Goal: Task Accomplishment & Management: Use online tool/utility

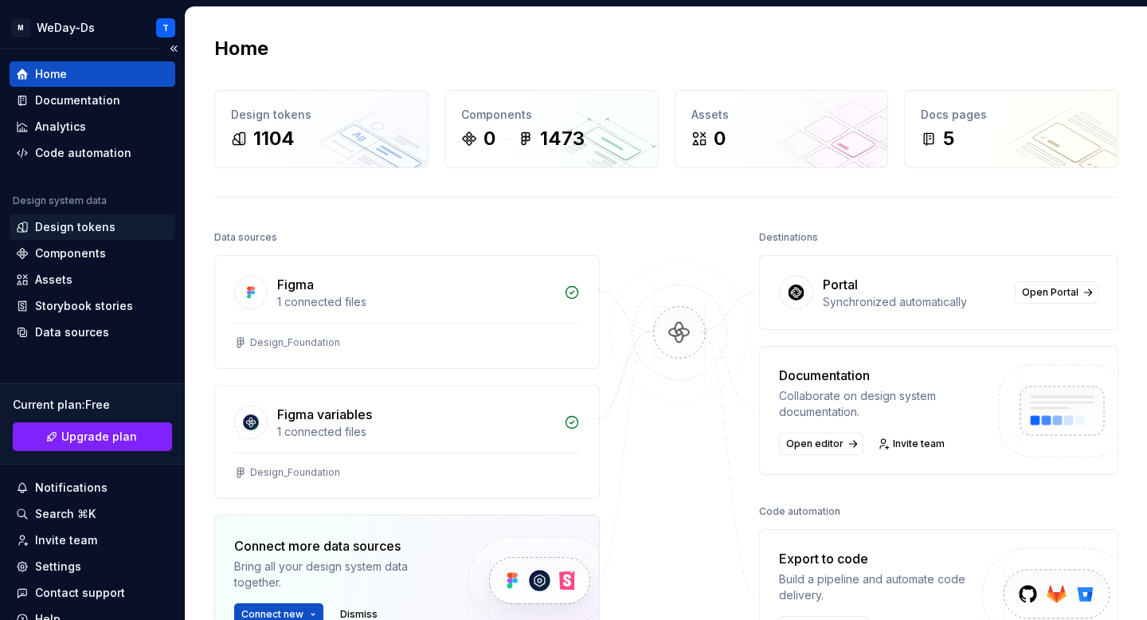
click at [87, 231] on div "Design tokens" at bounding box center [75, 227] width 80 height 16
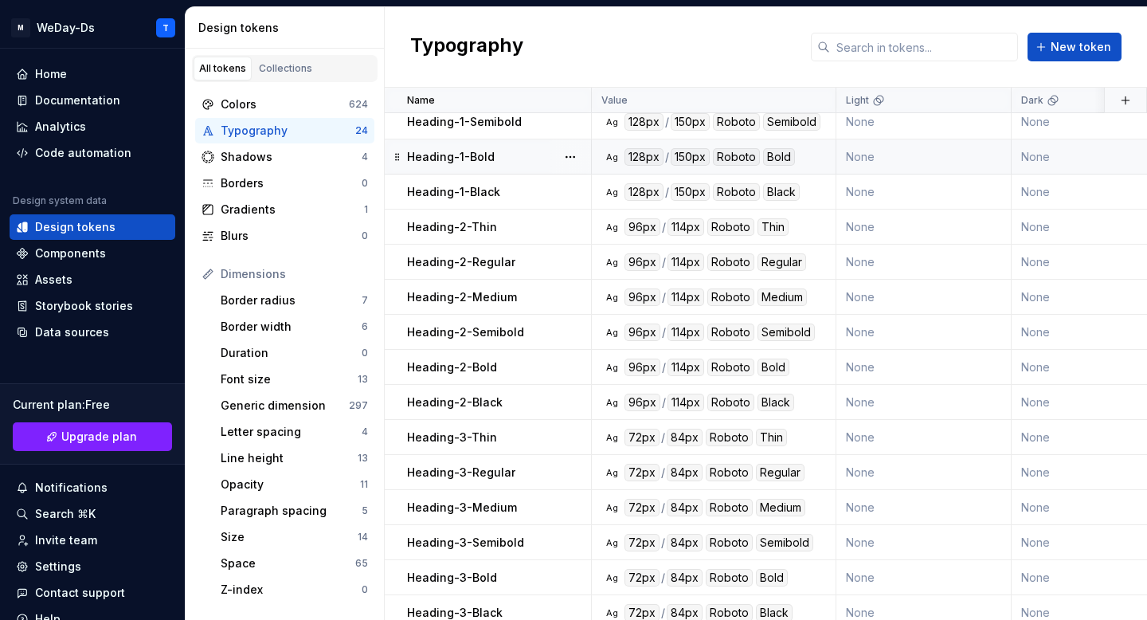
scroll to position [335, 0]
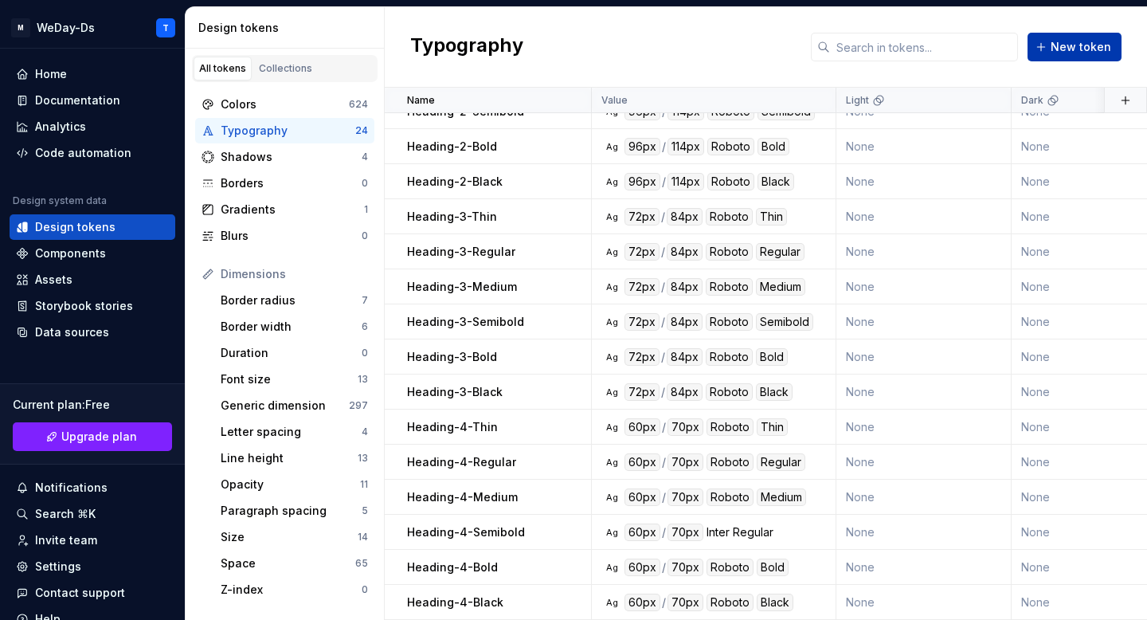
click at [1095, 50] on span "New token" at bounding box center [1081, 47] width 61 height 16
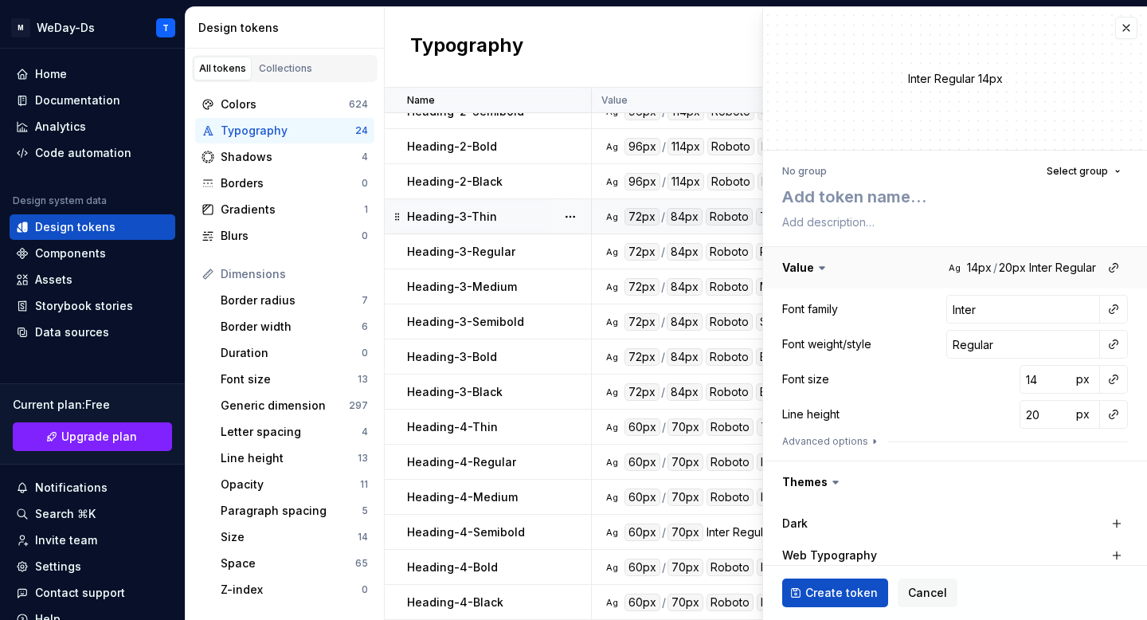
type textarea "H"
type textarea "*"
type textarea "He"
type textarea "*"
type textarea "Hea"
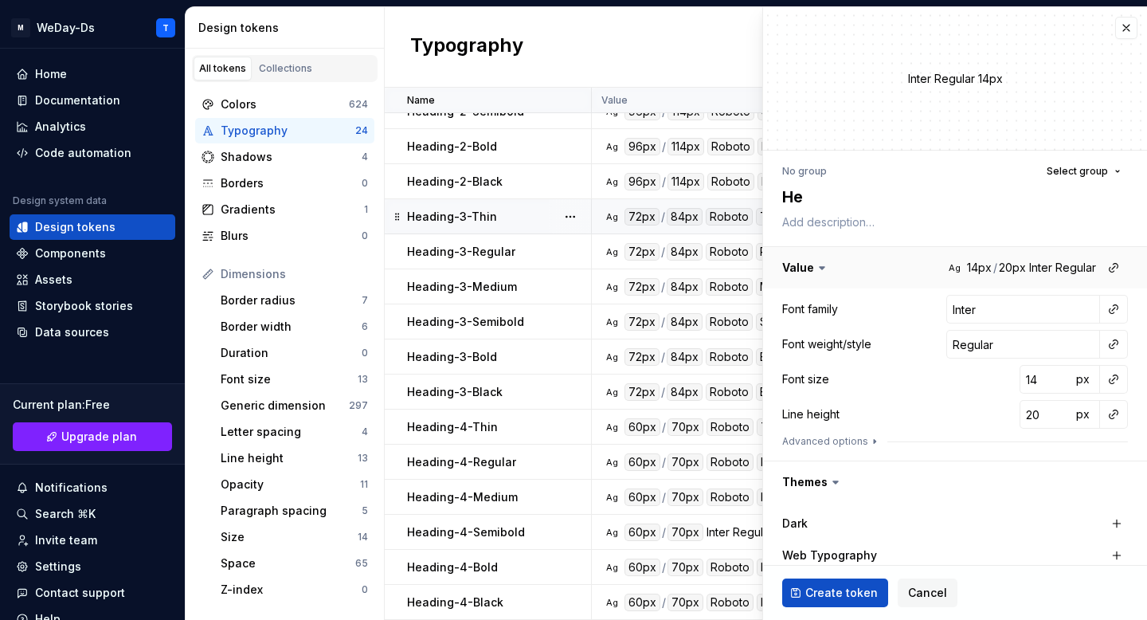
type textarea "*"
type textarea "Head"
type textarea "*"
type textarea "Headi"
type textarea "*"
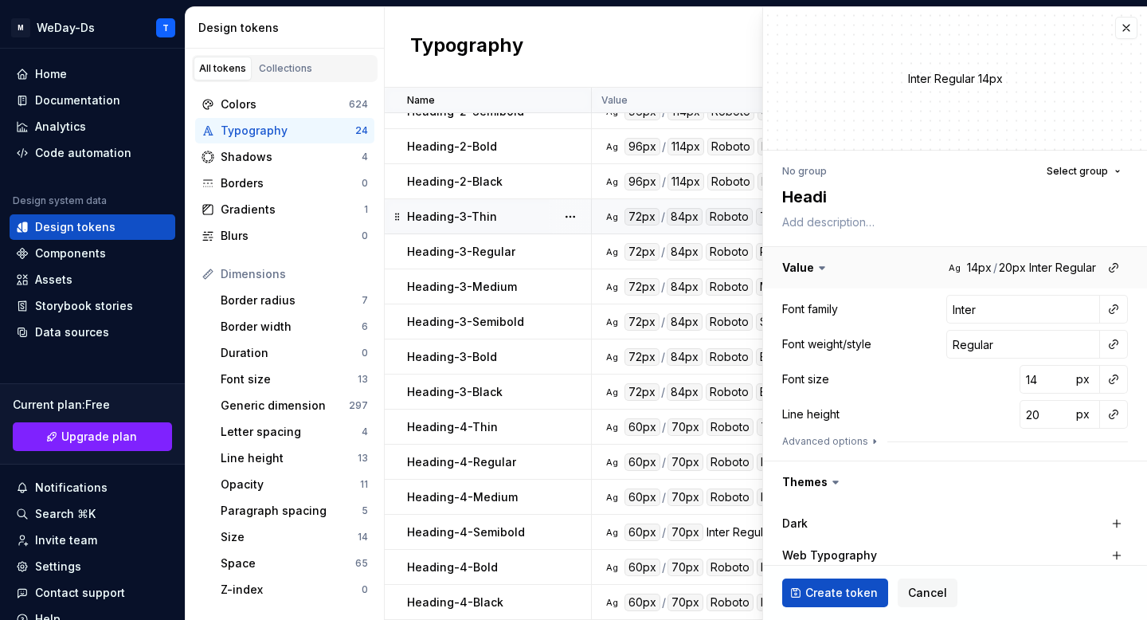
type textarea "Headig"
type textarea "*"
type textarea "Headi"
type textarea "*"
type textarea "Headin"
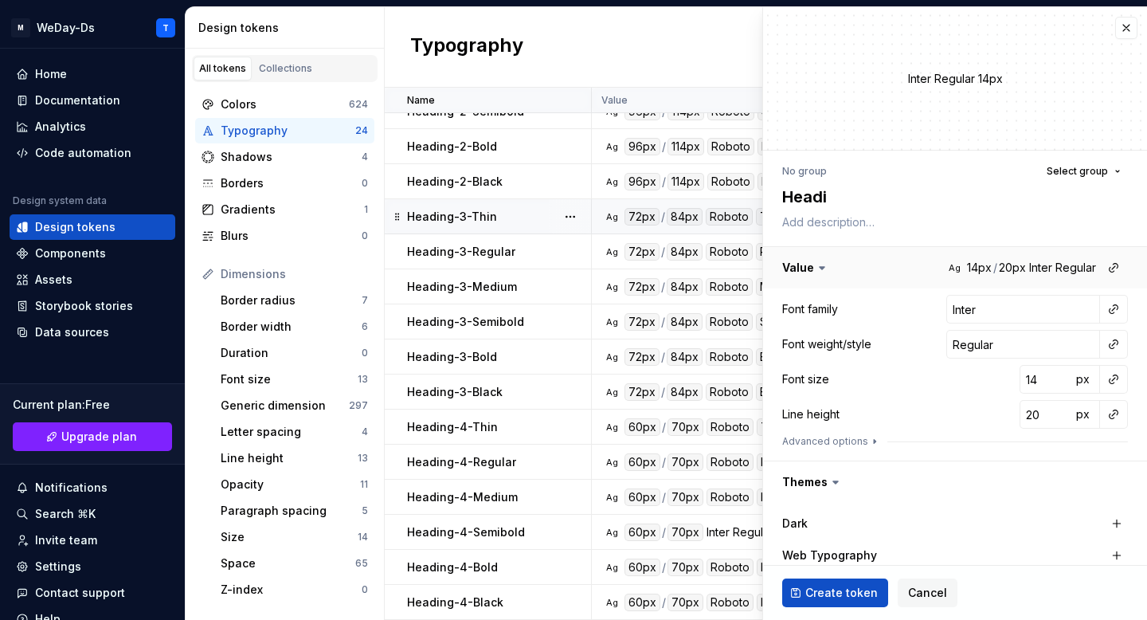
type textarea "*"
type textarea "Heading"
type textarea "*"
type textarea "Heading-"
type textarea "*"
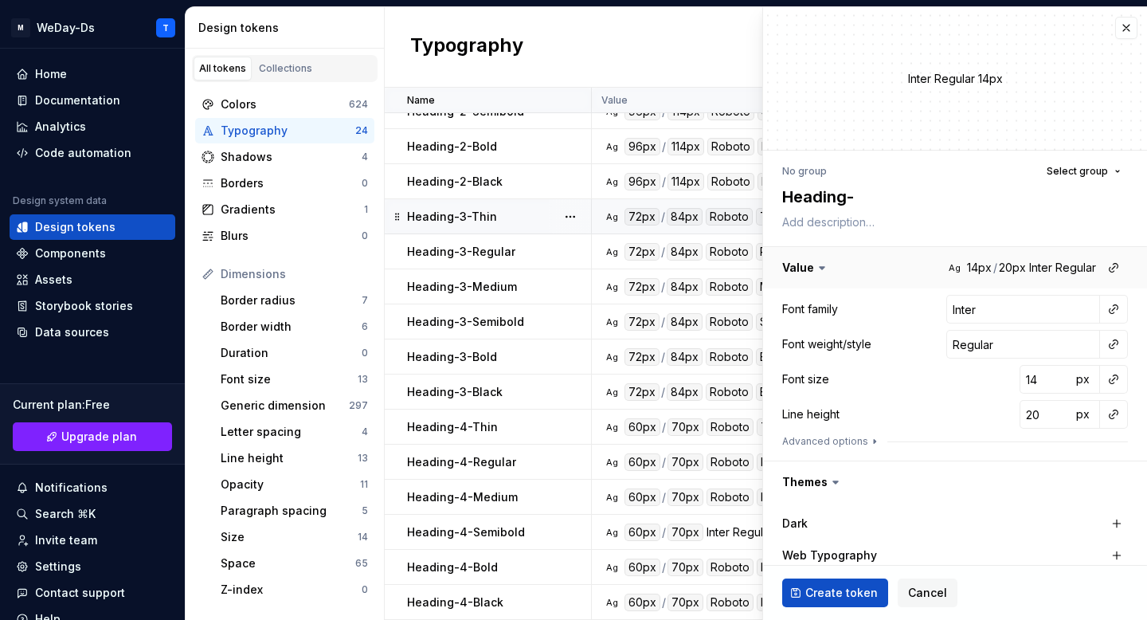
type textarea "Heading-3"
type textarea "*"
type textarea "Heading-3-"
type textarea "*"
type textarea "Heading-3-T"
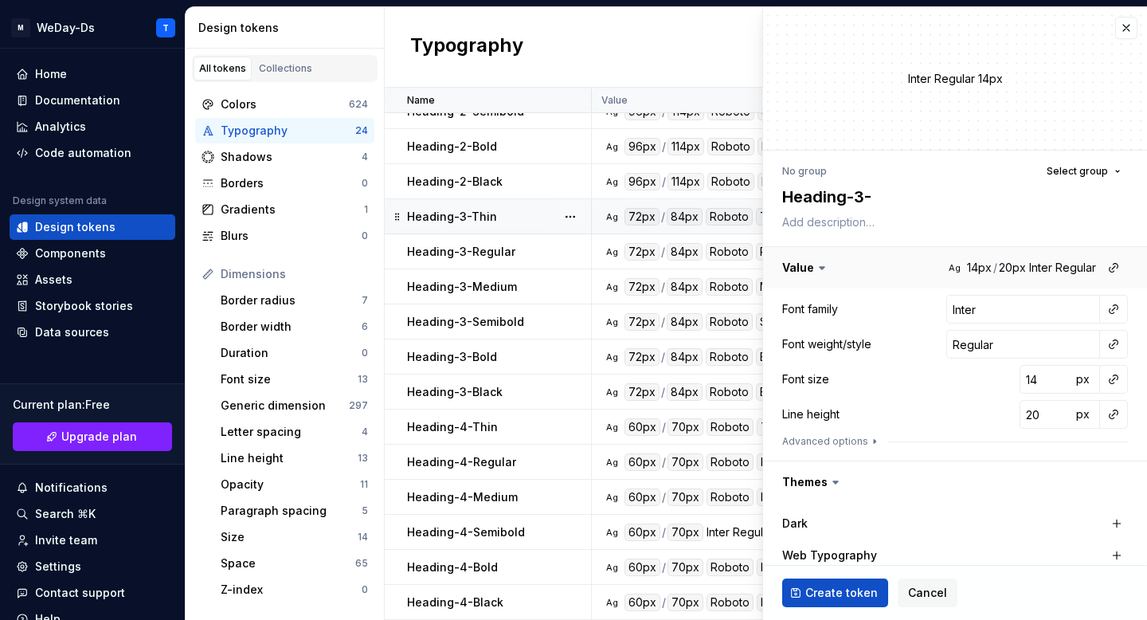
type textarea "*"
type textarea "Heading-3-Th"
type textarea "*"
type textarea "Heading-3-Thi"
type textarea "*"
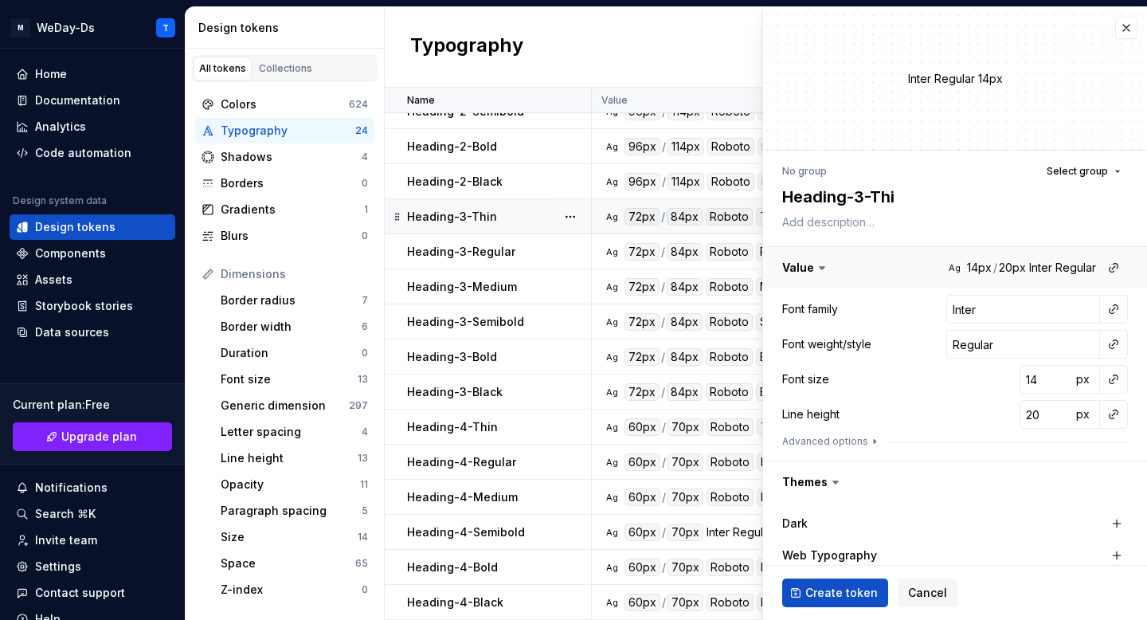
type textarea "Heading-3-Thin"
type textarea "*"
type textarea "Heading-3-Thin"
click at [1115, 308] on button "button" at bounding box center [1114, 309] width 22 height 22
click at [1015, 345] on div "Font family" at bounding box center [1000, 343] width 151 height 16
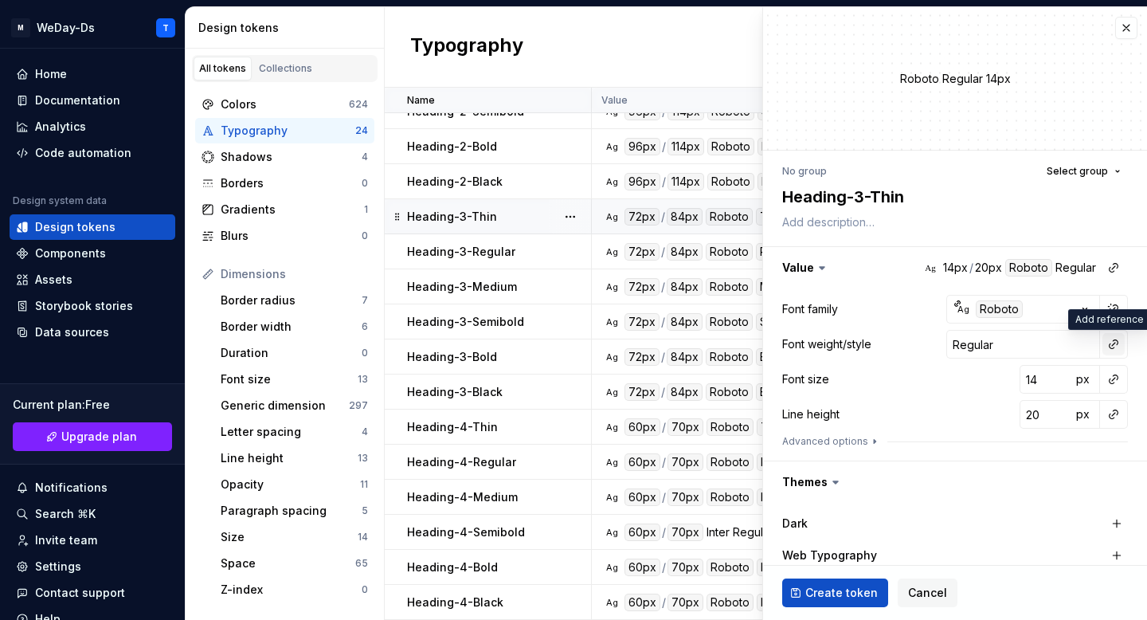
click at [1111, 347] on button "button" at bounding box center [1114, 344] width 22 height 22
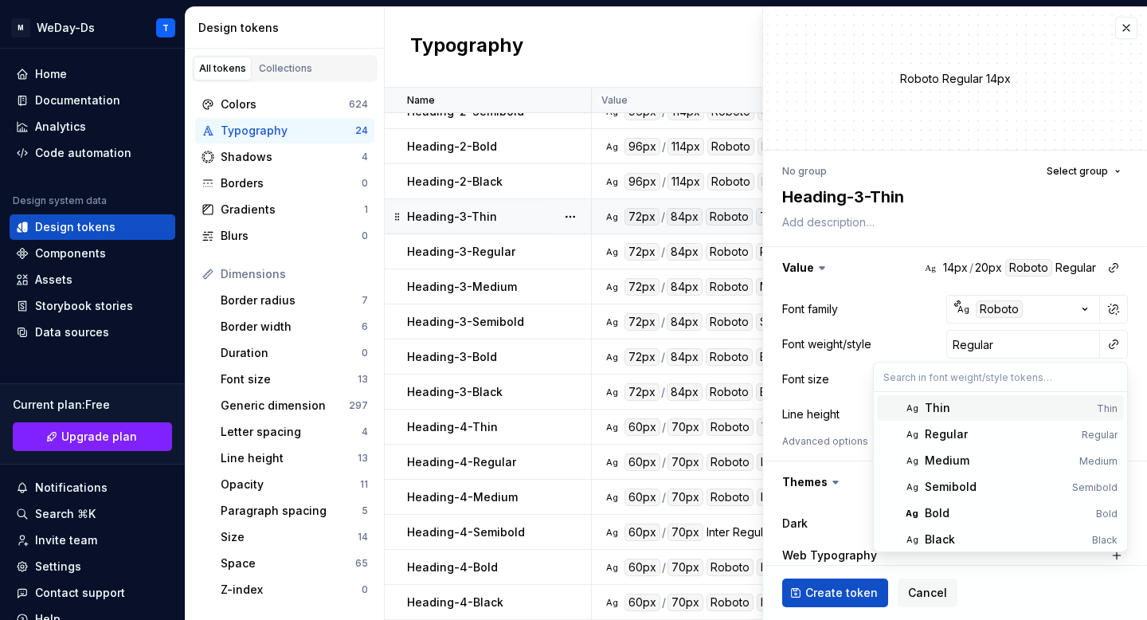
click at [986, 412] on div "Thin" at bounding box center [1008, 408] width 166 height 16
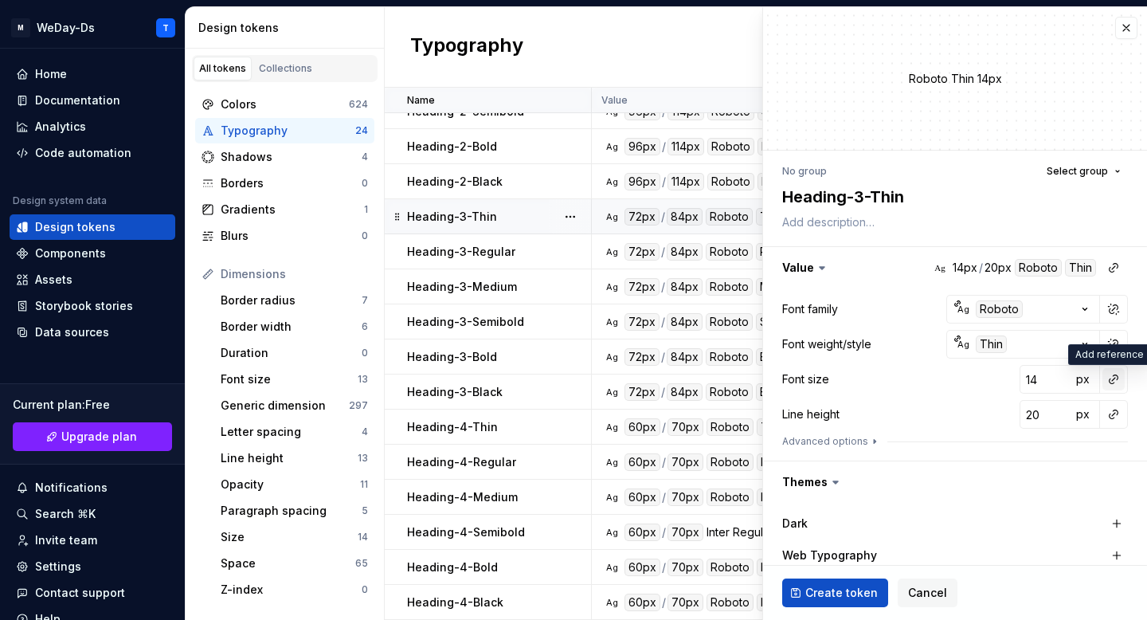
click at [1111, 386] on button "button" at bounding box center [1114, 379] width 22 height 22
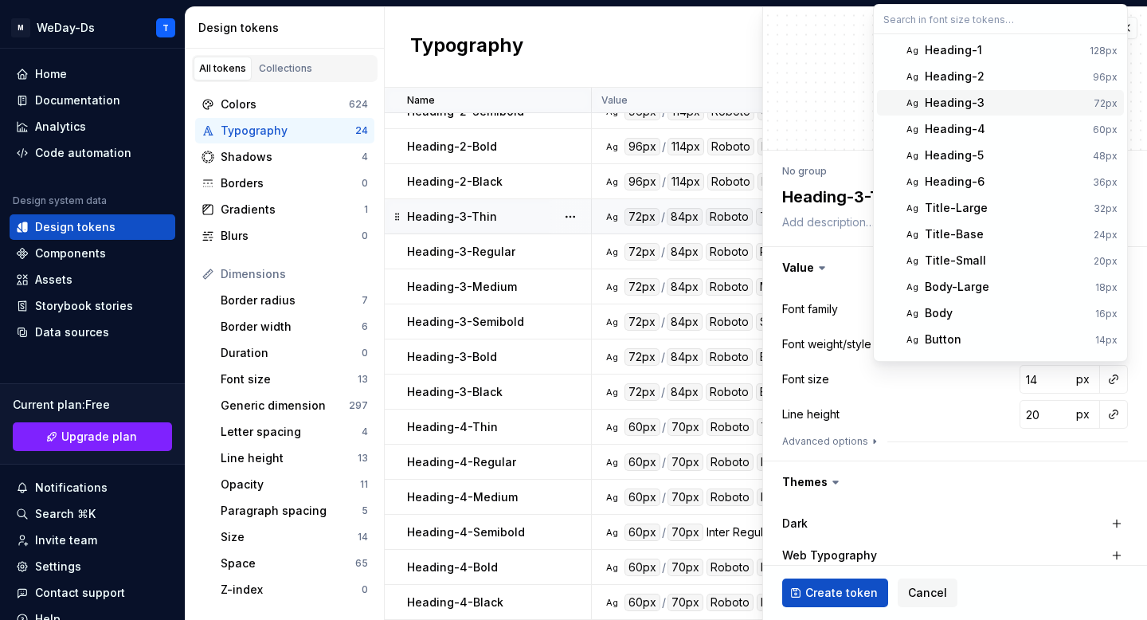
click at [990, 108] on div "Heading-3" at bounding box center [1006, 103] width 163 height 16
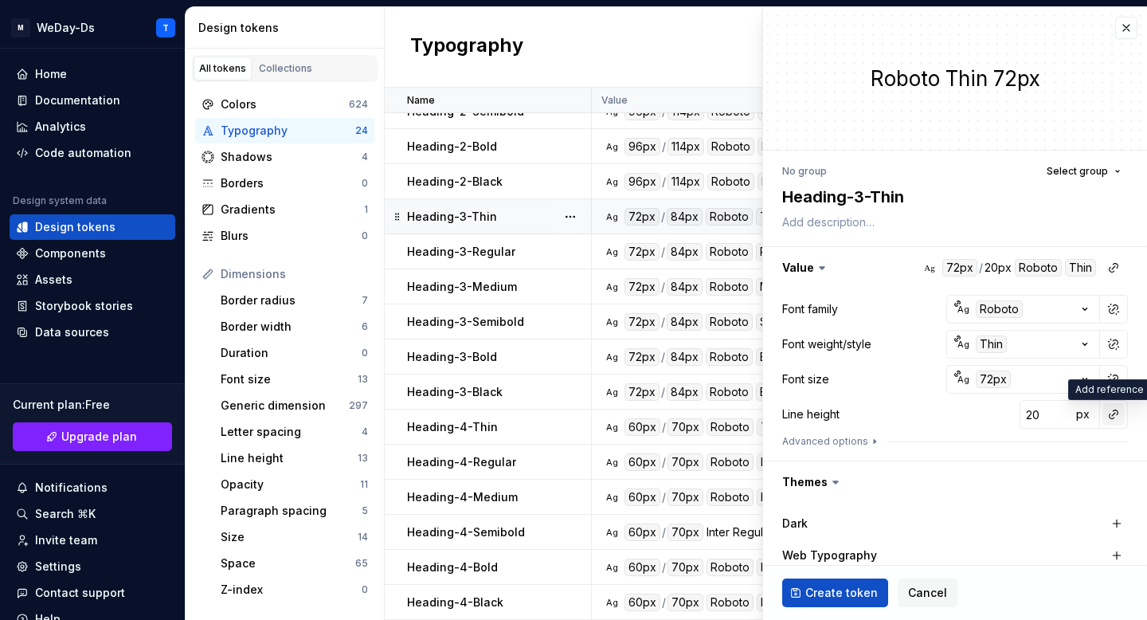
click at [1103, 419] on button "button" at bounding box center [1114, 414] width 22 height 22
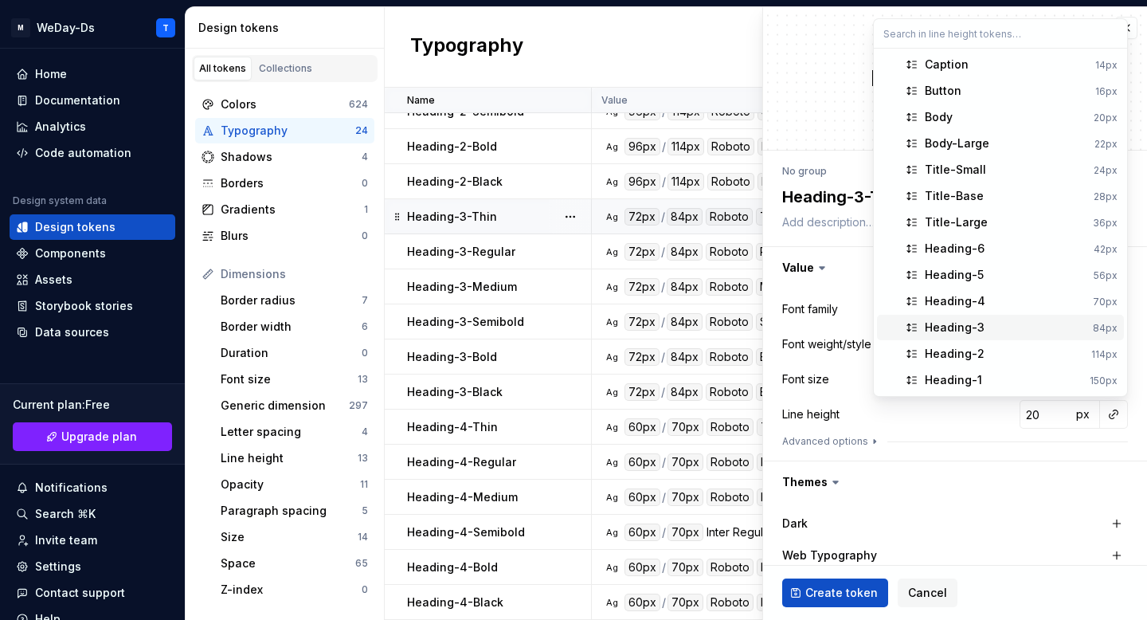
click at [1005, 331] on div "Heading-3" at bounding box center [1006, 327] width 162 height 16
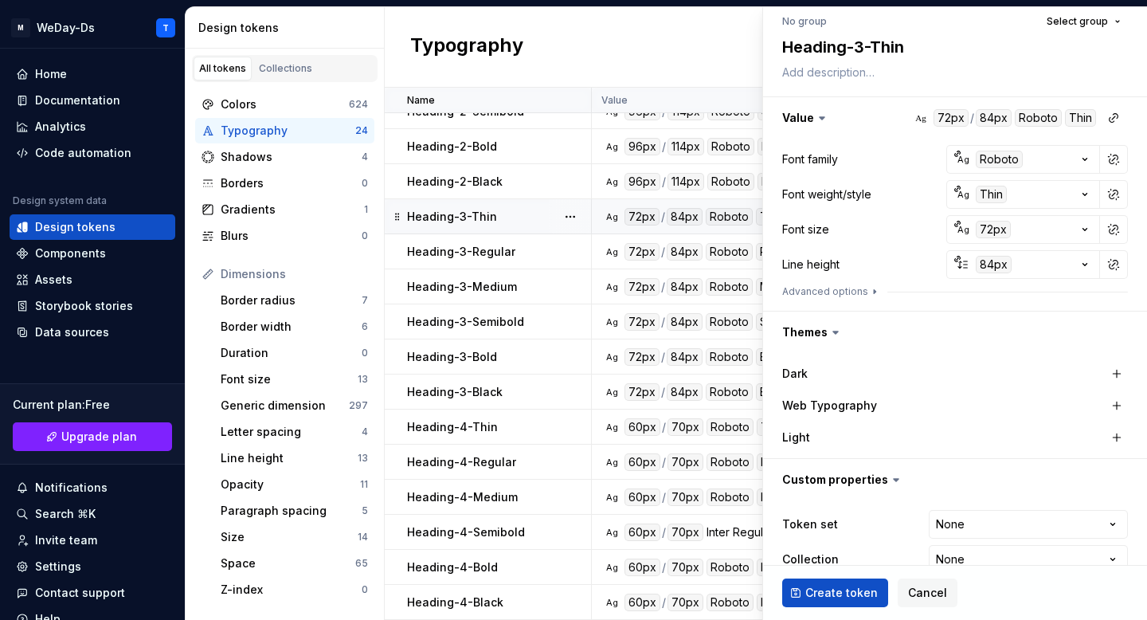
scroll to position [178, 0]
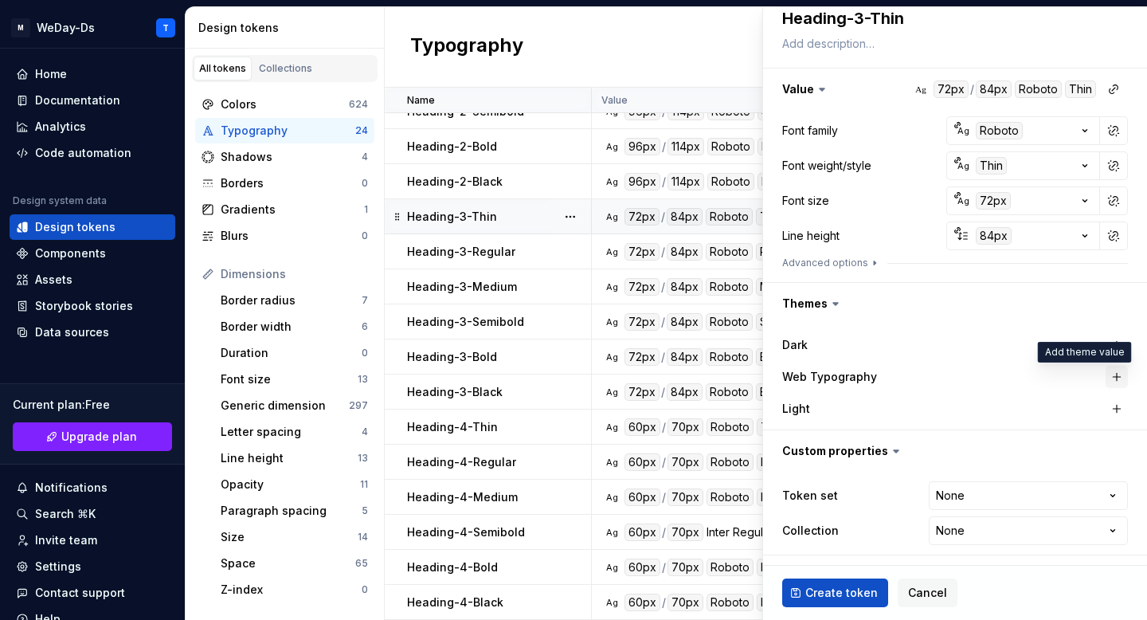
click at [1118, 377] on button "button" at bounding box center [1117, 377] width 22 height 22
type textarea "*"
click at [1092, 498] on html "M WeDay-Ds T Home Documentation Analytics Code automation Design system data De…" at bounding box center [573, 310] width 1147 height 620
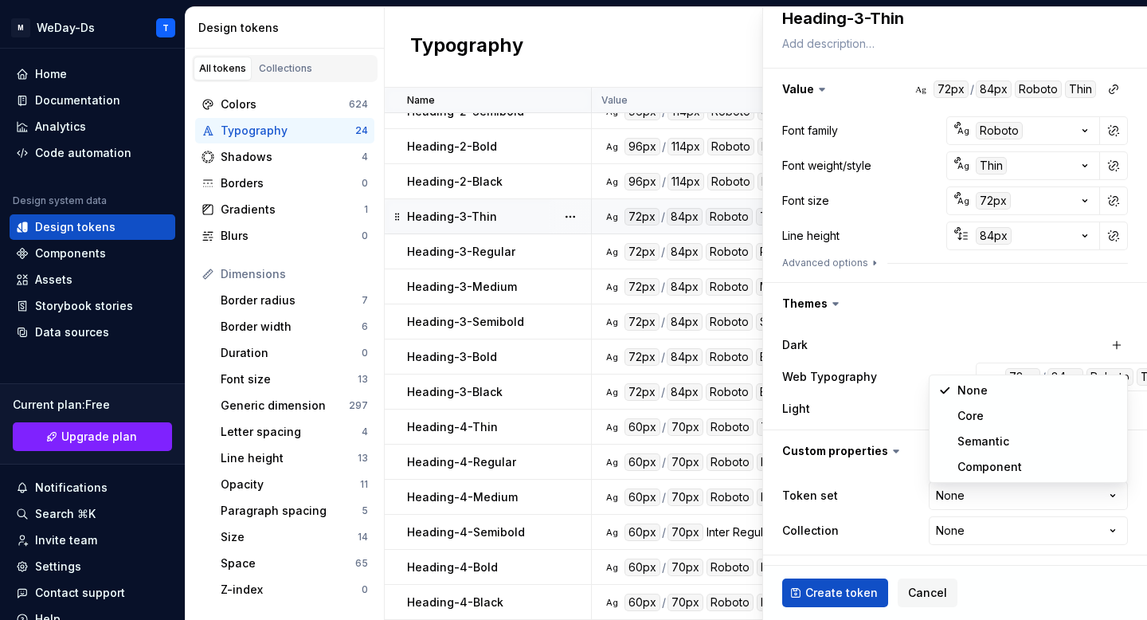
select select "**********"
type textarea "*"
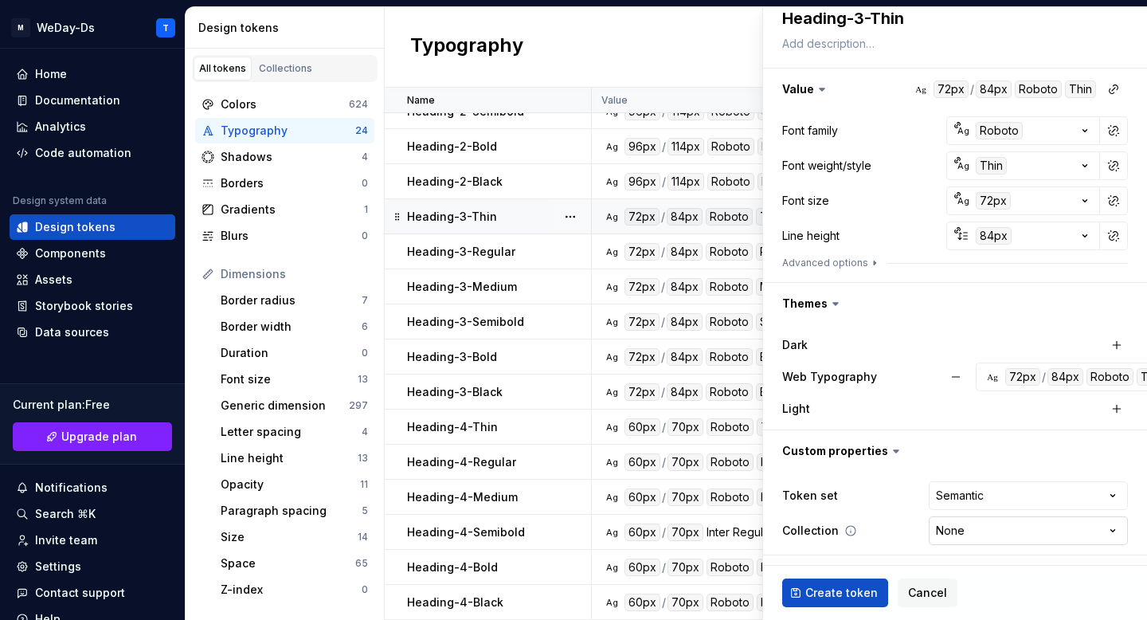
click at [996, 539] on html "M WeDay-Ds T Home Documentation Analytics Code automation Design system data De…" at bounding box center [573, 310] width 1147 height 620
select select "**********"
click at [840, 590] on span "Create token" at bounding box center [841, 593] width 72 height 16
type textarea "*"
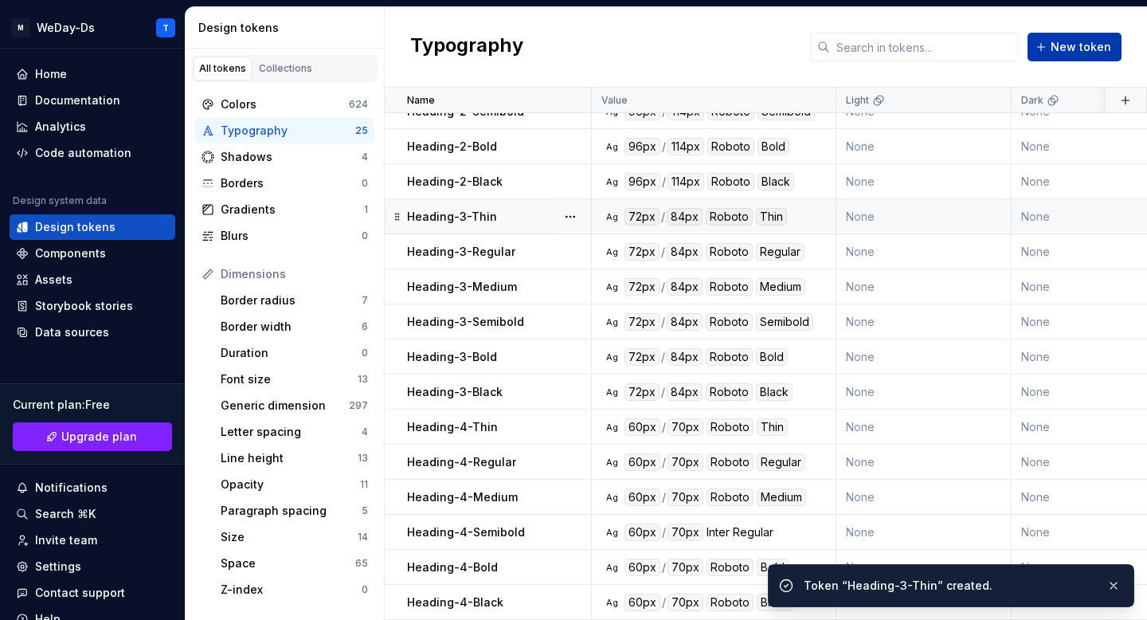
click at [1066, 44] on span "New token" at bounding box center [1081, 47] width 61 height 16
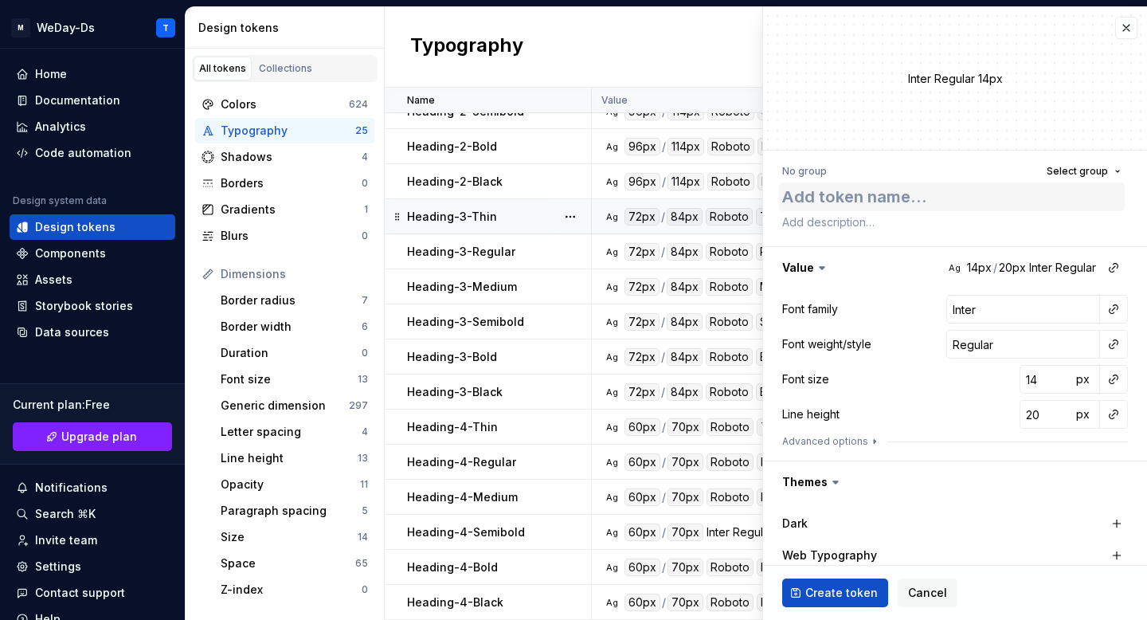
type textarea "*"
type textarea "H"
type textarea "*"
type textarea "He"
type textarea "*"
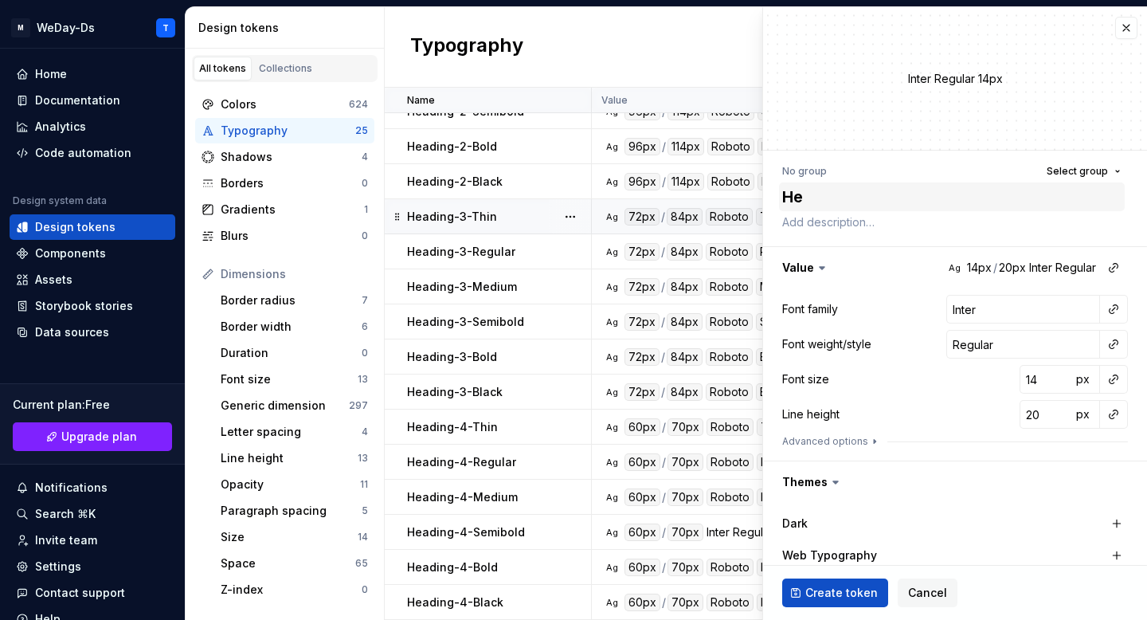
type textarea "Hea"
type textarea "*"
type textarea "Head"
type textarea "*"
type textarea "Headi"
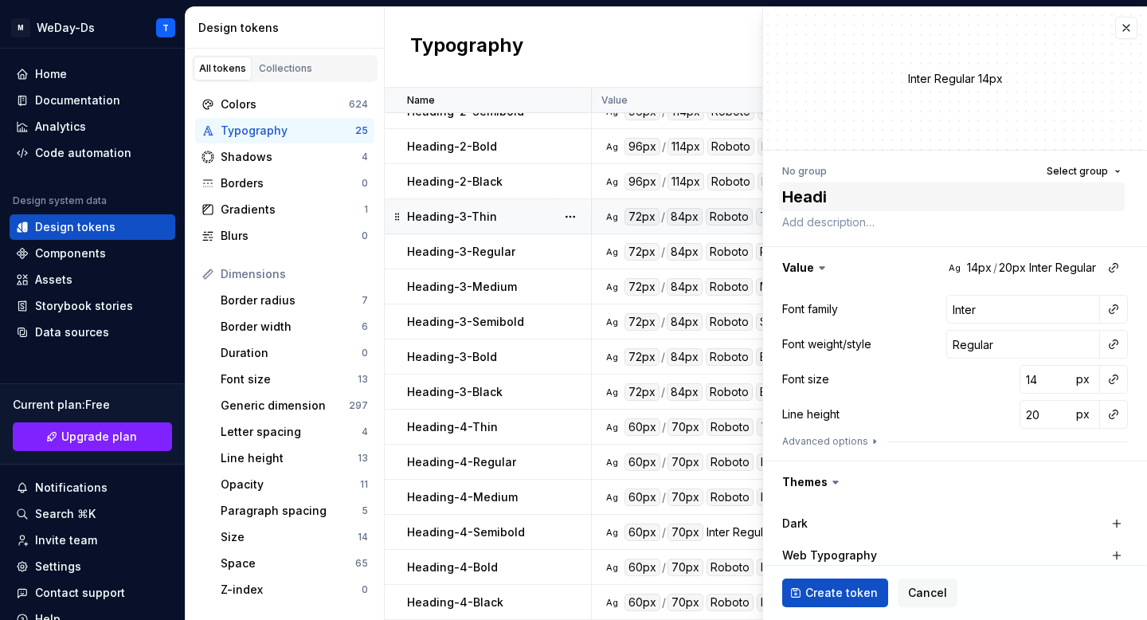
type textarea "*"
type textarea "Headin"
type textarea "*"
type textarea "Heading"
type textarea "*"
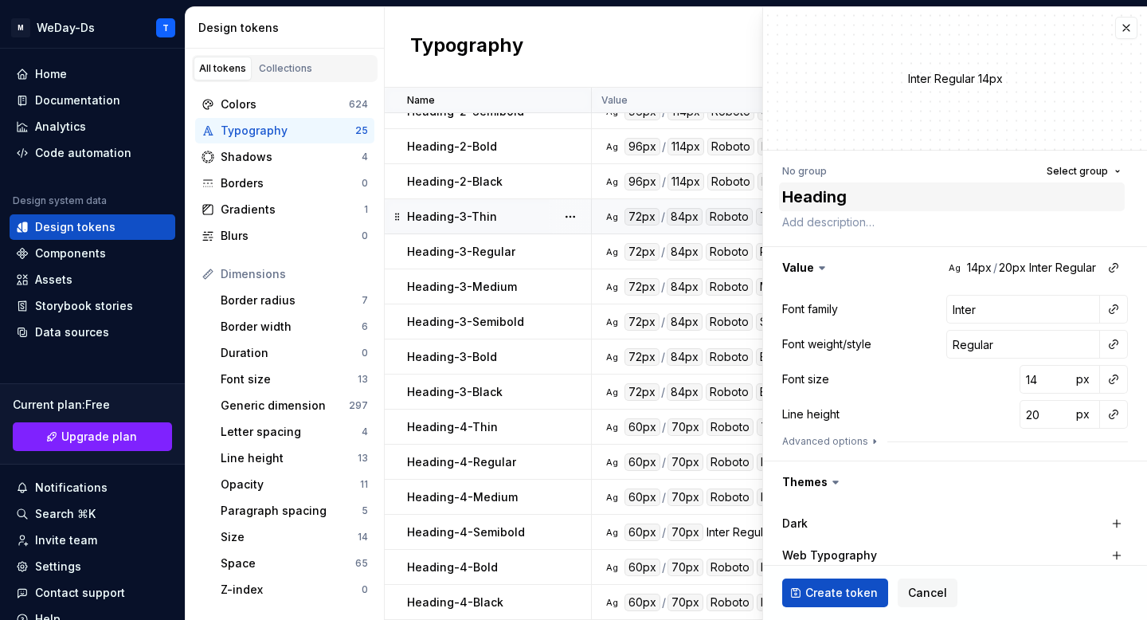
type textarea "Heading-"
type textarea "*"
type textarea "Heading-3"
type textarea "*"
type textarea "Heading-3-"
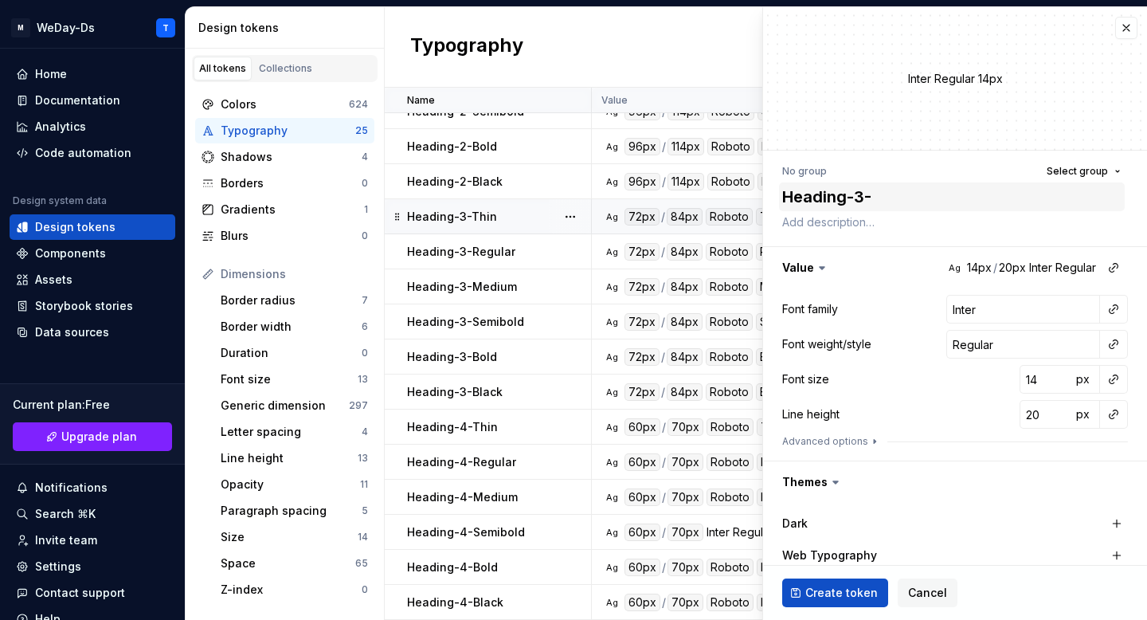
type textarea "*"
type textarea "Heading-3-R"
type textarea "*"
type textarea "Heading-3-Re"
type textarea "*"
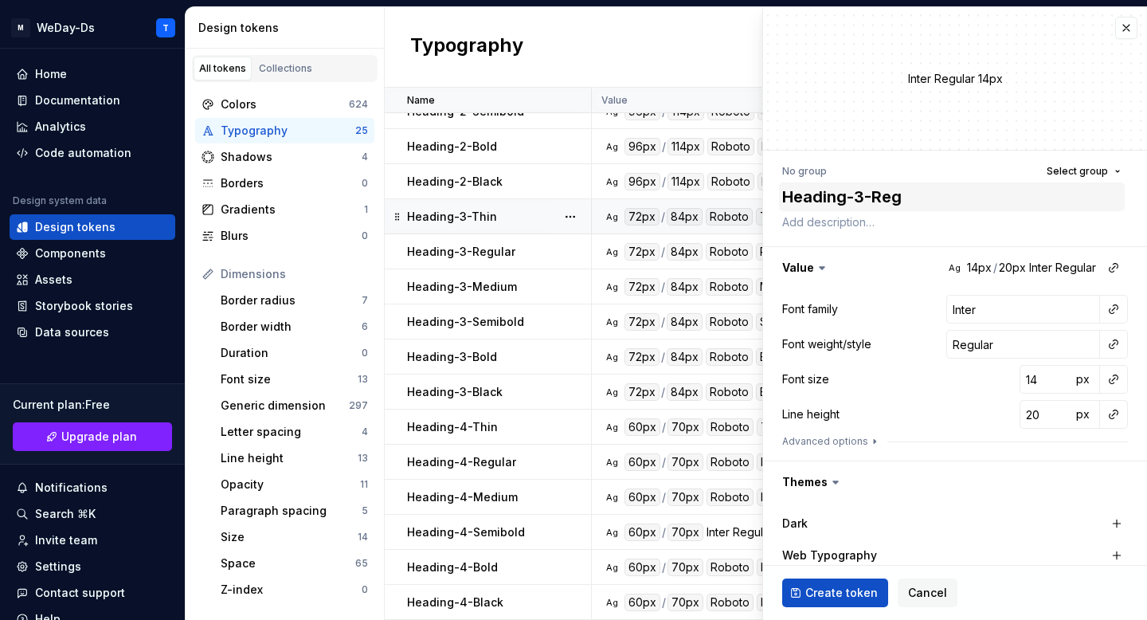
type textarea "Heading-3-Regu"
type textarea "*"
type textarea "Heading-3-Regul"
type textarea "*"
type textarea "Heading-3-Regula"
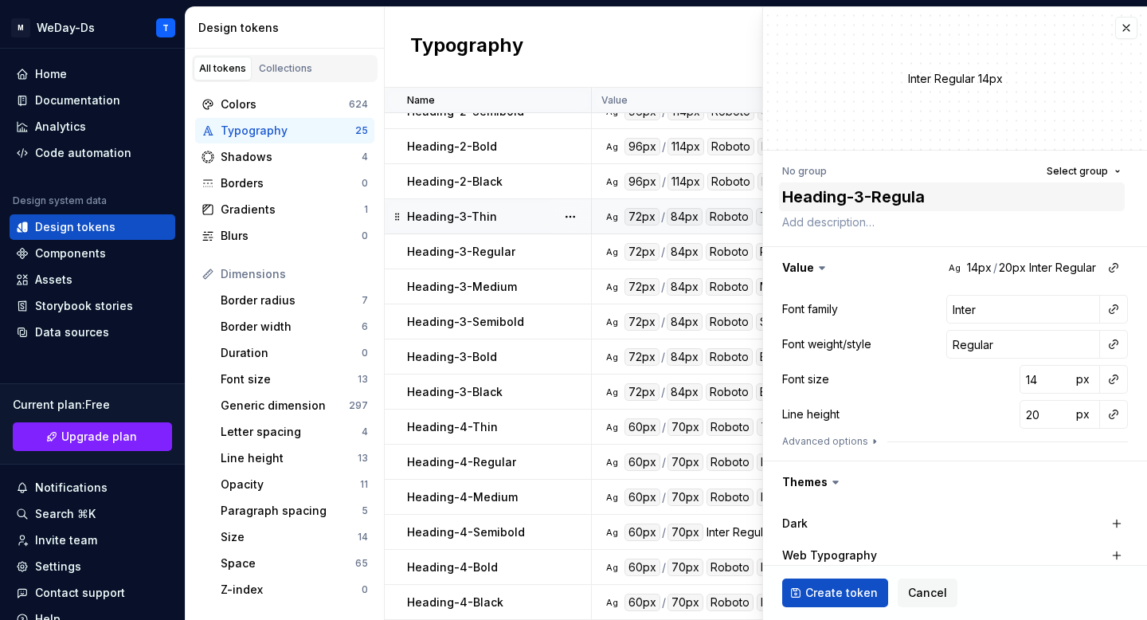
type textarea "*"
type textarea "Heading-3-Regular"
click at [1116, 315] on button "button" at bounding box center [1114, 309] width 22 height 22
click at [1033, 349] on div "Font family" at bounding box center [1000, 343] width 151 height 16
click at [1113, 336] on button "button" at bounding box center [1114, 344] width 22 height 22
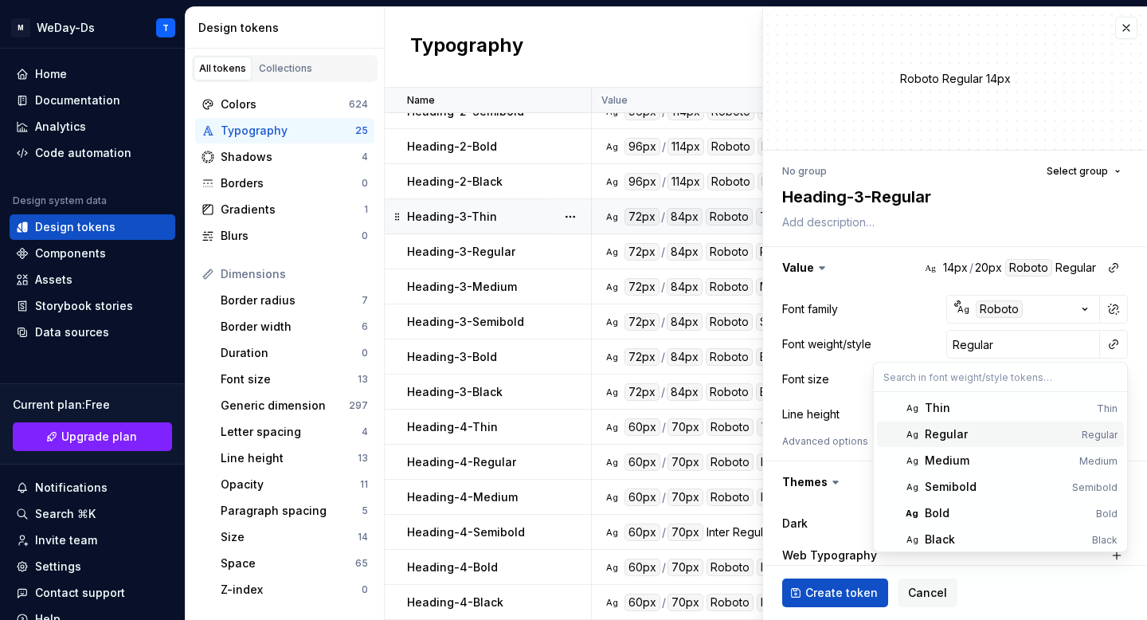
click at [1002, 437] on div "Regular" at bounding box center [1000, 434] width 151 height 16
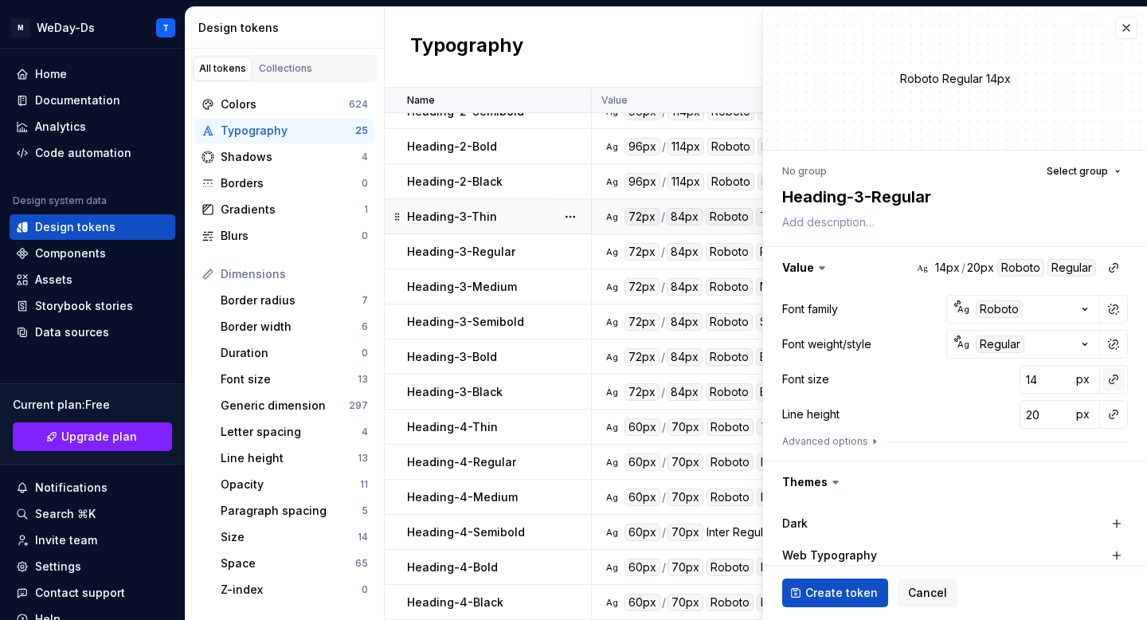
click at [1115, 382] on button "button" at bounding box center [1114, 379] width 22 height 22
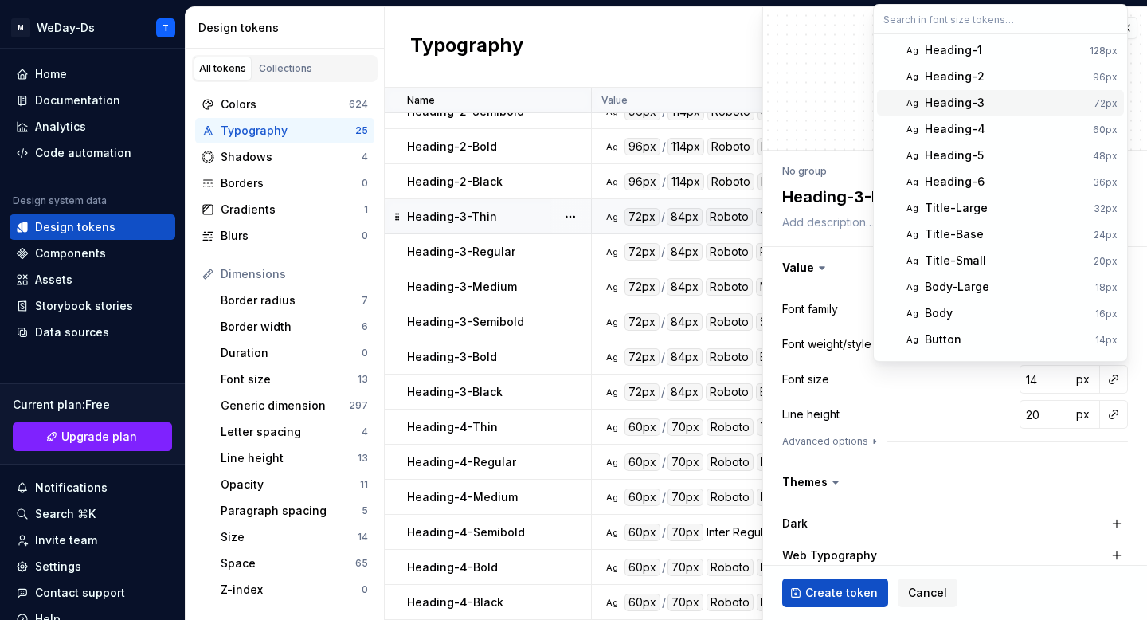
click at [1029, 100] on div "Heading-3" at bounding box center [1006, 103] width 163 height 16
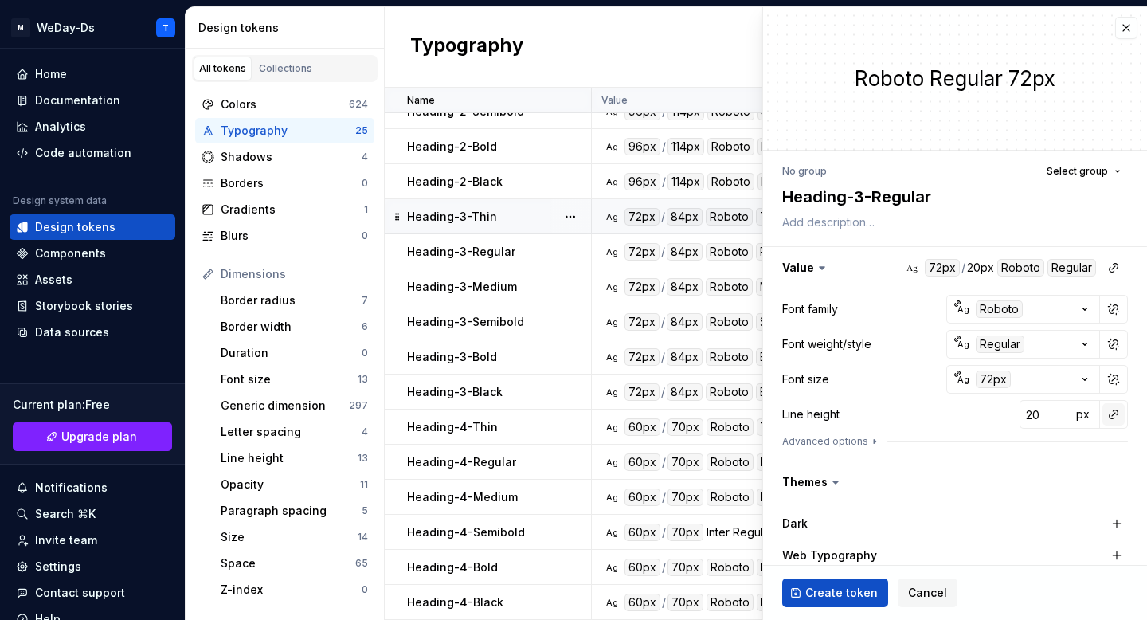
click at [1111, 412] on button "button" at bounding box center [1114, 414] width 22 height 22
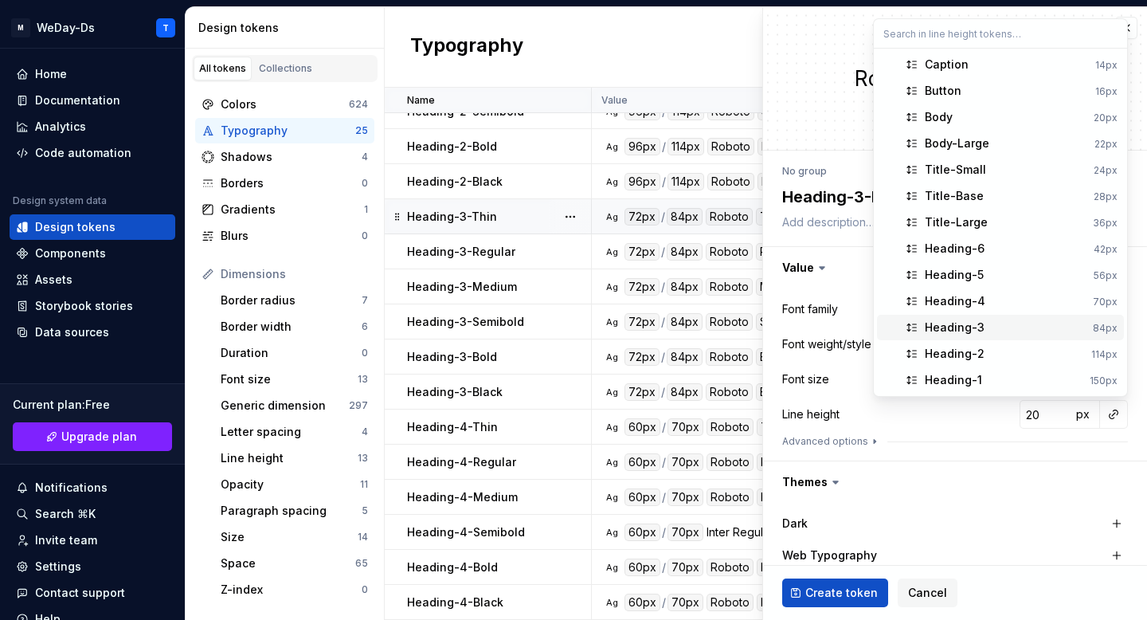
click at [993, 333] on div "Heading-3" at bounding box center [1006, 327] width 162 height 16
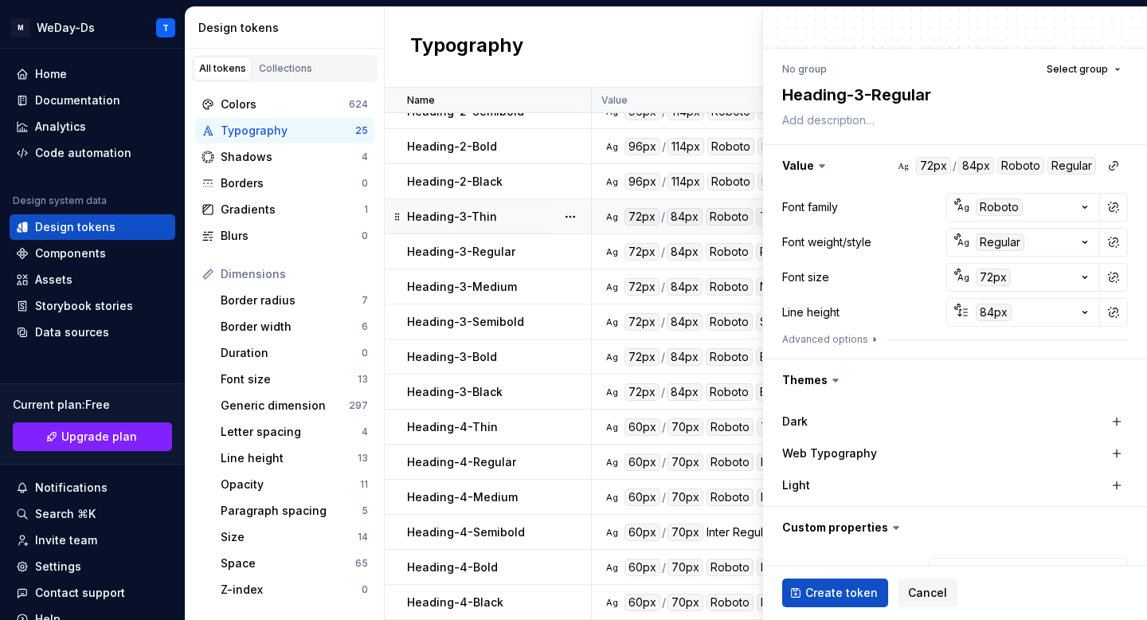
scroll to position [178, 0]
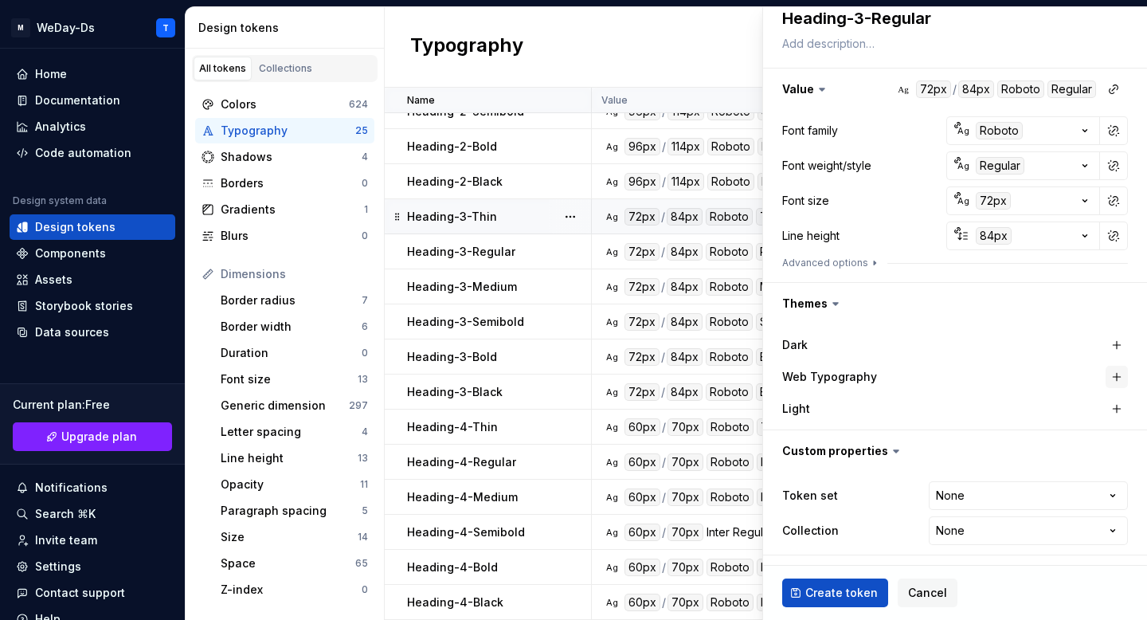
click at [1111, 375] on button "button" at bounding box center [1117, 377] width 22 height 22
type textarea "*"
click at [1102, 492] on html "M WeDay-Ds T Home Documentation Analytics Code automation Design system data De…" at bounding box center [573, 310] width 1147 height 620
select select "**********"
type textarea "*"
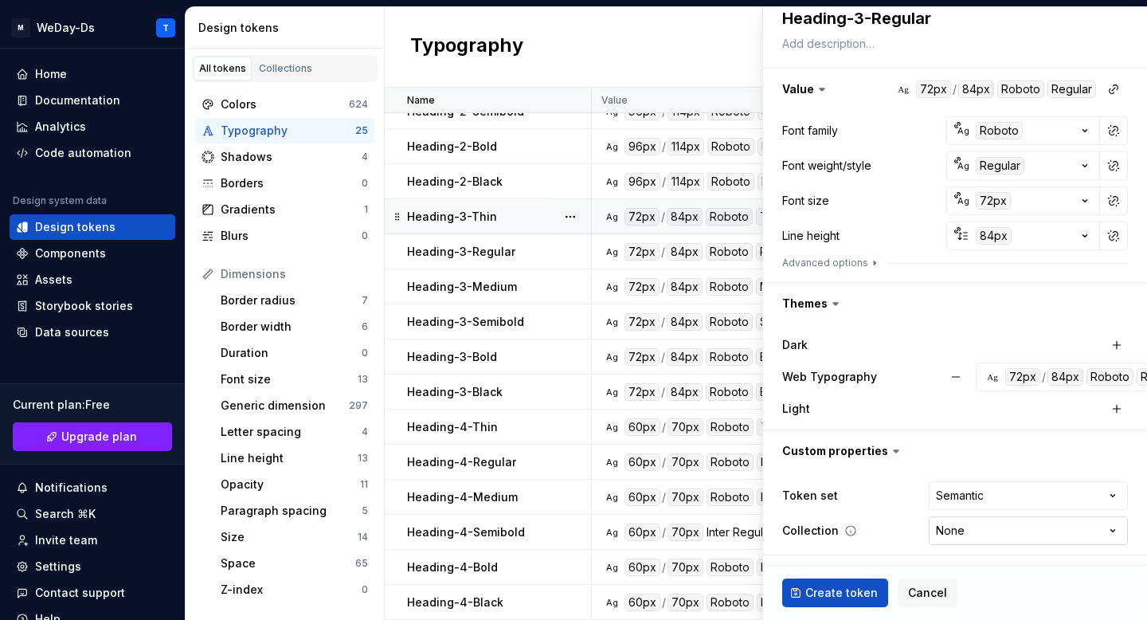
click at [1004, 533] on html "M WeDay-Ds T Home Documentation Analytics Code automation Design system data De…" at bounding box center [573, 310] width 1147 height 620
select select "**********"
click at [840, 595] on span "Create token" at bounding box center [841, 593] width 72 height 16
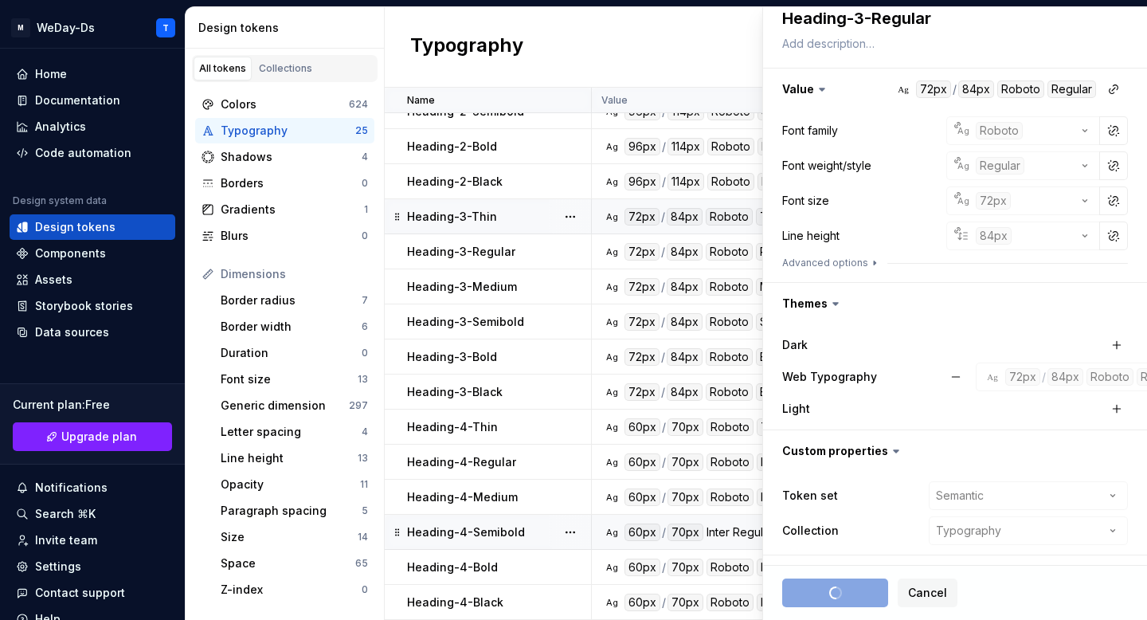
scroll to position [370, 0]
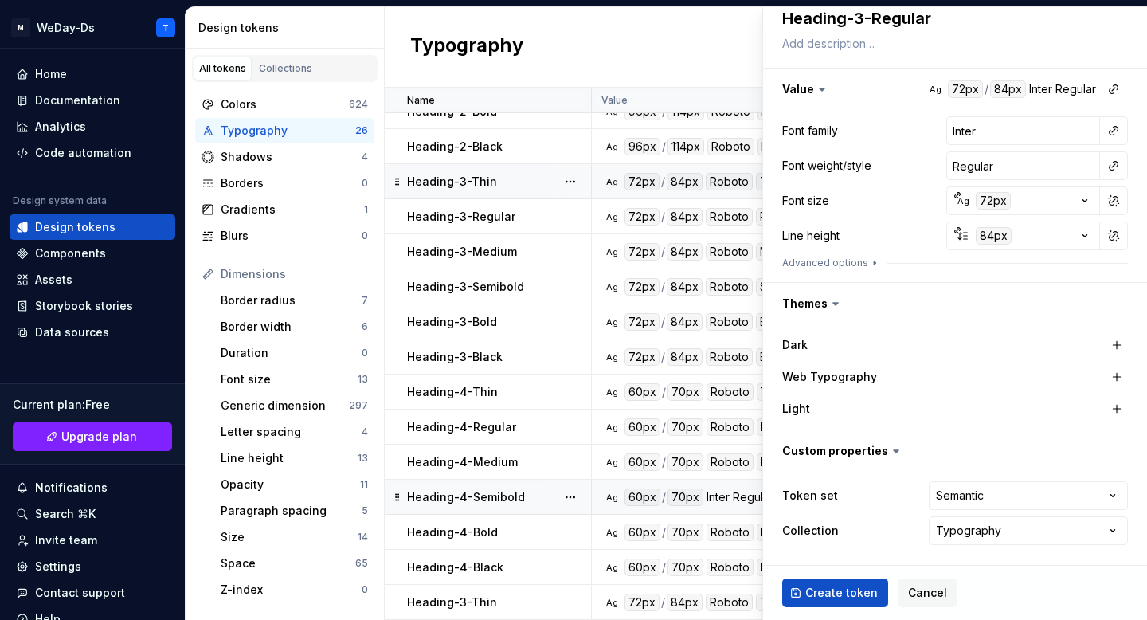
type textarea "*"
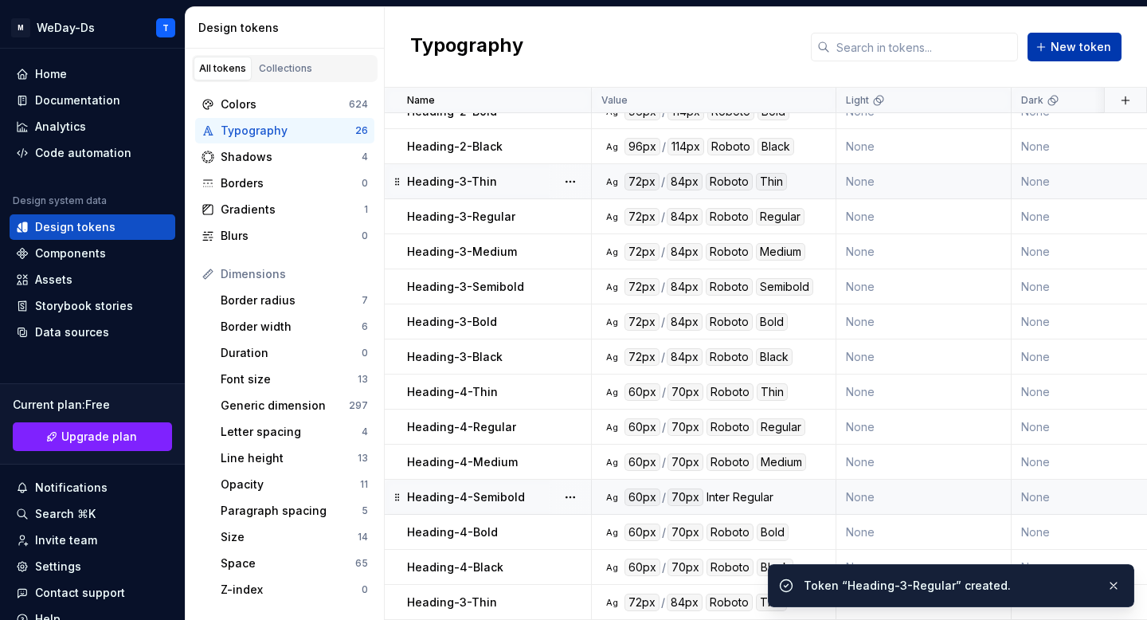
click at [1072, 46] on span "New token" at bounding box center [1081, 47] width 61 height 16
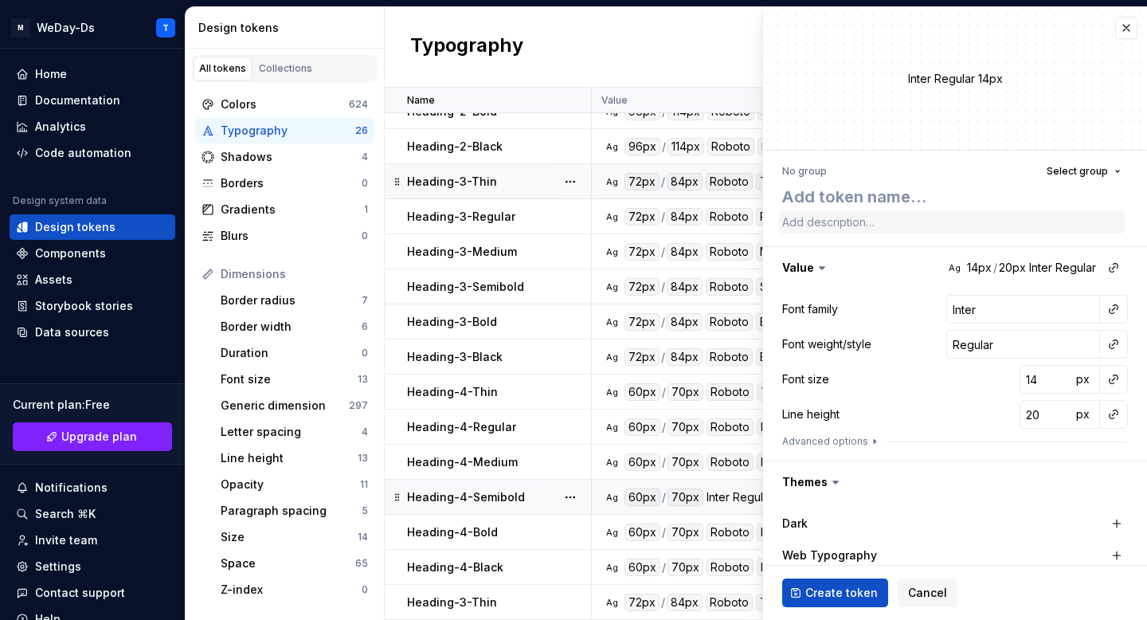
type textarea "*"
type textarea "H"
type textarea "*"
type textarea "He"
type textarea "*"
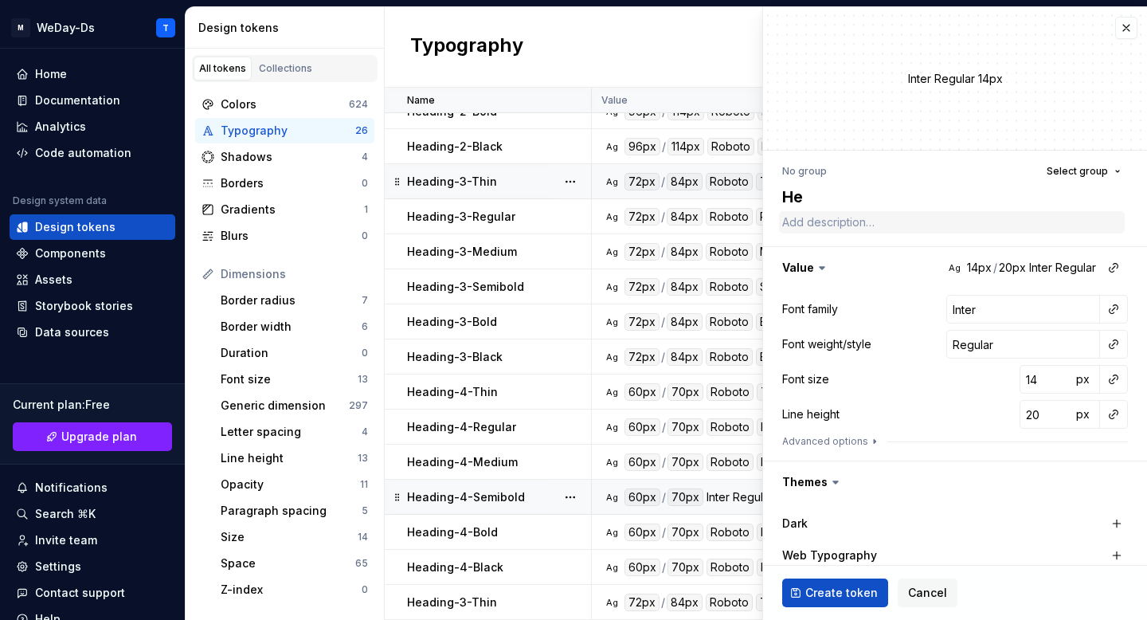
type textarea "Hea"
type textarea "*"
type textarea "Head"
type textarea "*"
type textarea "Headi"
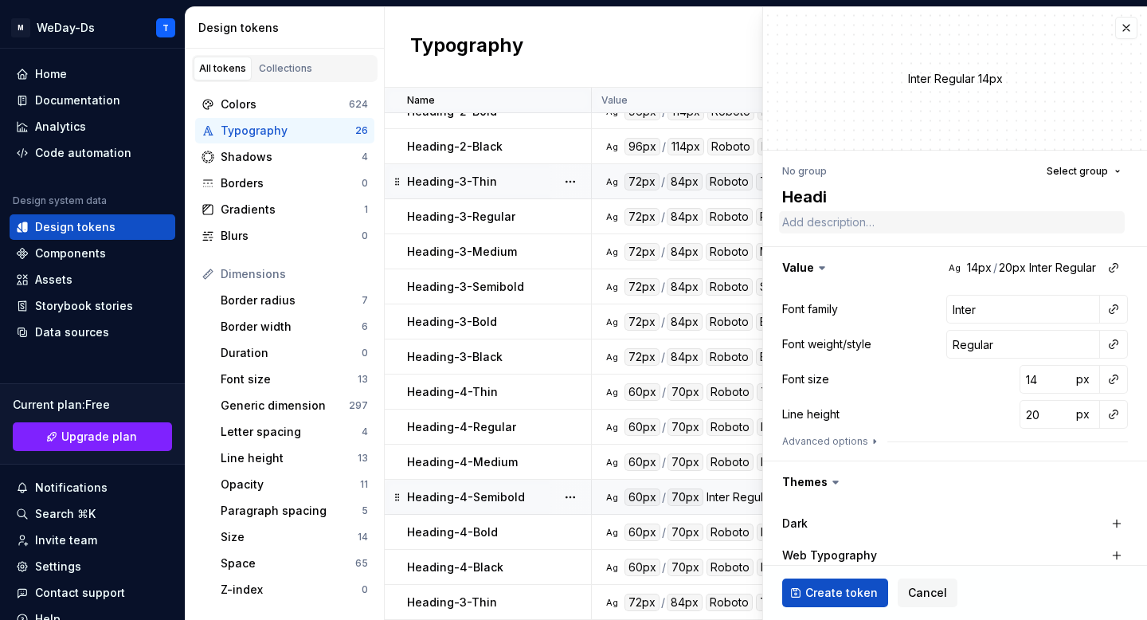
type textarea "*"
type textarea "Headin"
type textarea "*"
type textarea "Heading"
type textarea "*"
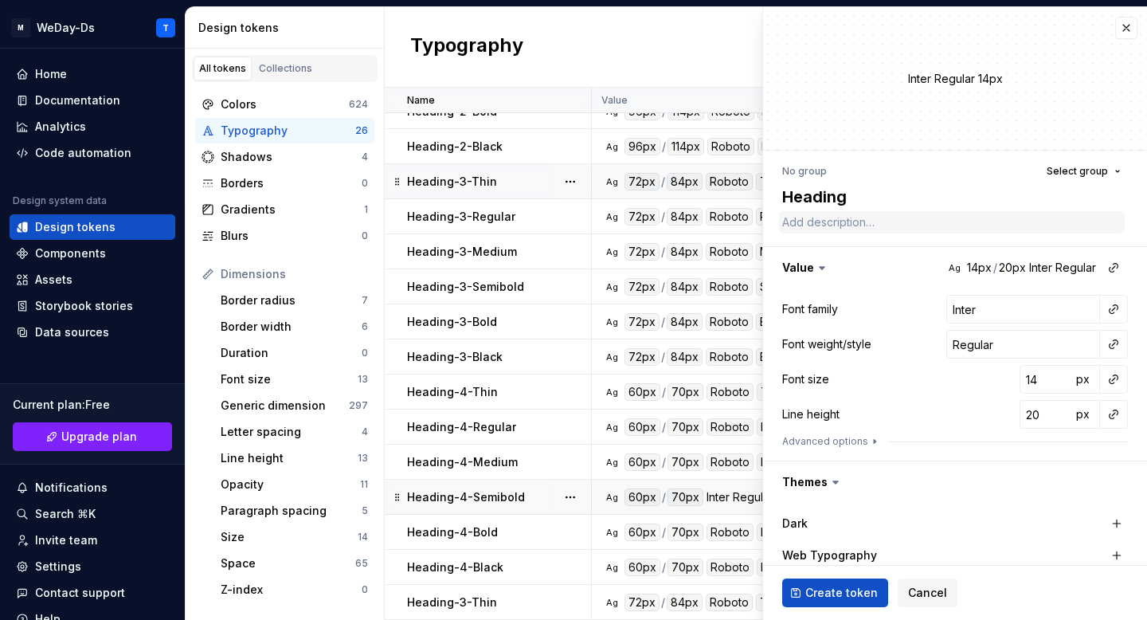
type textarea "Heading-"
type textarea "*"
type textarea "Heading-3"
type textarea "*"
type textarea "Heading-3-"
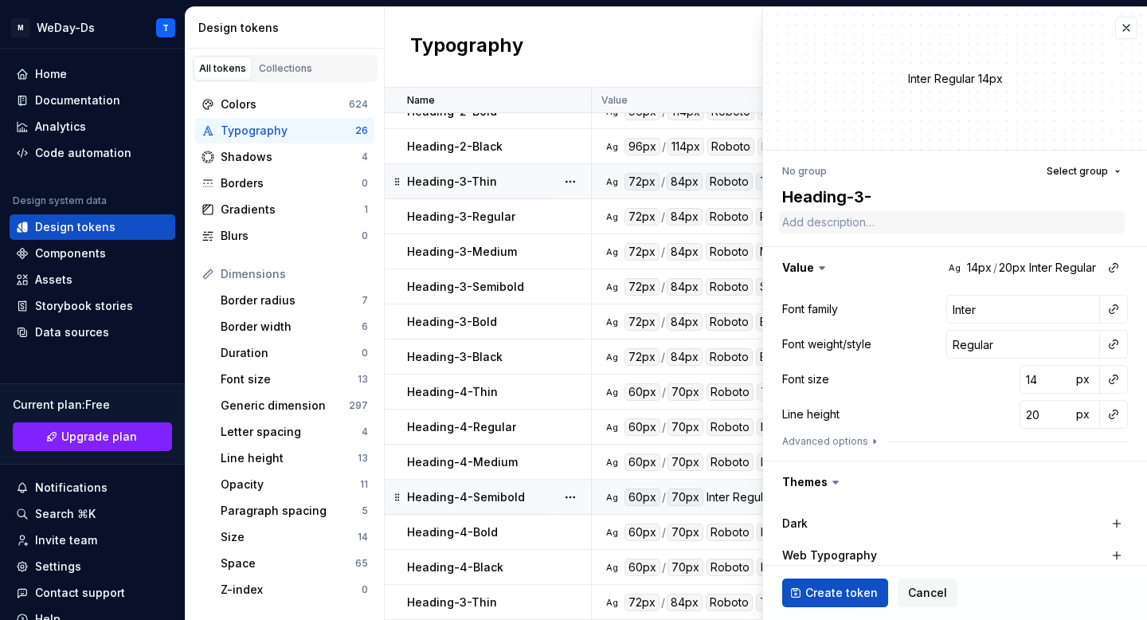
type textarea "*"
type textarea "Heading-3-M"
type textarea "*"
type textarea "Heading-3-Me"
type textarea "*"
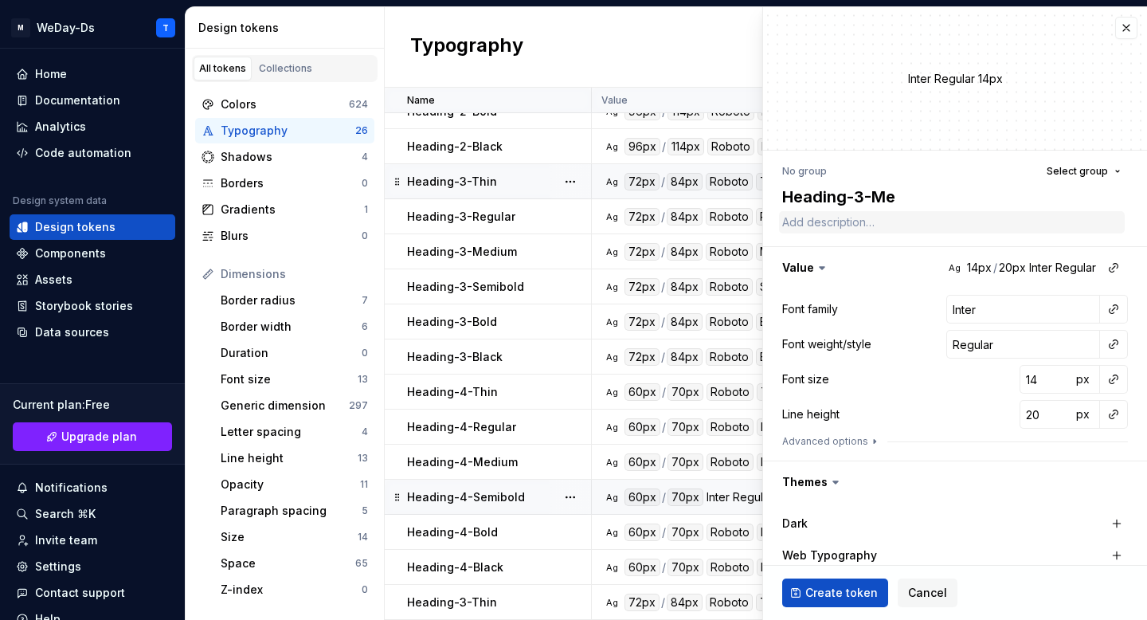
type textarea "Heading-3-Med"
type textarea "*"
type textarea "Heading-3-Medi"
type textarea "*"
type textarea "Heading-3-Mediu"
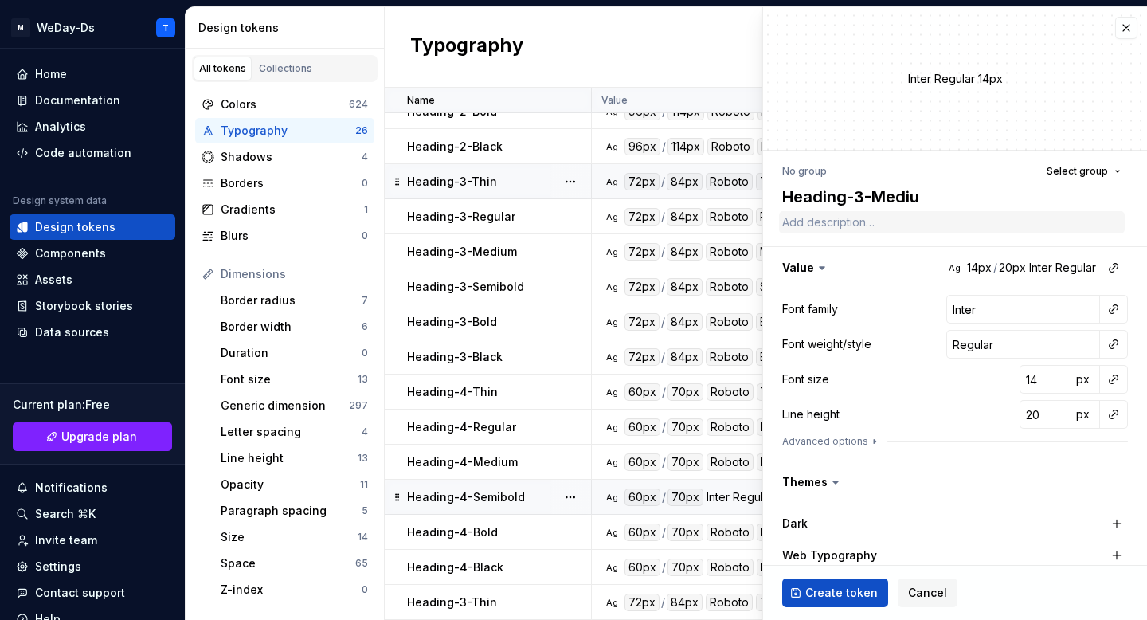
type textarea "*"
type textarea "Heading-3-Medium"
click at [1117, 304] on button "button" at bounding box center [1114, 309] width 22 height 22
click at [1046, 339] on div "Font family" at bounding box center [1000, 343] width 151 height 16
click at [1111, 345] on button "button" at bounding box center [1114, 344] width 22 height 22
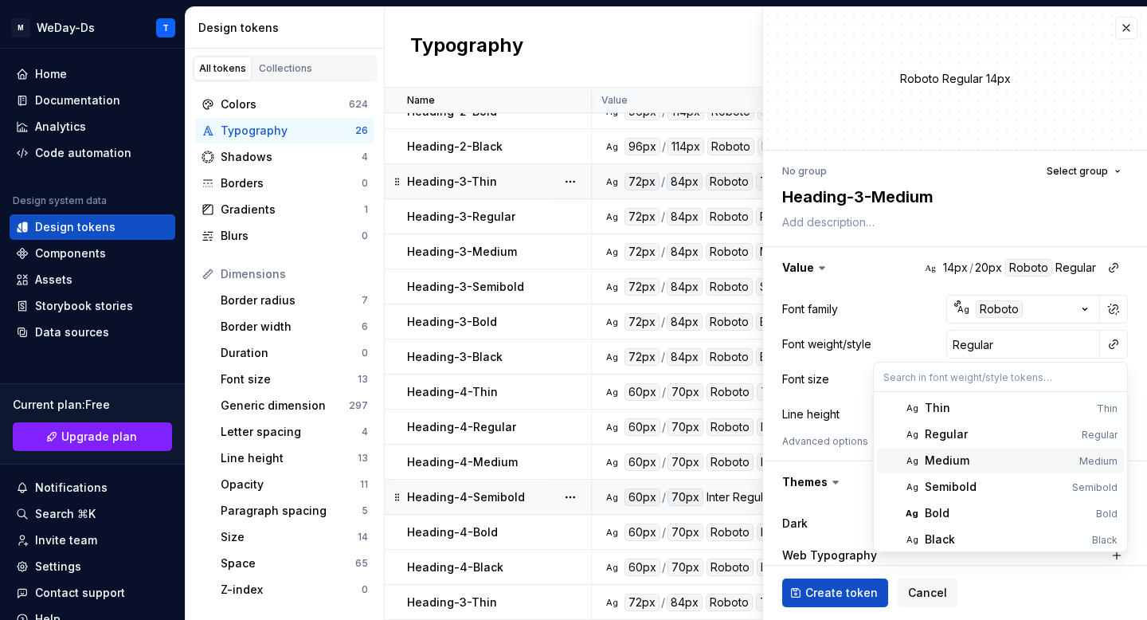
click at [964, 467] on div "Medium" at bounding box center [947, 461] width 45 height 16
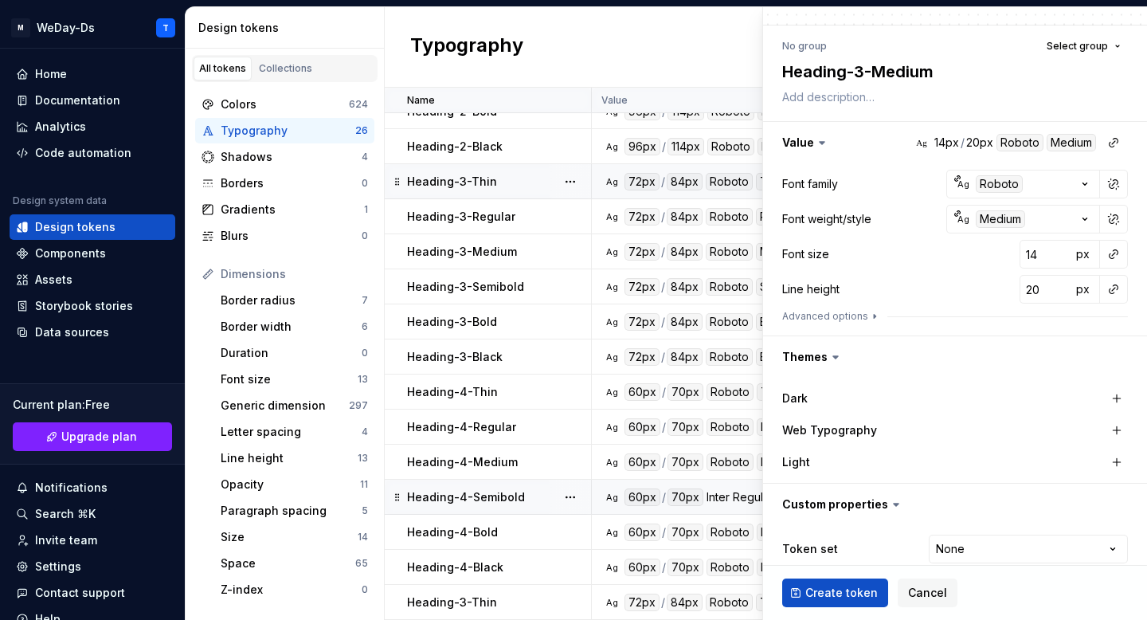
scroll to position [178, 0]
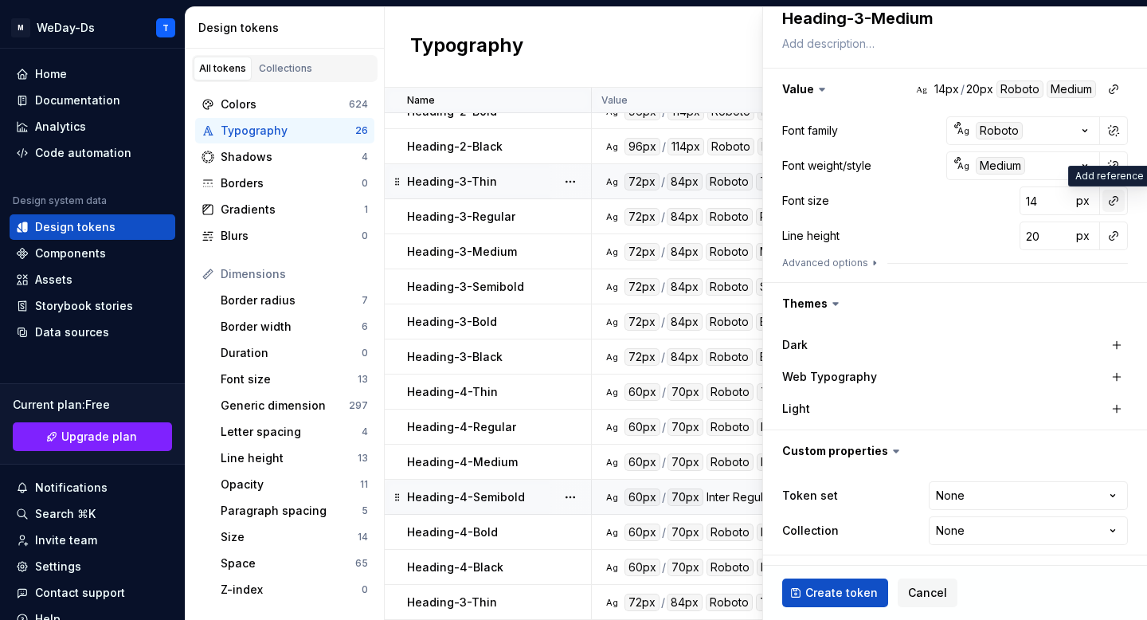
click at [1114, 196] on button "button" at bounding box center [1114, 201] width 22 height 22
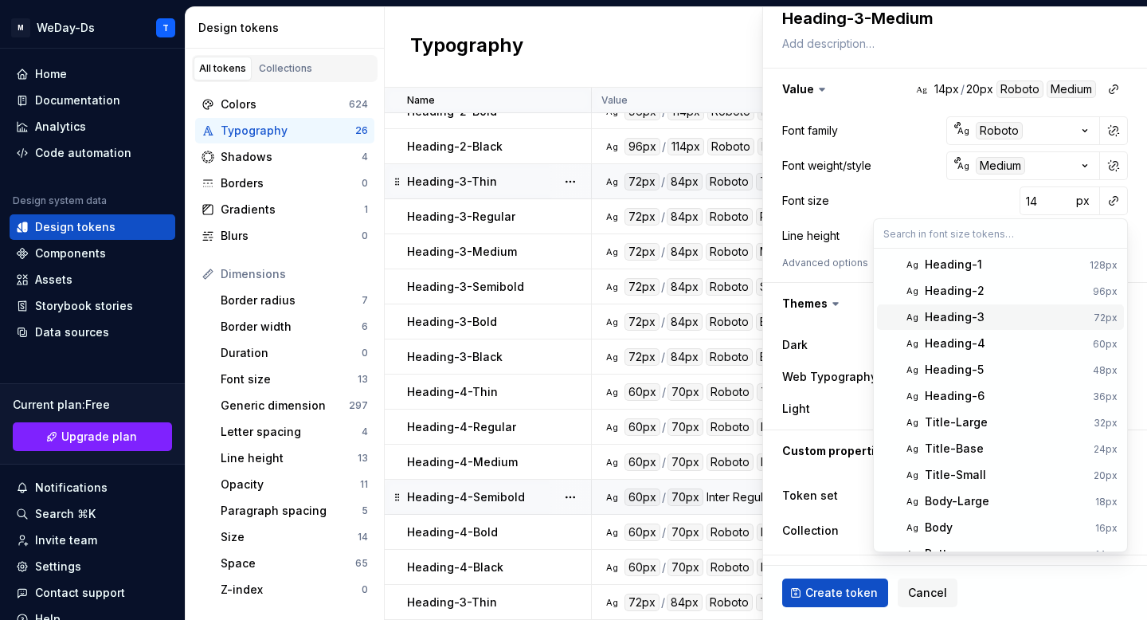
click at [1006, 320] on div "Heading-3" at bounding box center [1006, 317] width 163 height 16
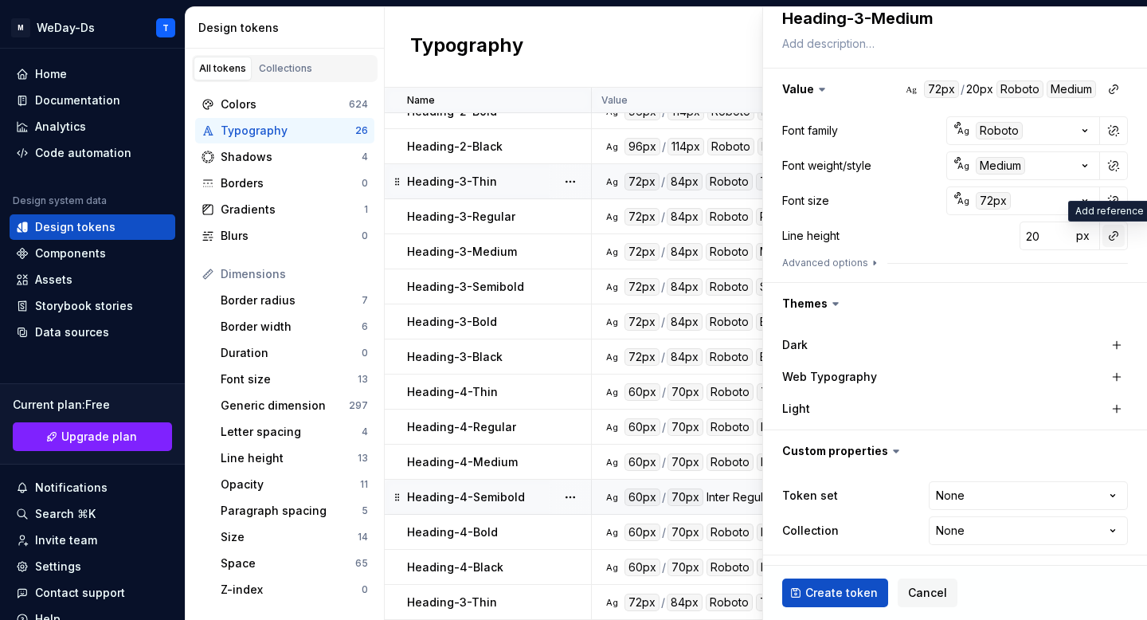
click at [1107, 241] on button "button" at bounding box center [1114, 236] width 22 height 22
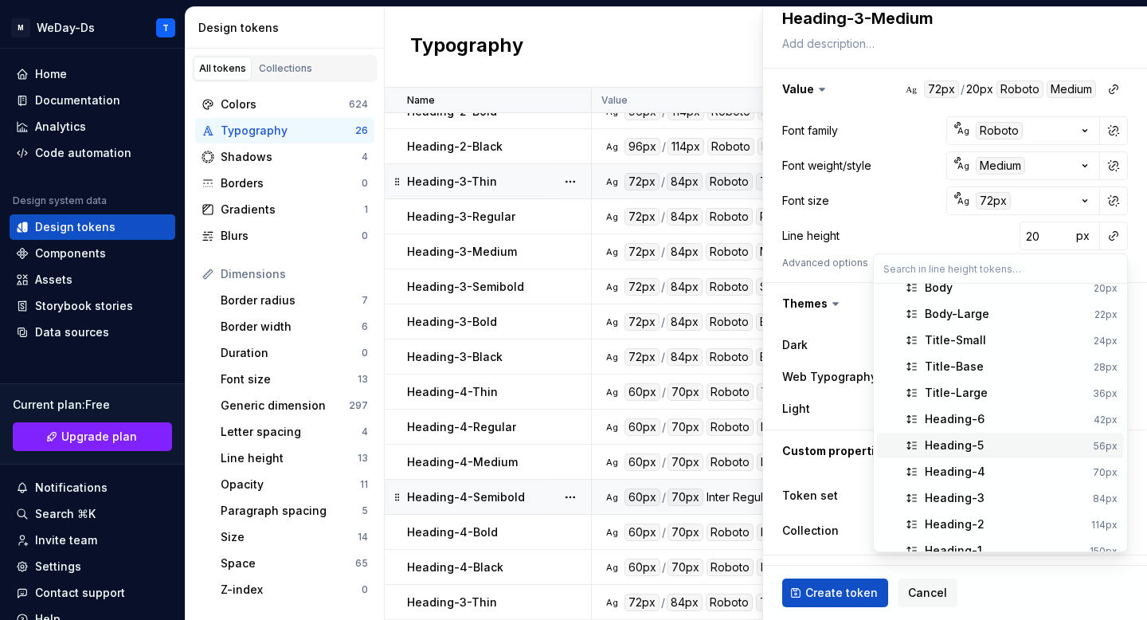
scroll to position [66, 0]
click at [1030, 491] on div "Heading-3" at bounding box center [1006, 496] width 162 height 16
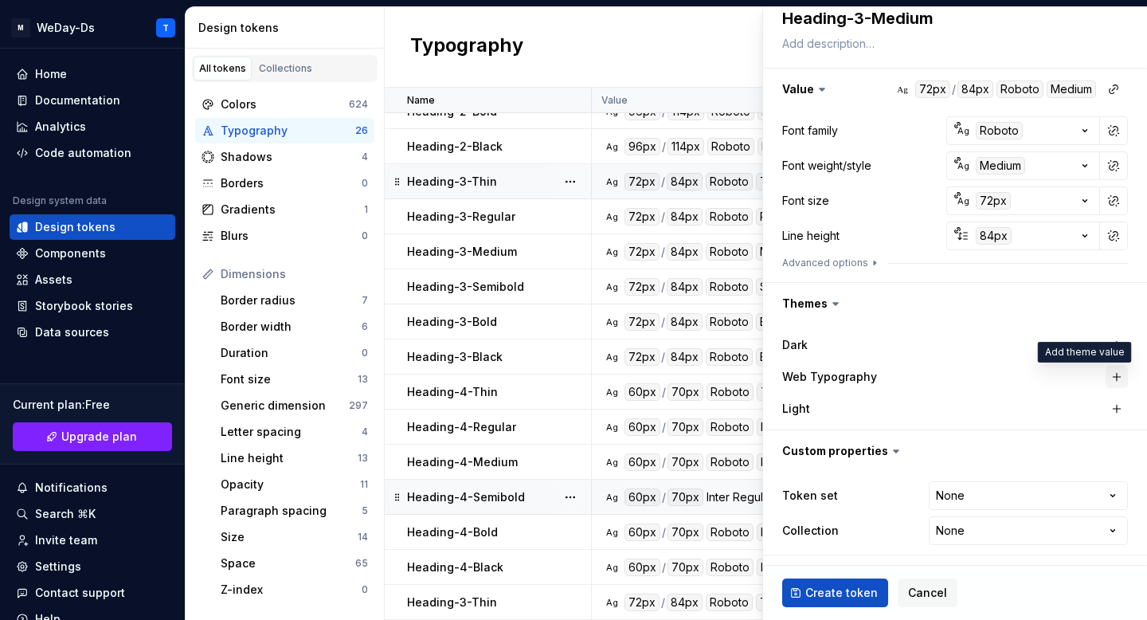
click at [1121, 371] on button "button" at bounding box center [1117, 377] width 22 height 22
type textarea "*"
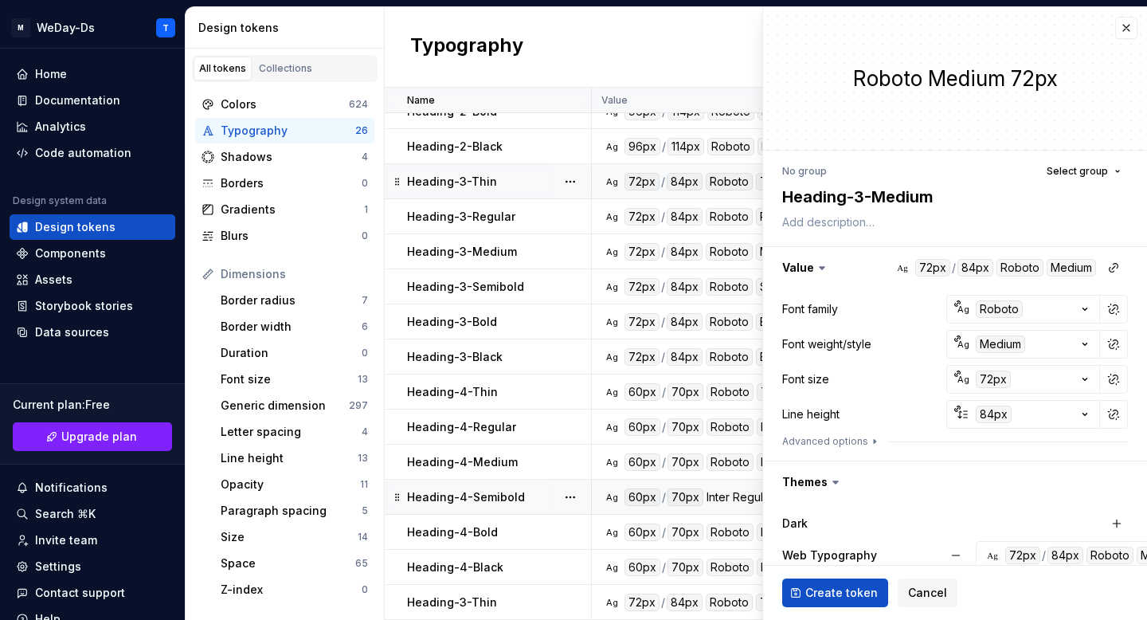
scroll to position [178, 0]
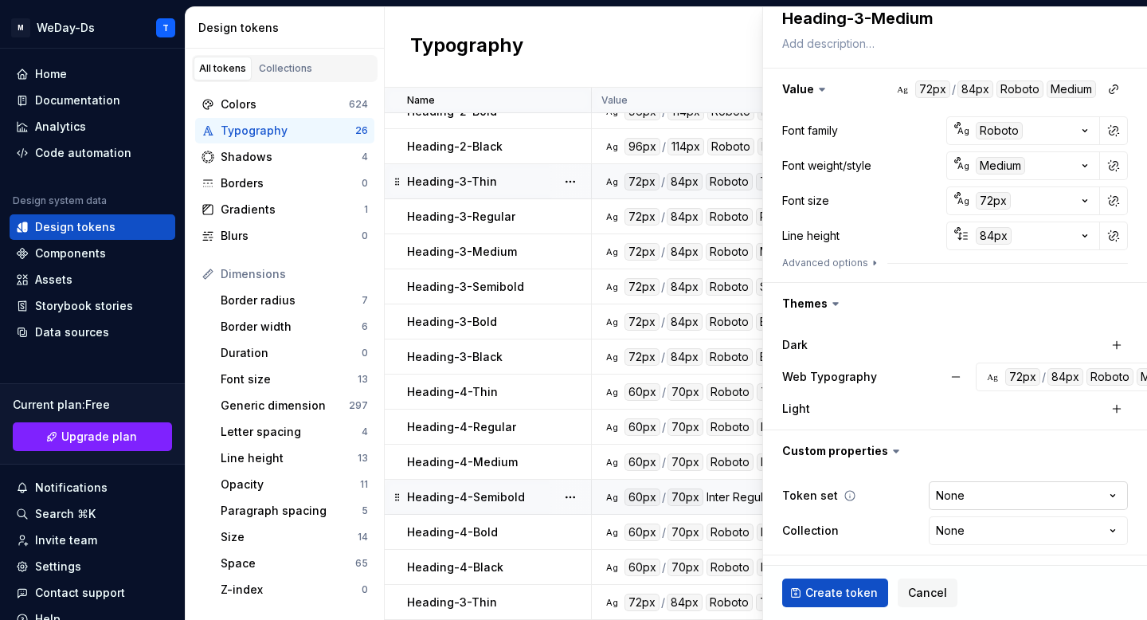
click at [1087, 493] on html "M WeDay-Ds T Home Documentation Analytics Code automation Design system data De…" at bounding box center [573, 310] width 1147 height 620
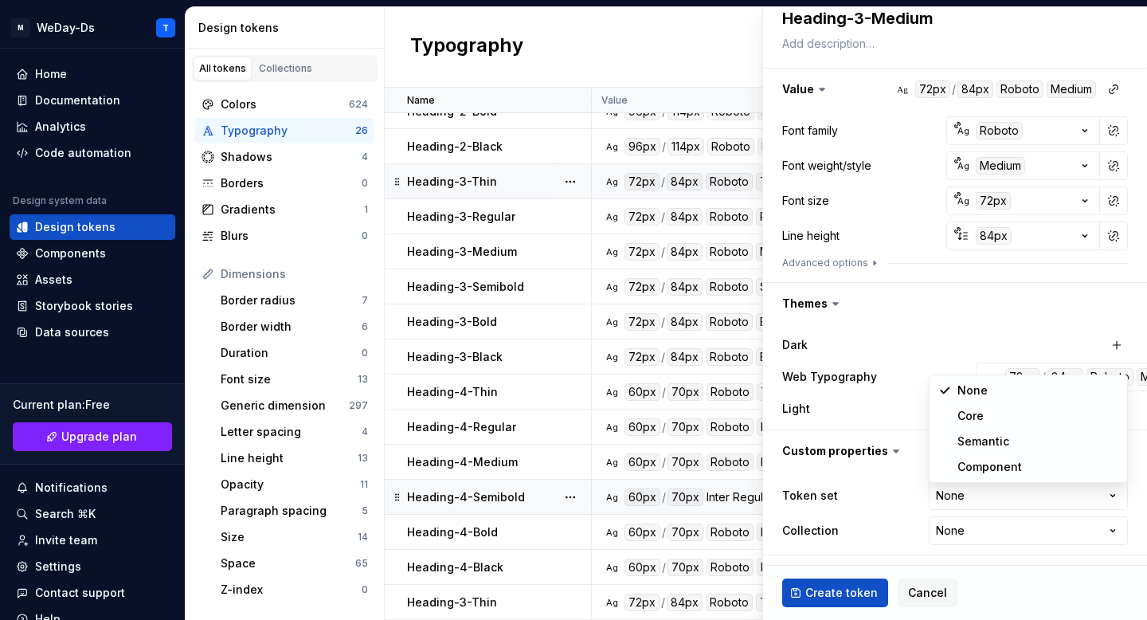
select select "**********"
type textarea "*"
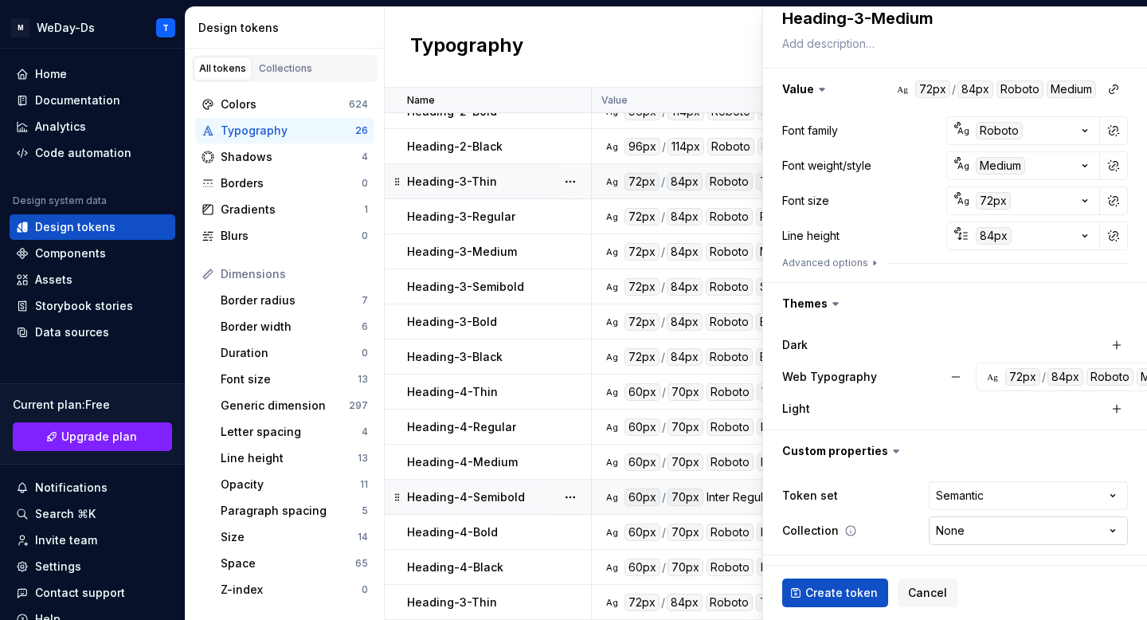
click at [1031, 534] on html "M WeDay-Ds T Home Documentation Analytics Code automation Design system data De…" at bounding box center [573, 310] width 1147 height 620
select select "**********"
click at [821, 590] on span "Create token" at bounding box center [841, 593] width 72 height 16
type textarea "*"
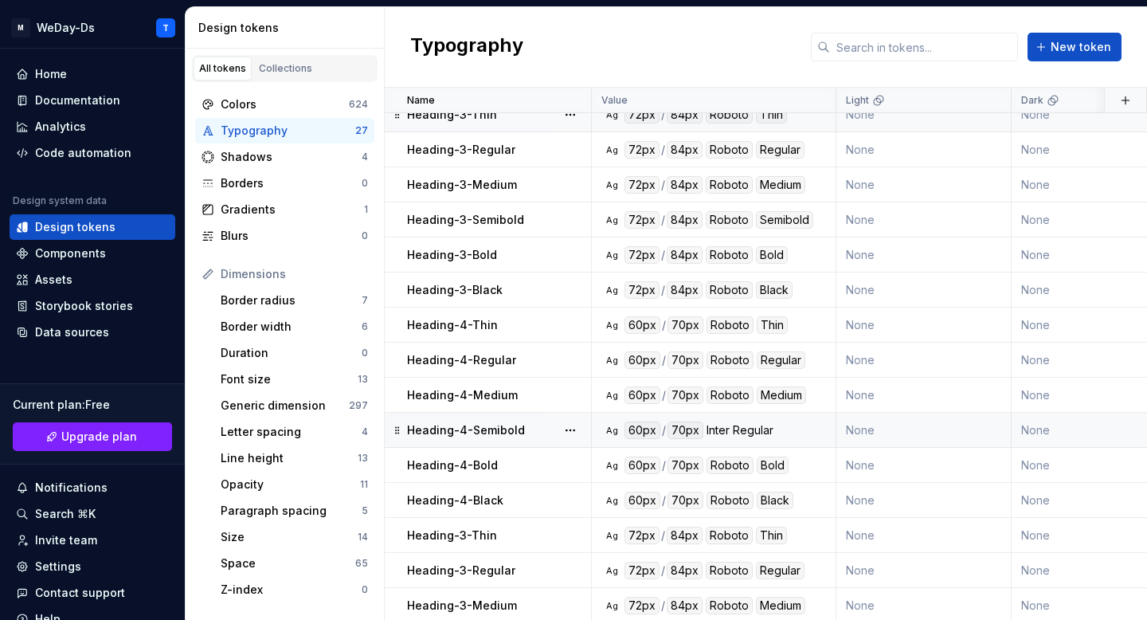
scroll to position [440, 0]
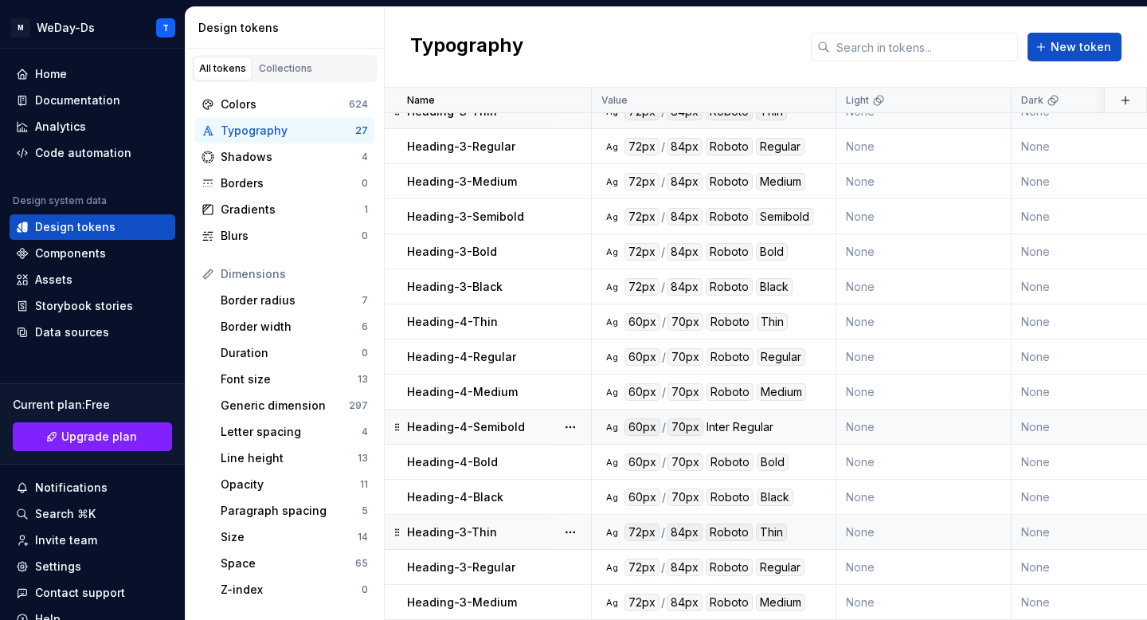
click at [507, 528] on div "Heading-3-Thin" at bounding box center [498, 532] width 183 height 16
type textarea "*"
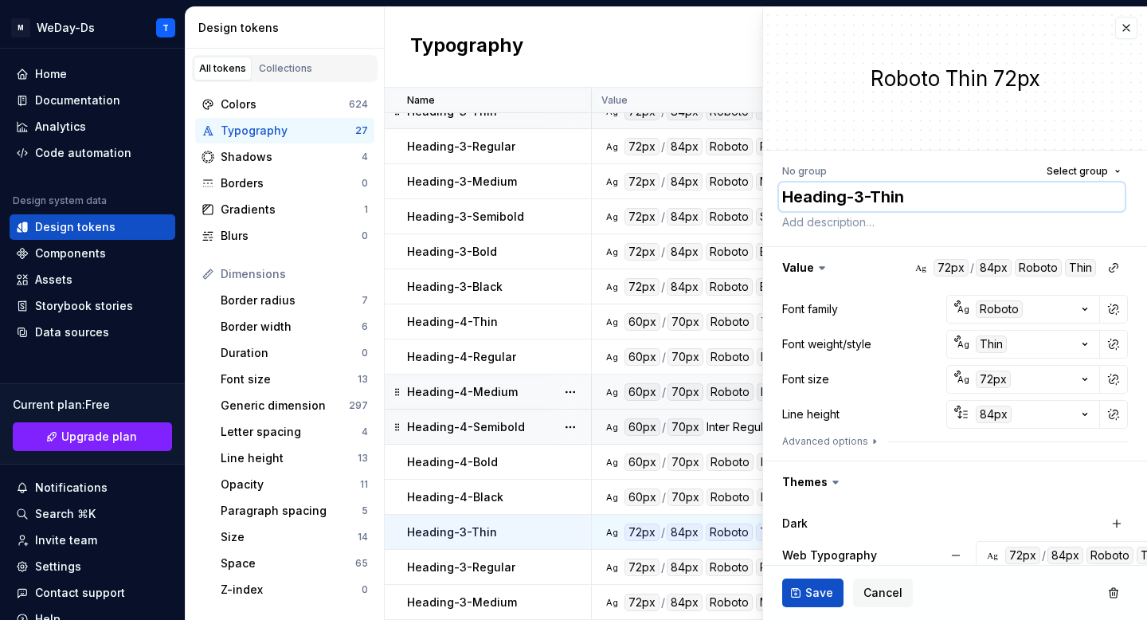
click at [868, 198] on textarea "Heading-3-Thin" at bounding box center [952, 196] width 346 height 29
click at [858, 198] on textarea "Heading-3-Thin" at bounding box center [952, 196] width 346 height 29
type textarea "Heading-5-Thin"
type textarea "*"
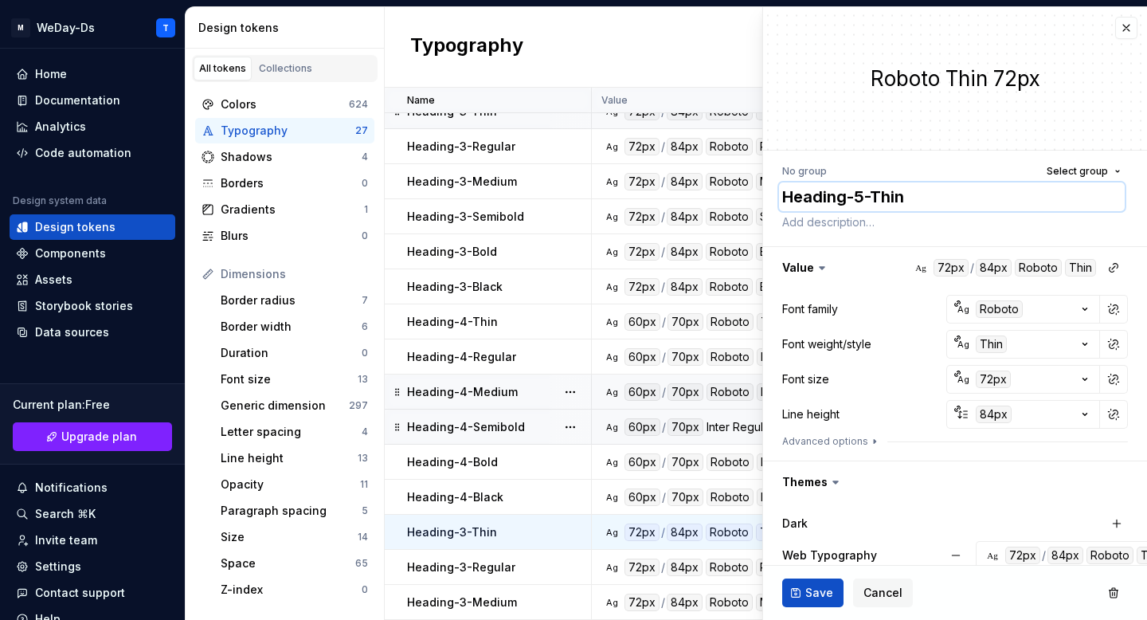
click at [932, 198] on textarea "Heading-5-Thin" at bounding box center [952, 196] width 346 height 29
type textarea "Heading-5-Thin"
click at [1085, 343] on icon "button" at bounding box center [1085, 344] width 16 height 16
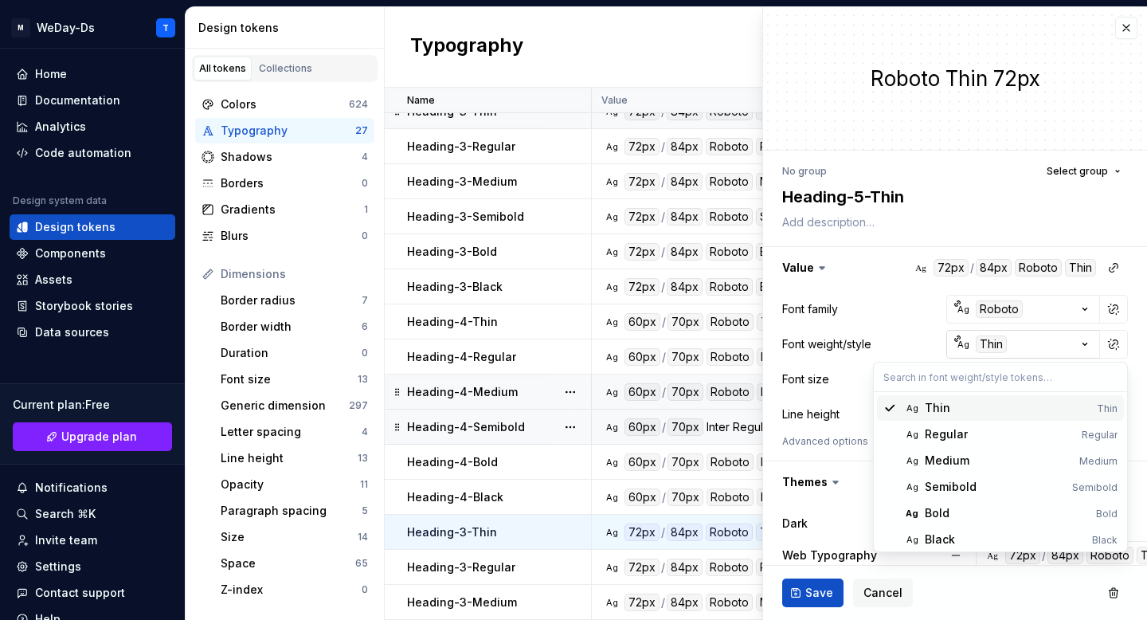
click at [1085, 343] on html "M WeDay-Ds T Home Documentation Analytics Code automation Design system data De…" at bounding box center [573, 310] width 1147 height 620
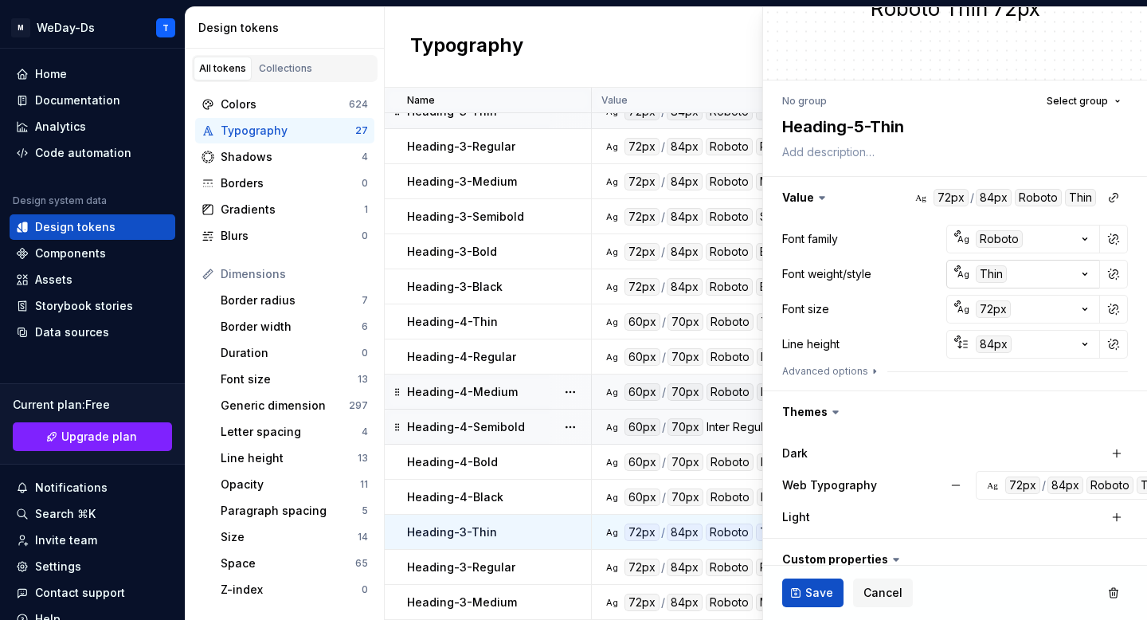
scroll to position [105, 0]
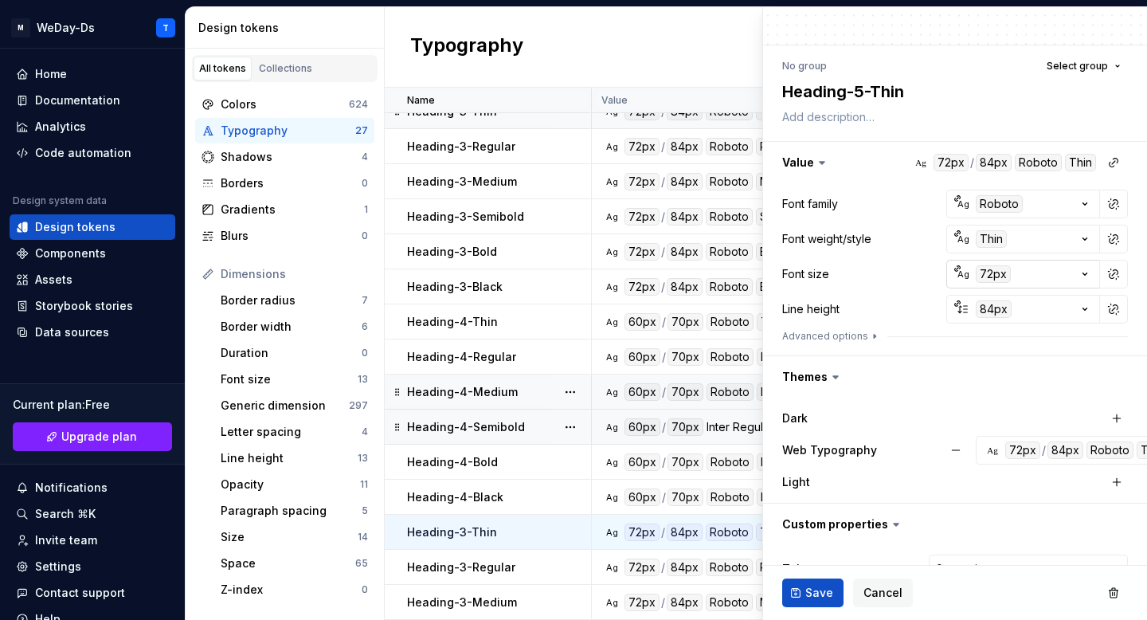
click at [1082, 271] on icon "button" at bounding box center [1085, 274] width 16 height 16
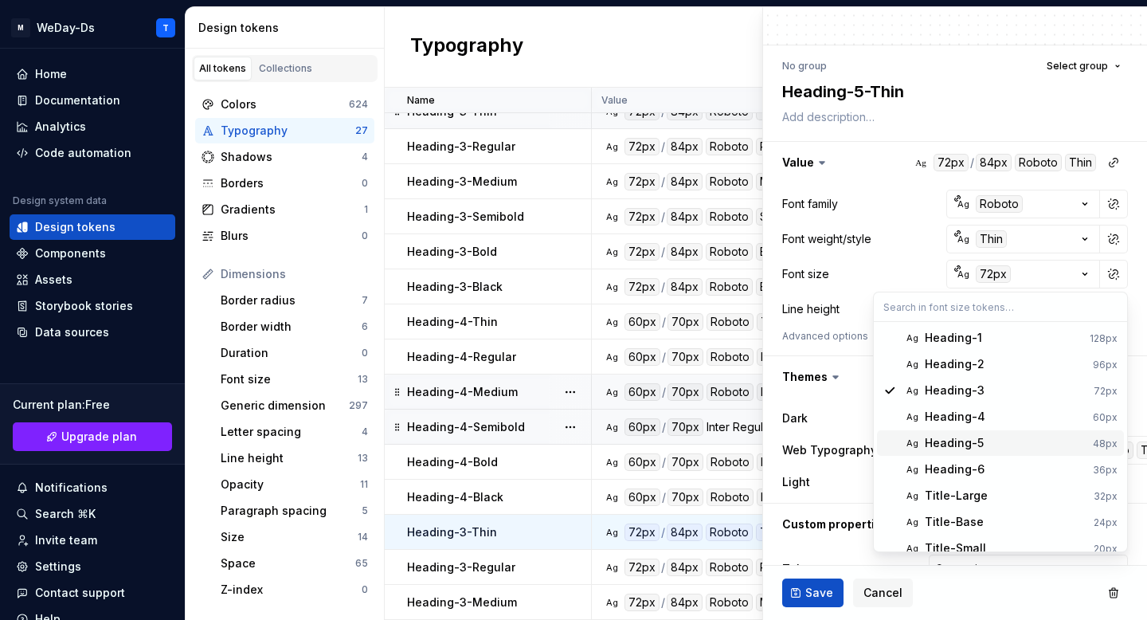
click at [1005, 438] on div "Heading-5" at bounding box center [1006, 443] width 162 height 16
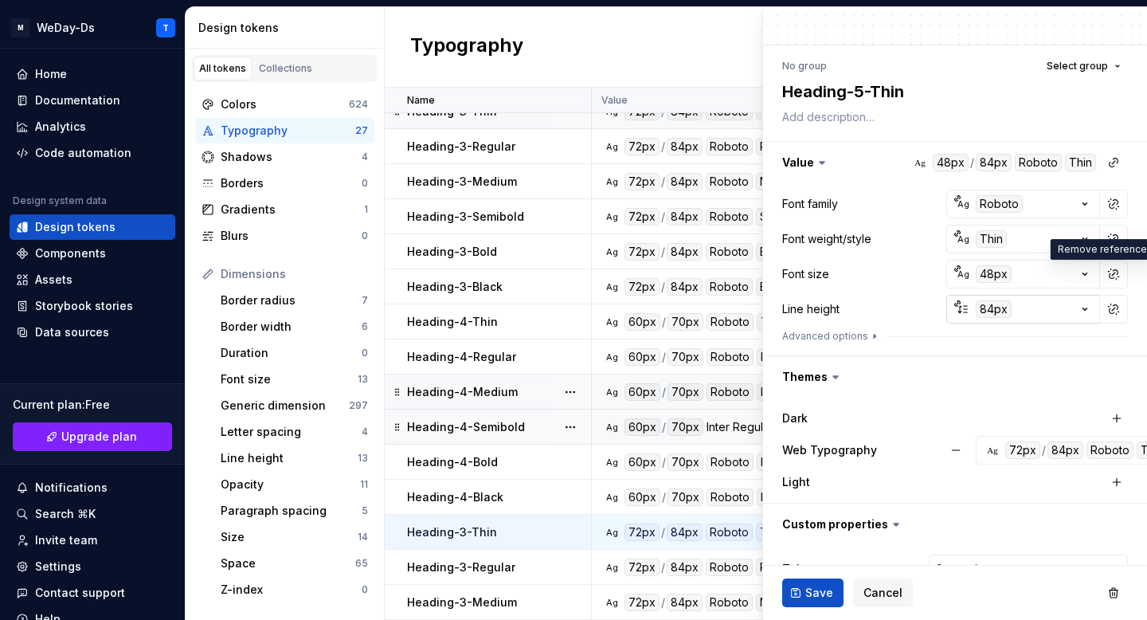
click at [1084, 304] on icon "button" at bounding box center [1085, 309] width 16 height 16
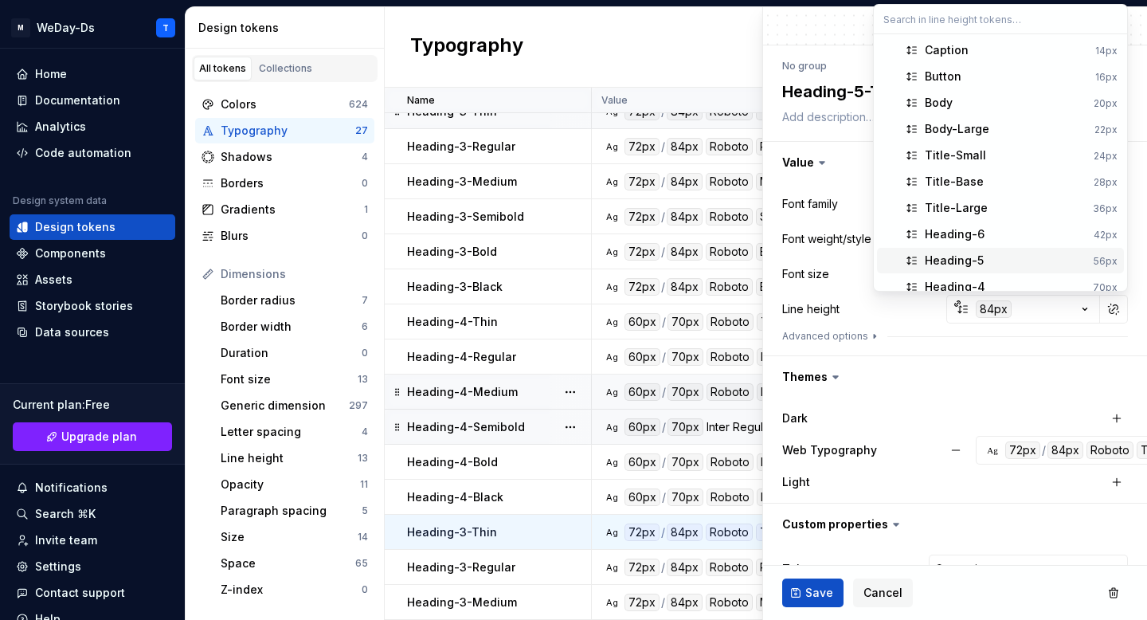
click at [1019, 258] on div "Heading-5" at bounding box center [1006, 261] width 163 height 16
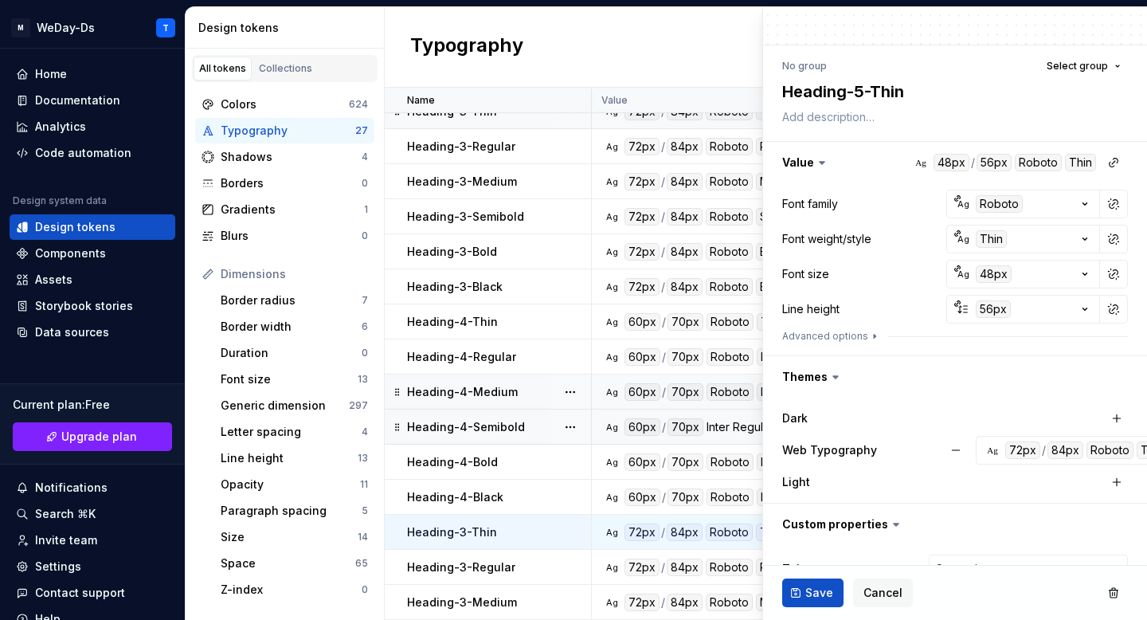
scroll to position [178, 0]
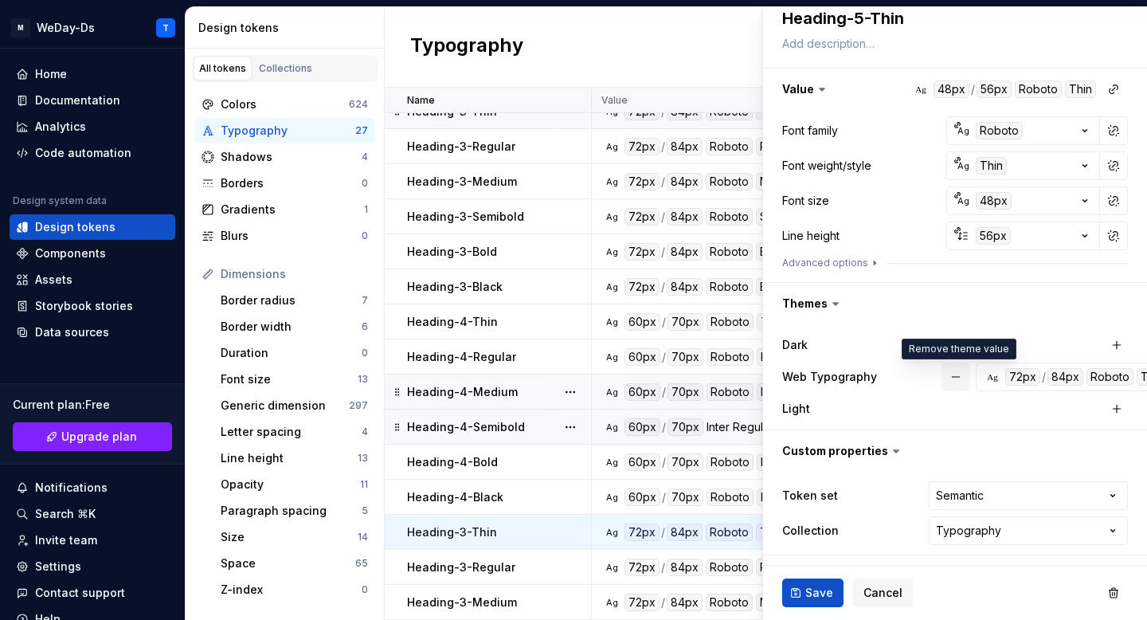
click at [955, 378] on button "button" at bounding box center [956, 376] width 29 height 29
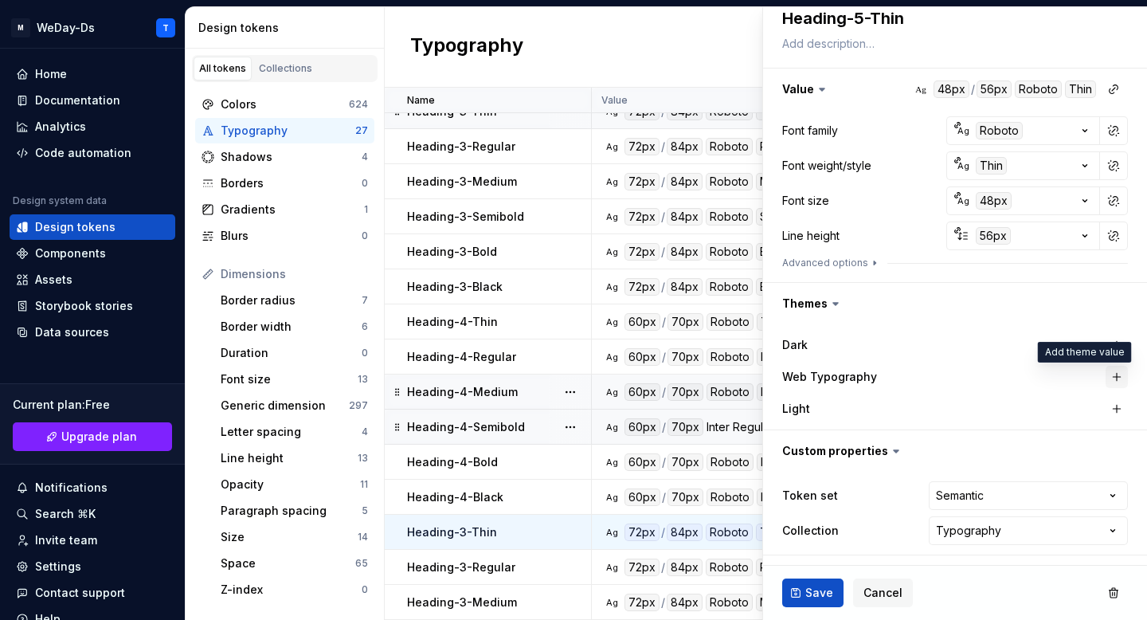
click at [1115, 375] on button "button" at bounding box center [1117, 377] width 22 height 22
click at [817, 596] on span "Save" at bounding box center [819, 593] width 28 height 16
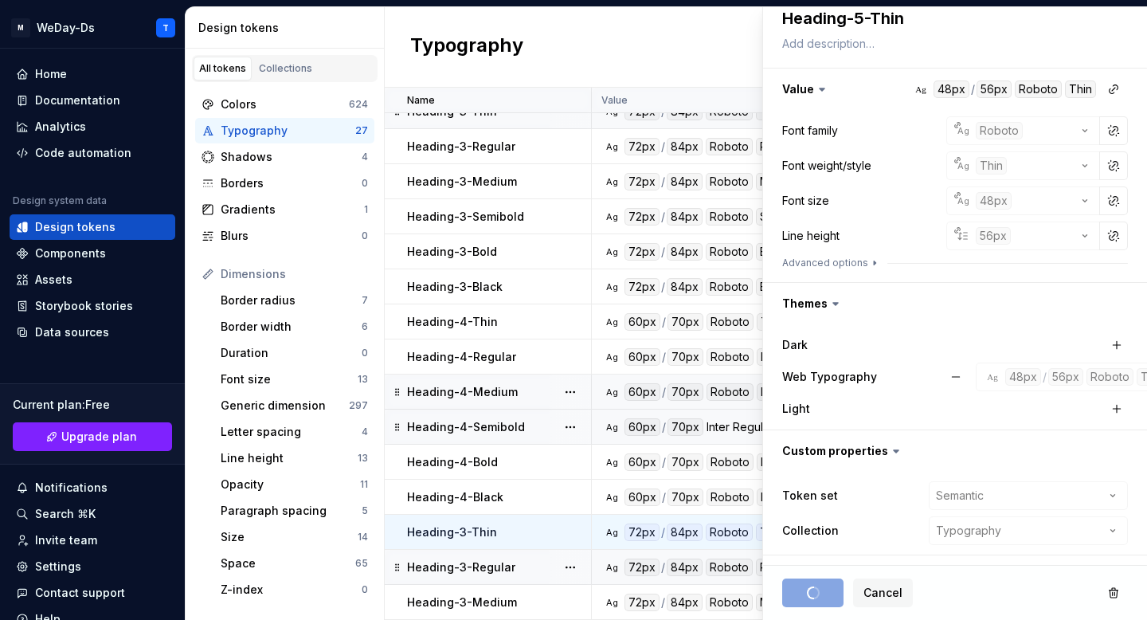
click at [500, 565] on p "Heading-3-Regular" at bounding box center [461, 567] width 108 height 16
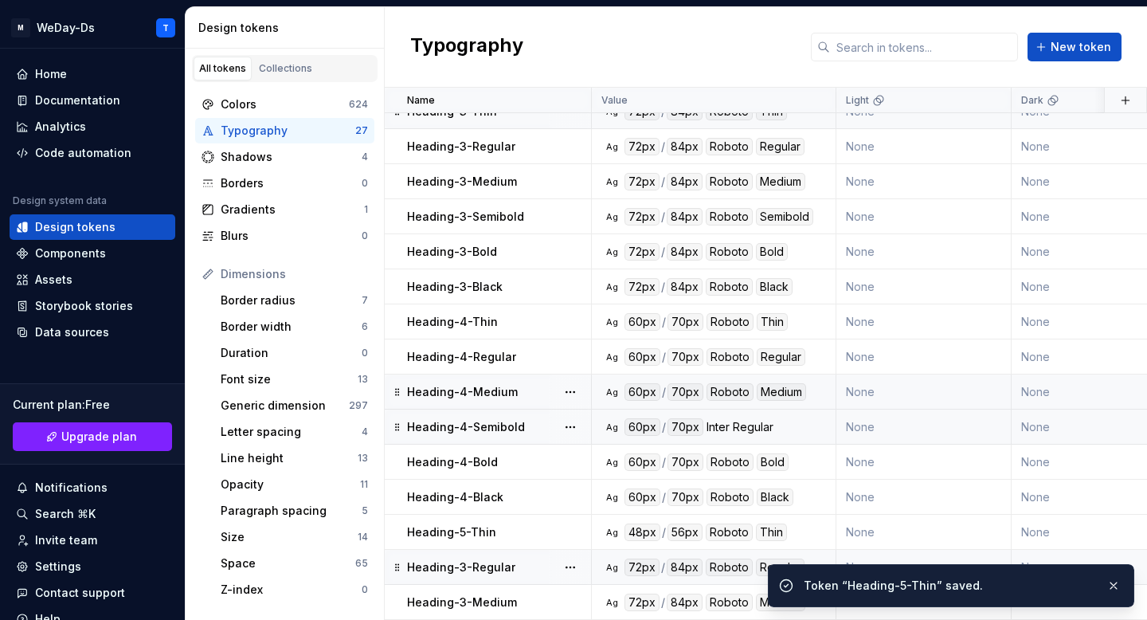
click at [860, 198] on td "None" at bounding box center [924, 181] width 175 height 35
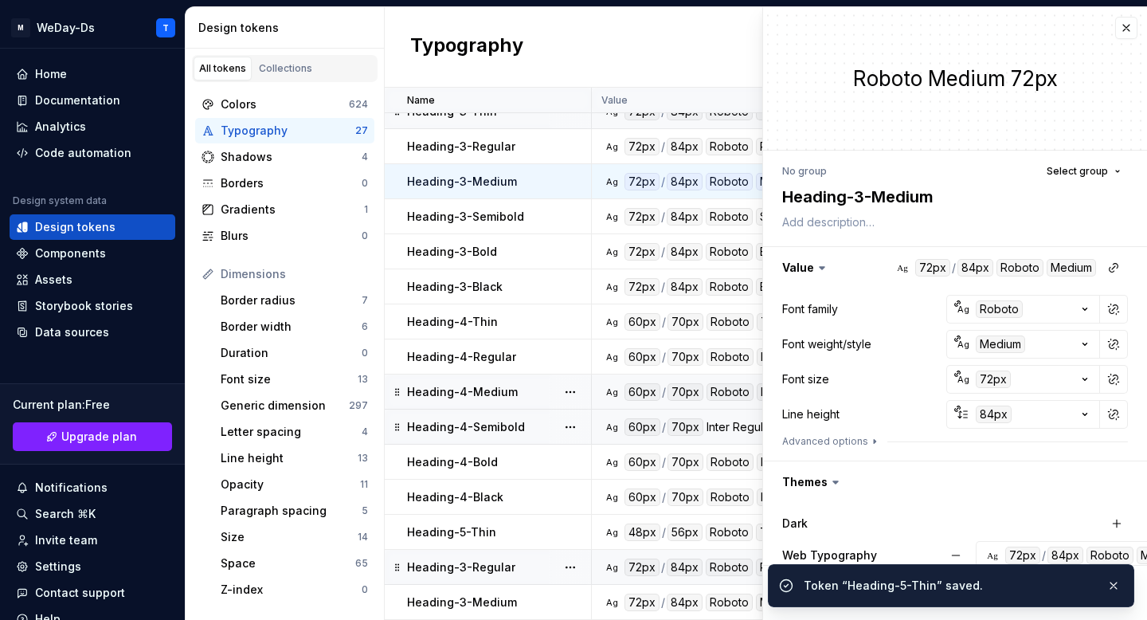
click at [552, 566] on div at bounding box center [570, 567] width 41 height 34
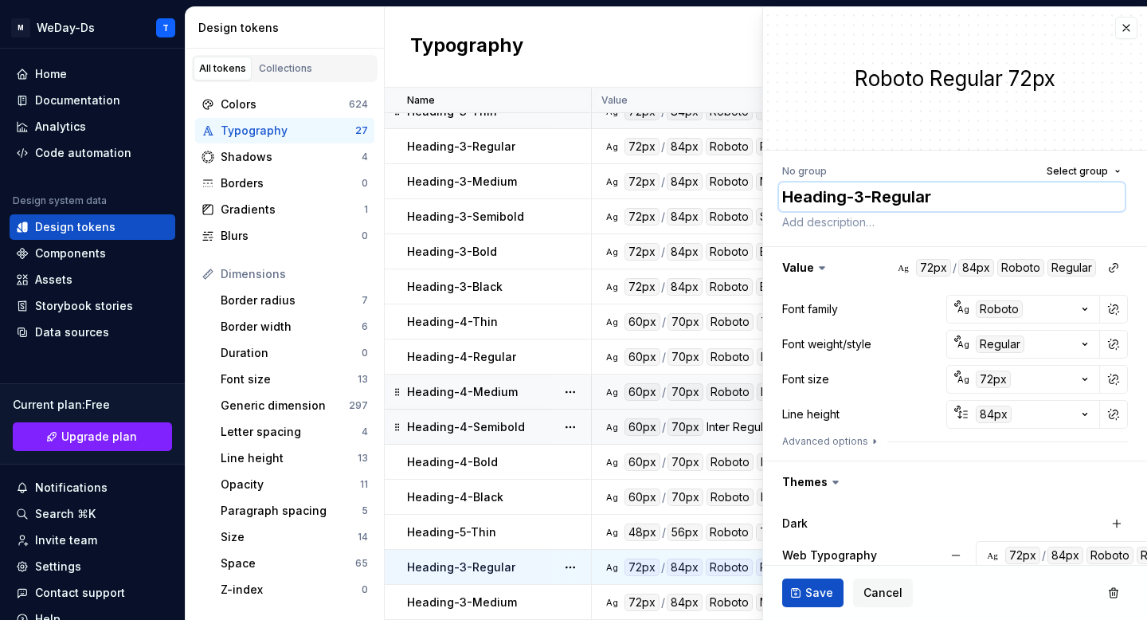
click at [860, 199] on textarea "Heading-3-Regular" at bounding box center [952, 196] width 346 height 29
click at [856, 193] on textarea "Heading-3-Regular" at bounding box center [952, 196] width 346 height 29
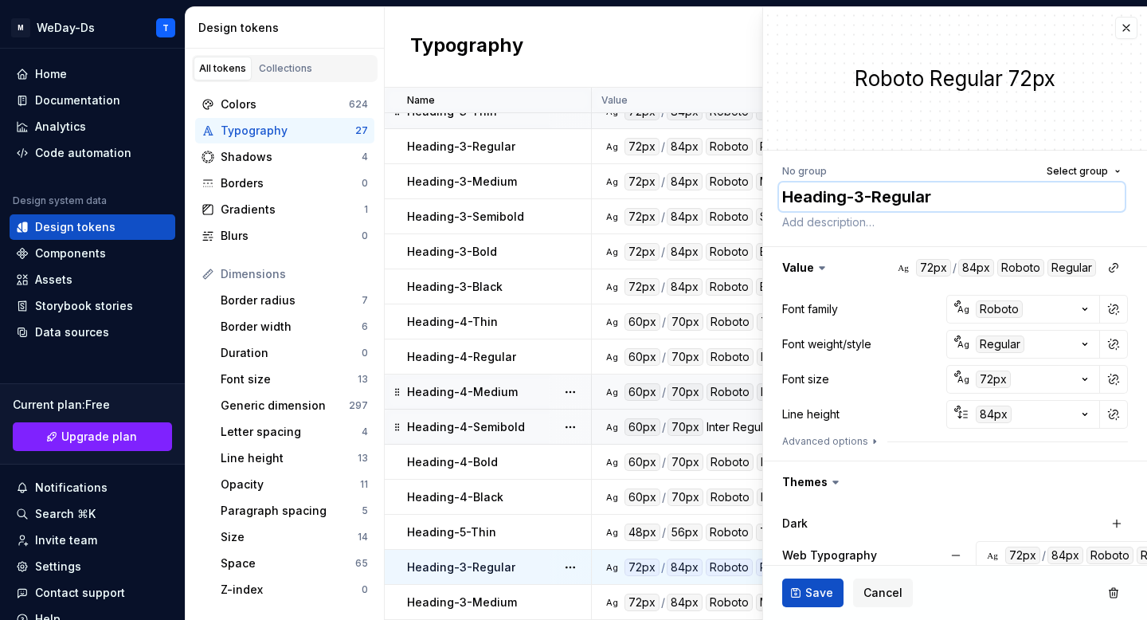
click at [856, 193] on textarea "Heading-3-Regular" at bounding box center [952, 196] width 346 height 29
type textarea "*"
click at [958, 198] on textarea "Heading-5-Regular" at bounding box center [952, 196] width 346 height 29
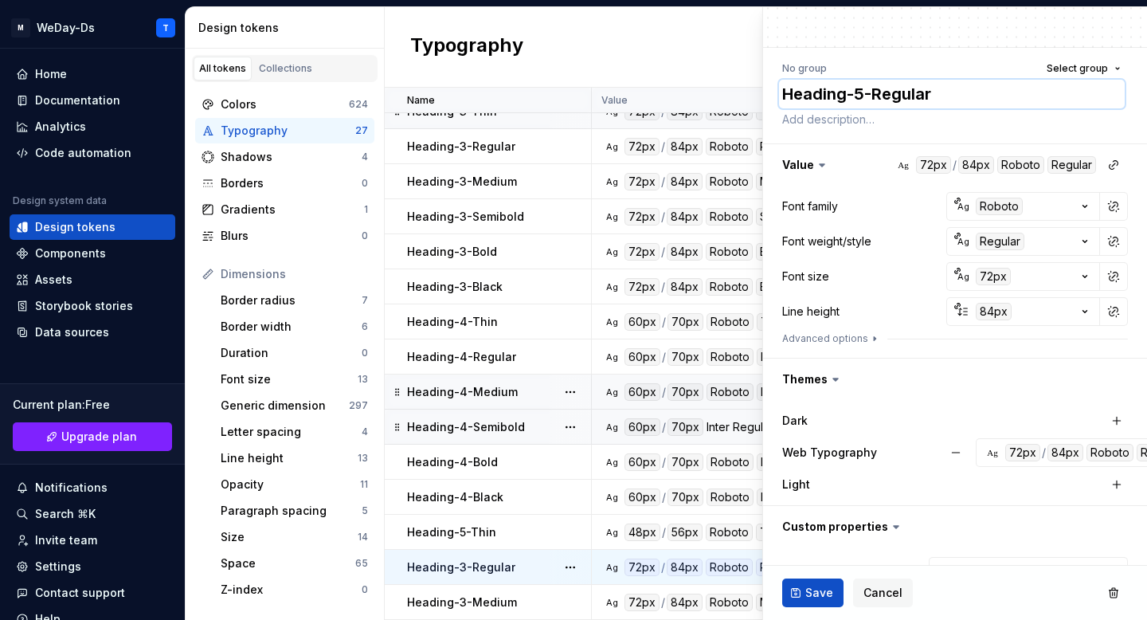
scroll to position [107, 0]
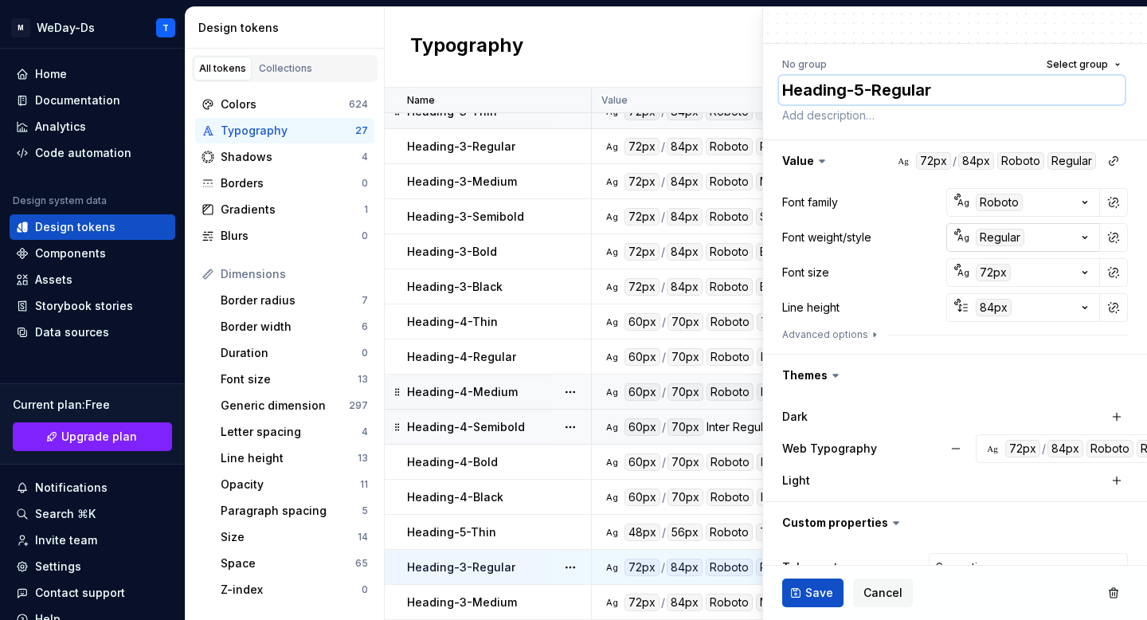
type textarea "Heading-5-Regular"
click at [1081, 240] on icon "button" at bounding box center [1085, 237] width 16 height 16
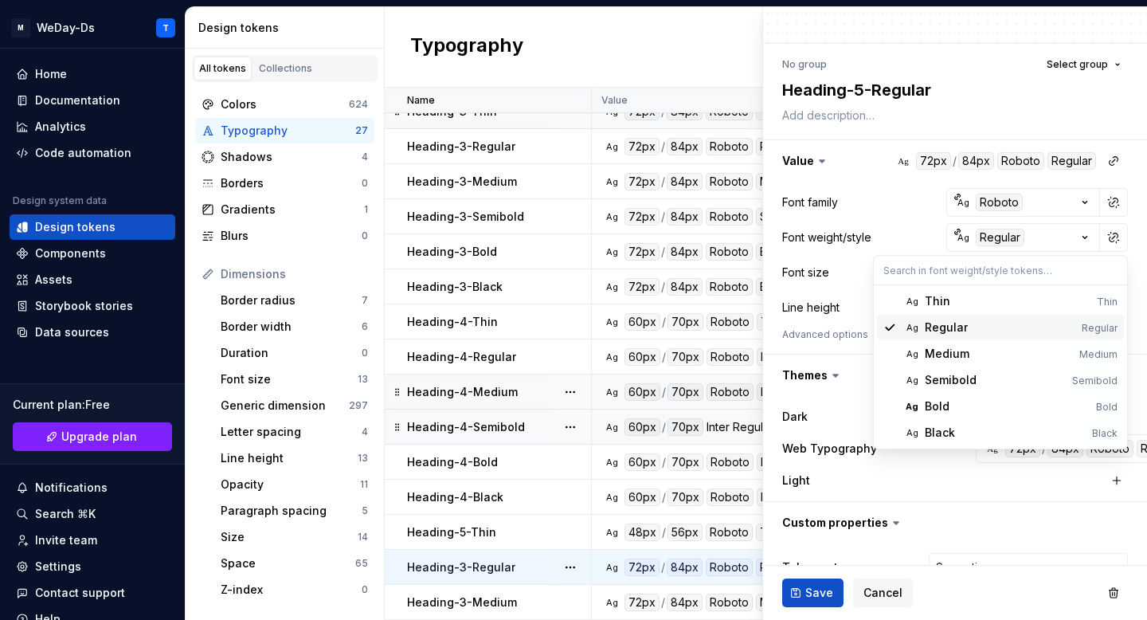
click at [1005, 331] on div "Regular" at bounding box center [1000, 327] width 151 height 16
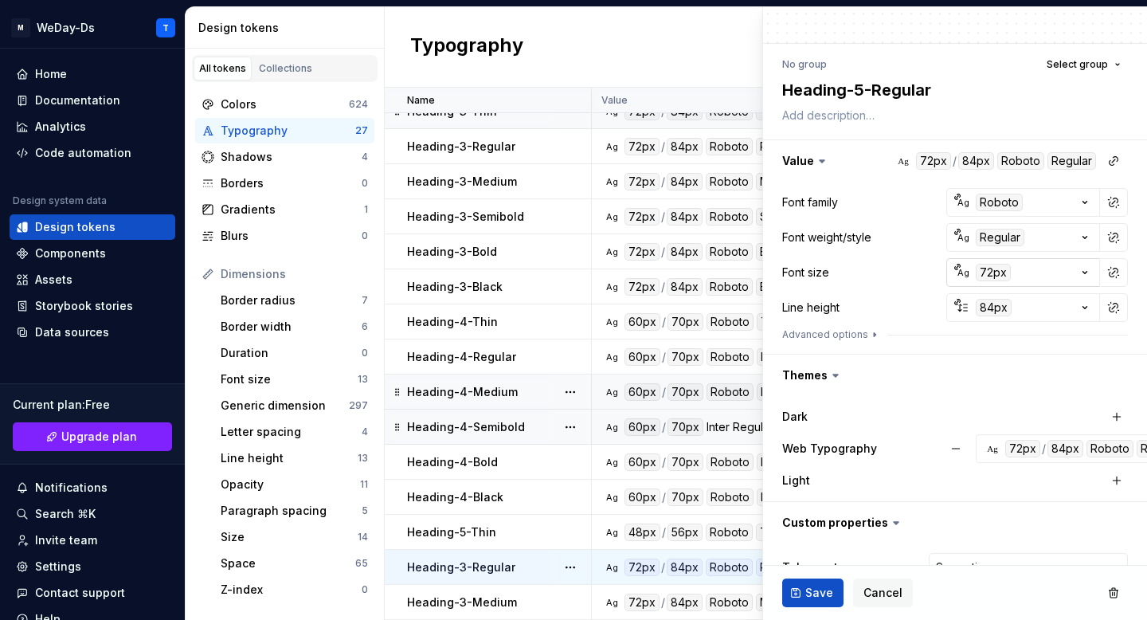
click at [1090, 268] on icon "button" at bounding box center [1085, 273] width 16 height 16
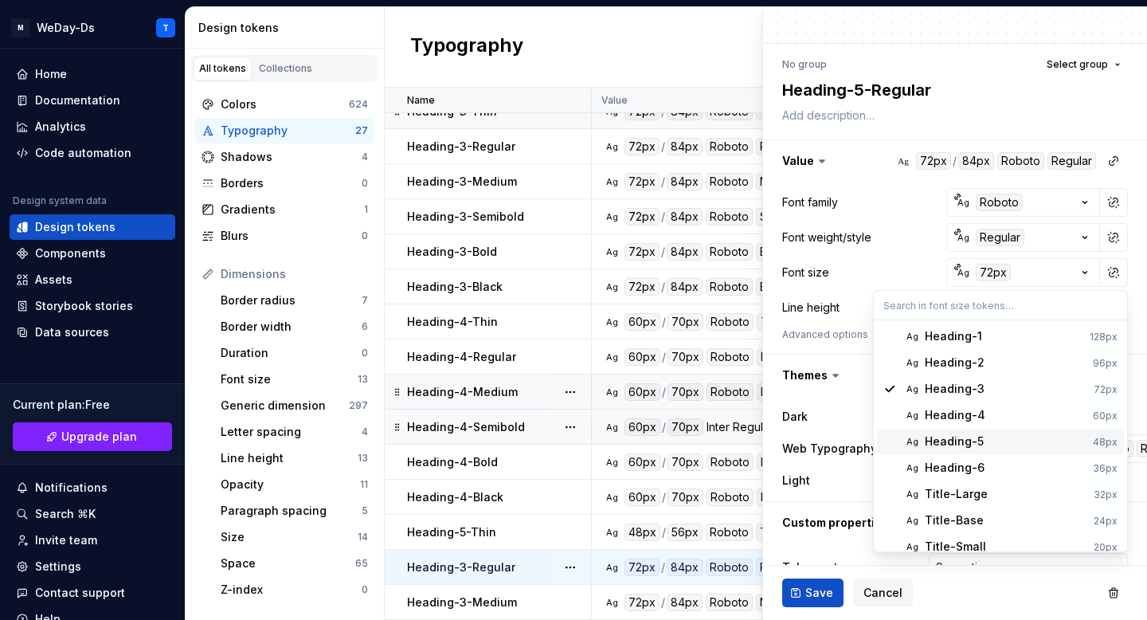
click at [996, 437] on div "Heading-5" at bounding box center [1006, 441] width 162 height 16
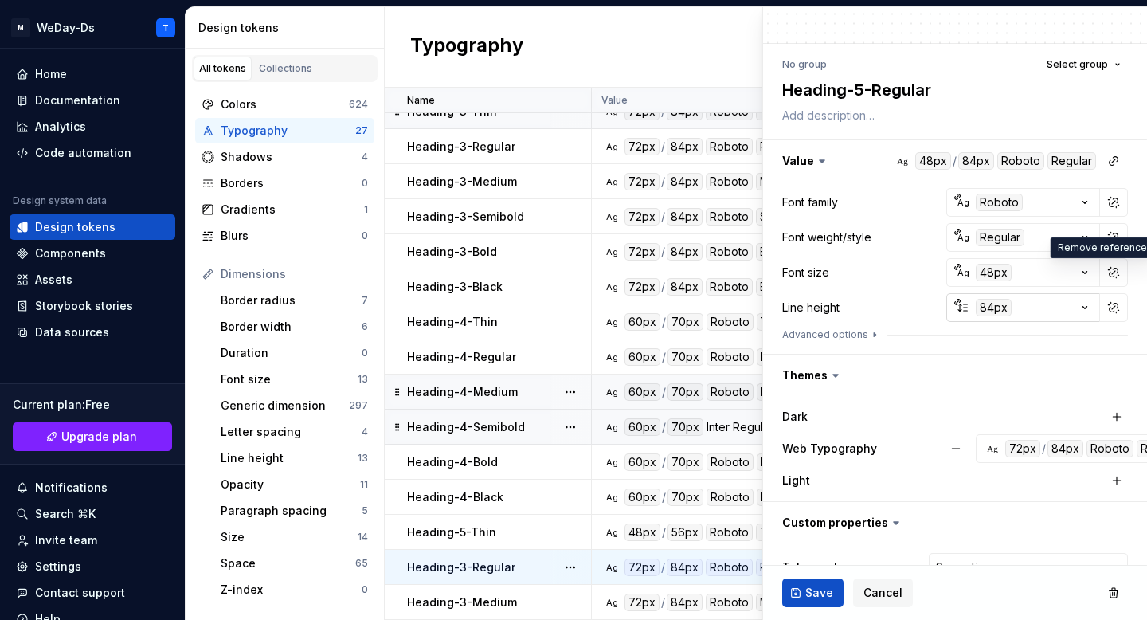
click at [1079, 303] on icon "button" at bounding box center [1085, 308] width 16 height 16
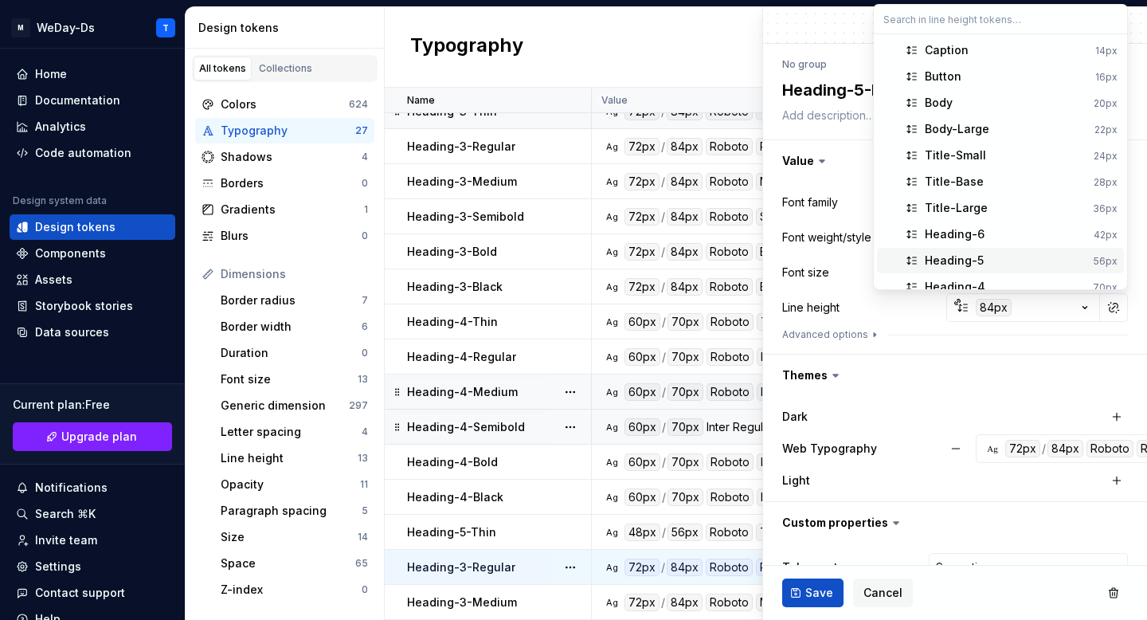
click at [1007, 255] on div "Heading-5" at bounding box center [1006, 261] width 163 height 16
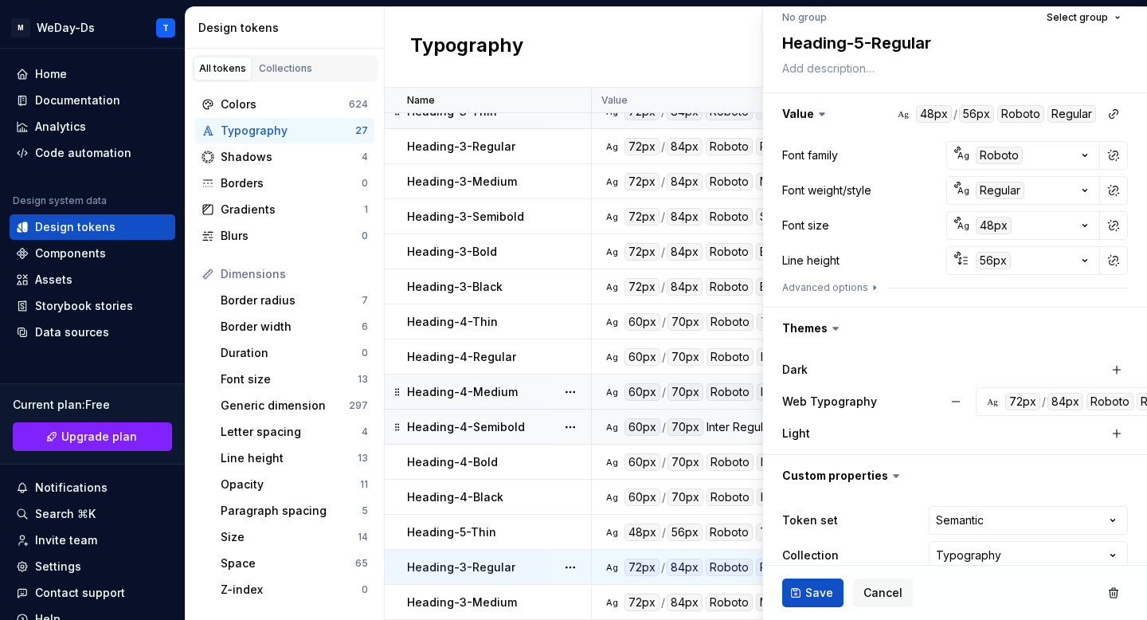
scroll to position [178, 0]
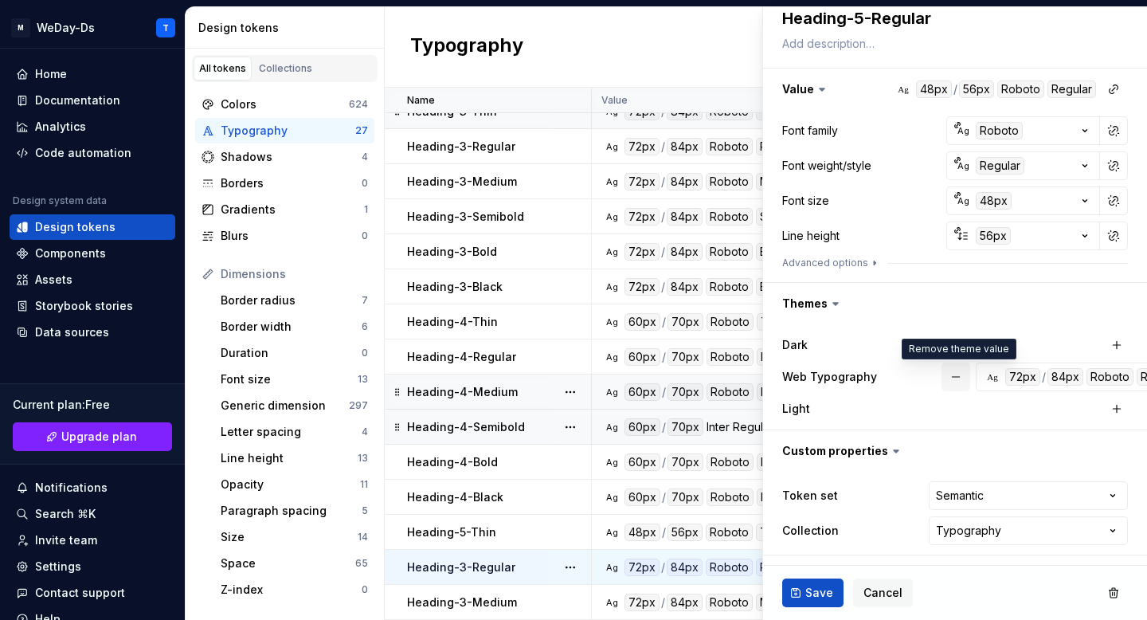
click at [949, 381] on button "button" at bounding box center [956, 376] width 29 height 29
click at [1114, 376] on button "button" at bounding box center [1117, 377] width 22 height 22
click at [823, 586] on span "Save" at bounding box center [819, 593] width 28 height 16
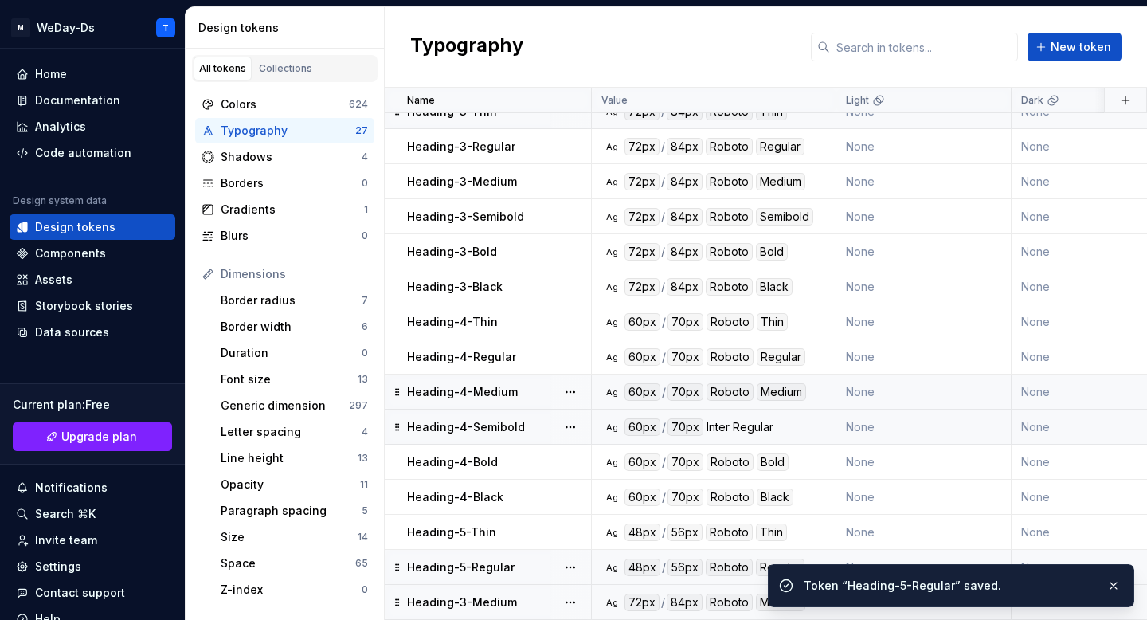
click at [541, 598] on div "Heading-3-Medium" at bounding box center [498, 602] width 183 height 16
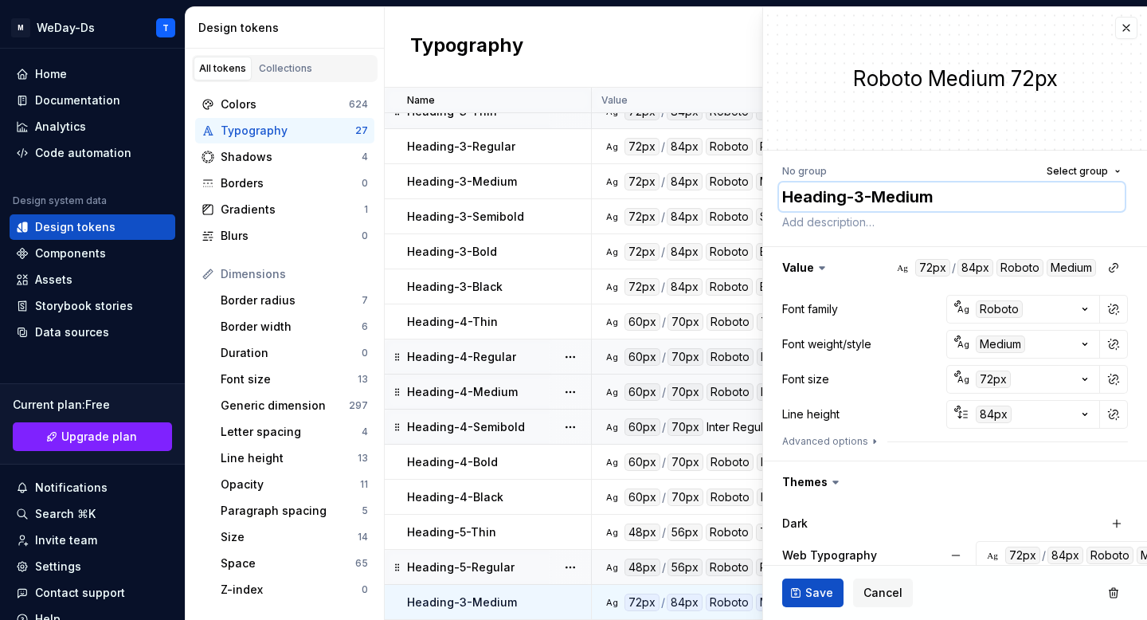
click at [856, 197] on textarea "Heading-3-Medium" at bounding box center [952, 196] width 346 height 29
type textarea "*"
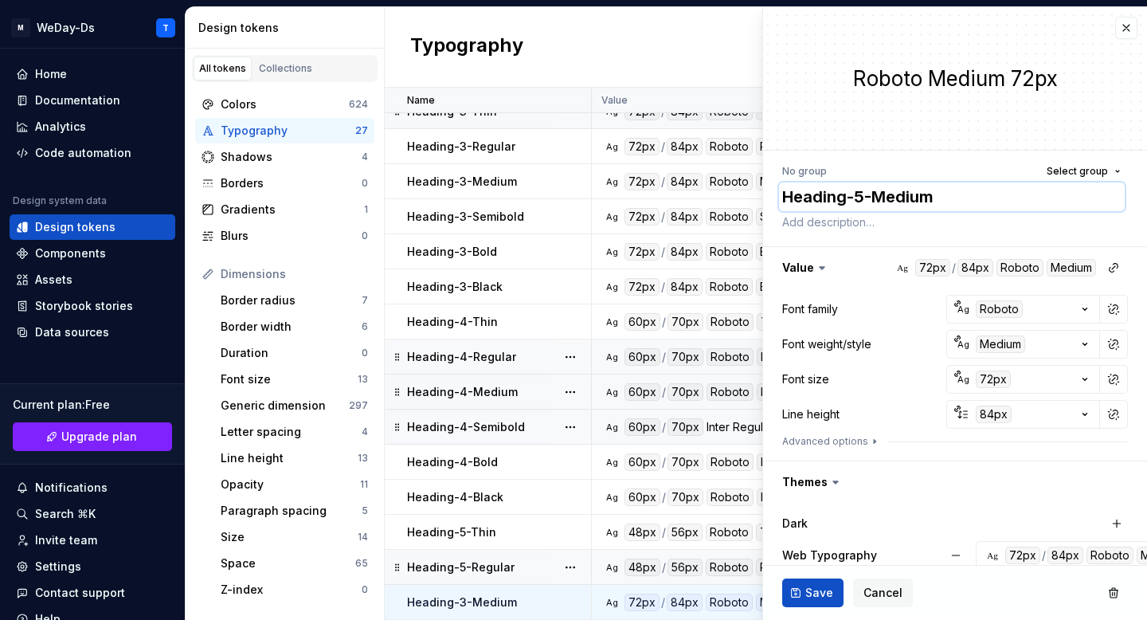
click at [950, 192] on textarea "Heading-5-Medium" at bounding box center [952, 196] width 346 height 29
type textarea "Heading-5-Medium"
click at [1086, 380] on icon "button" at bounding box center [1085, 379] width 16 height 16
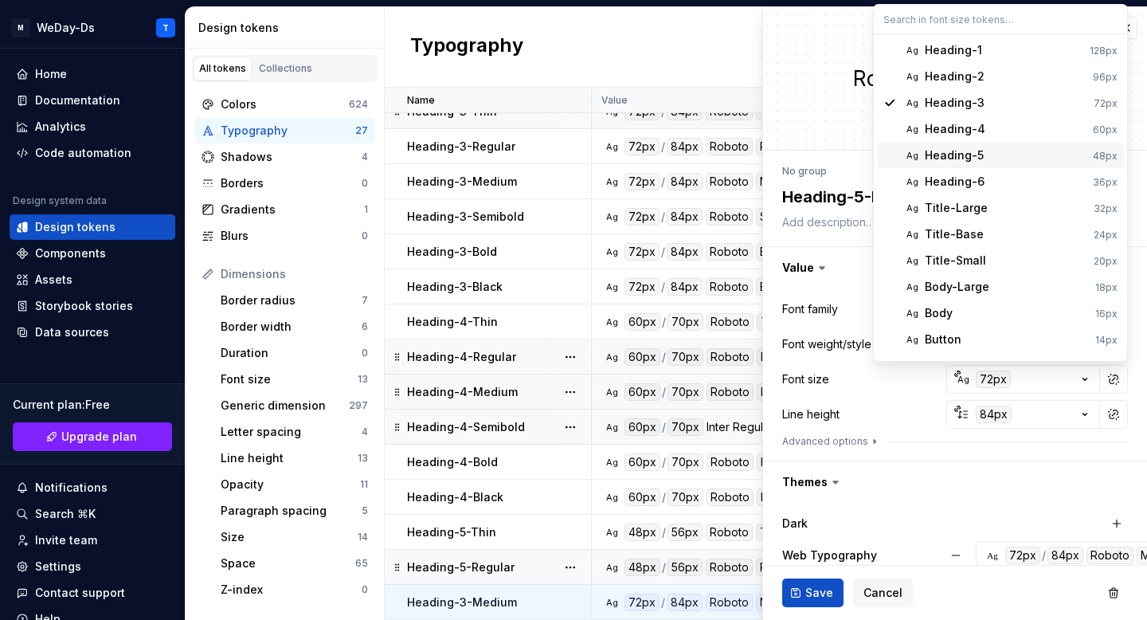
click at [1021, 157] on div "Heading-5" at bounding box center [1006, 155] width 162 height 16
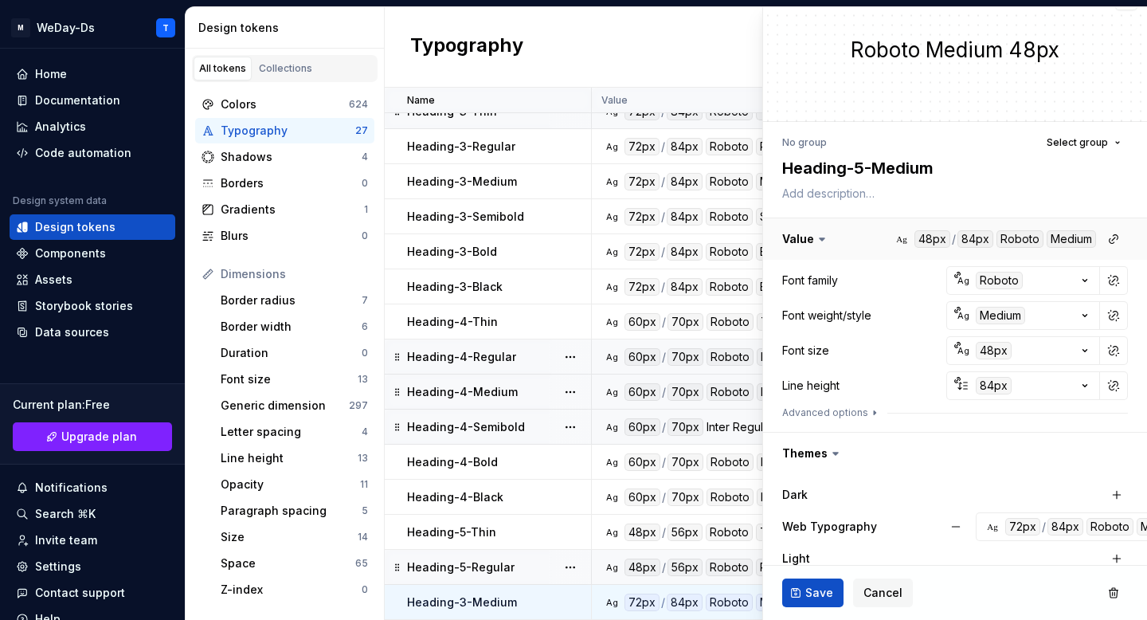
scroll to position [45, 0]
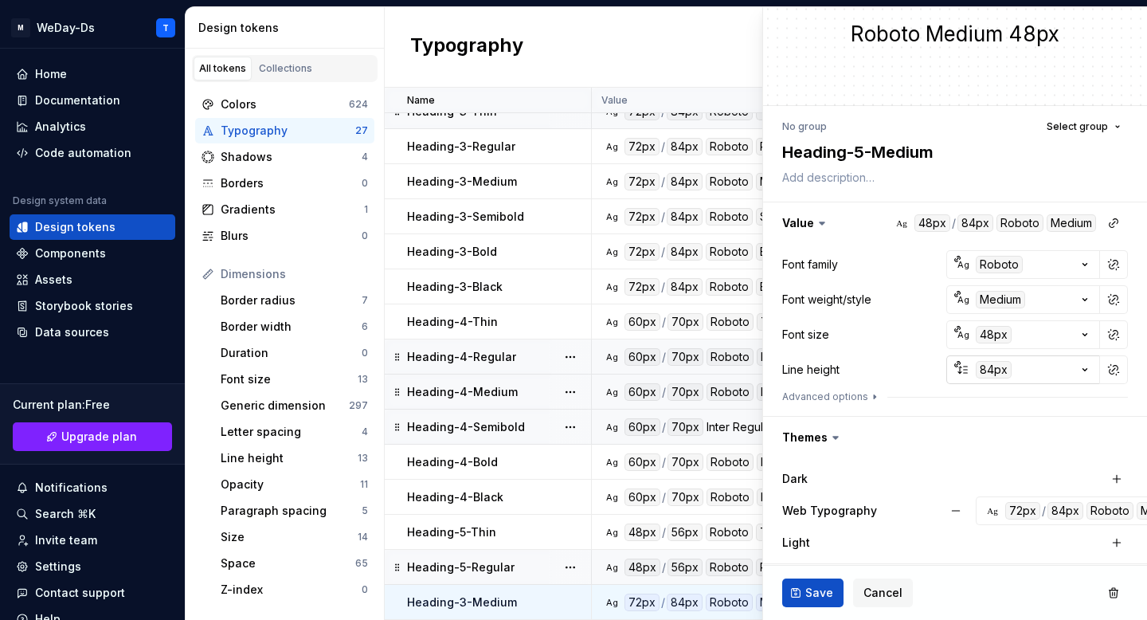
click at [1086, 371] on icon "button" at bounding box center [1085, 370] width 16 height 16
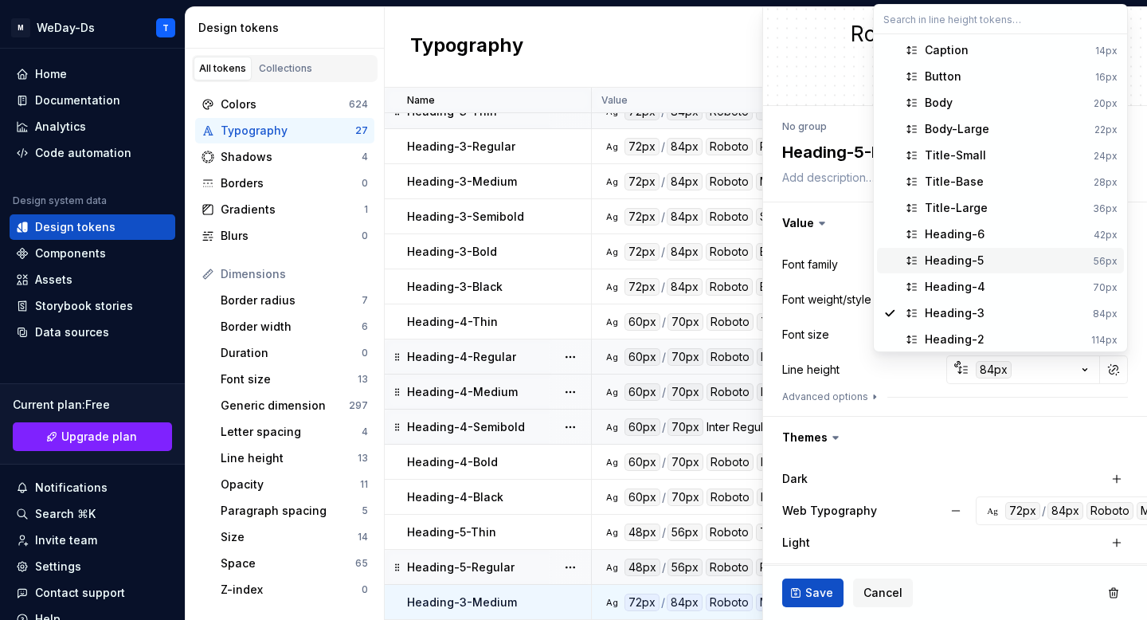
click at [1029, 251] on span "Heading-5 56px" at bounding box center [1000, 260] width 247 height 25
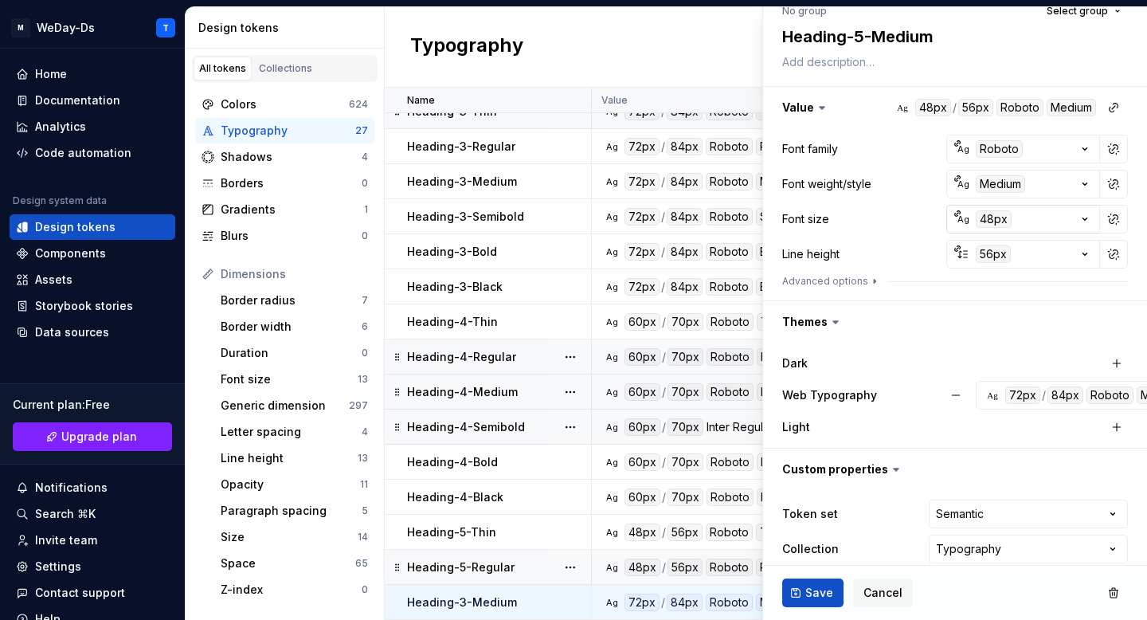
scroll to position [178, 0]
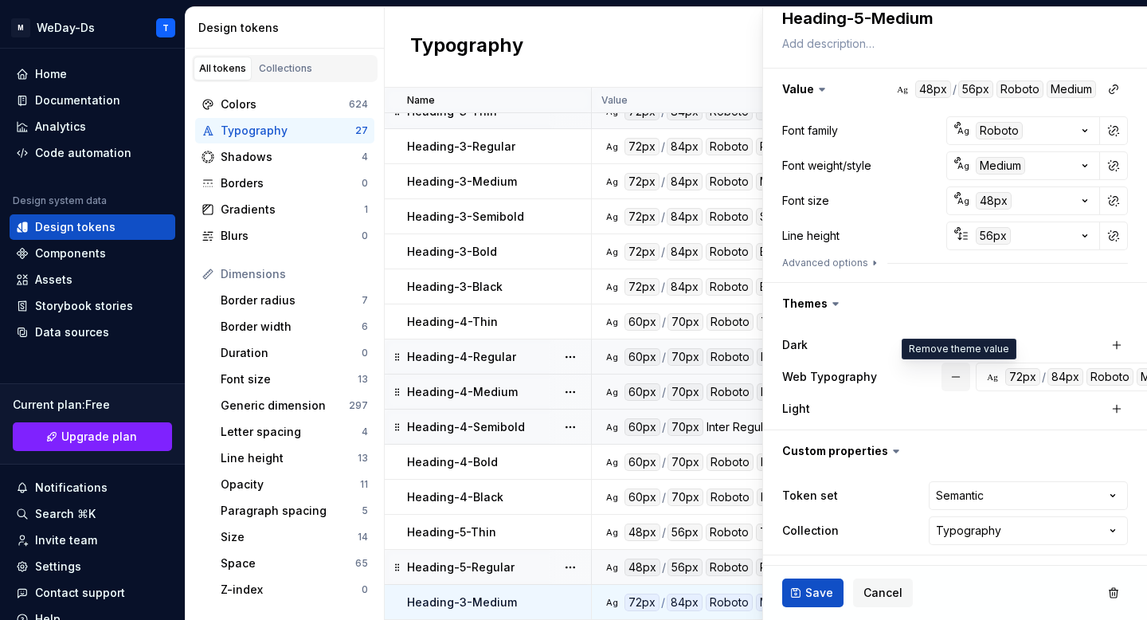
click at [958, 380] on button "button" at bounding box center [956, 376] width 29 height 29
click at [1117, 373] on button "button" at bounding box center [1117, 377] width 22 height 22
click at [803, 588] on button "Save" at bounding box center [812, 592] width 61 height 29
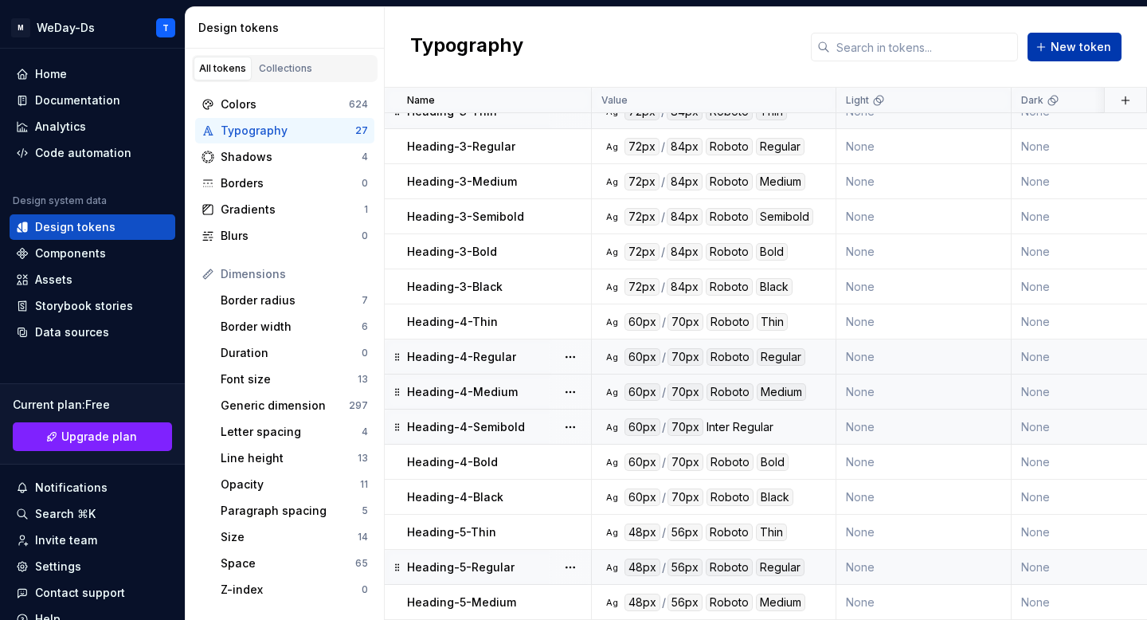
click at [1072, 49] on span "New token" at bounding box center [1081, 47] width 61 height 16
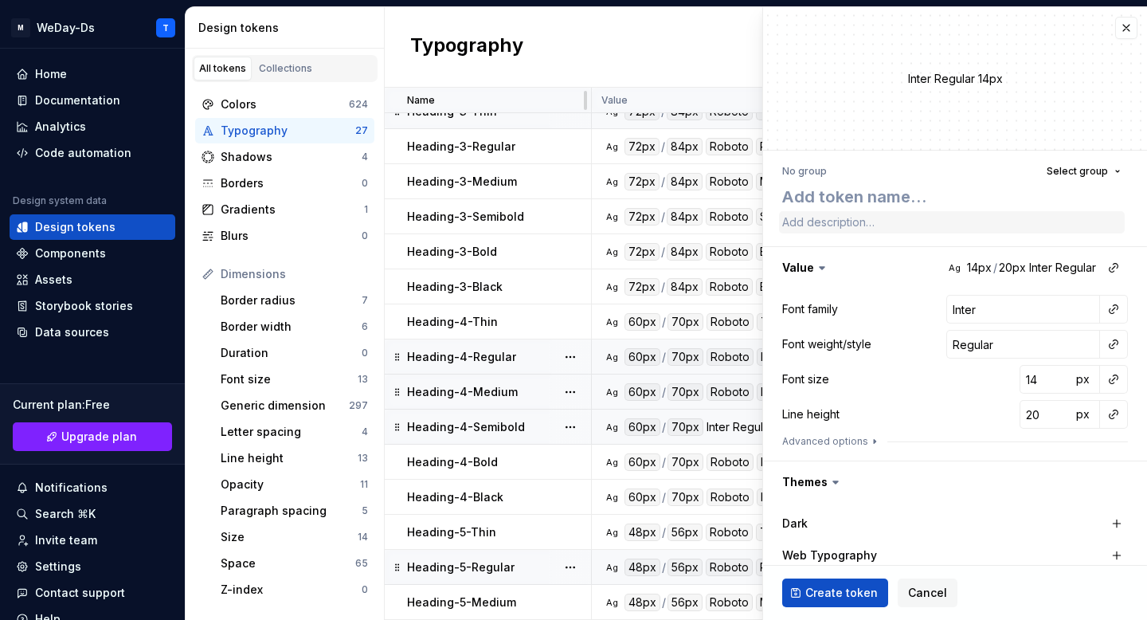
type textarea "*"
type textarea "H"
type textarea "*"
type textarea "He"
type textarea "*"
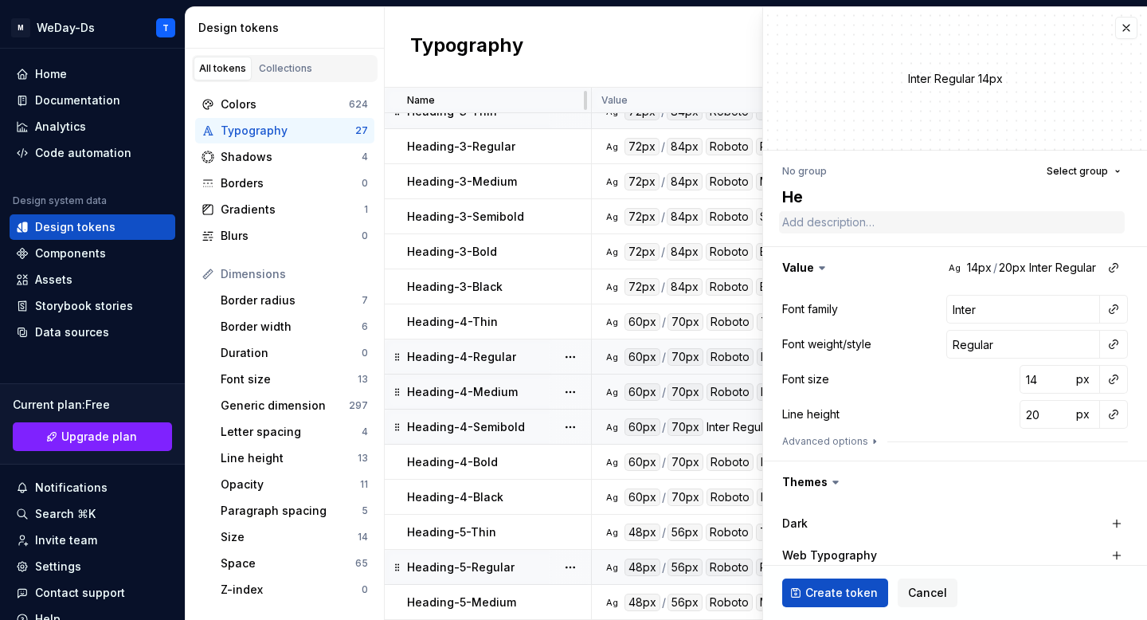
type textarea "Hea"
type textarea "*"
type textarea "Head"
type textarea "*"
type textarea "Headi"
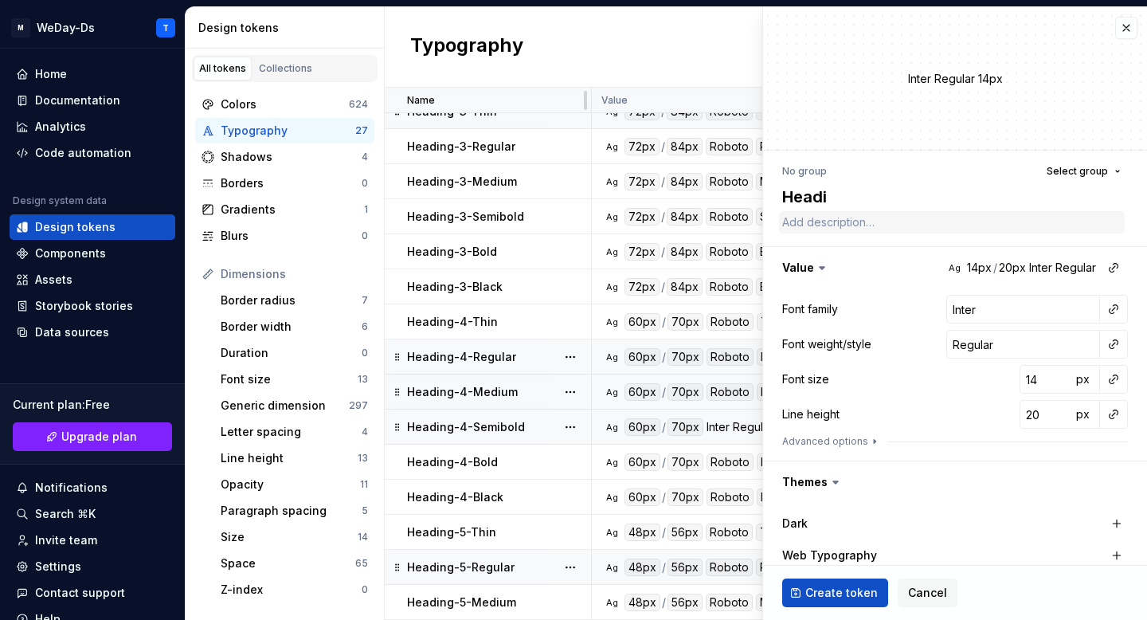
type textarea "*"
type textarea "Headin"
type textarea "*"
type textarea "Heading"
type textarea "*"
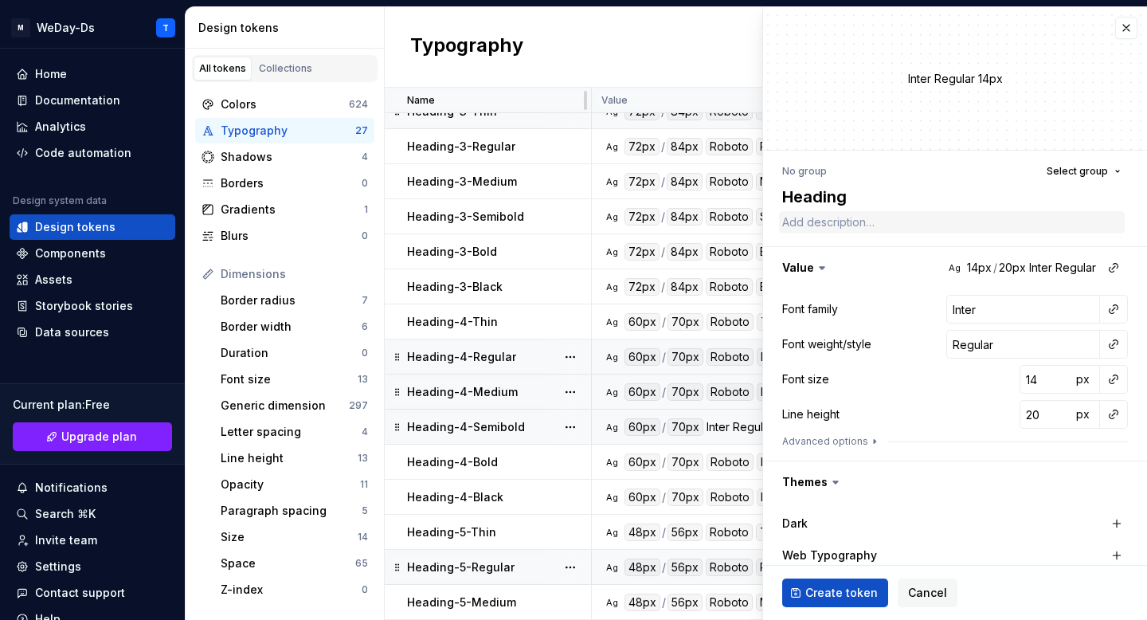
type textarea "Heading-"
type textarea "*"
type textarea "Heading-5"
type textarea "*"
type textarea "Heading-5-"
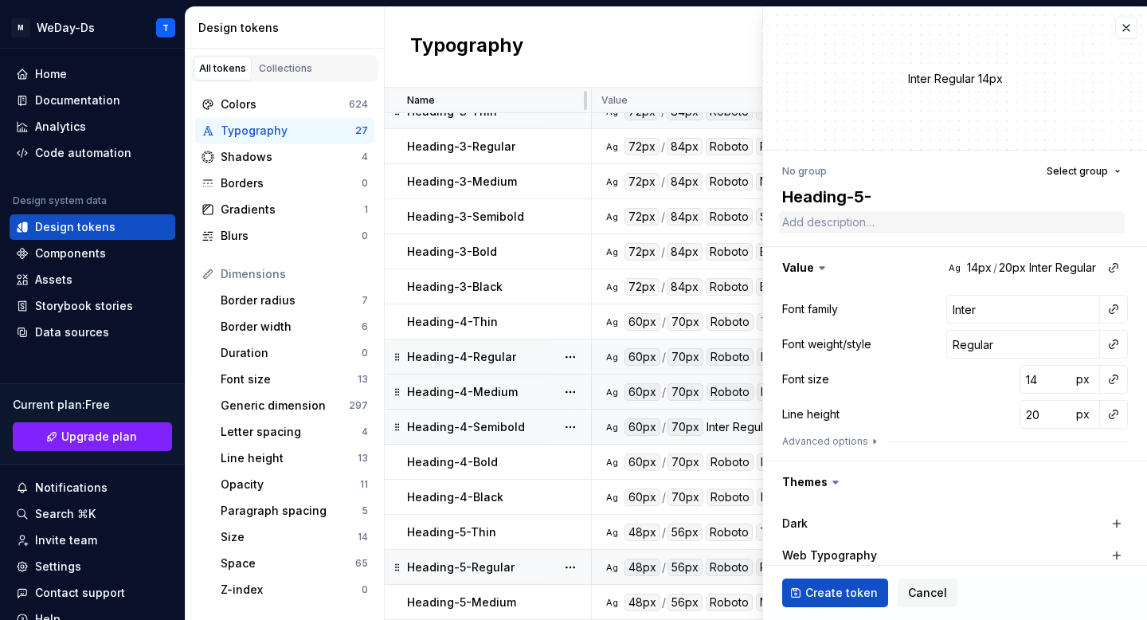
type textarea "*"
type textarea "Heading-5-E"
type textarea "*"
type textarea "Heading-5-"
type textarea "*"
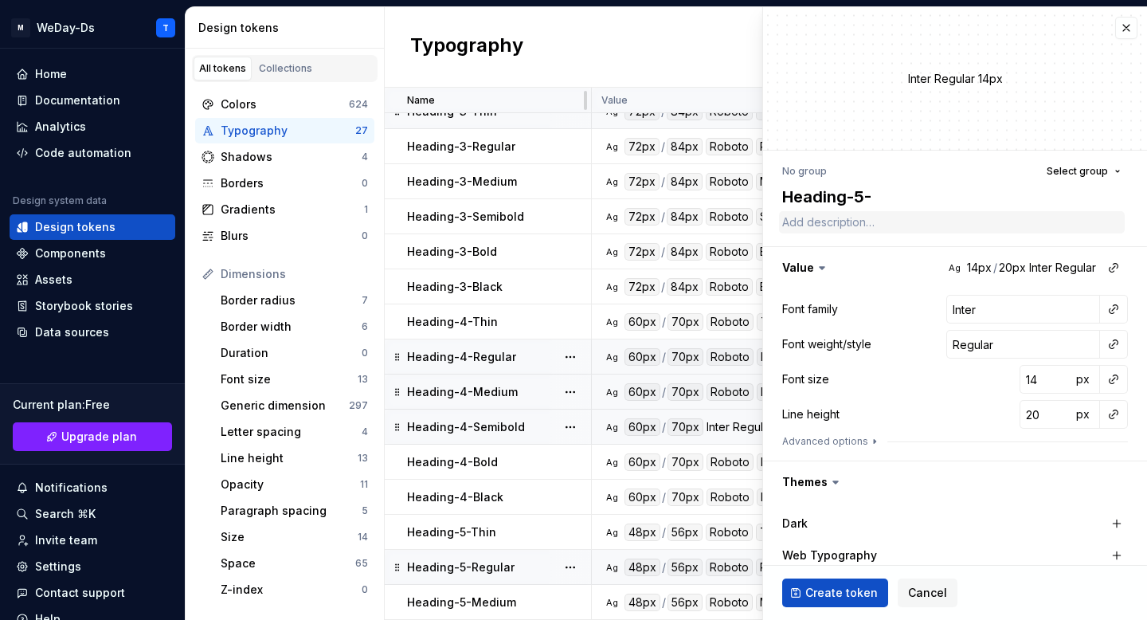
type textarea "Heading-5-S"
type textarea "*"
type textarea "Heading-5-Se"
type textarea "*"
type textarea "Heading-5-Sem"
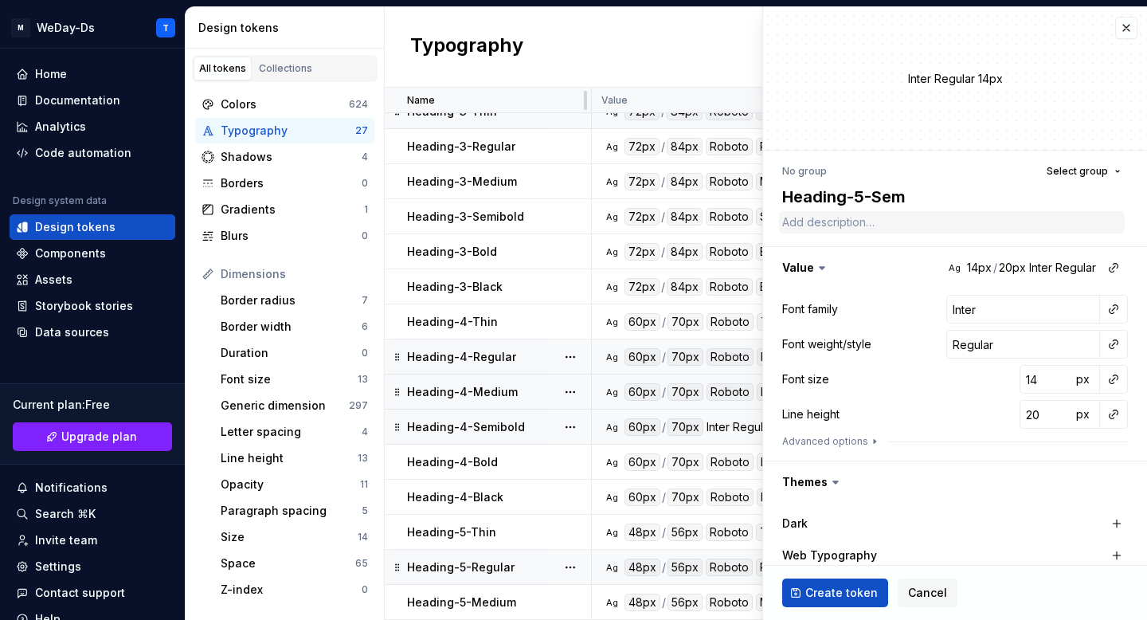
type textarea "*"
type textarea "Heading-5-Semi"
type textarea "*"
type textarea "Heading-5-Semib"
type textarea "*"
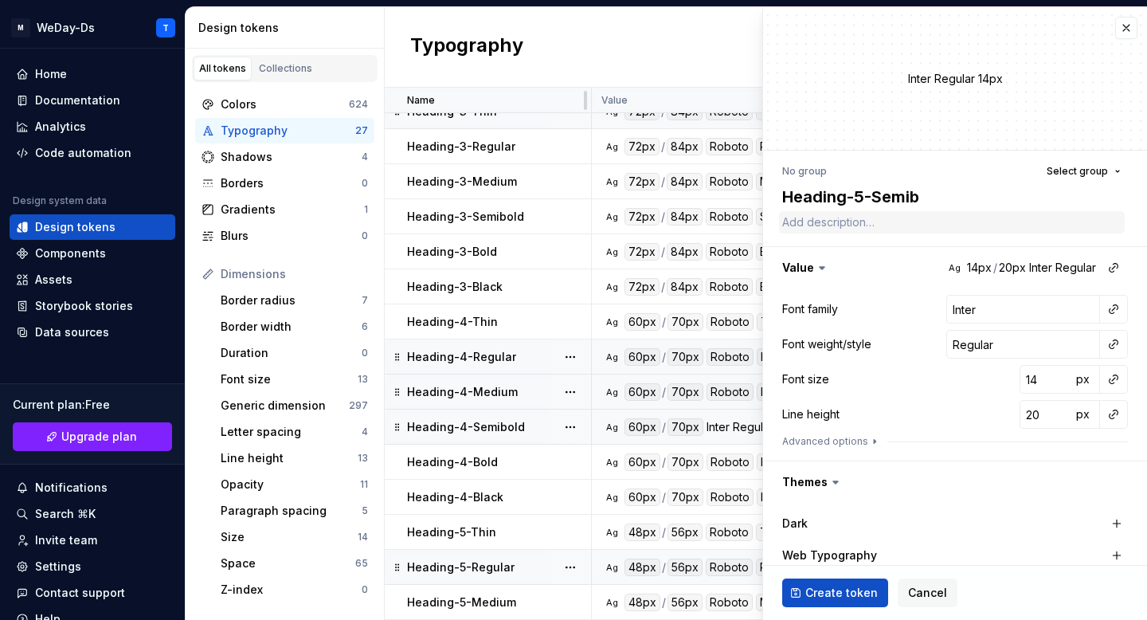
type textarea "Heading-5-Semibo"
type textarea "*"
type textarea "Heading-5-Semibol"
type textarea "*"
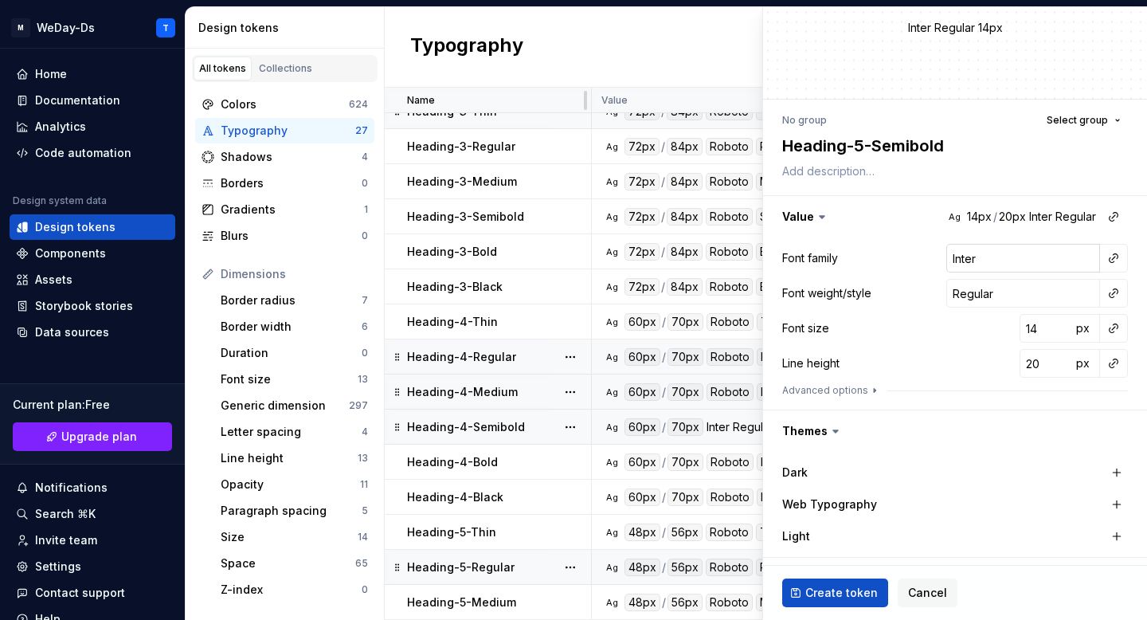
scroll to position [74, 0]
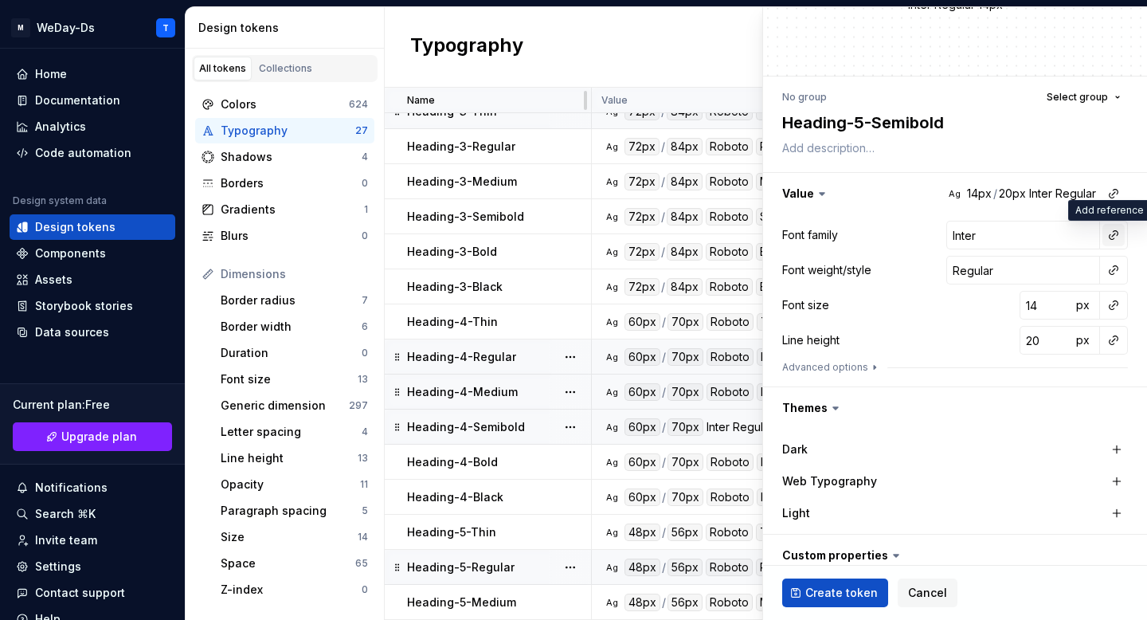
type textarea "Heading-5-Semibold"
click at [1116, 237] on button "button" at bounding box center [1114, 235] width 22 height 22
click at [1028, 275] on div "Font family" at bounding box center [1000, 269] width 151 height 16
click at [1112, 272] on button "button" at bounding box center [1114, 270] width 22 height 22
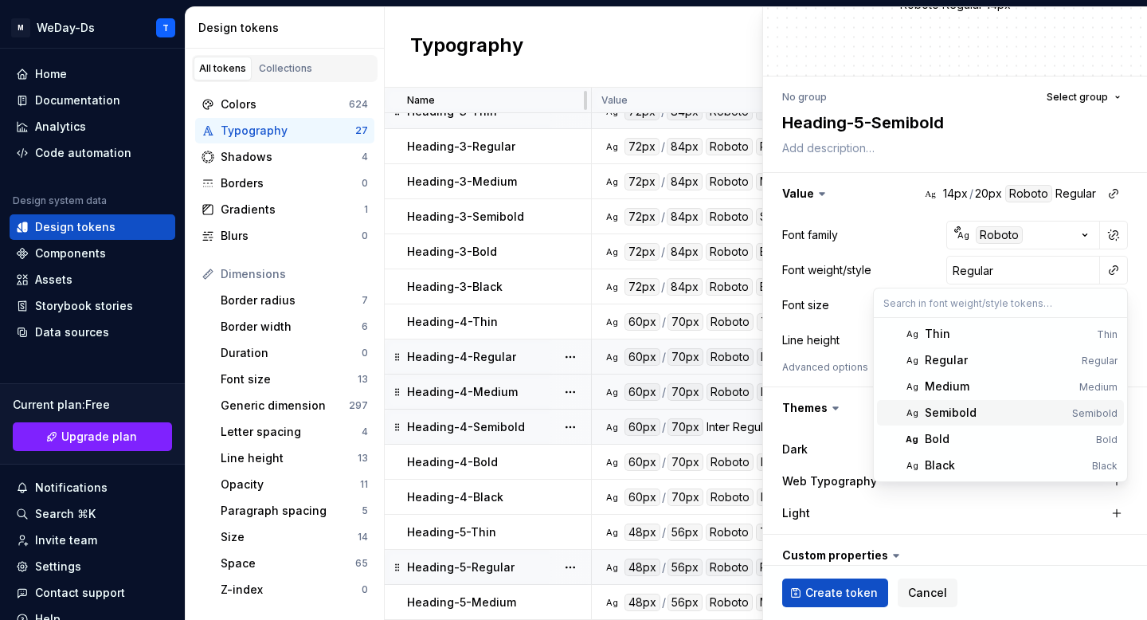
click at [993, 415] on div "Semibold" at bounding box center [995, 413] width 141 height 16
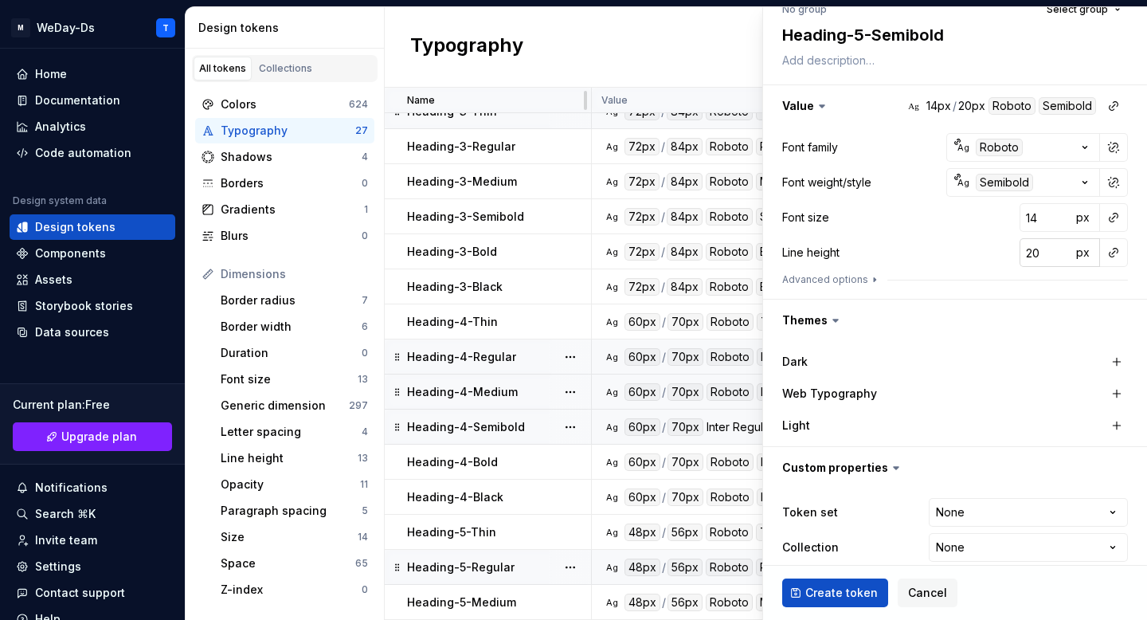
scroll to position [178, 0]
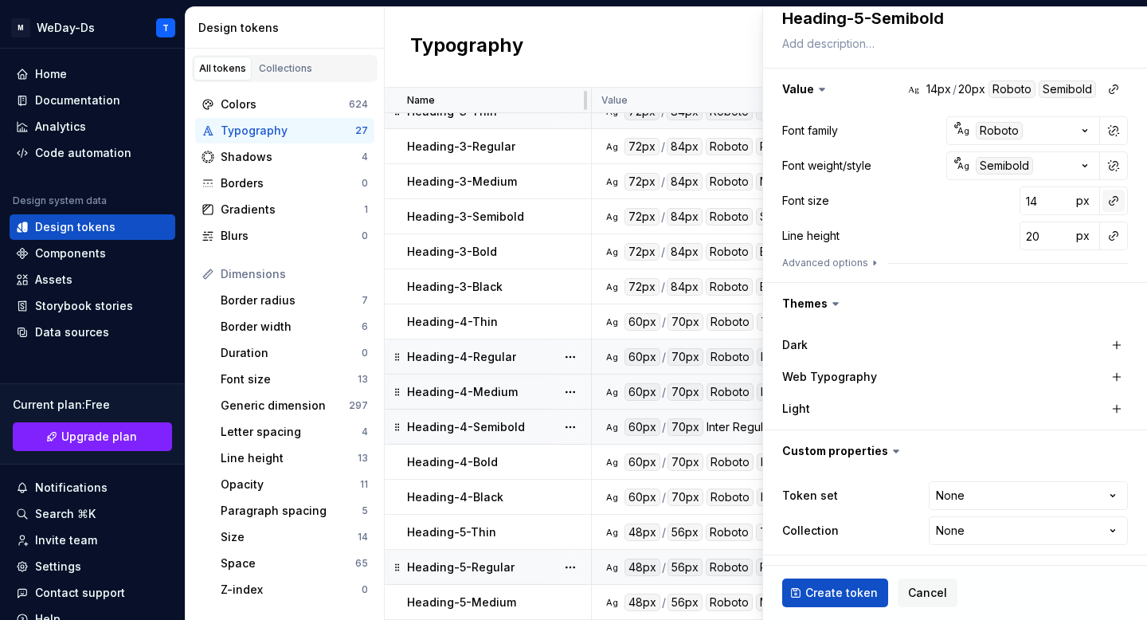
click at [1112, 207] on button "button" at bounding box center [1114, 201] width 22 height 22
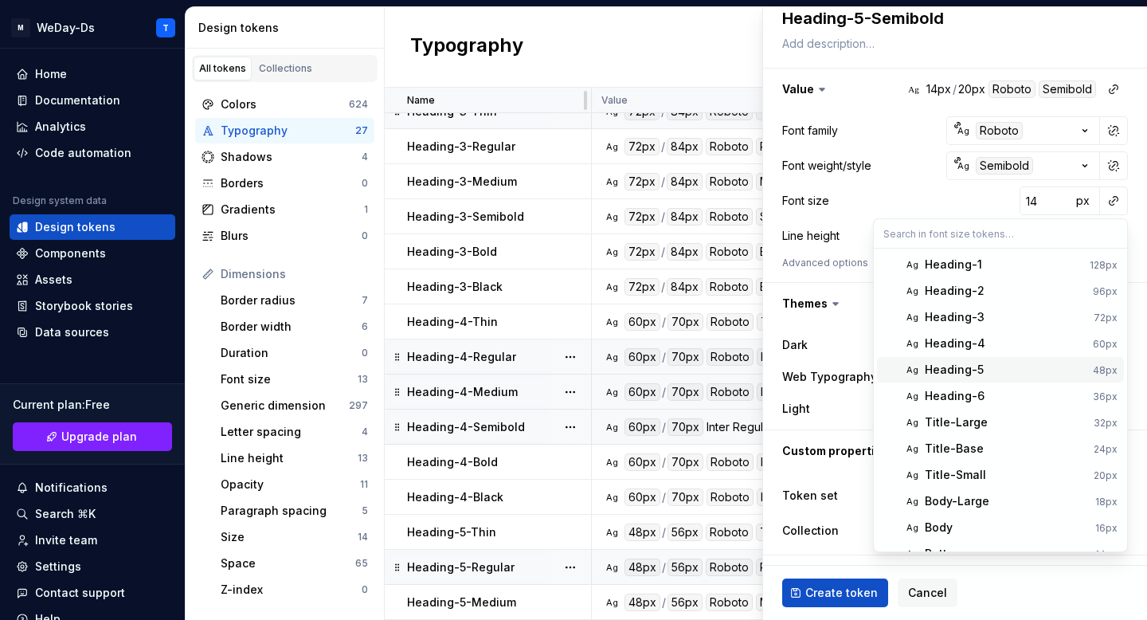
scroll to position [19, 0]
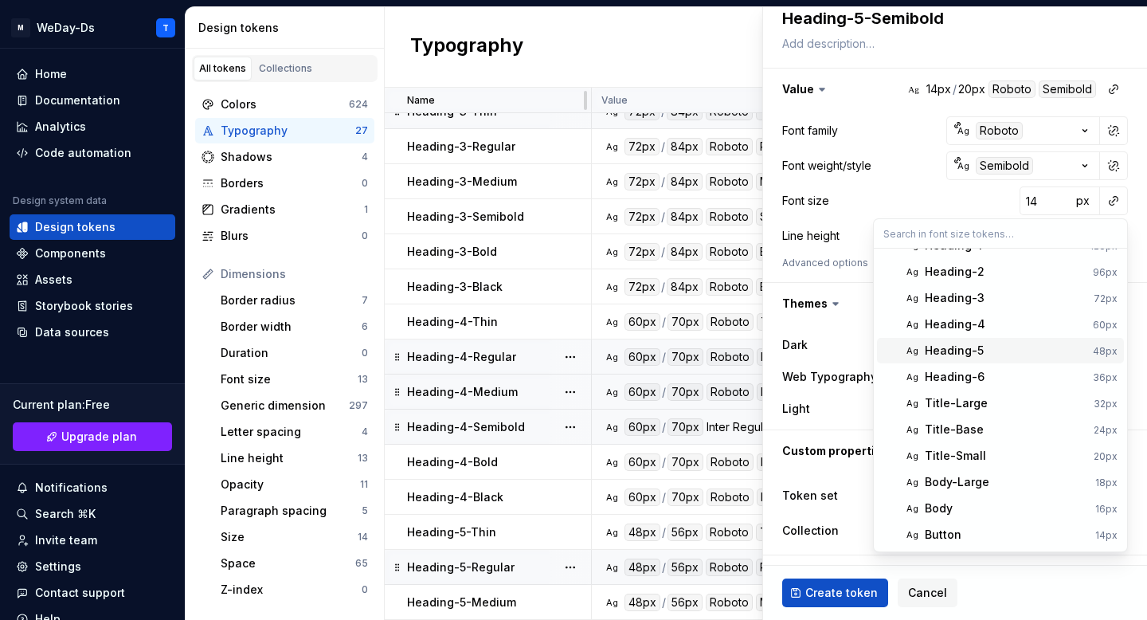
click at [1029, 355] on div "Heading-5" at bounding box center [1006, 351] width 162 height 16
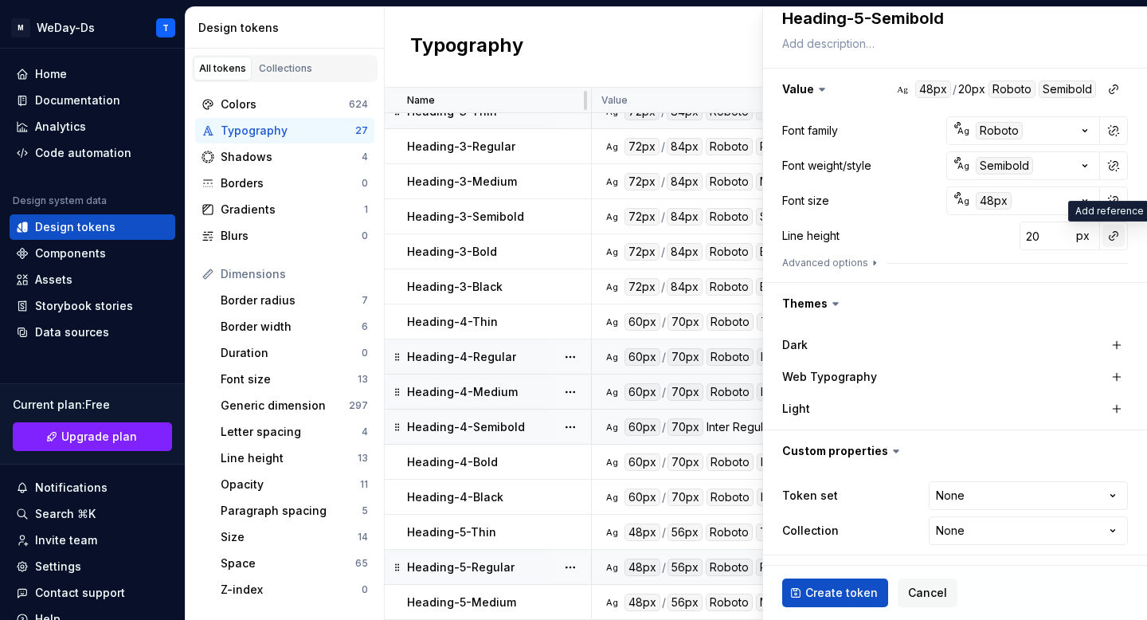
click at [1106, 237] on button "button" at bounding box center [1114, 236] width 22 height 22
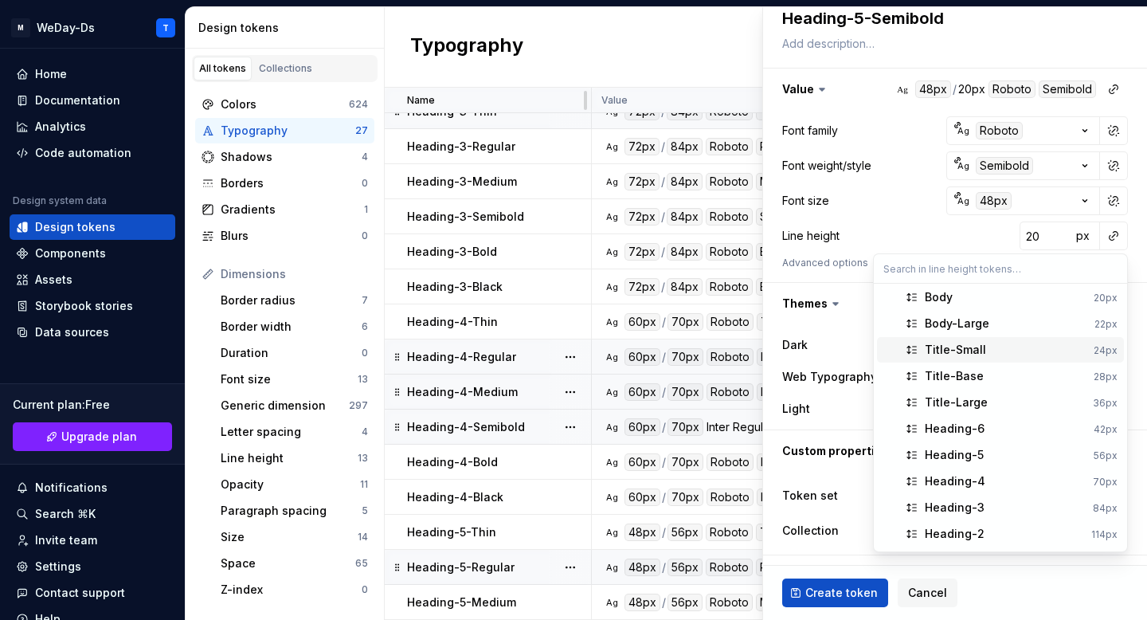
scroll to position [72, 0]
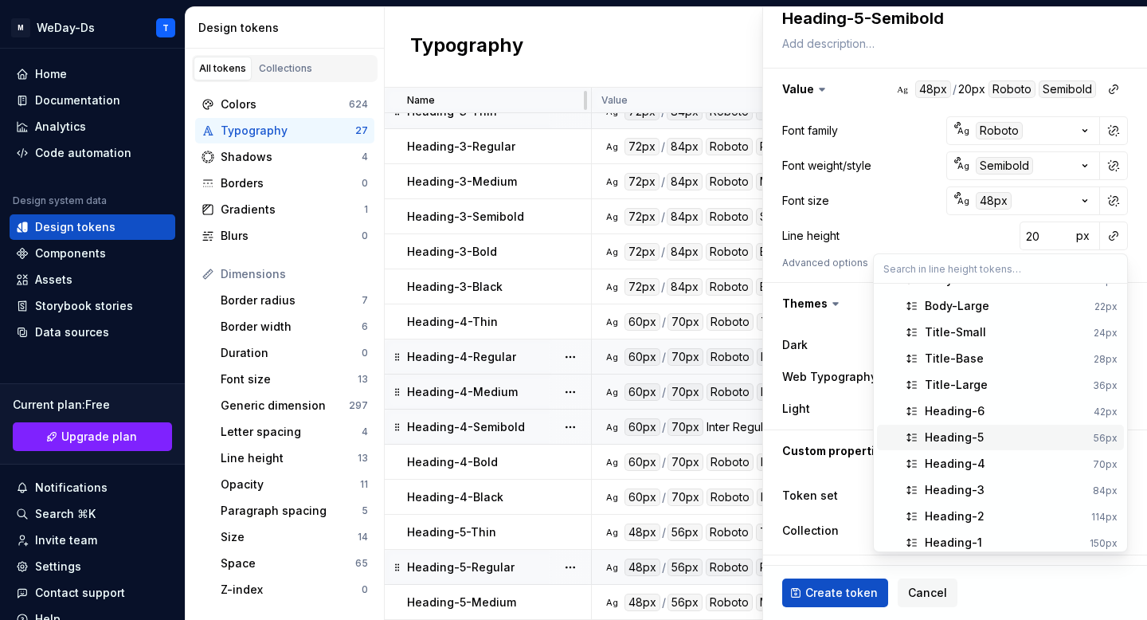
click at [1015, 441] on div "Heading-5" at bounding box center [1006, 437] width 163 height 16
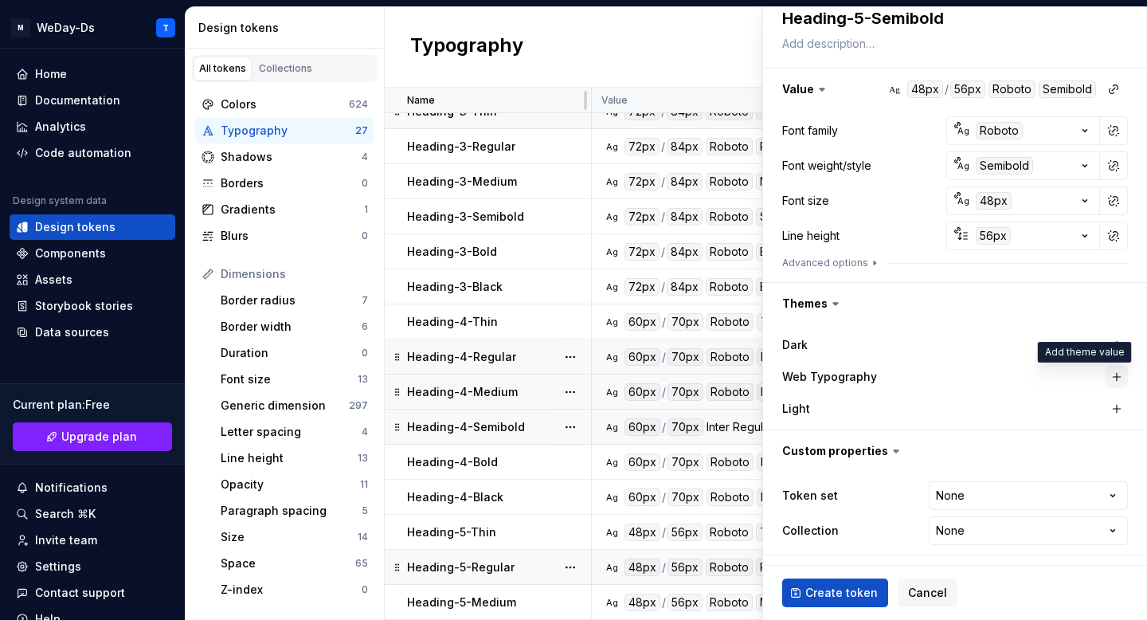
click at [1115, 372] on button "button" at bounding box center [1117, 377] width 22 height 22
type textarea "*"
click at [1048, 496] on html "M WeDay-Ds T Home Documentation Analytics Code automation Design system data De…" at bounding box center [573, 310] width 1147 height 620
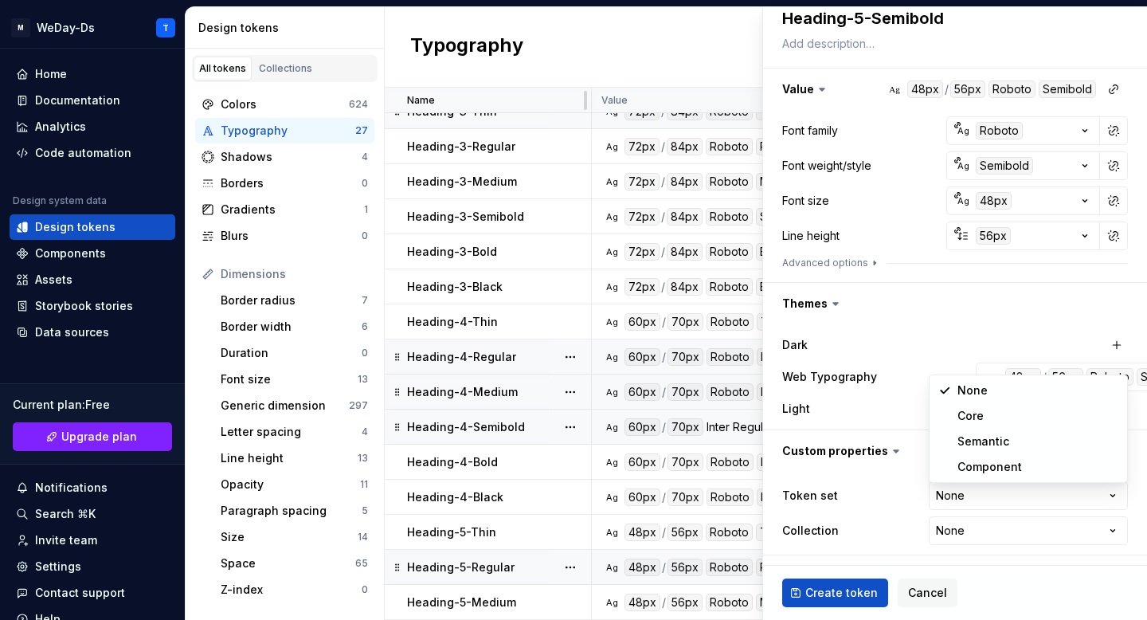
select select "**********"
type textarea "*"
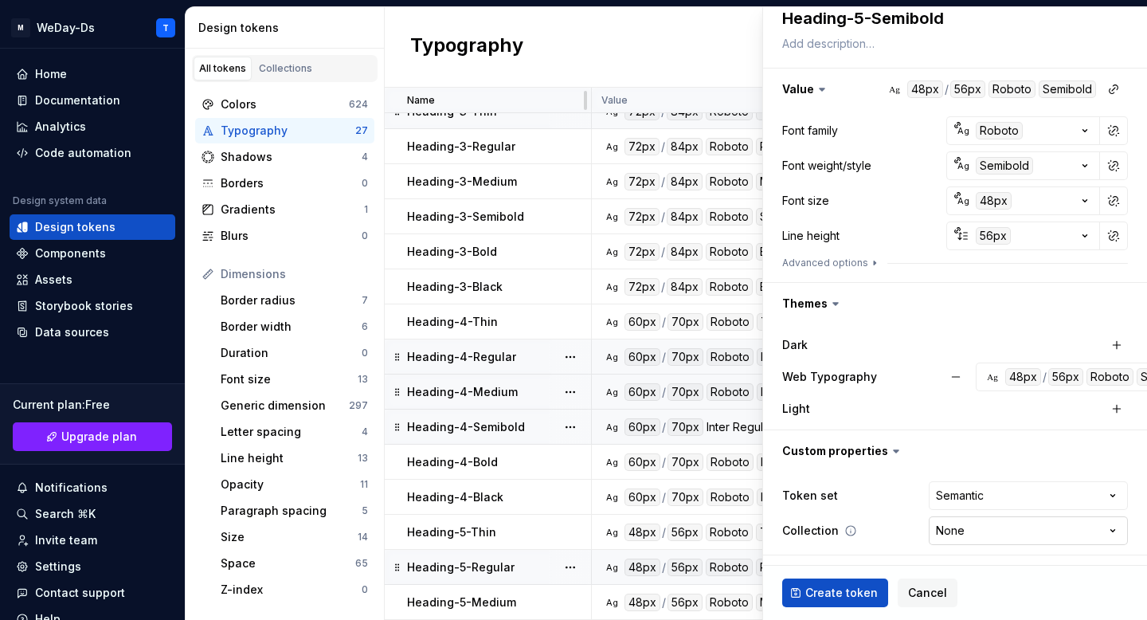
click at [1009, 525] on html "M WeDay-Ds T Home Documentation Analytics Code automation Design system data De…" at bounding box center [573, 310] width 1147 height 620
select select "**********"
click at [852, 584] on button "Create token" at bounding box center [835, 592] width 106 height 29
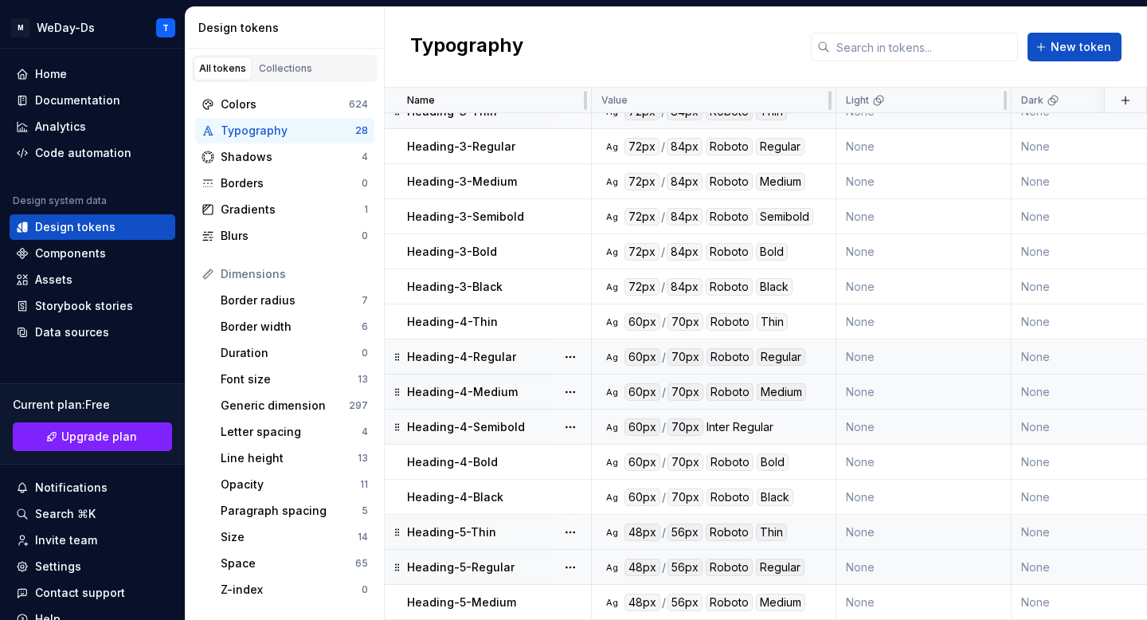
scroll to position [475, 0]
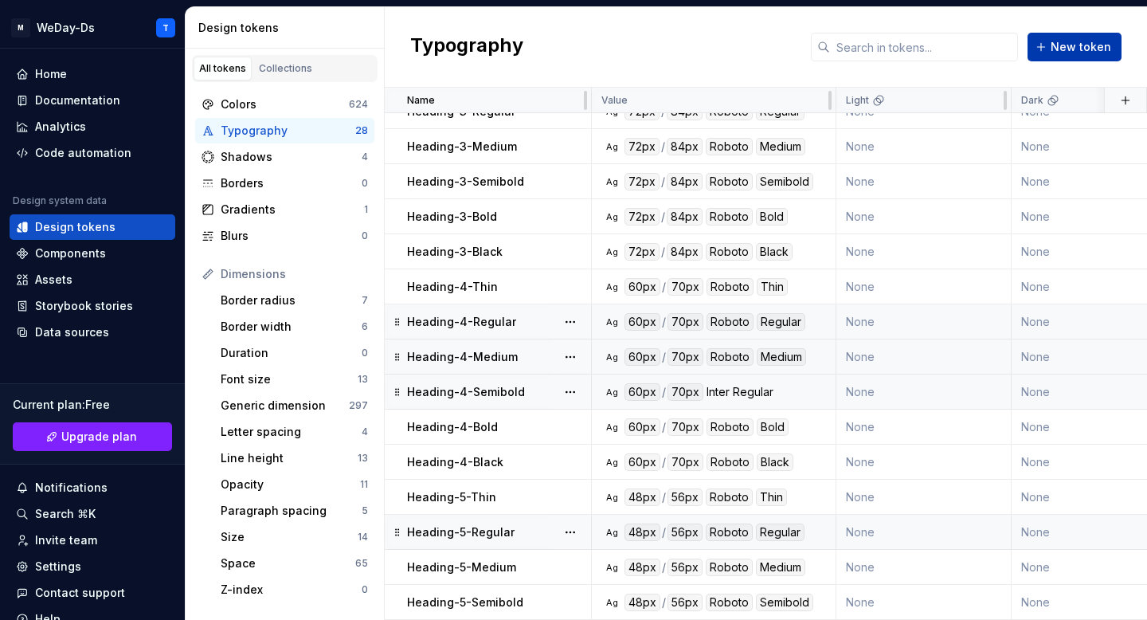
click at [1068, 49] on span "New token" at bounding box center [1081, 47] width 61 height 16
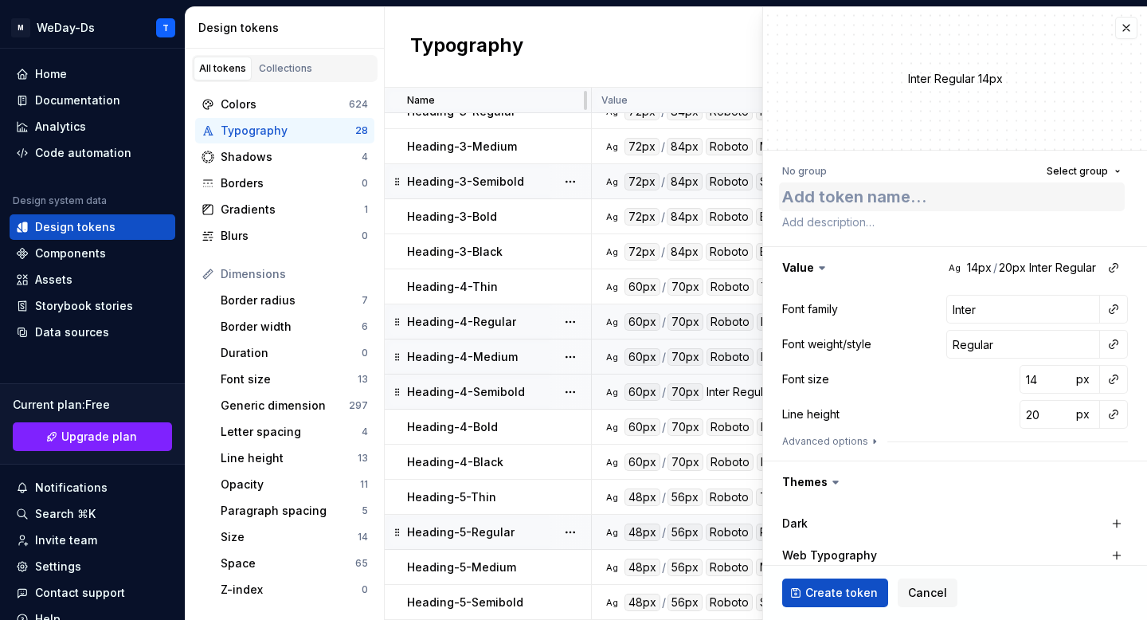
click at [970, 202] on textarea at bounding box center [952, 196] width 346 height 29
type textarea "*"
type textarea "H"
type textarea "*"
type textarea "He"
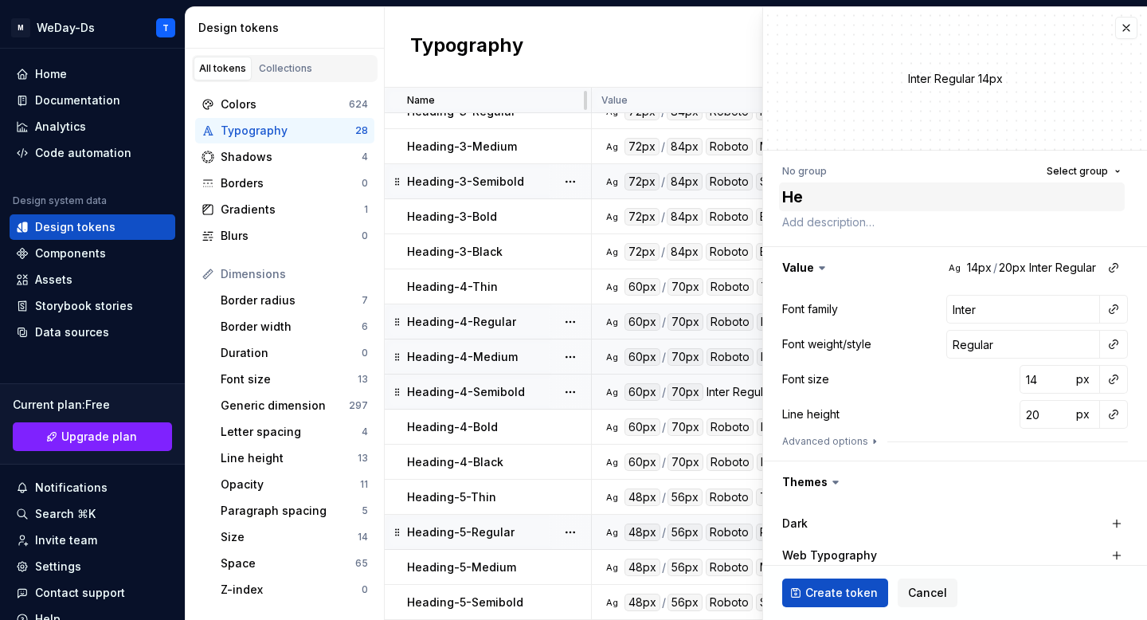
type textarea "*"
type textarea "Hea"
type textarea "*"
type textarea "Head"
type textarea "*"
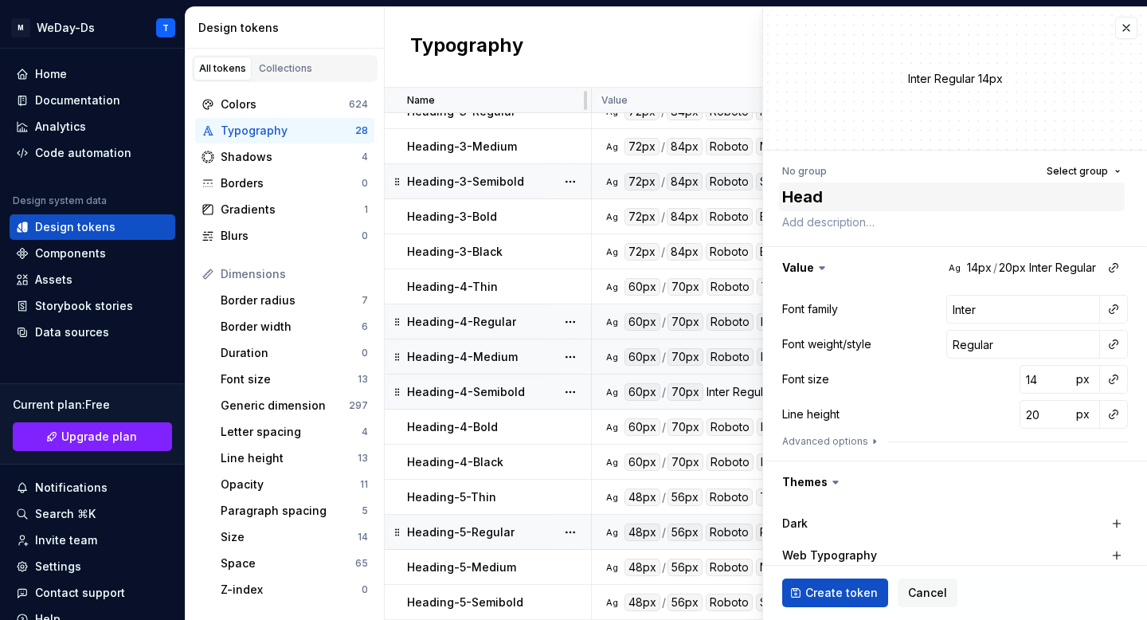
type textarea "Headi"
type textarea "*"
type textarea "Headin"
type textarea "*"
type textarea "Heading"
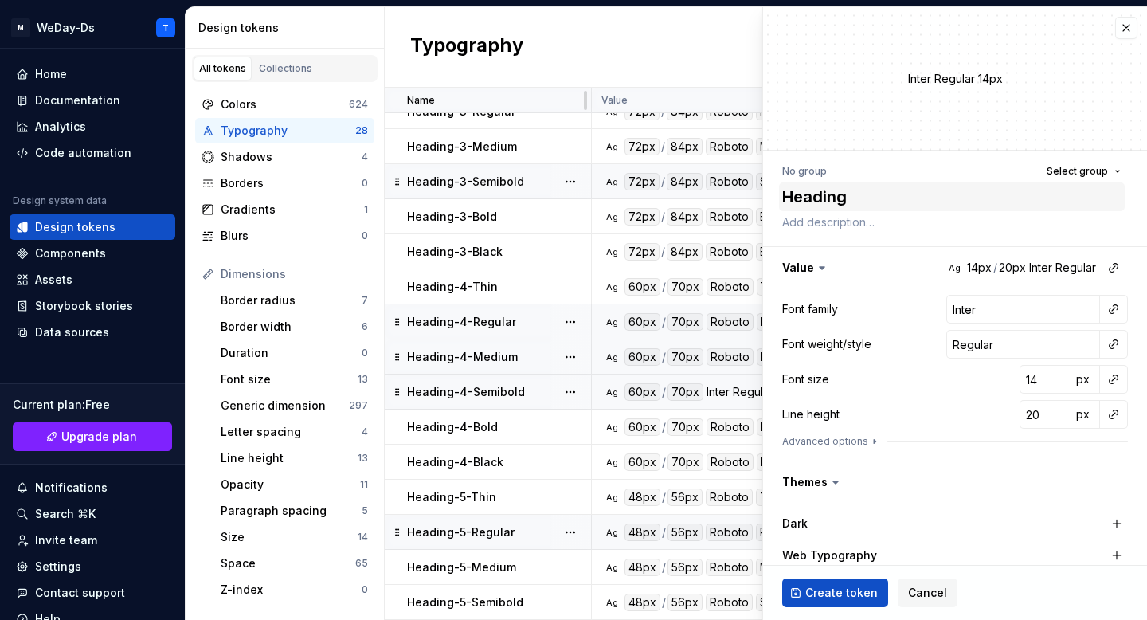
type textarea "*"
type textarea "Heading-"
type textarea "*"
type textarea "Heading-5"
type textarea "*"
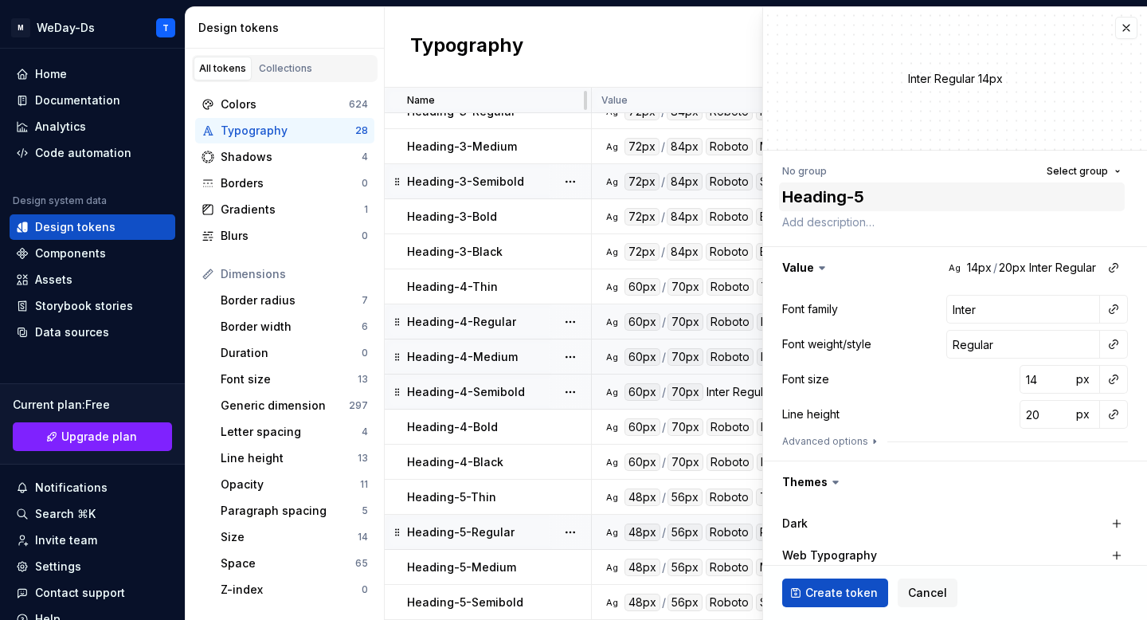
type textarea "Heading-5-"
type textarea "*"
type textarea "Heading-5-B"
type textarea "*"
type textarea "Heading-5-Bo"
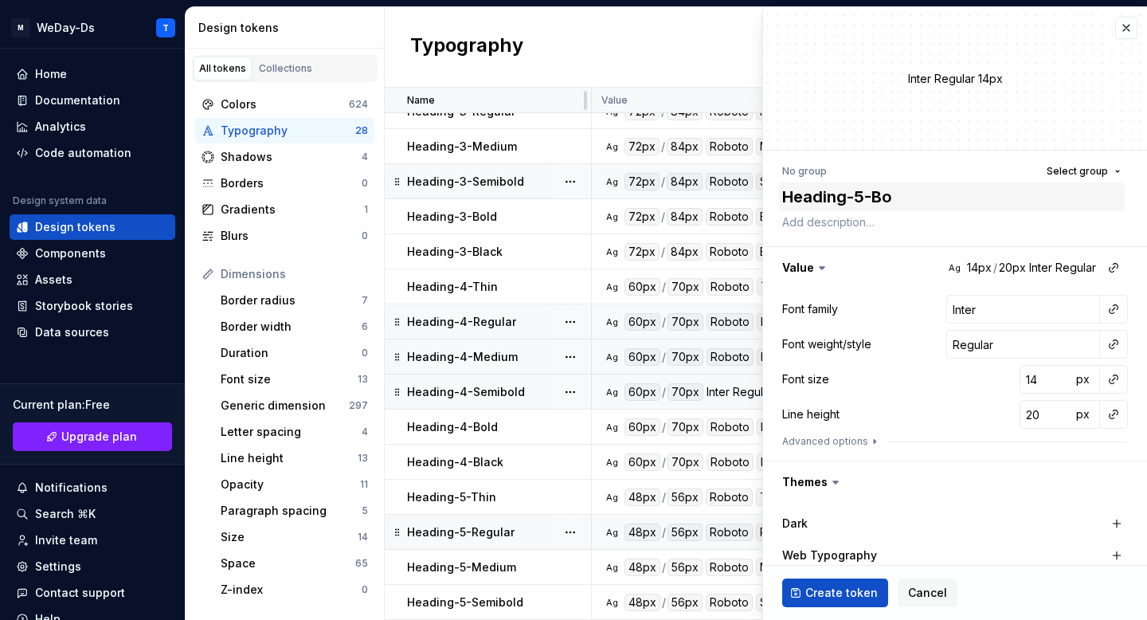
type textarea "*"
type textarea "Heading-5-Bol"
type textarea "*"
type textarea "Heading-5-Bold"
click at [1113, 307] on button "button" at bounding box center [1114, 309] width 22 height 22
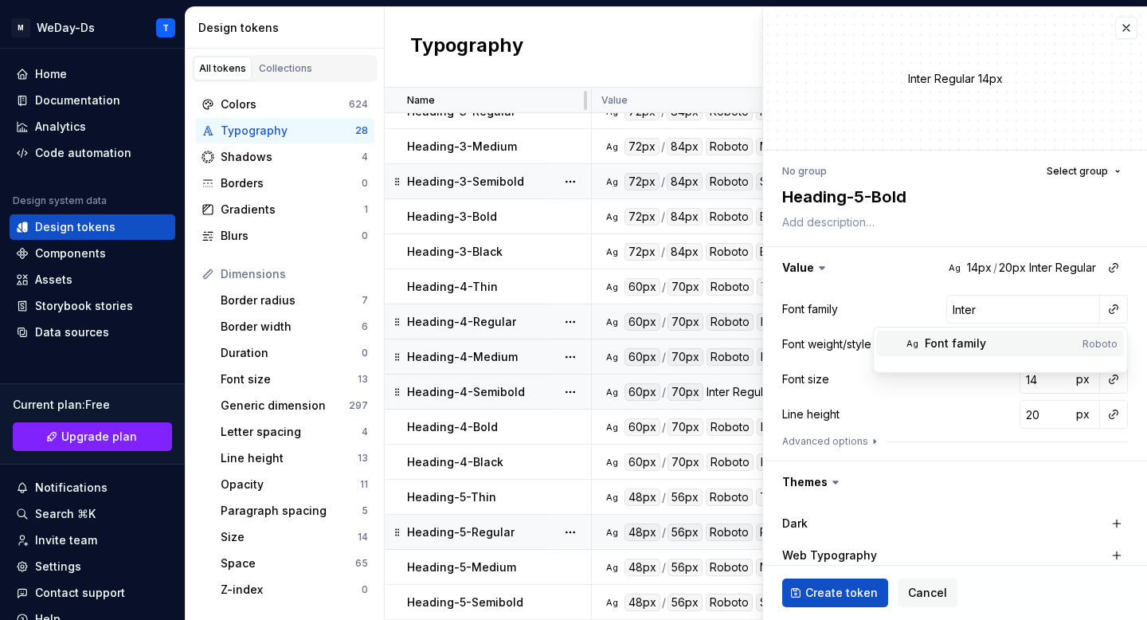
click at [1022, 351] on span "Ag Font family Roboto" at bounding box center [1000, 343] width 247 height 25
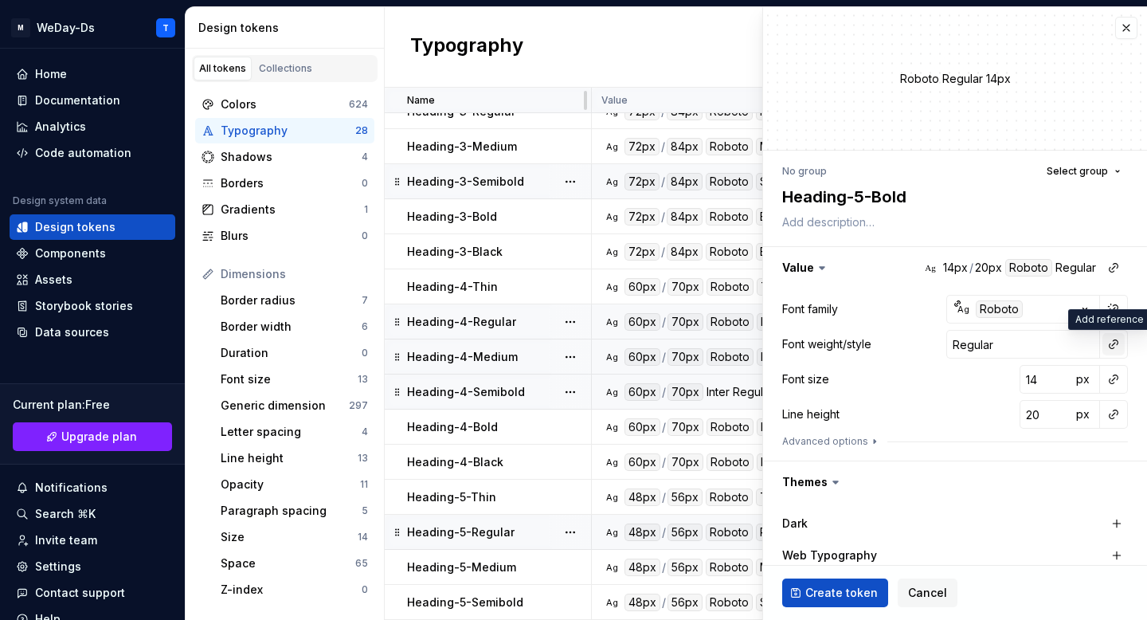
click at [1115, 351] on button "button" at bounding box center [1114, 344] width 22 height 22
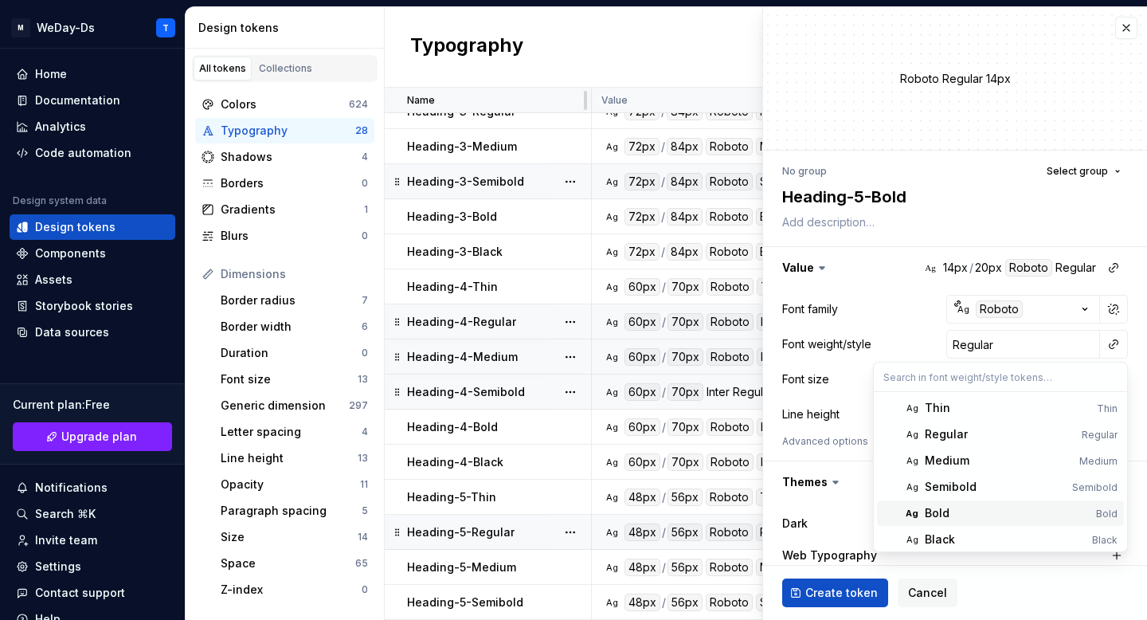
click at [973, 509] on div "Bold" at bounding box center [1007, 513] width 165 height 16
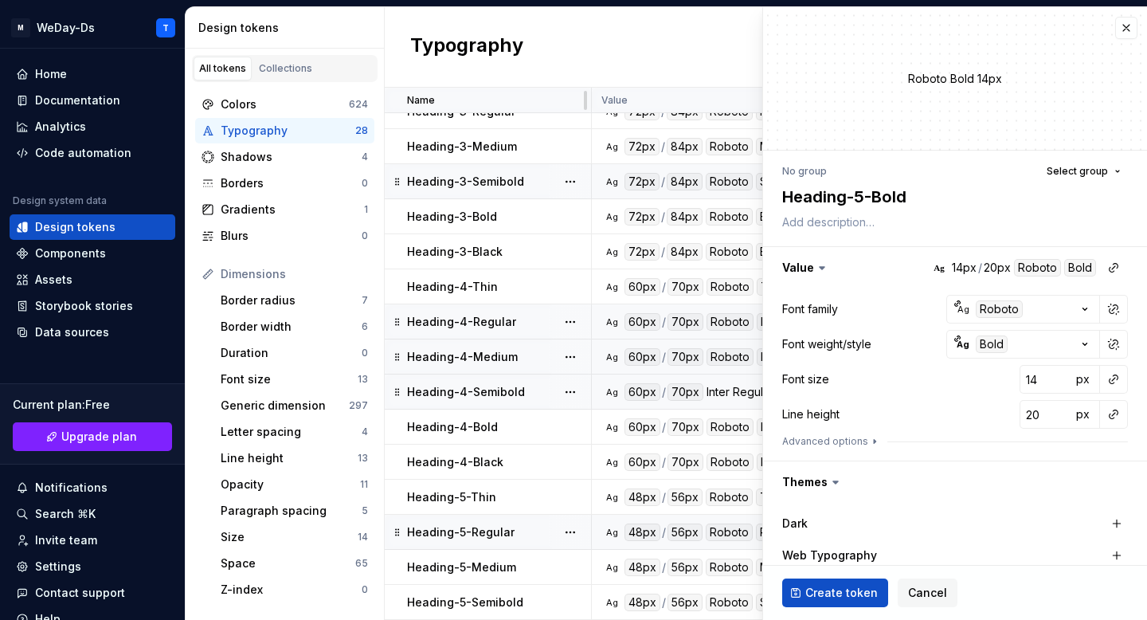
scroll to position [57, 0]
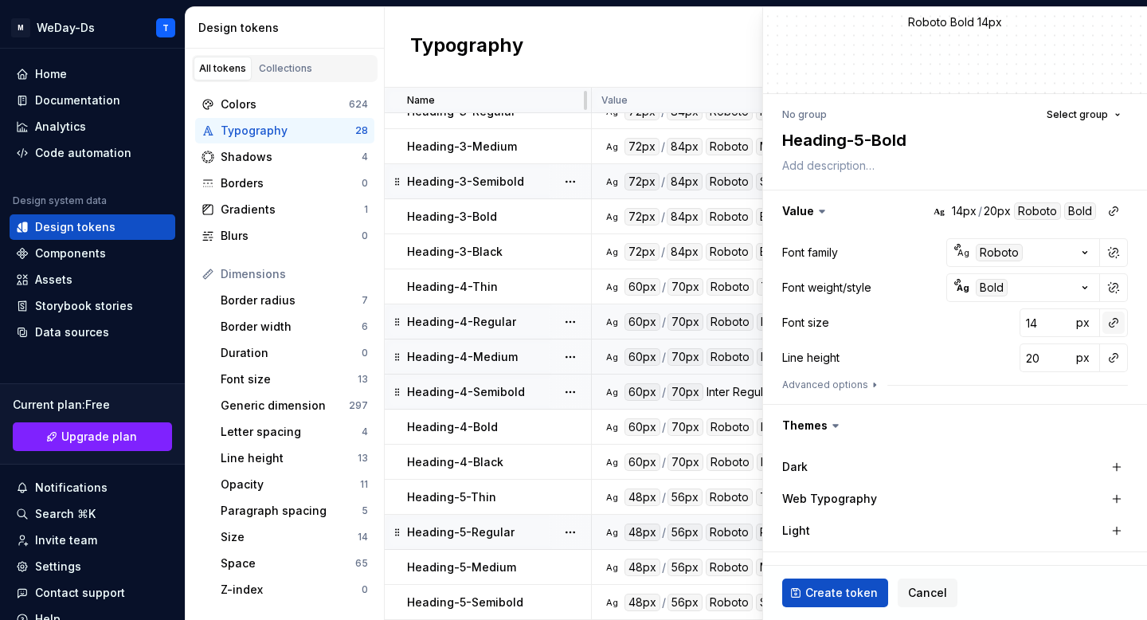
click at [1116, 319] on button "button" at bounding box center [1114, 323] width 22 height 22
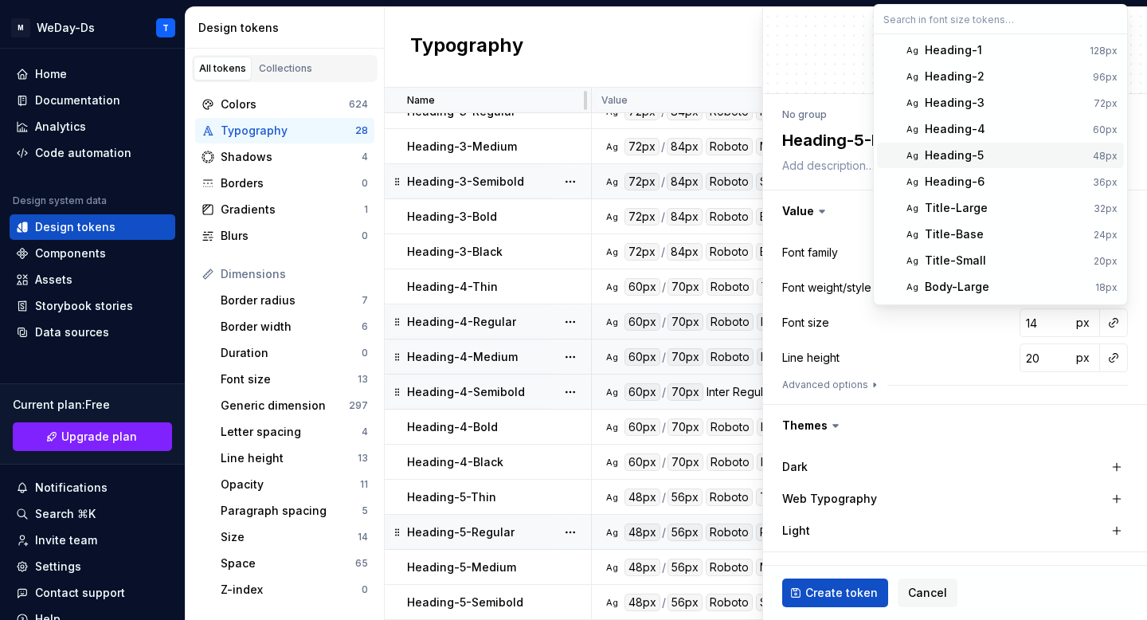
click at [994, 153] on div "Heading-5" at bounding box center [1006, 155] width 162 height 16
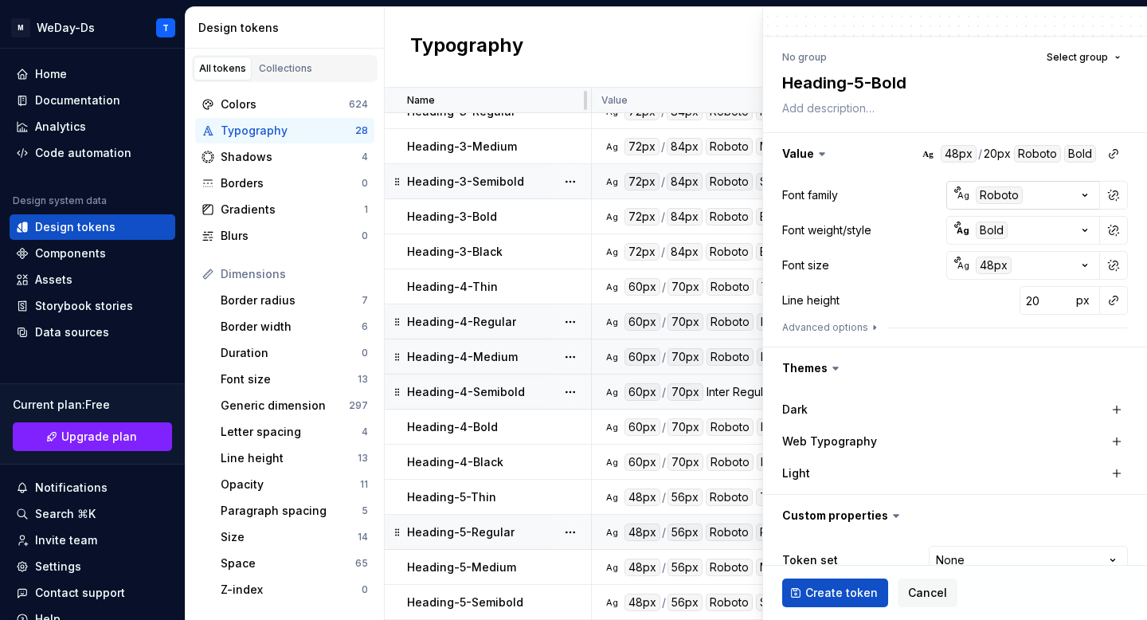
scroll to position [135, 0]
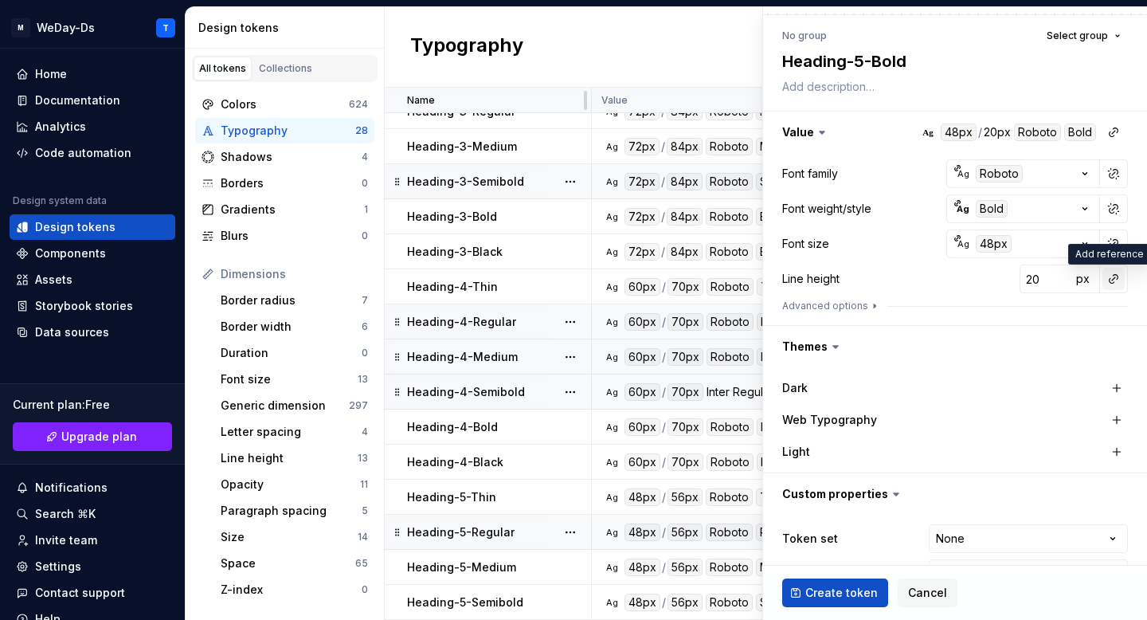
click at [1116, 278] on button "button" at bounding box center [1114, 279] width 22 height 22
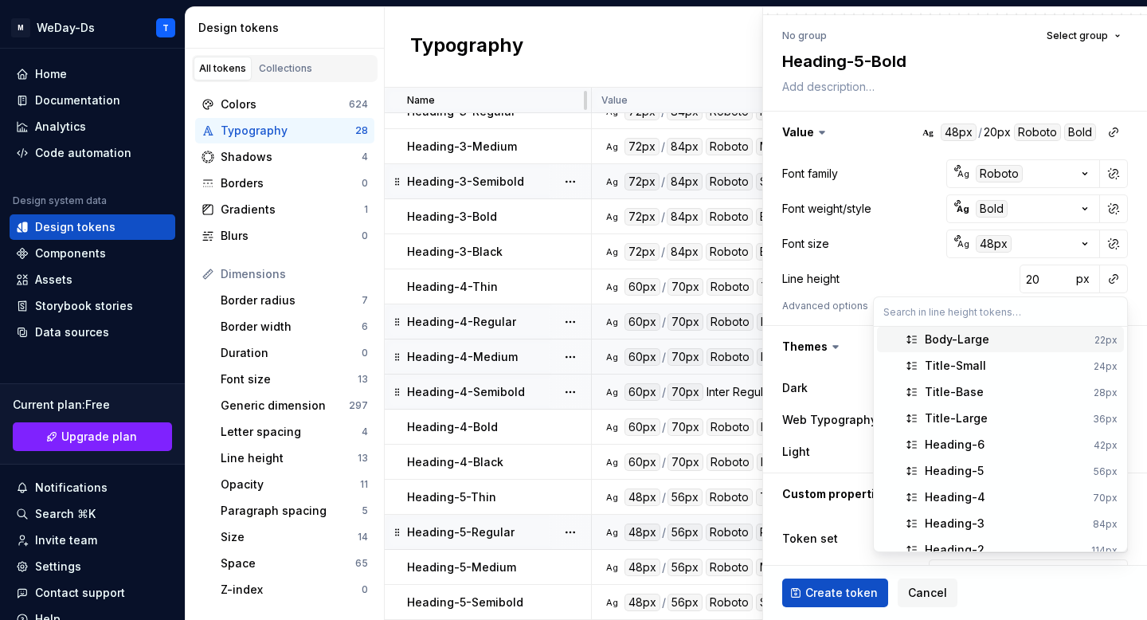
scroll to position [87, 0]
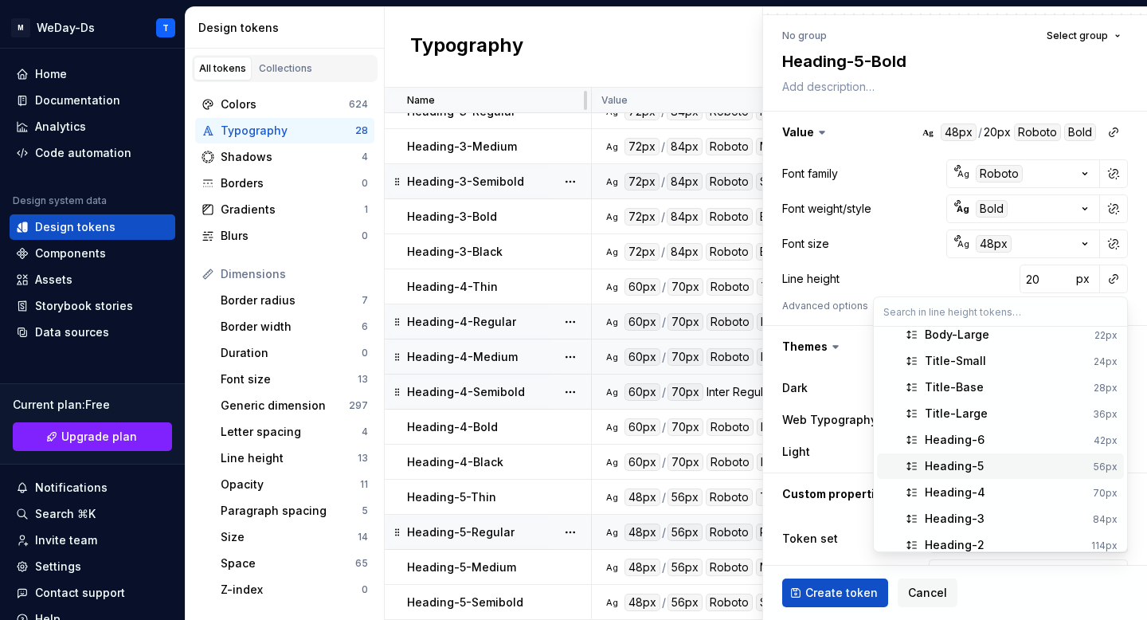
click at [988, 467] on div "Heading-5" at bounding box center [1006, 466] width 163 height 16
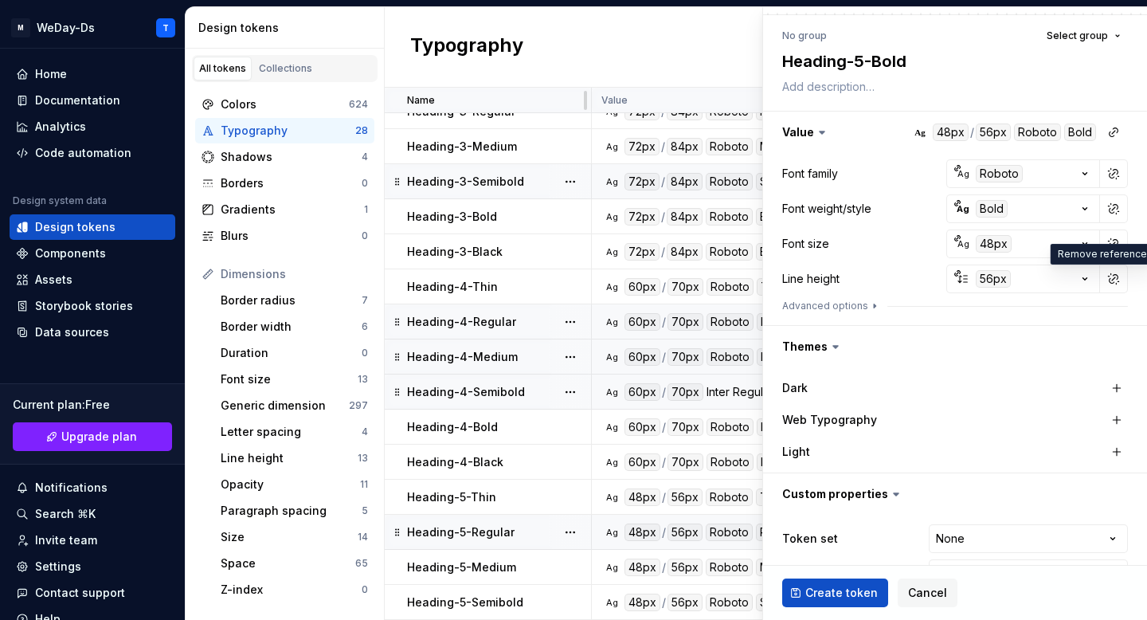
scroll to position [178, 0]
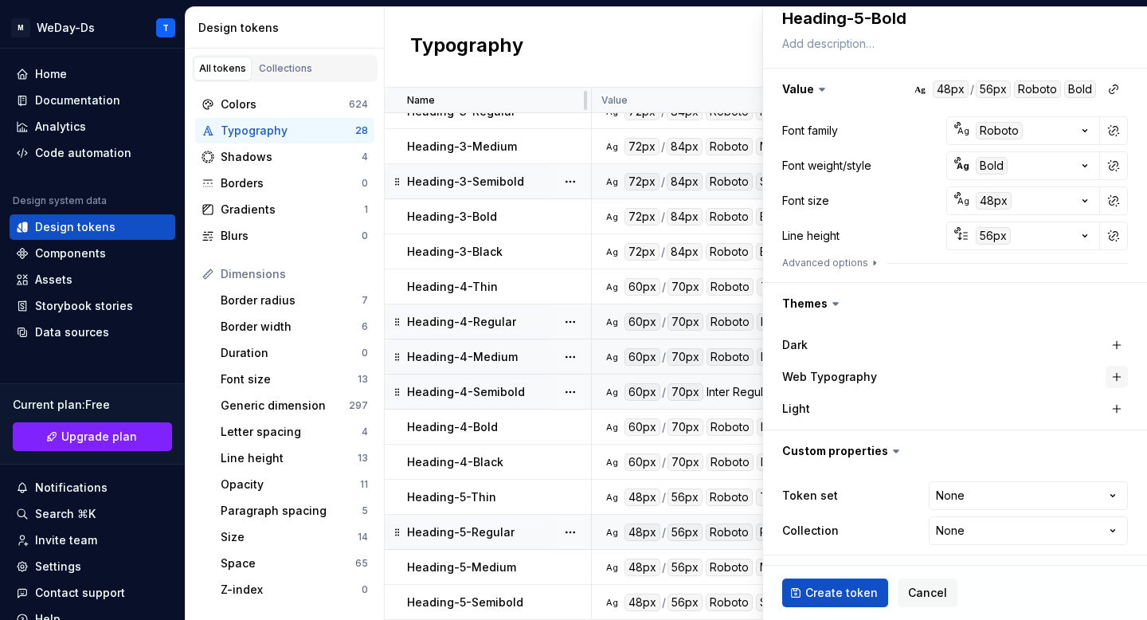
click at [1114, 380] on button "button" at bounding box center [1117, 377] width 22 height 22
type textarea "*"
click at [1015, 496] on html "M WeDay-Ds T Home Documentation Analytics Code automation Design system data De…" at bounding box center [573, 310] width 1147 height 620
select select "**********"
type textarea "*"
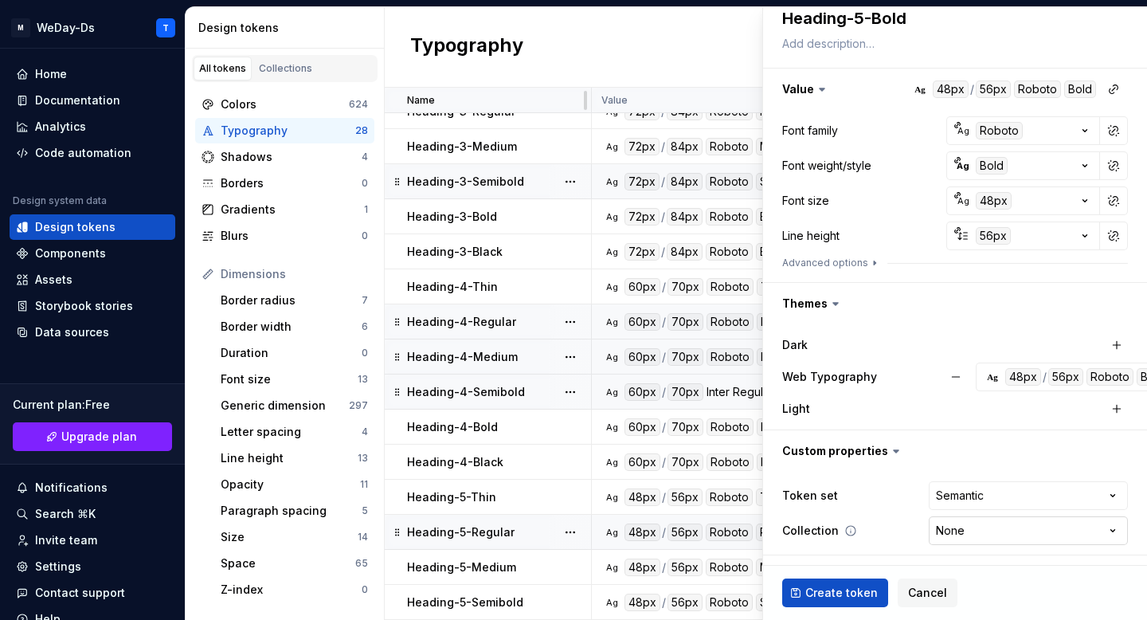
click at [987, 536] on html "M WeDay-Ds T Home Documentation Analytics Code automation Design system data De…" at bounding box center [573, 310] width 1147 height 620
select select "**********"
click at [853, 595] on span "Create token" at bounding box center [841, 593] width 72 height 16
type textarea "*"
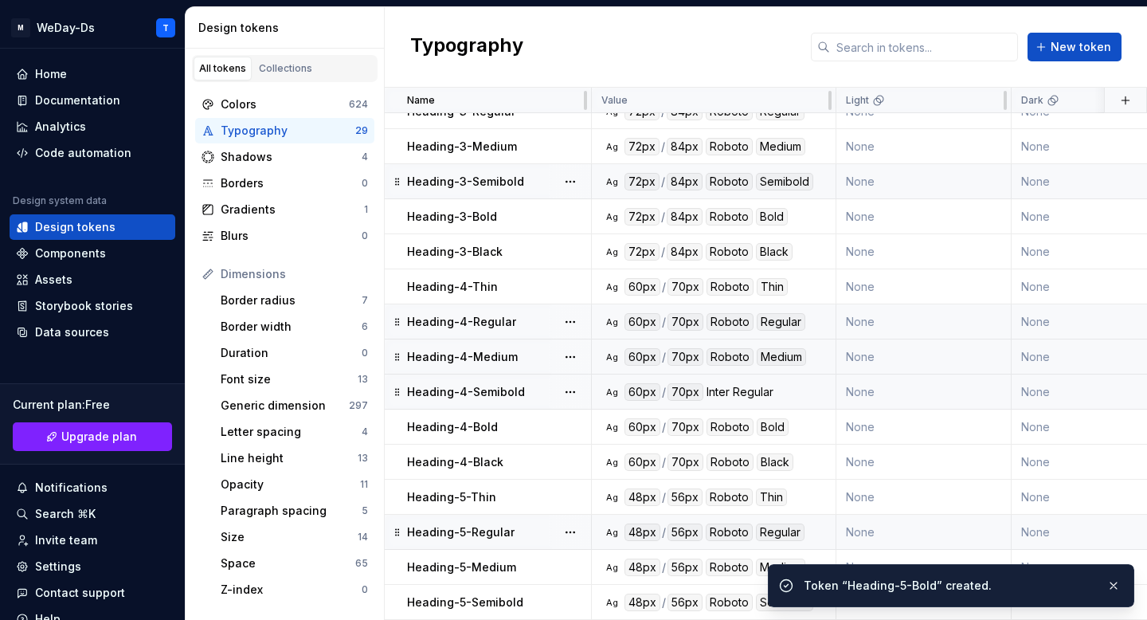
scroll to position [510, 0]
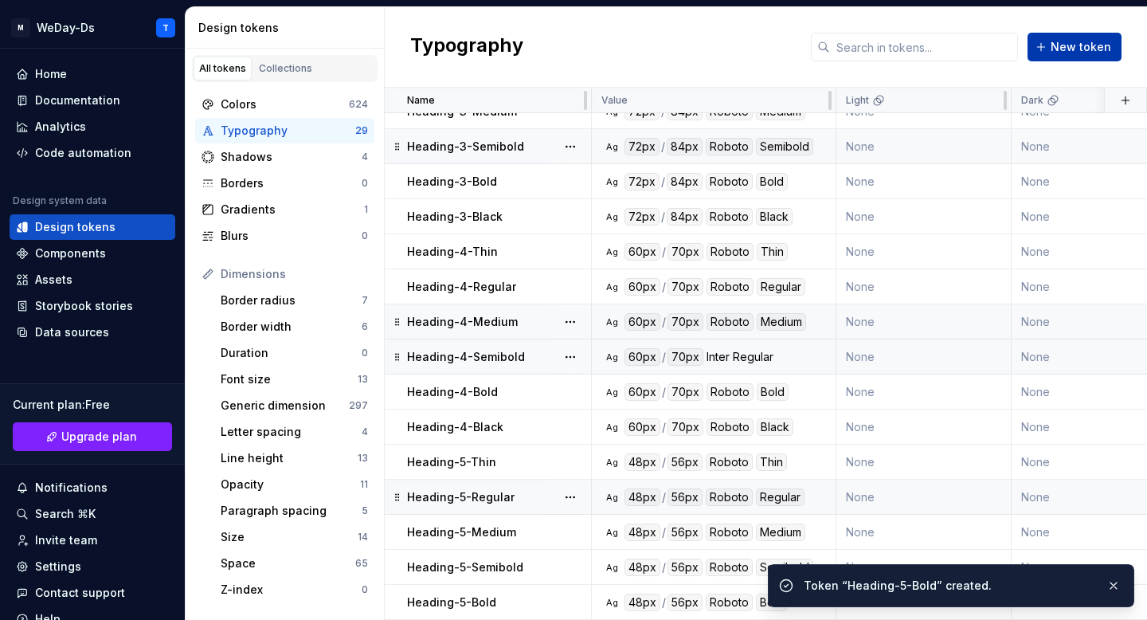
click at [1094, 40] on span "New token" at bounding box center [1081, 47] width 61 height 16
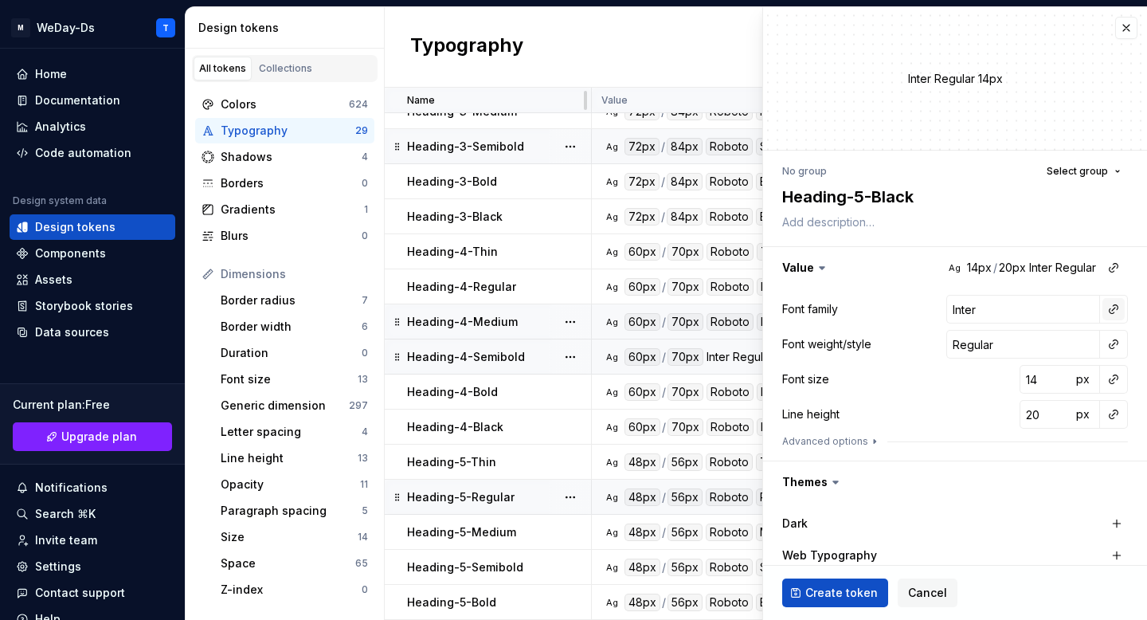
click at [1112, 309] on button "button" at bounding box center [1114, 309] width 22 height 22
click at [1022, 346] on div "Font family" at bounding box center [1000, 343] width 151 height 16
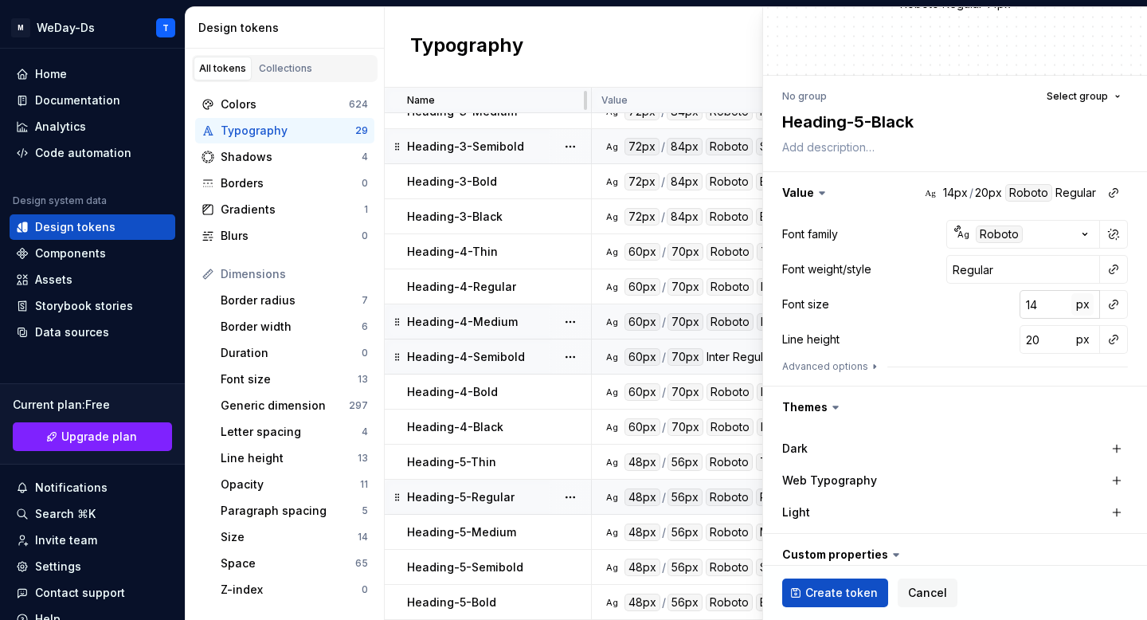
scroll to position [100, 0]
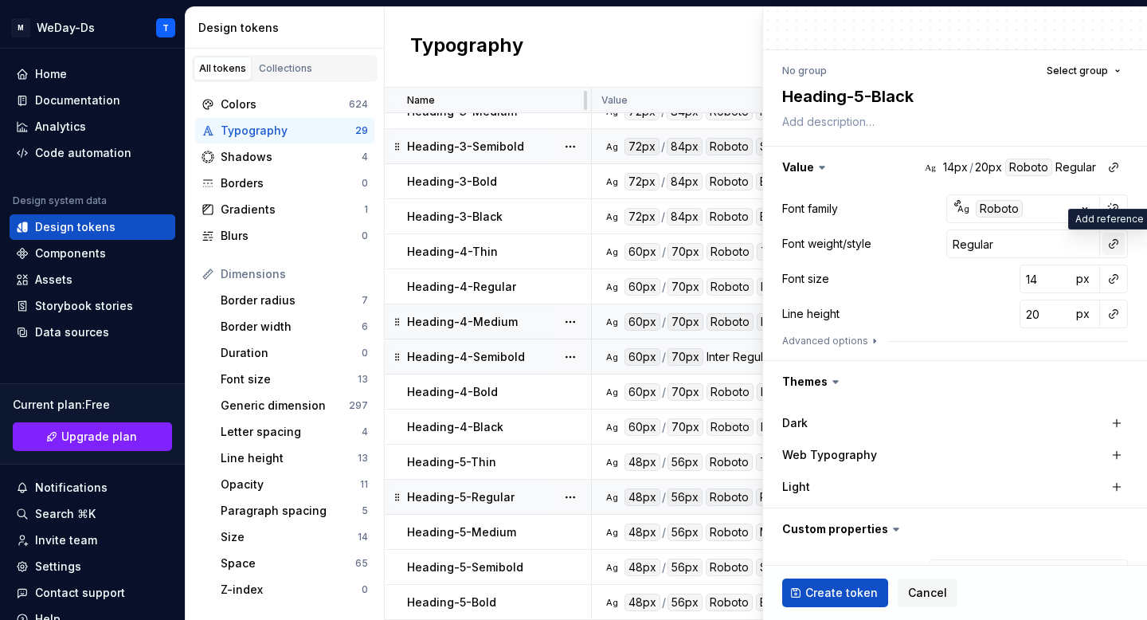
click at [1115, 241] on button "button" at bounding box center [1114, 244] width 22 height 22
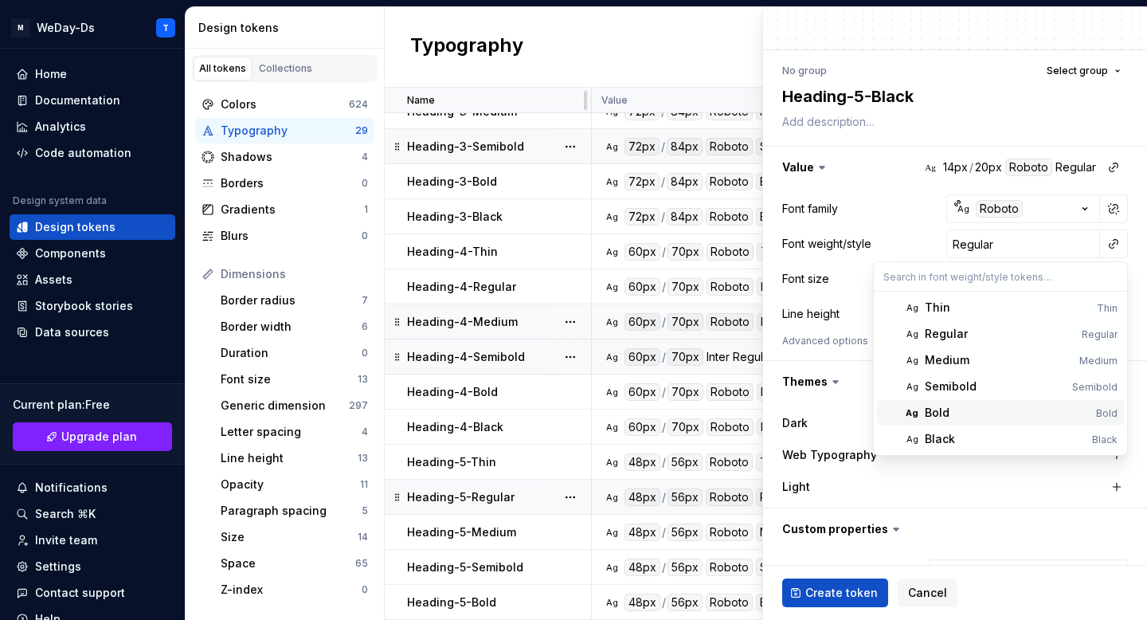
click at [953, 410] on div "Bold" at bounding box center [1007, 413] width 165 height 16
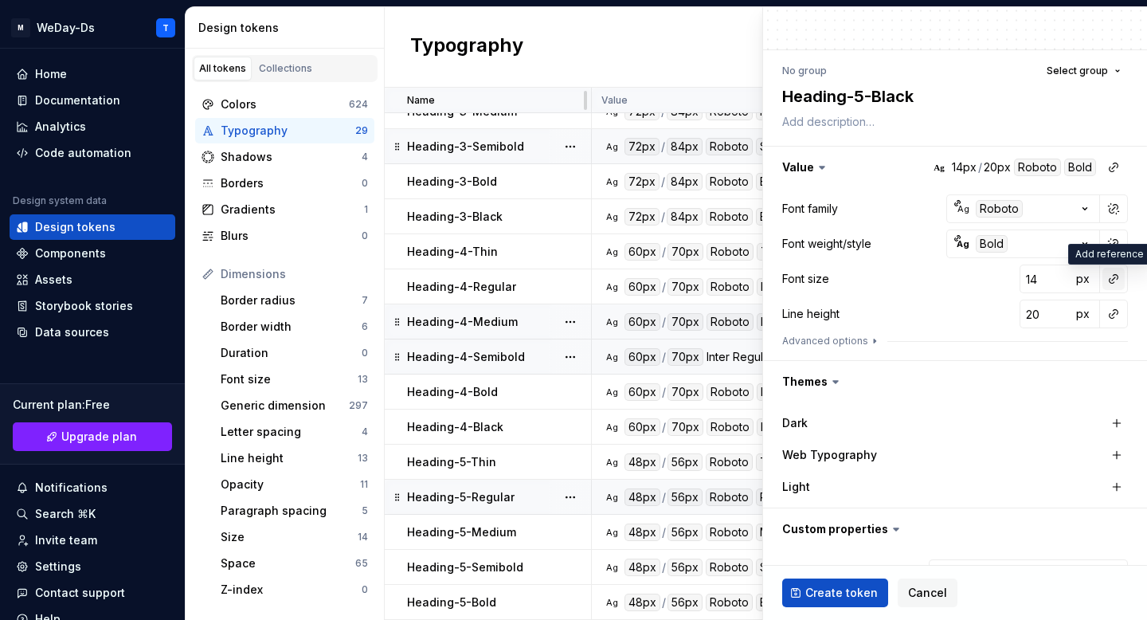
click at [1115, 274] on button "button" at bounding box center [1114, 279] width 22 height 22
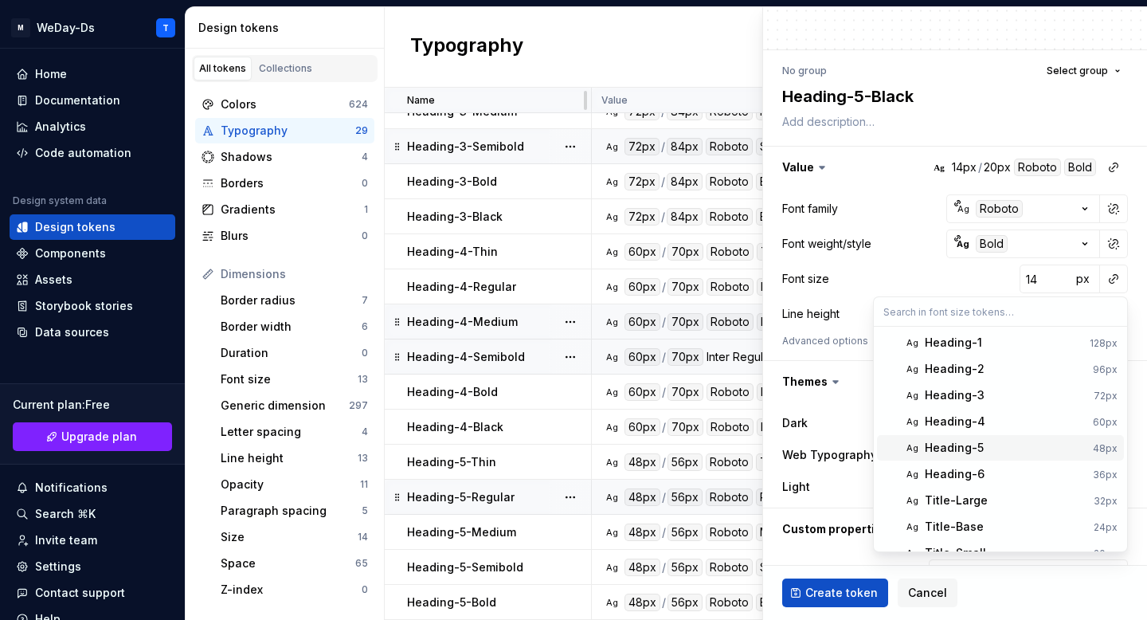
click at [978, 439] on span "Ag Heading-5 48px" at bounding box center [1000, 447] width 247 height 25
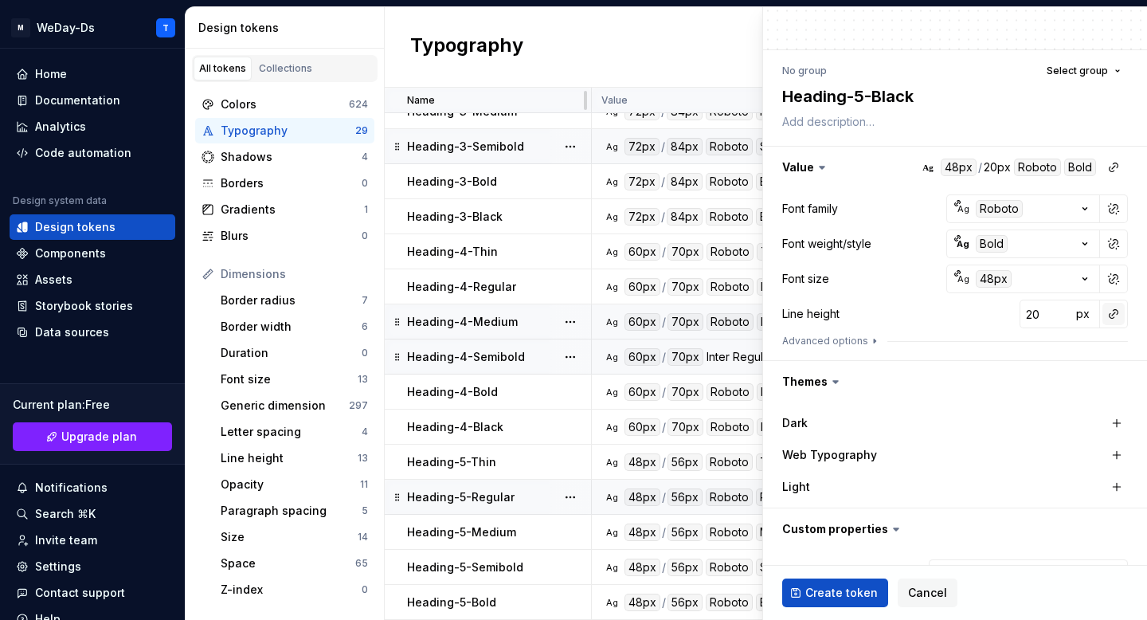
click at [1115, 307] on button "button" at bounding box center [1114, 314] width 22 height 22
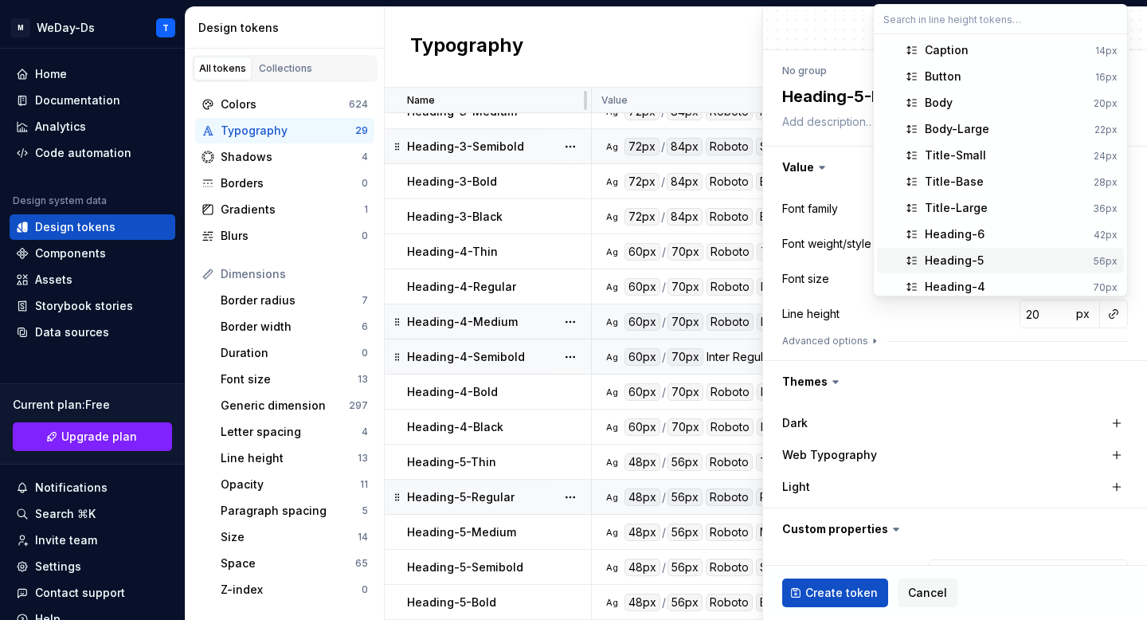
click at [1024, 248] on span "Heading-5 56px" at bounding box center [1000, 260] width 247 height 25
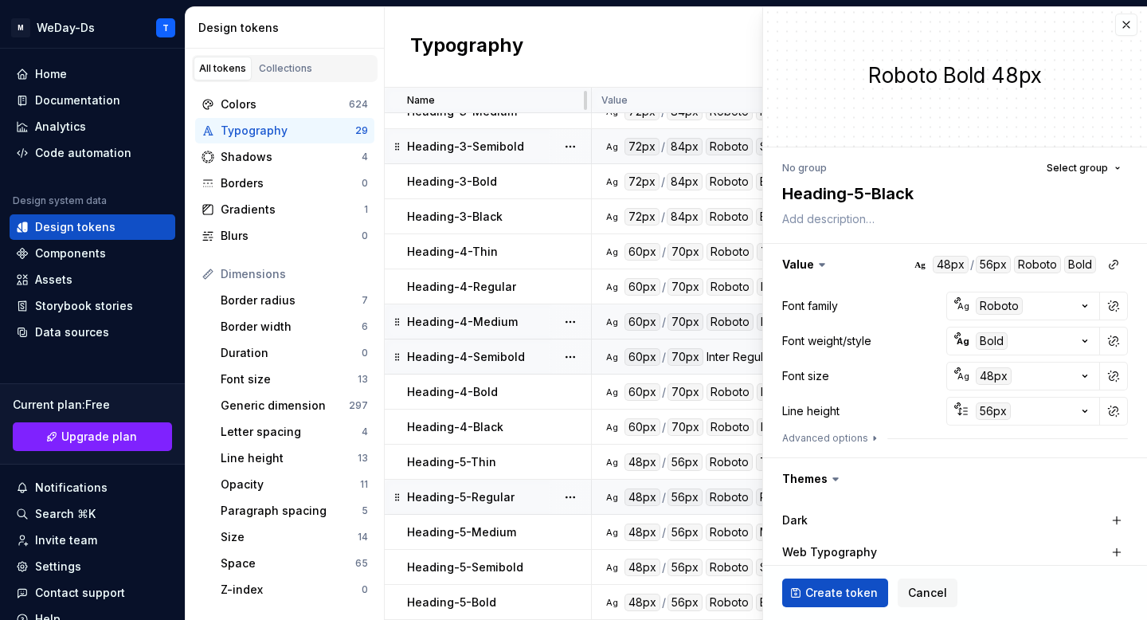
scroll to position [178, 0]
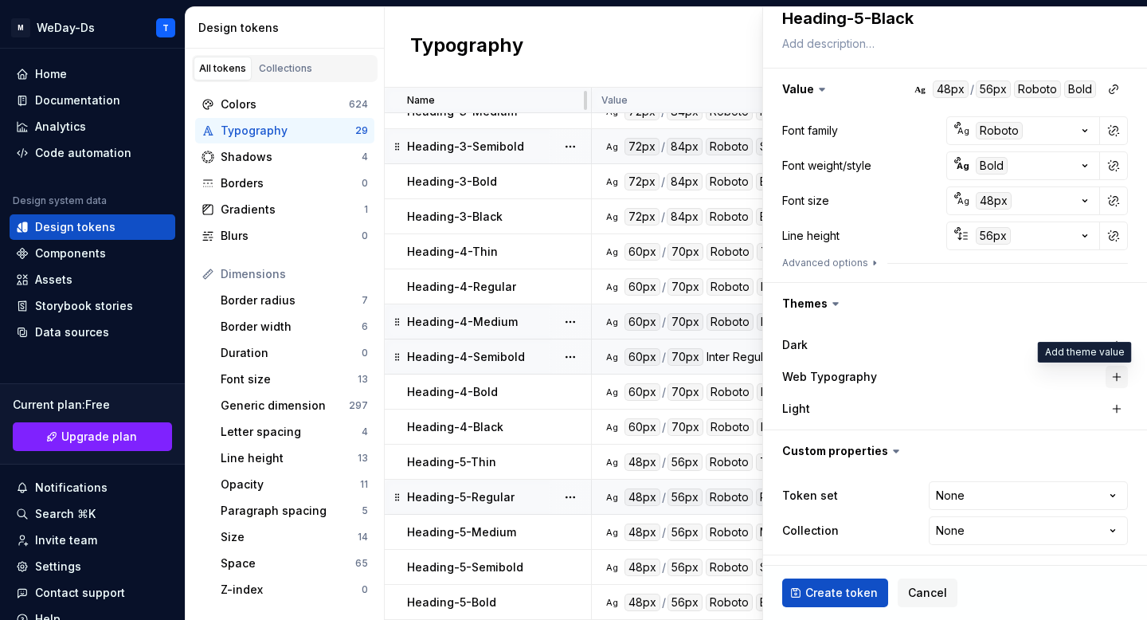
click at [1113, 377] on button "button" at bounding box center [1117, 377] width 22 height 22
click at [1068, 490] on html "M WeDay-Ds T Home Documentation Analytics Code automation Design system data De…" at bounding box center [573, 310] width 1147 height 620
click at [1009, 533] on html "M WeDay-Ds T Home Documentation Analytics Code automation Design system data De…" at bounding box center [573, 310] width 1147 height 620
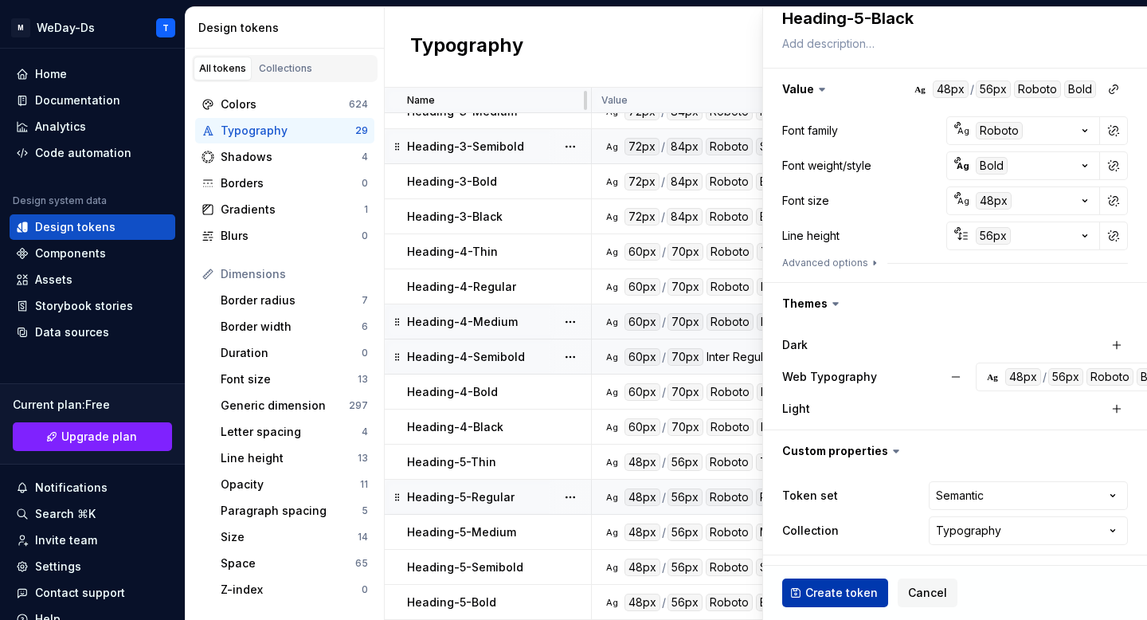
click at [858, 590] on span "Create token" at bounding box center [841, 593] width 72 height 16
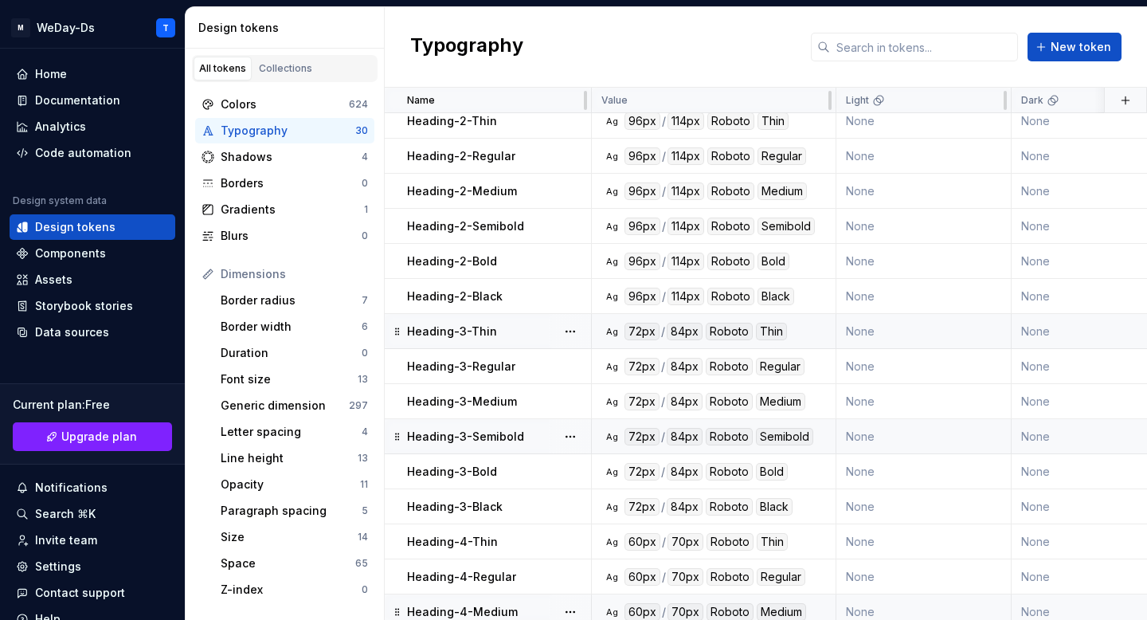
scroll to position [545, 0]
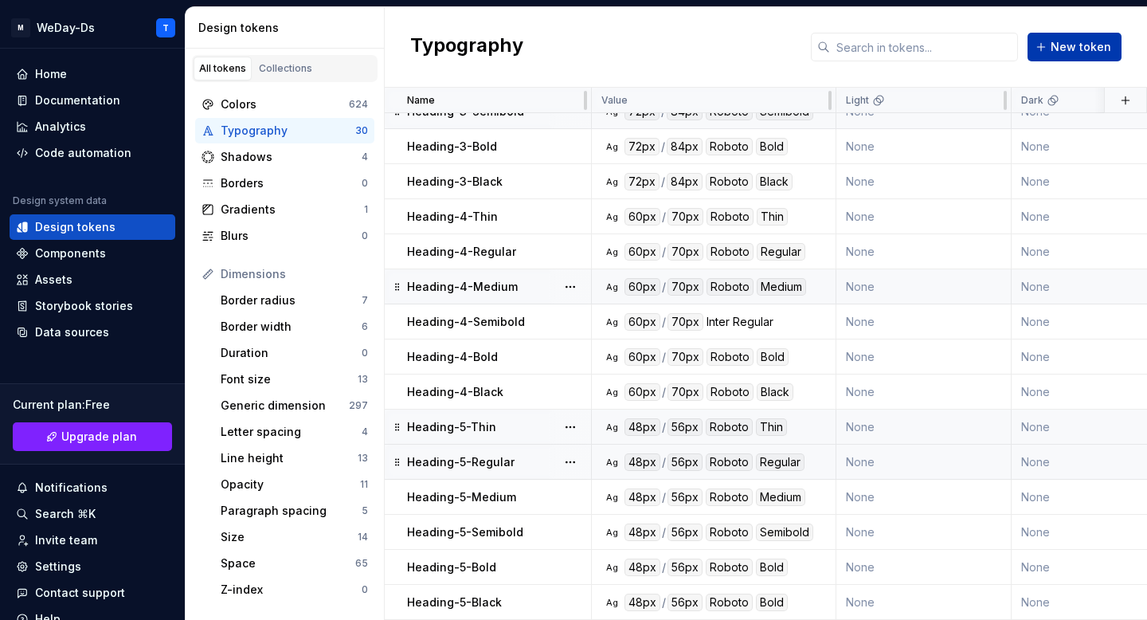
click at [1070, 54] on span "New token" at bounding box center [1081, 47] width 61 height 16
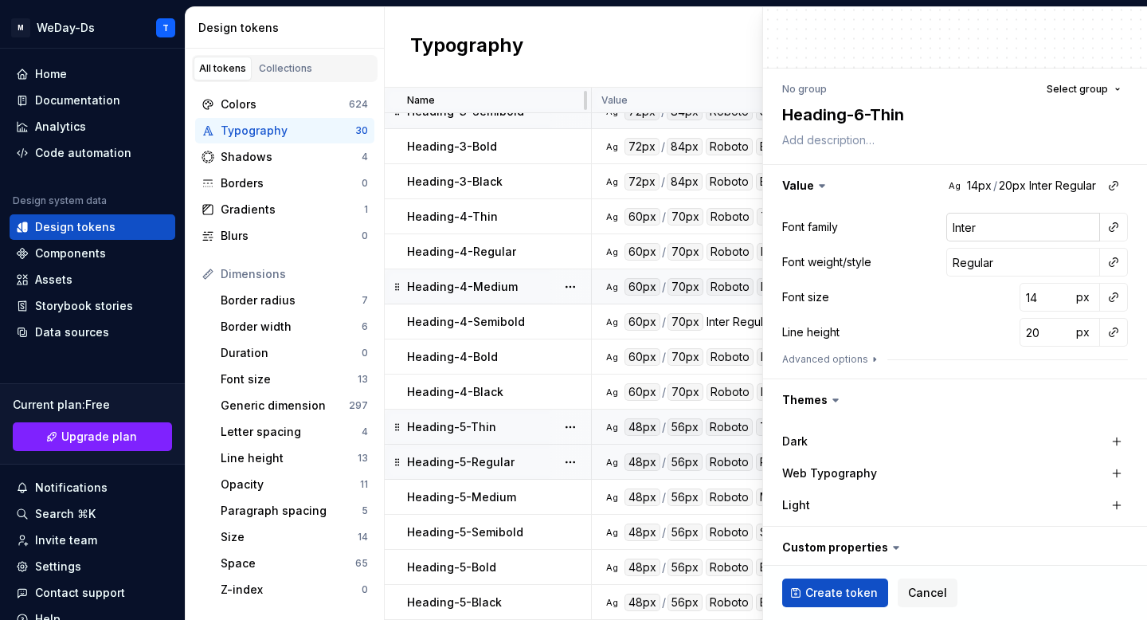
scroll to position [84, 0]
click at [1115, 225] on button "button" at bounding box center [1114, 225] width 22 height 22
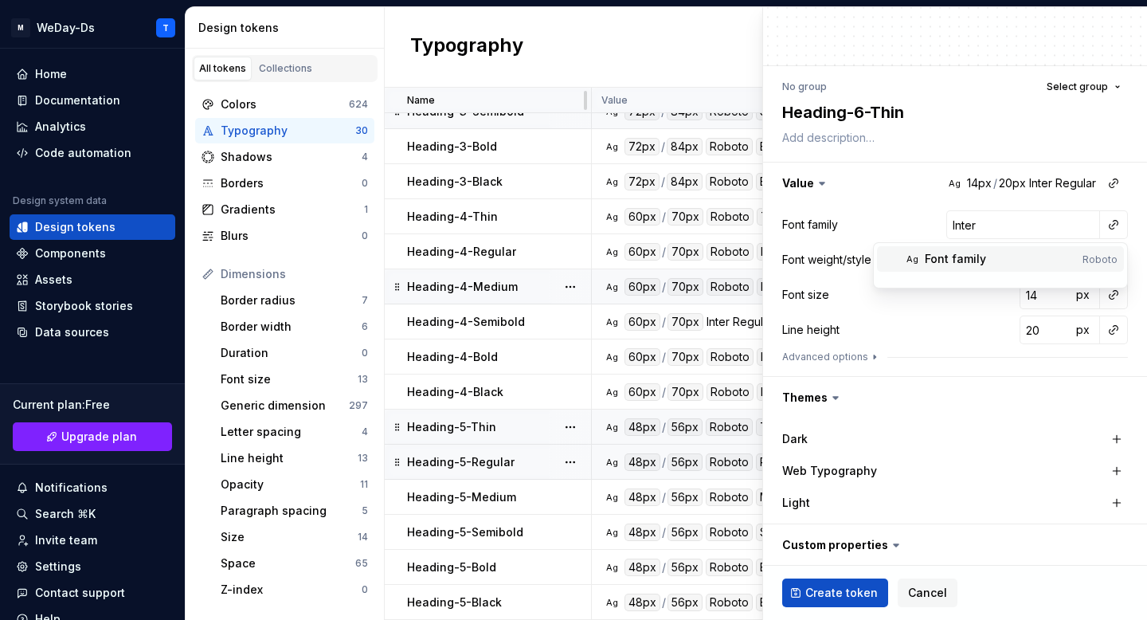
click at [1055, 257] on div "Font family" at bounding box center [1000, 259] width 151 height 16
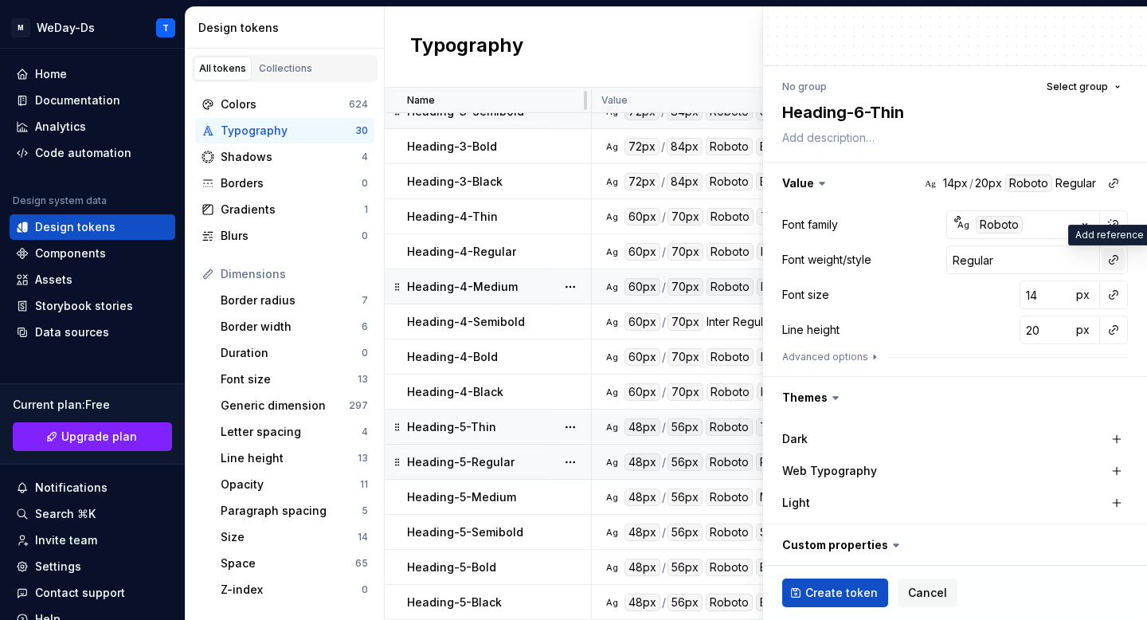
click at [1119, 260] on button "button" at bounding box center [1114, 260] width 22 height 22
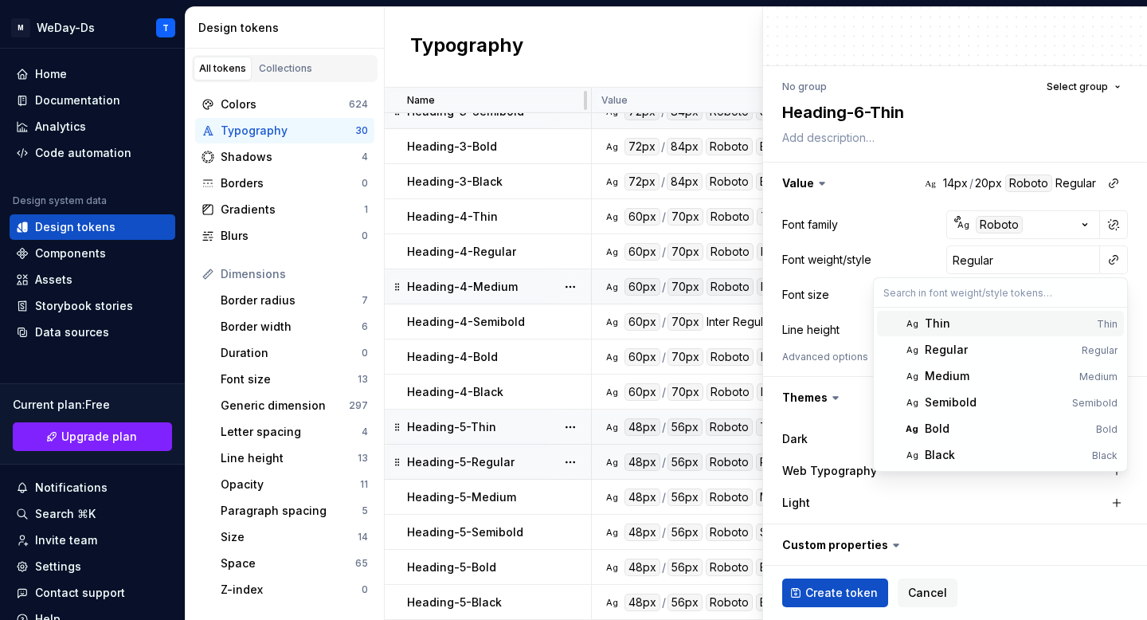
click at [1033, 318] on div "Thin" at bounding box center [1008, 323] width 166 height 16
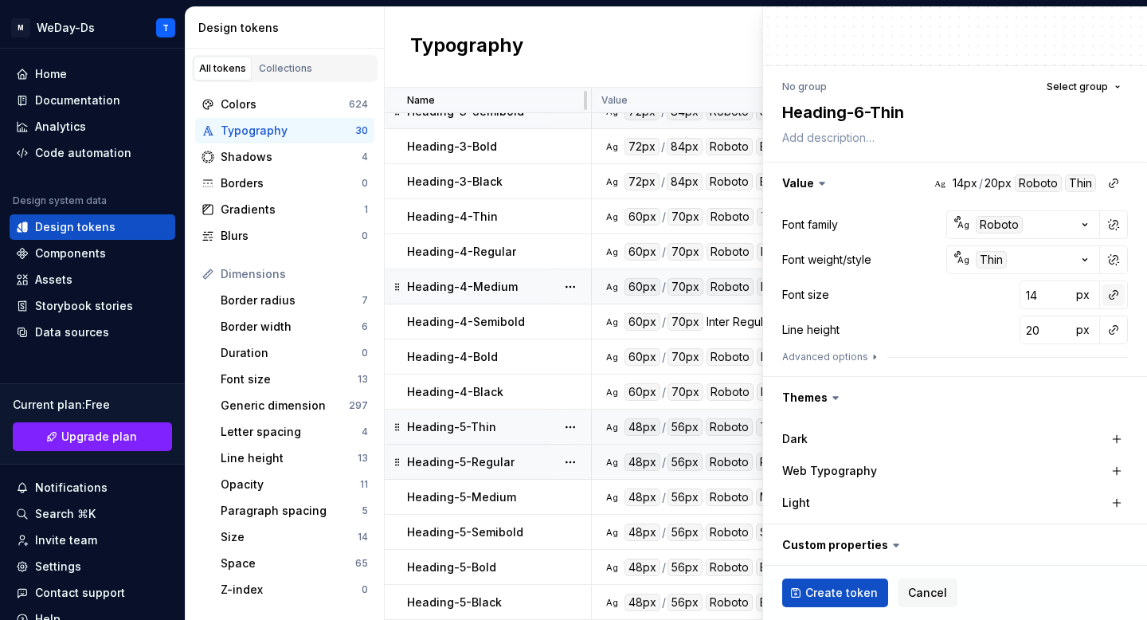
click at [1119, 293] on button "button" at bounding box center [1114, 295] width 22 height 22
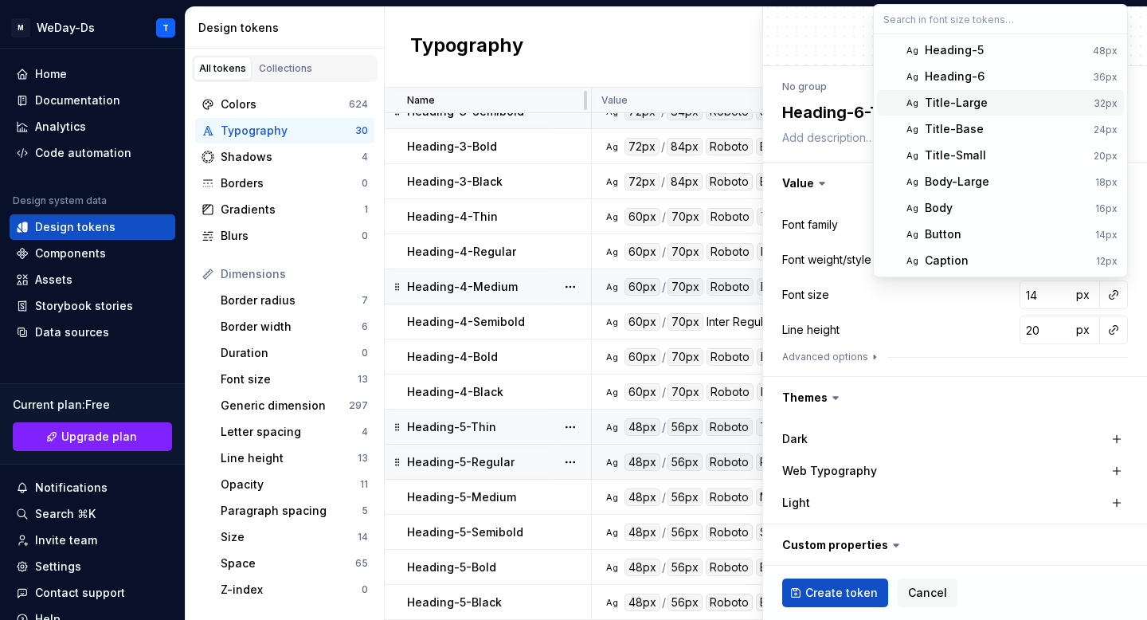
scroll to position [0, 0]
click at [975, 178] on div "Heading-6" at bounding box center [955, 182] width 60 height 16
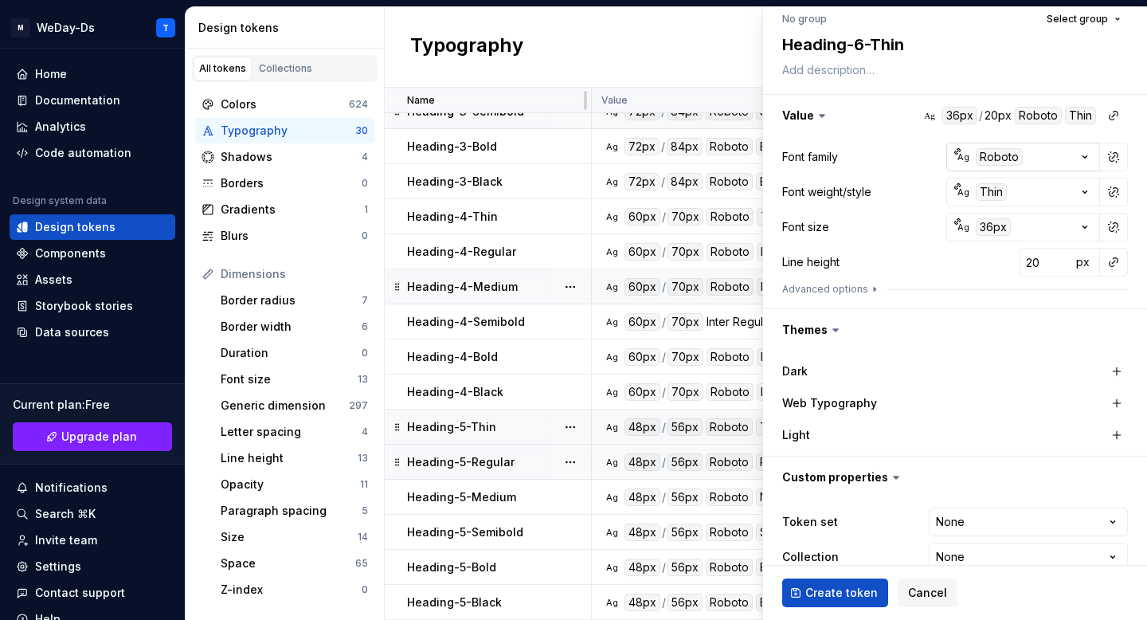
scroll to position [178, 0]
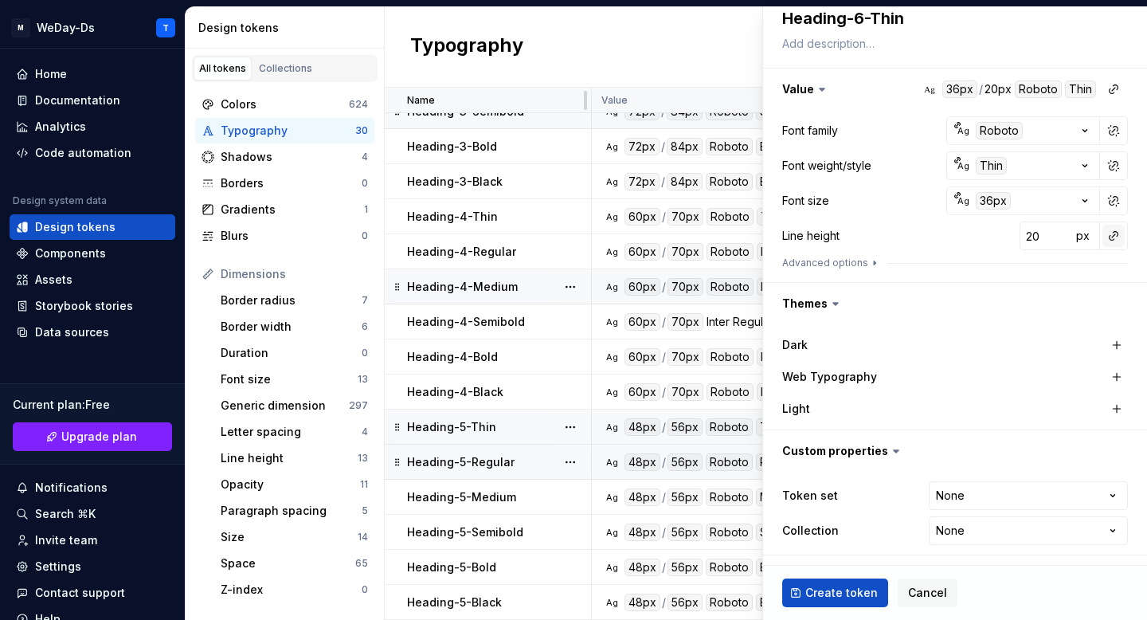
click at [1111, 240] on button "button" at bounding box center [1114, 236] width 22 height 22
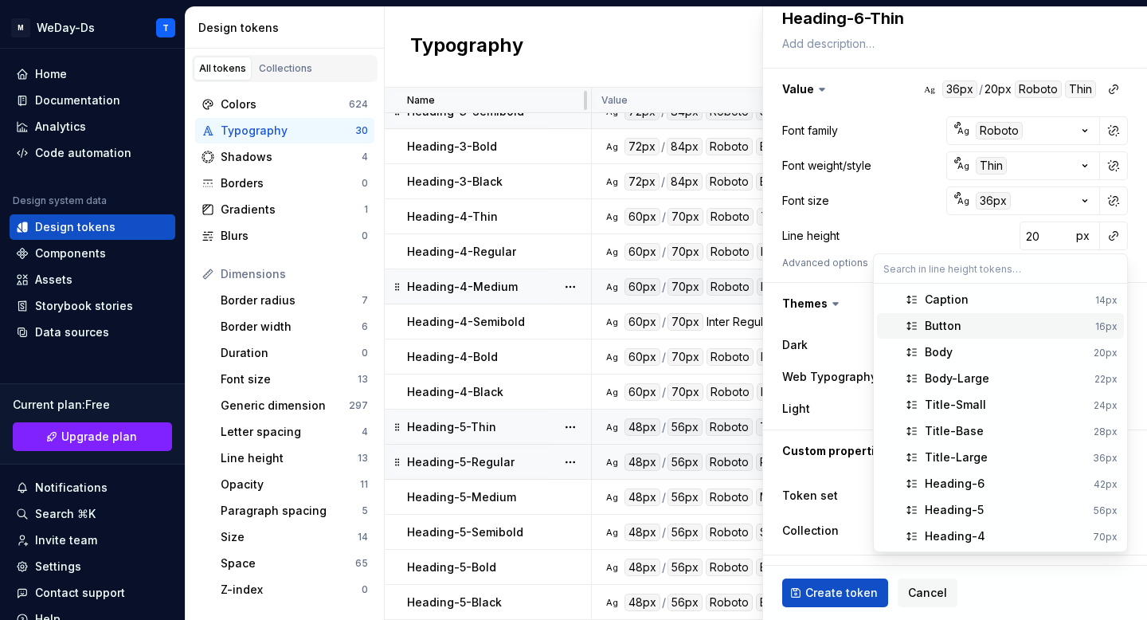
scroll to position [80, 0]
click at [997, 409] on div "Heading-6" at bounding box center [1006, 404] width 163 height 16
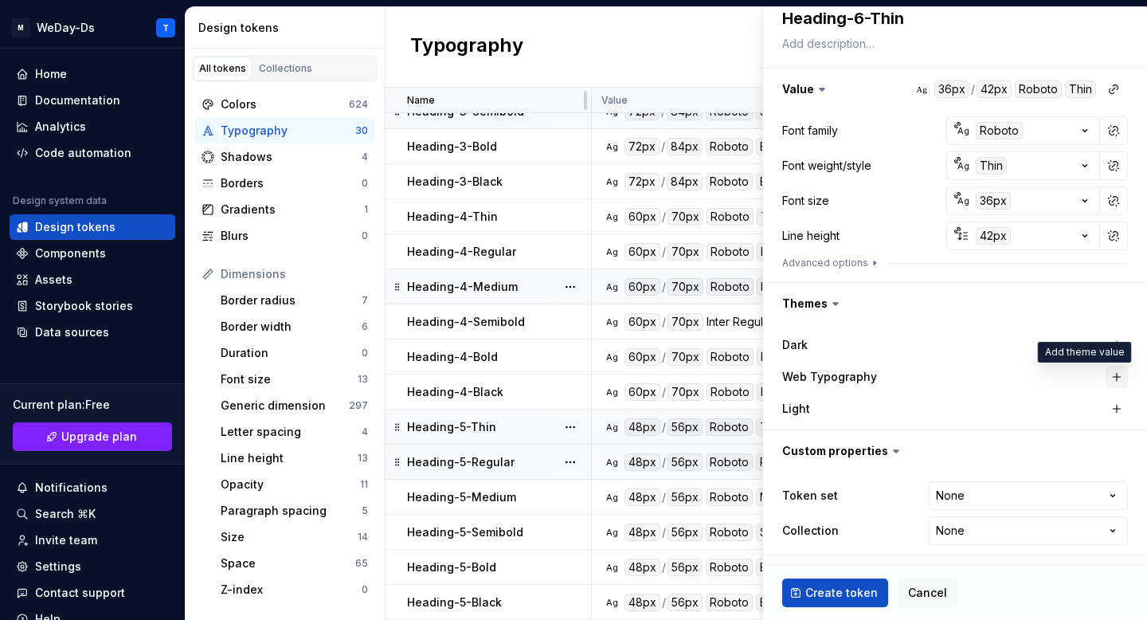
click at [1112, 377] on button "button" at bounding box center [1117, 377] width 22 height 22
click at [1031, 498] on html "M WeDay-Ds T Home Documentation Analytics Code automation Design system data De…" at bounding box center [573, 310] width 1147 height 620
click at [990, 529] on html "M WeDay-Ds T Home Documentation Analytics Code automation Design system data De…" at bounding box center [573, 310] width 1147 height 620
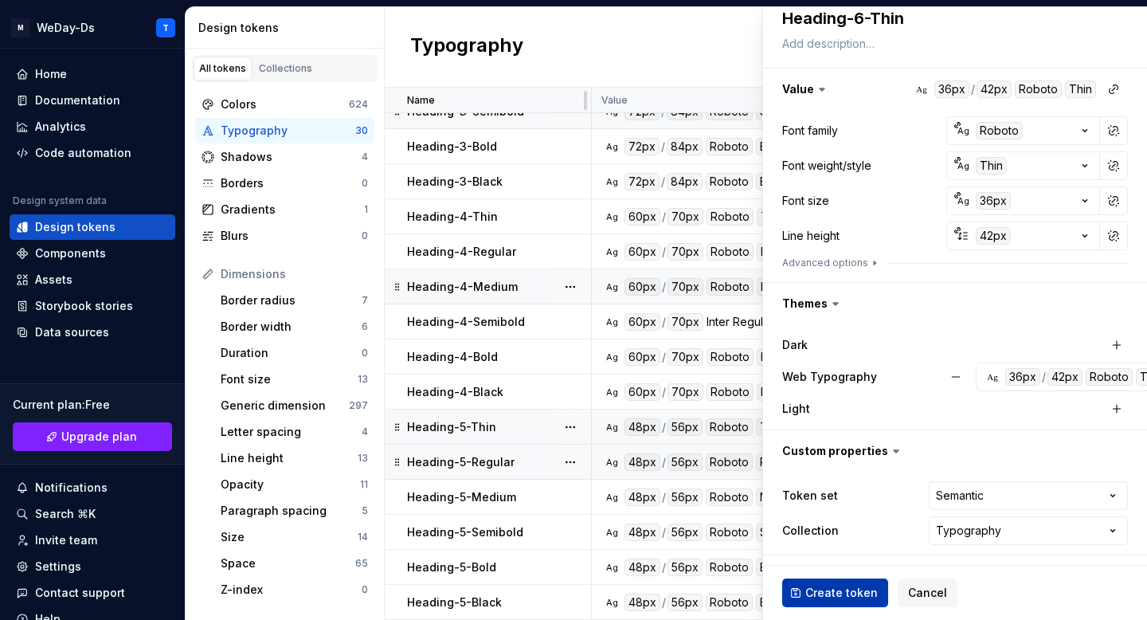
click at [856, 594] on span "Create token" at bounding box center [841, 593] width 72 height 16
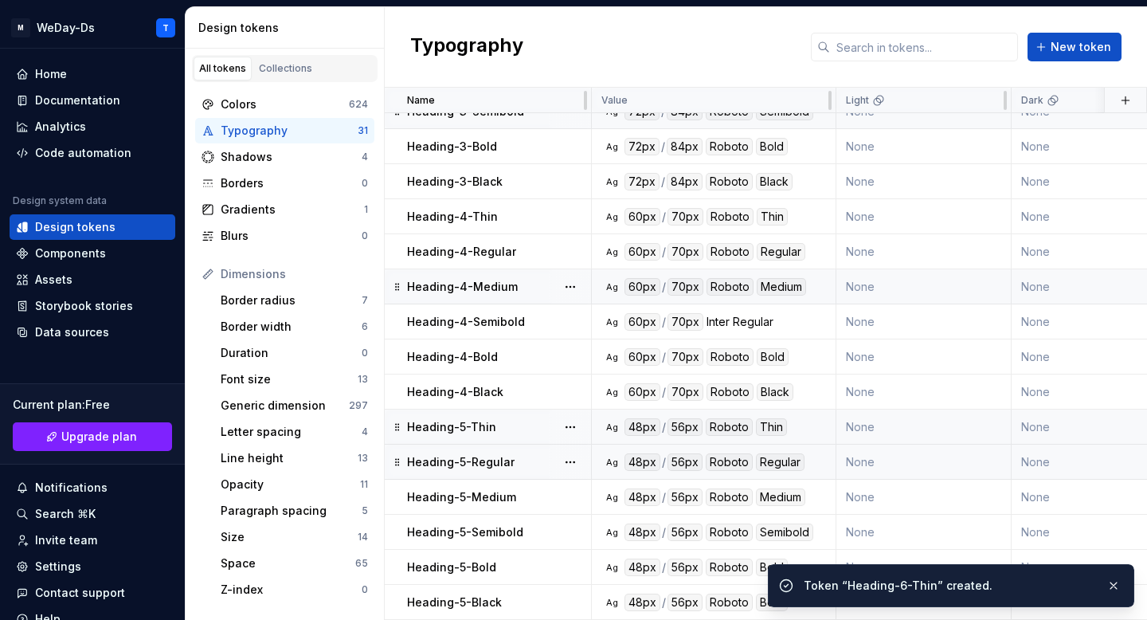
scroll to position [580, 0]
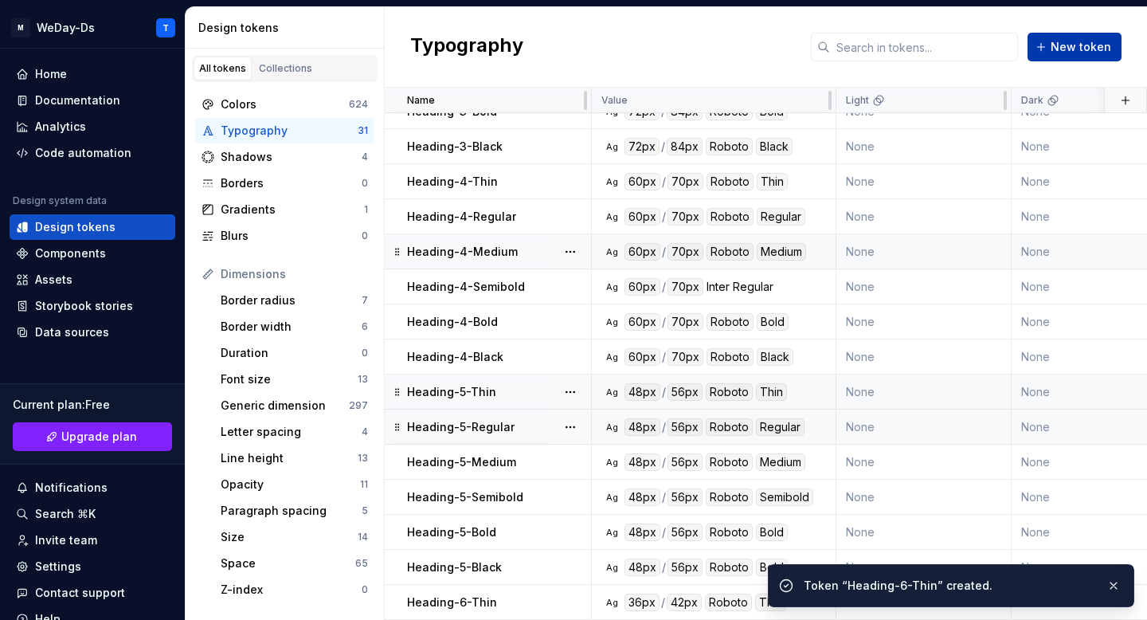
click at [1064, 48] on span "New token" at bounding box center [1081, 47] width 61 height 16
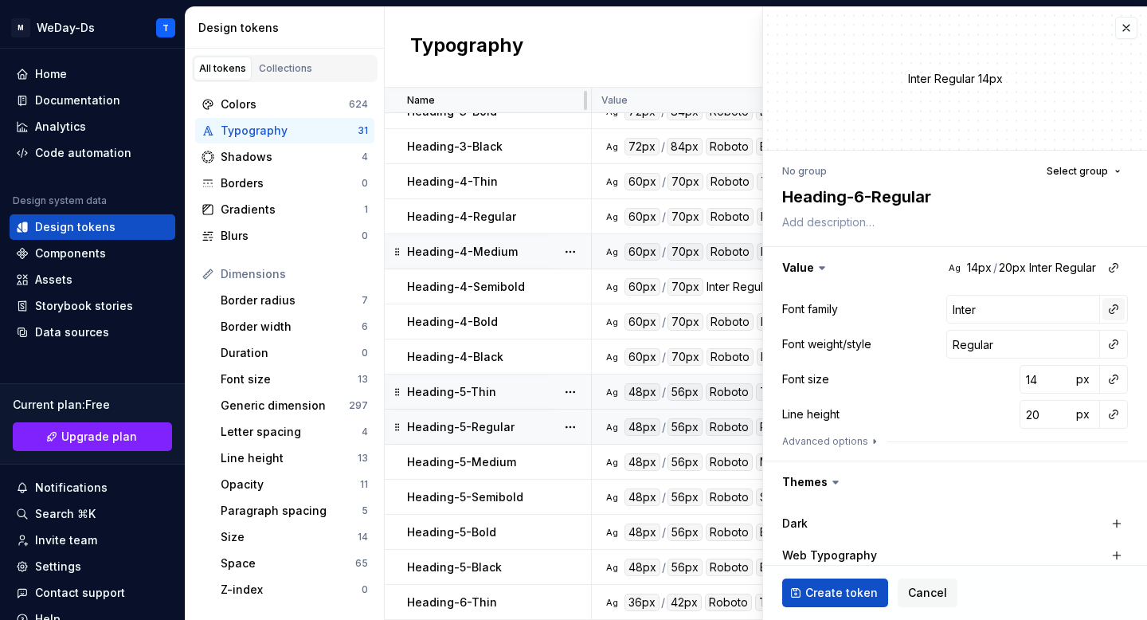
click at [1108, 317] on button "button" at bounding box center [1114, 309] width 22 height 22
click at [1040, 339] on div "Font family" at bounding box center [1000, 343] width 151 height 16
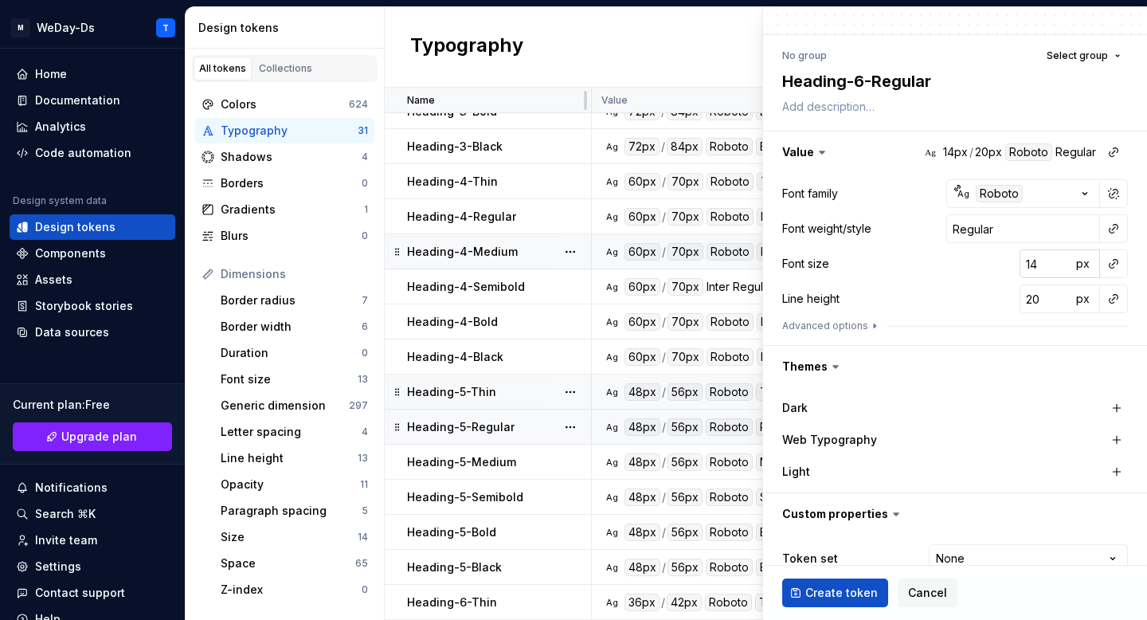
scroll to position [178, 0]
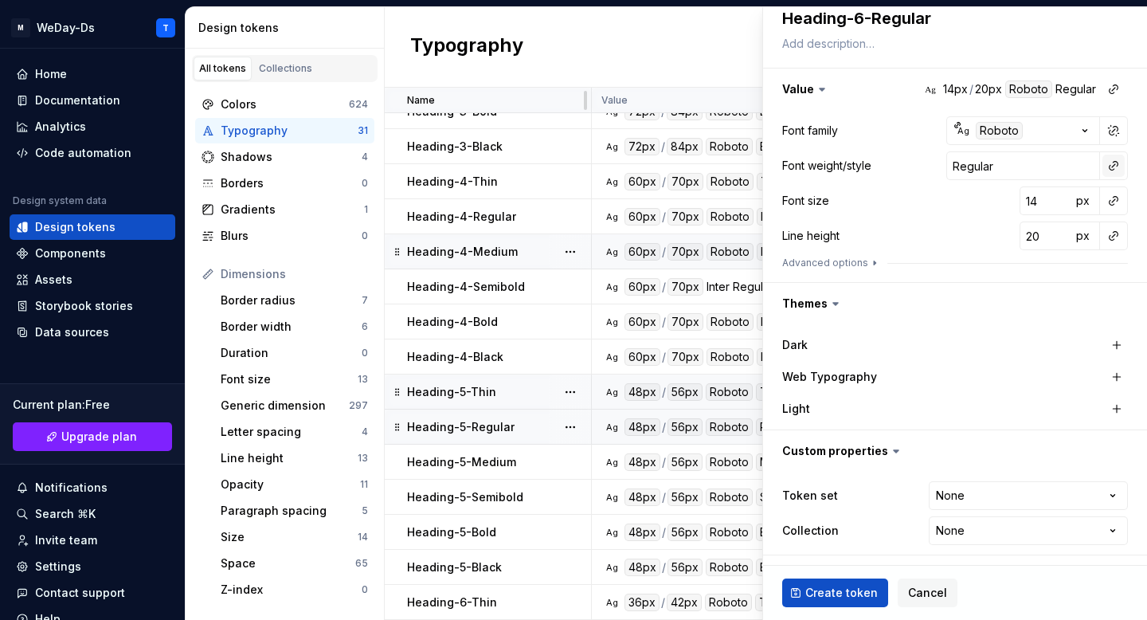
click at [1112, 167] on button "button" at bounding box center [1114, 166] width 22 height 22
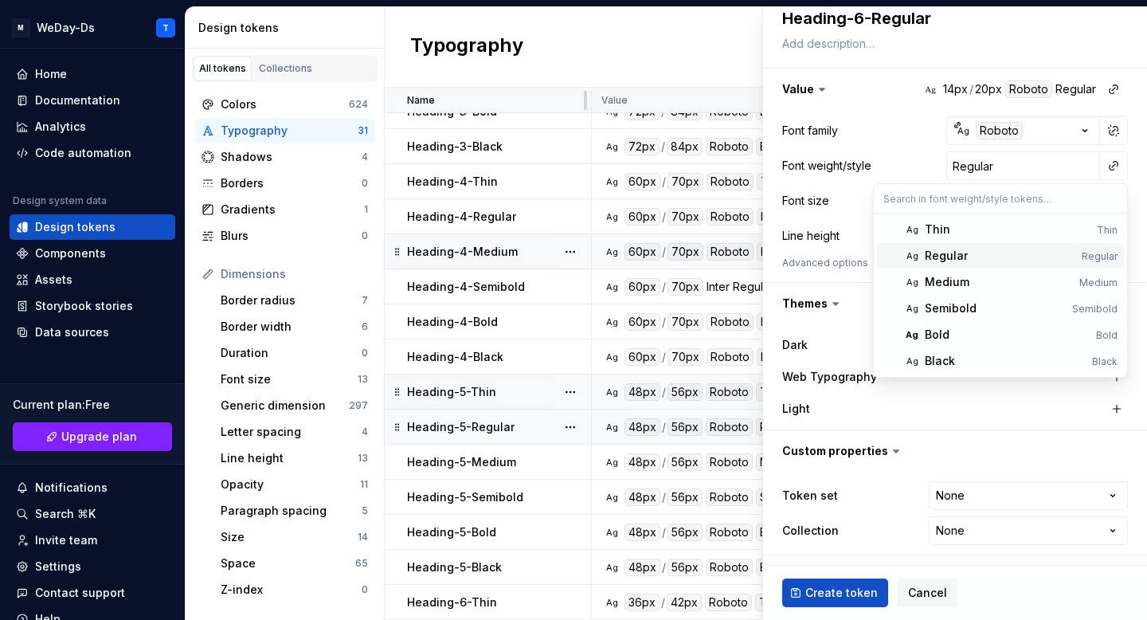
click at [1025, 261] on div "Regular" at bounding box center [1000, 256] width 151 height 16
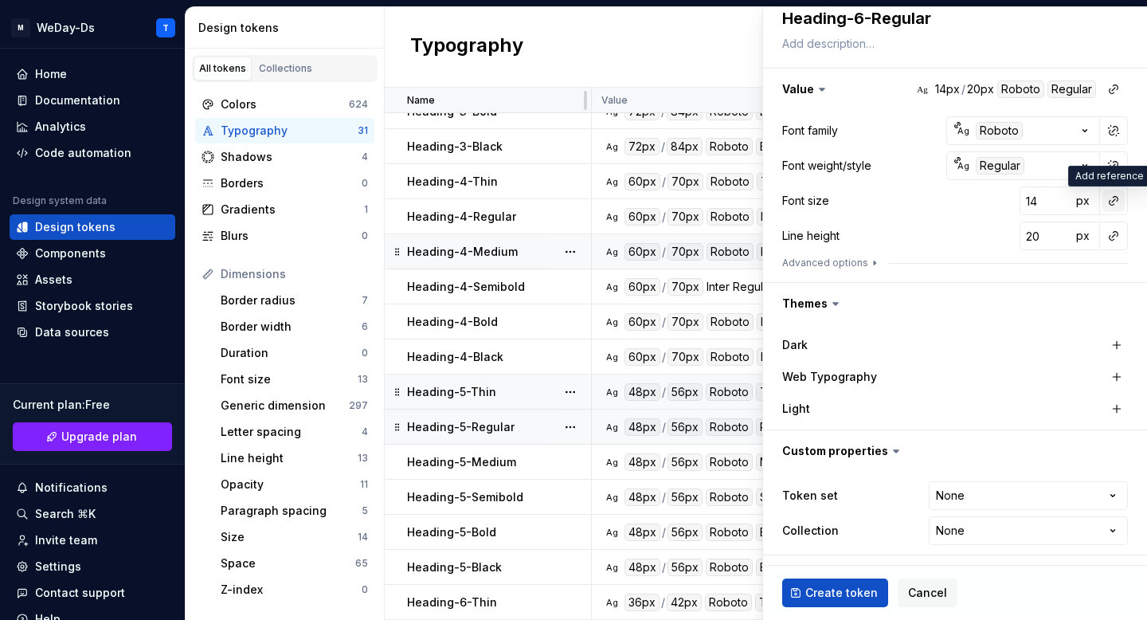
click at [1113, 202] on button "button" at bounding box center [1114, 201] width 22 height 22
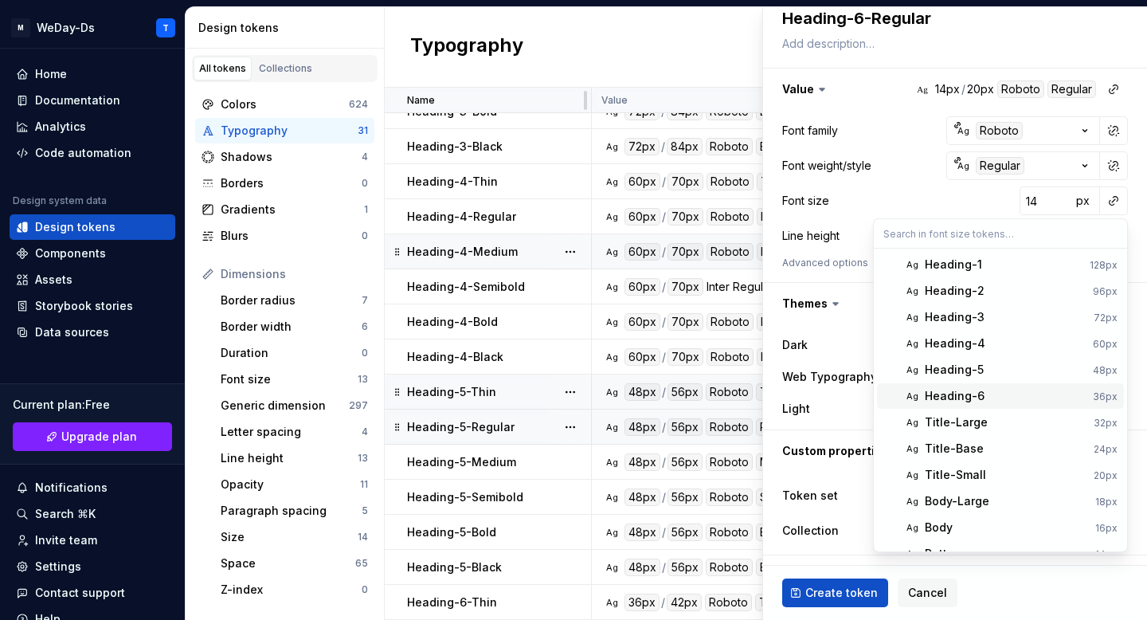
click at [985, 392] on div "Heading-6" at bounding box center [1006, 396] width 162 height 16
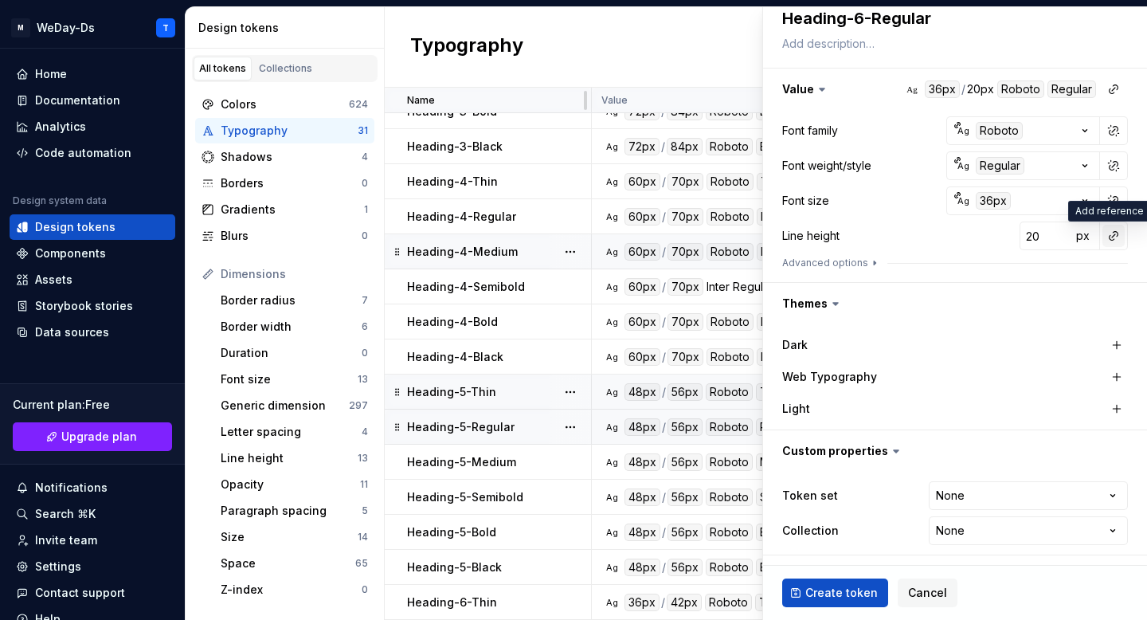
click at [1106, 236] on button "button" at bounding box center [1114, 236] width 22 height 22
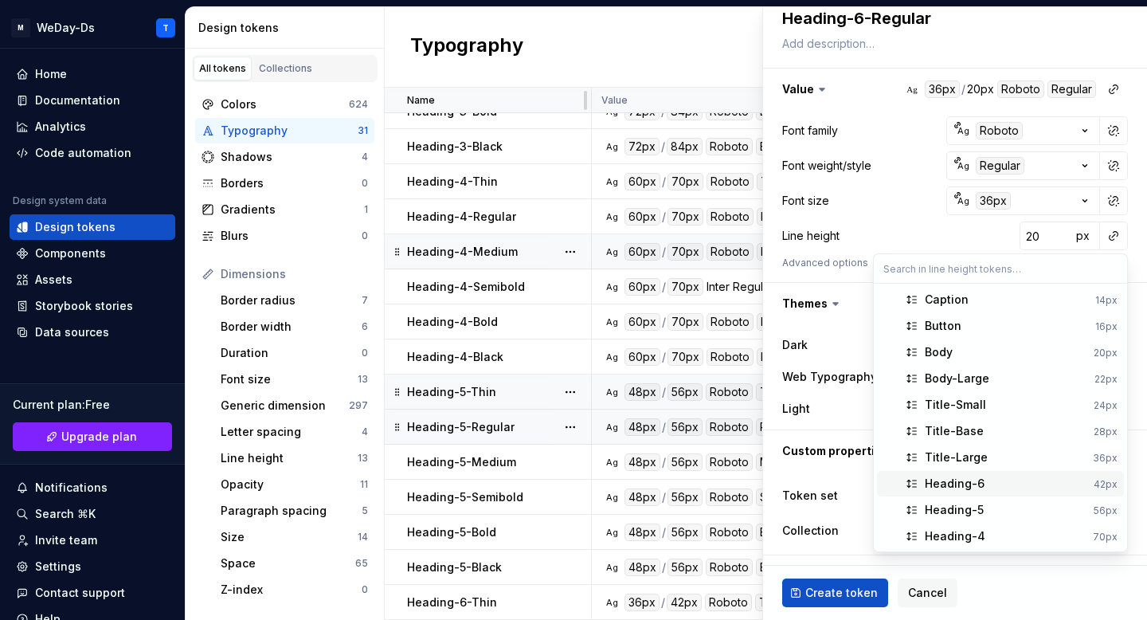
click at [970, 488] on div "Heading-6" at bounding box center [955, 484] width 60 height 16
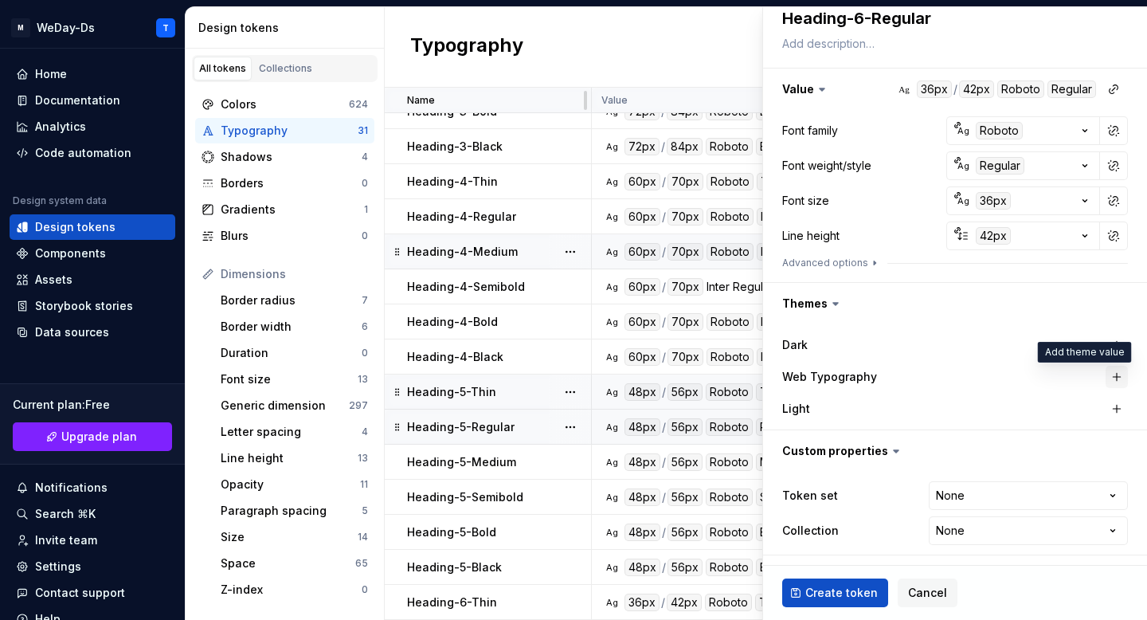
click at [1119, 376] on button "button" at bounding box center [1117, 377] width 22 height 22
click at [1028, 491] on html "M WeDay-Ds T Home Documentation Analytics Code automation Design system data De…" at bounding box center [573, 310] width 1147 height 620
click at [983, 531] on html "M WeDay-Ds T Home Documentation Analytics Code automation Design system data De…" at bounding box center [573, 310] width 1147 height 620
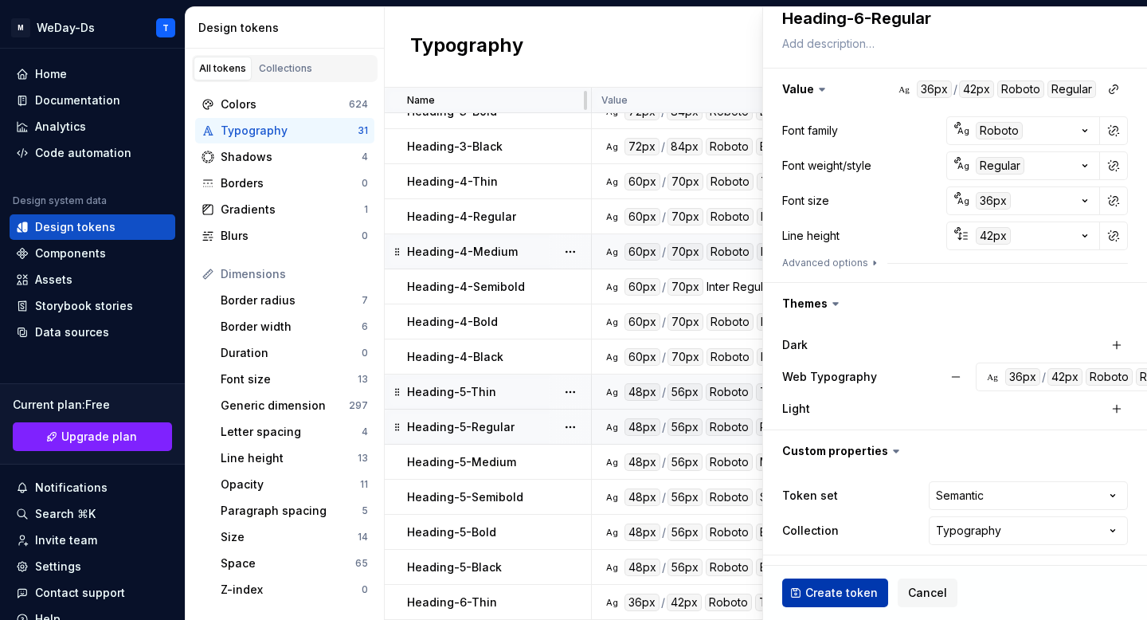
click at [839, 590] on span "Create token" at bounding box center [841, 593] width 72 height 16
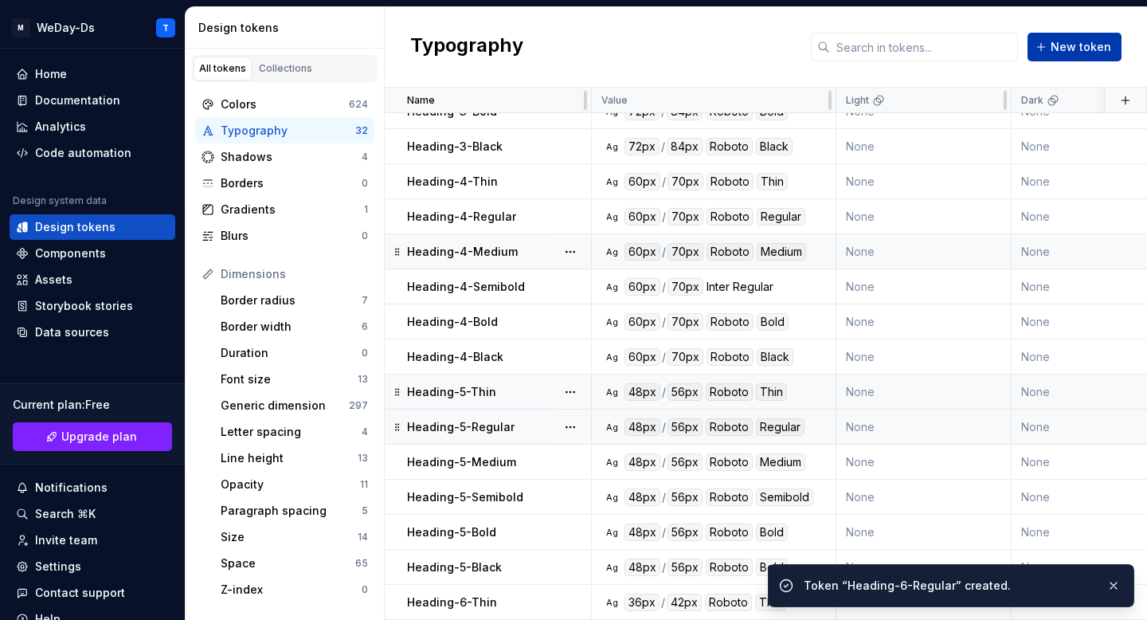
click at [1082, 58] on button "New token" at bounding box center [1075, 47] width 94 height 29
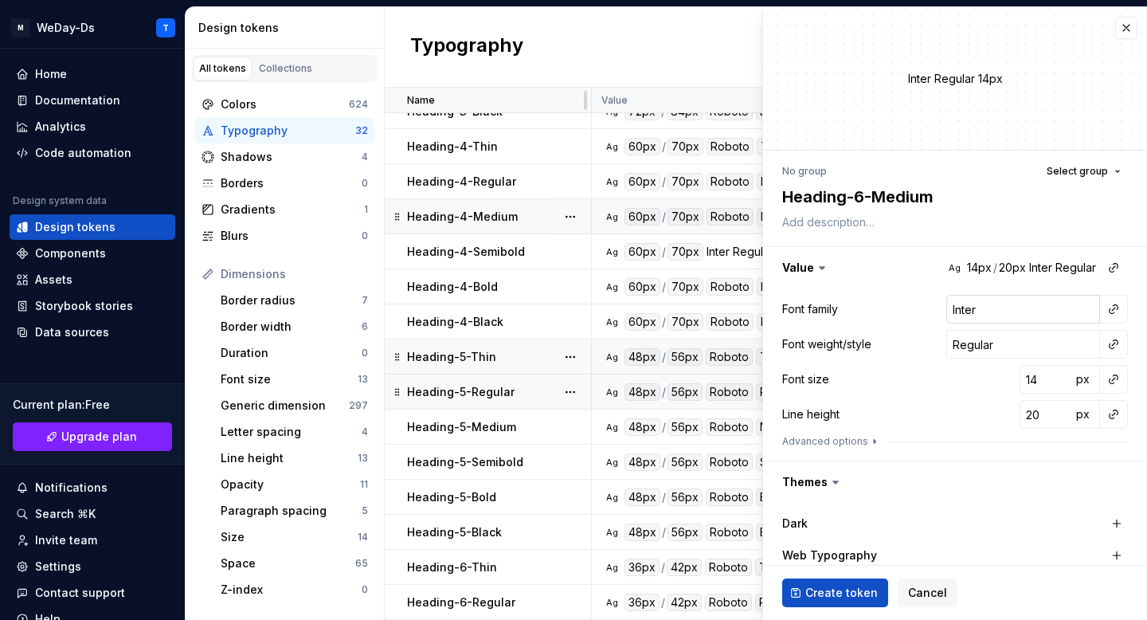
scroll to position [34, 0]
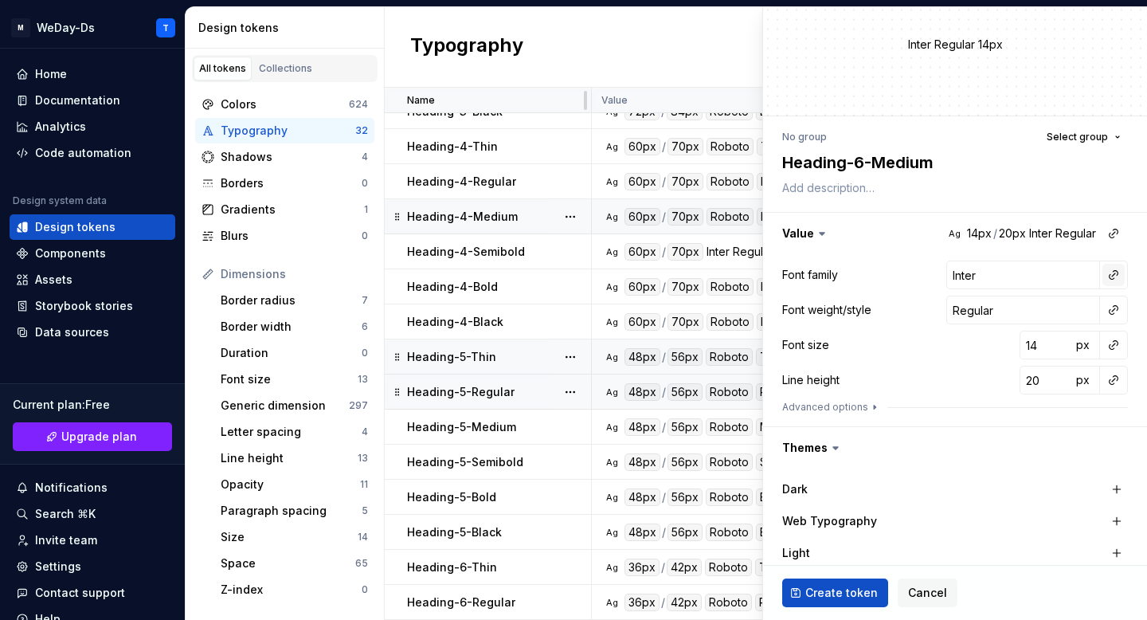
click at [1111, 279] on button "button" at bounding box center [1114, 275] width 22 height 22
click at [1033, 312] on div "Font family" at bounding box center [1000, 309] width 151 height 16
click at [1111, 314] on button "button" at bounding box center [1114, 310] width 22 height 22
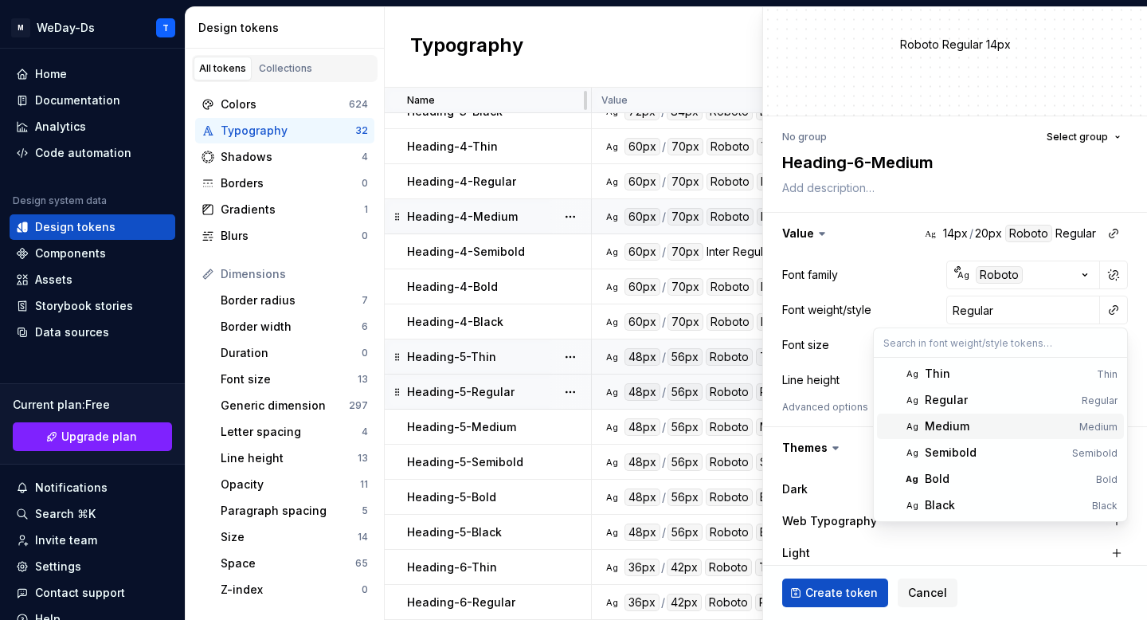
click at [1002, 431] on div "Medium" at bounding box center [999, 426] width 148 height 16
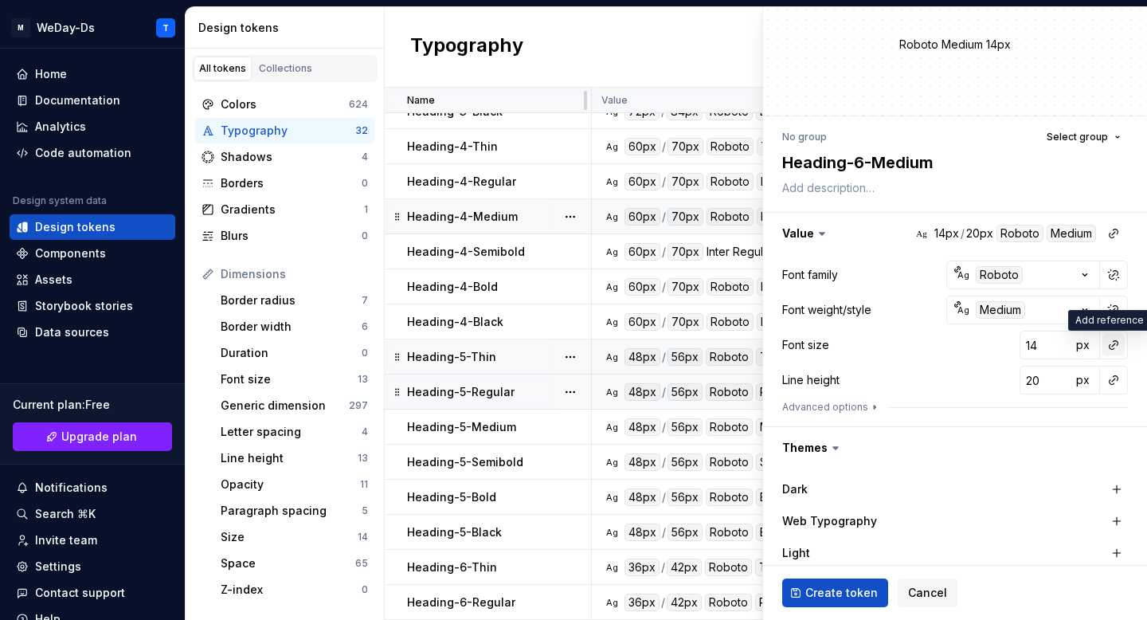
click at [1115, 343] on button "button" at bounding box center [1114, 345] width 22 height 22
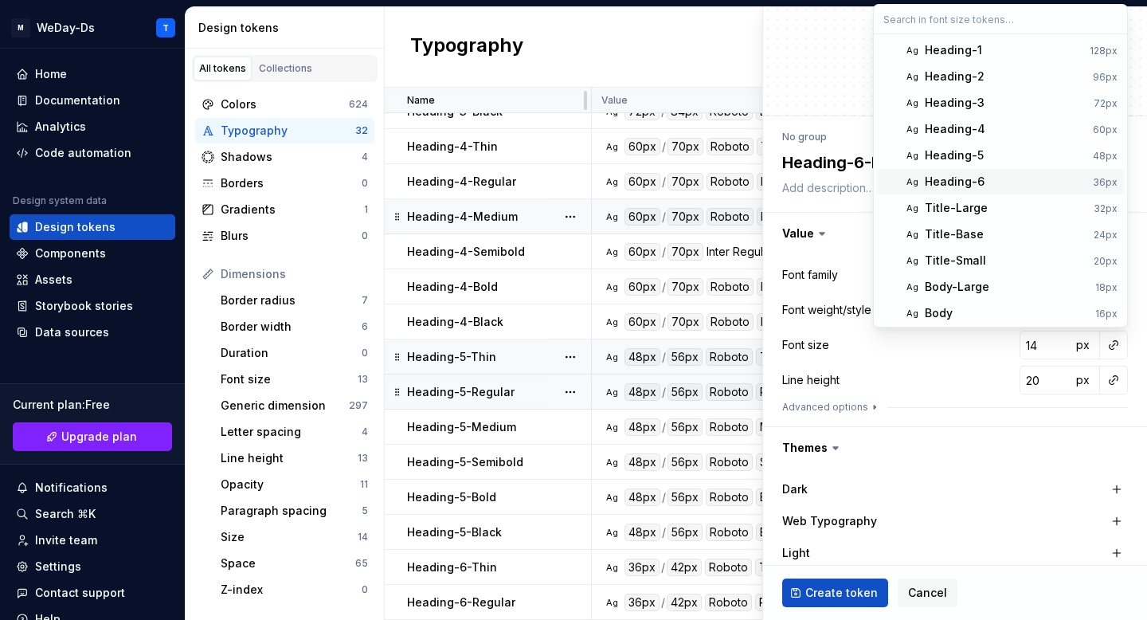
click at [1029, 180] on div "Heading-6" at bounding box center [1006, 182] width 162 height 16
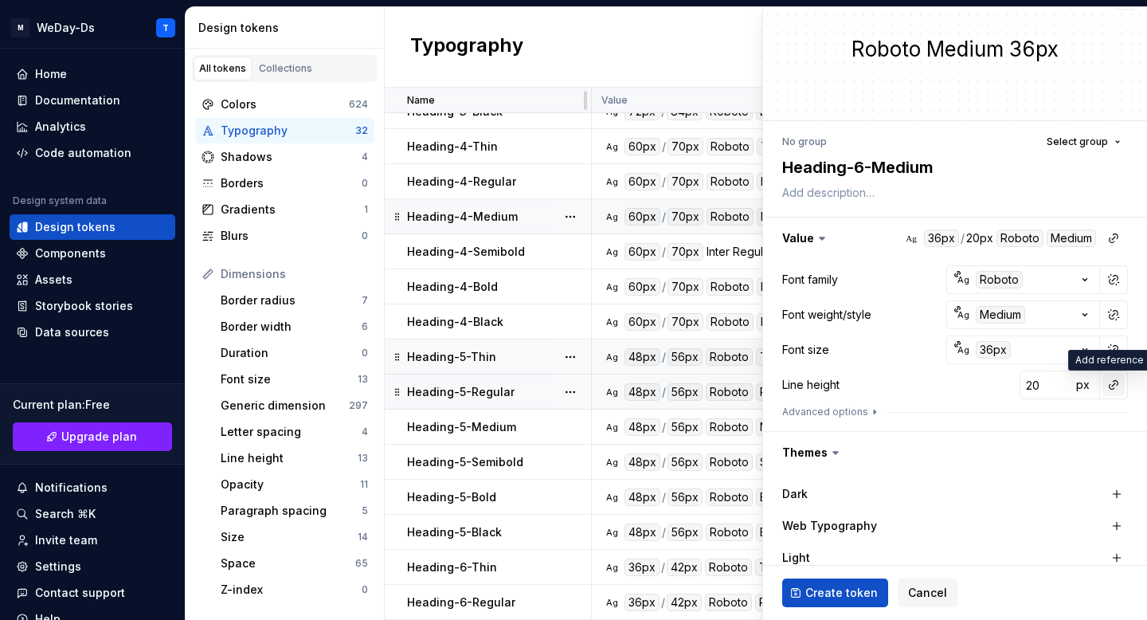
click at [1110, 384] on button "button" at bounding box center [1114, 385] width 22 height 22
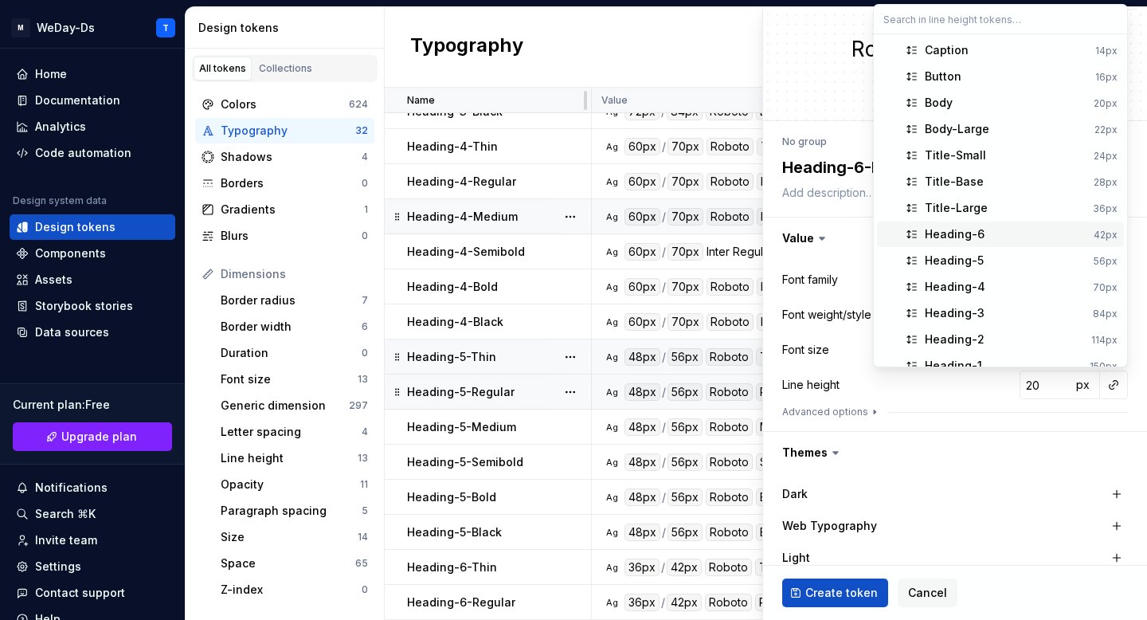
click at [1003, 234] on div "Heading-6" at bounding box center [1006, 234] width 163 height 16
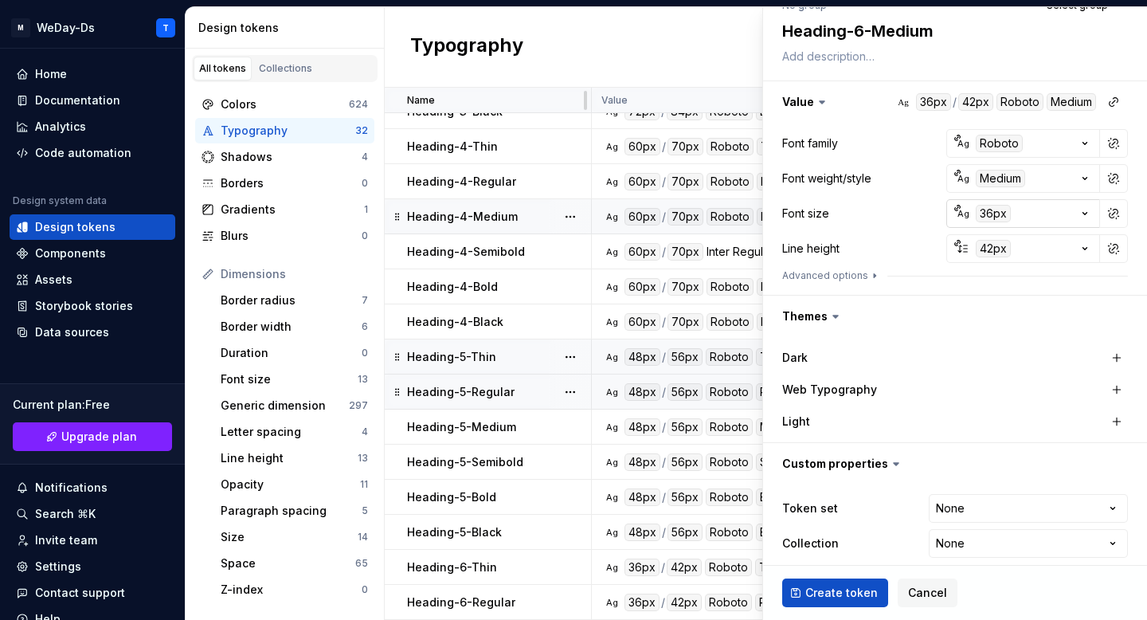
scroll to position [178, 0]
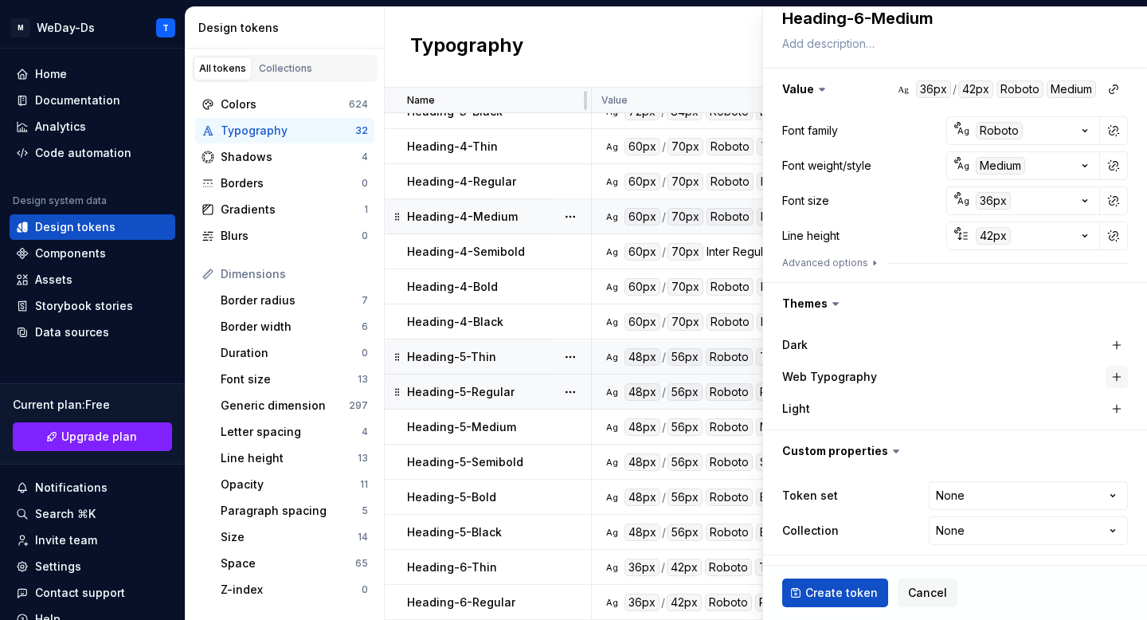
click at [1117, 374] on button "button" at bounding box center [1117, 377] width 22 height 22
click at [1031, 495] on html "M WeDay-Ds T Home Documentation Analytics Code automation Design system data De…" at bounding box center [573, 310] width 1147 height 620
click at [979, 529] on html "M WeDay-Ds T Home Documentation Analytics Code automation Design system data De…" at bounding box center [573, 310] width 1147 height 620
click at [819, 604] on button "Create token" at bounding box center [835, 592] width 106 height 29
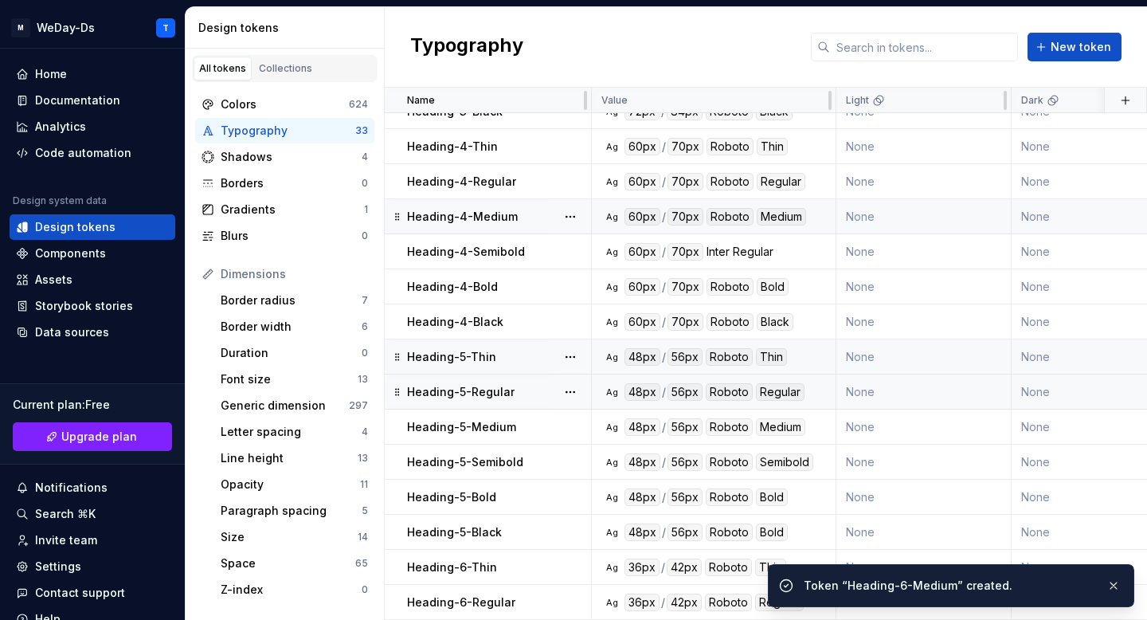
scroll to position [650, 0]
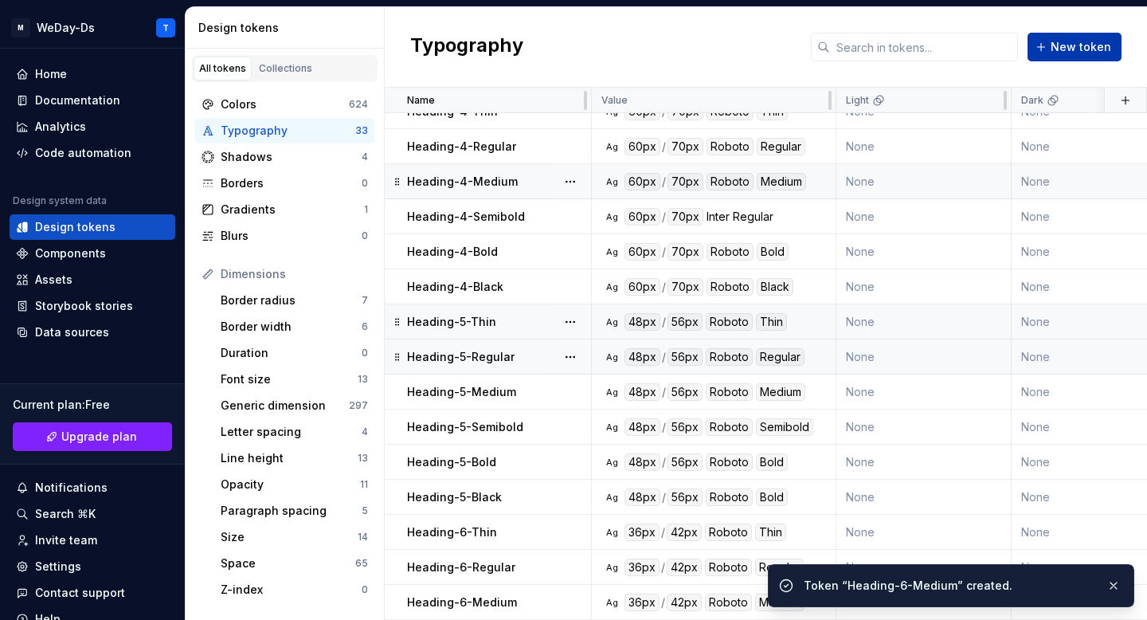
click at [1059, 61] on button "New token" at bounding box center [1075, 47] width 94 height 29
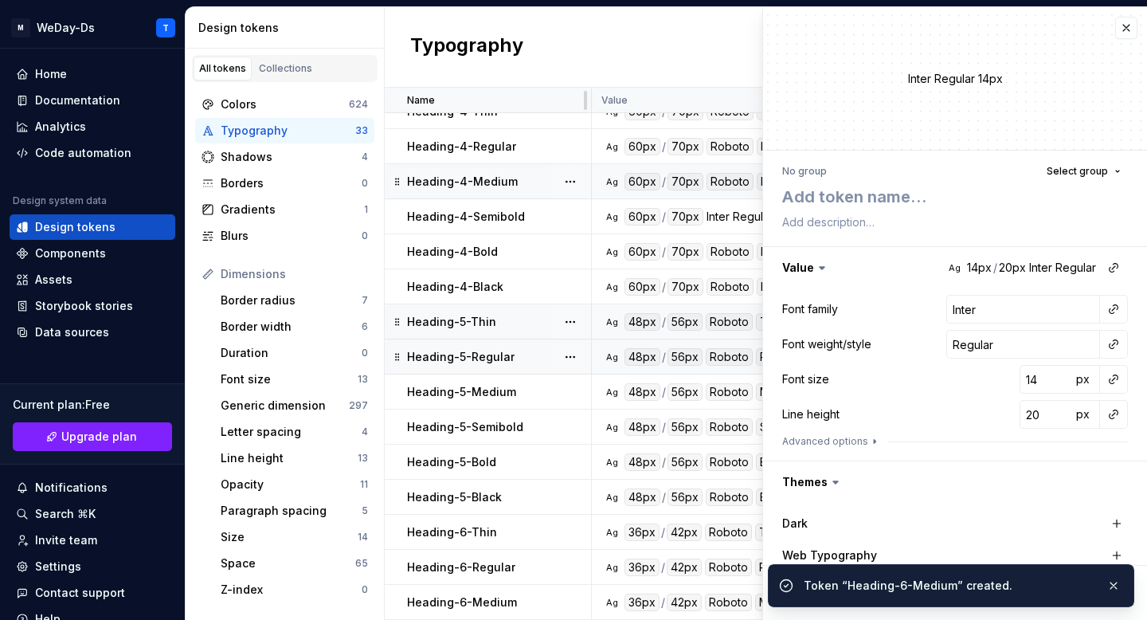
click at [1083, 48] on div "Inter Regular 14px" at bounding box center [955, 78] width 384 height 143
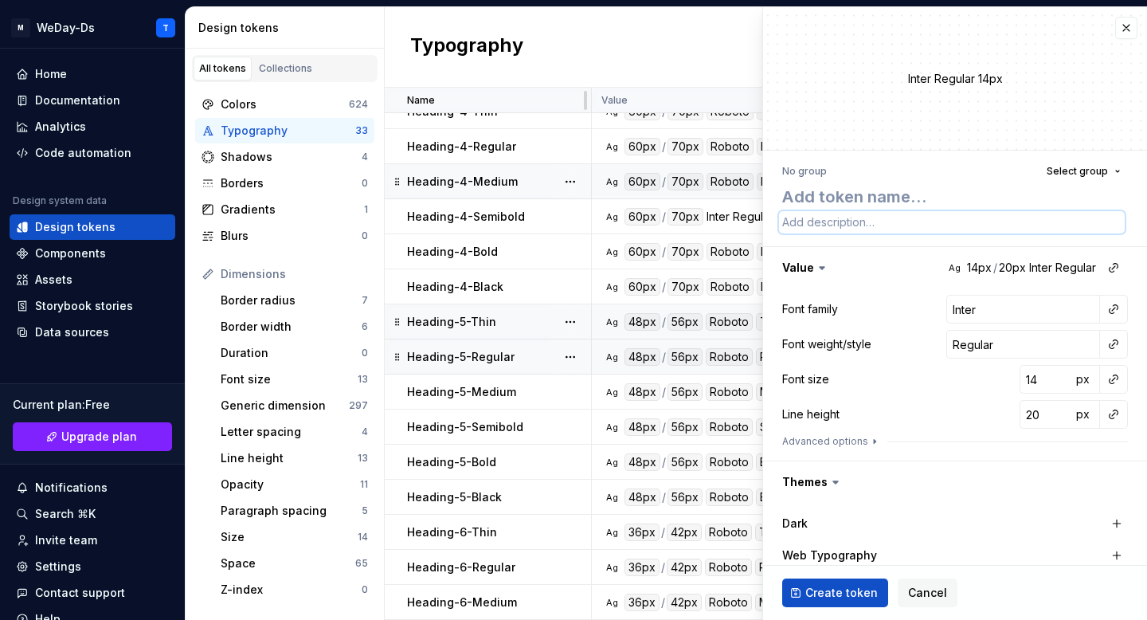
click at [902, 222] on textarea at bounding box center [952, 222] width 346 height 22
click at [1122, 305] on button "button" at bounding box center [1114, 309] width 22 height 22
click at [1007, 341] on div "Font family" at bounding box center [1000, 343] width 151 height 16
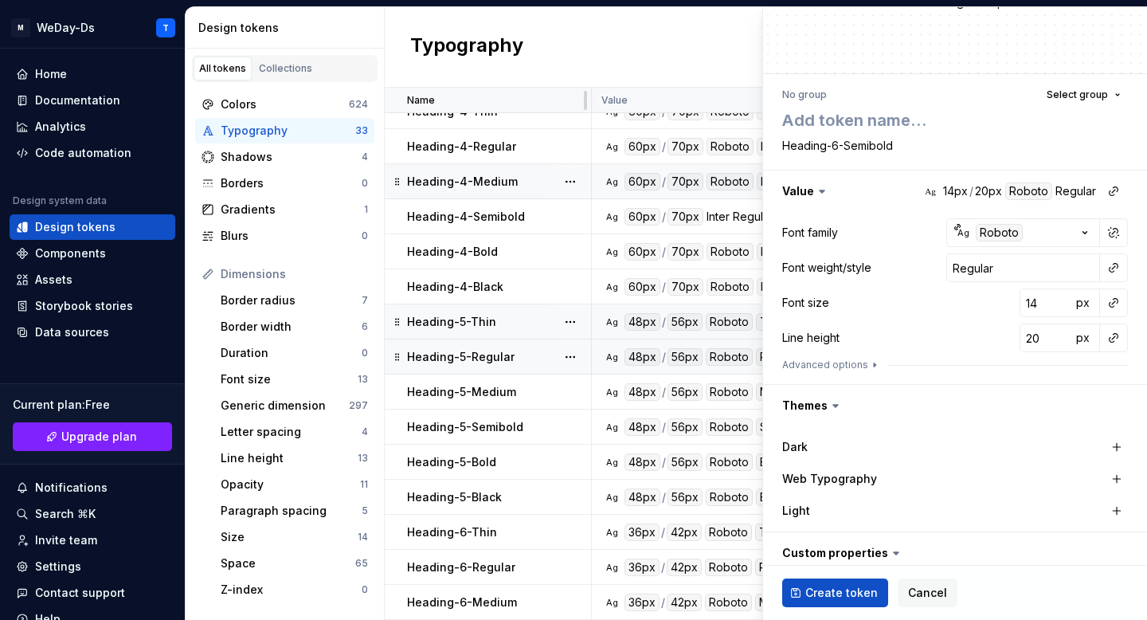
scroll to position [178, 0]
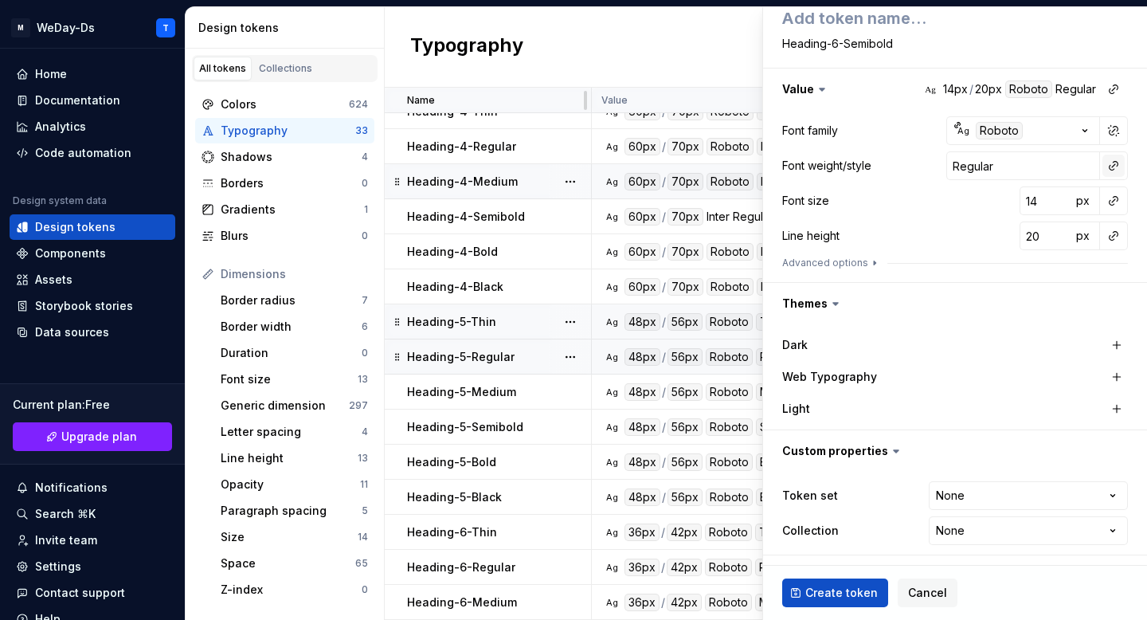
click at [1119, 163] on button "button" at bounding box center [1114, 166] width 22 height 22
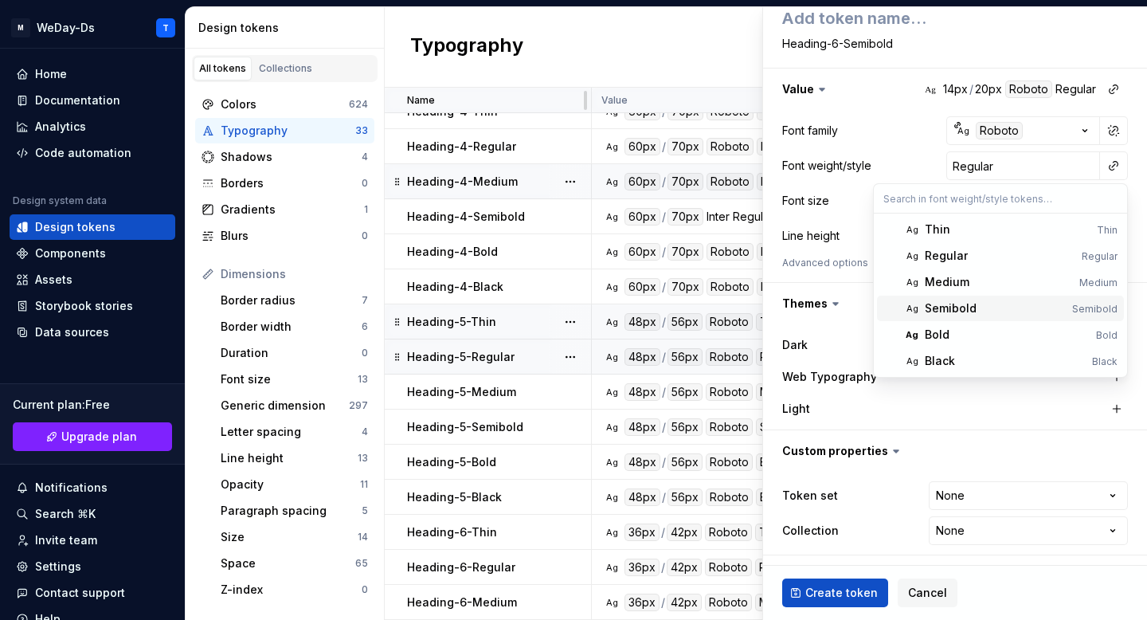
click at [977, 310] on div "Semibold" at bounding box center [995, 308] width 141 height 16
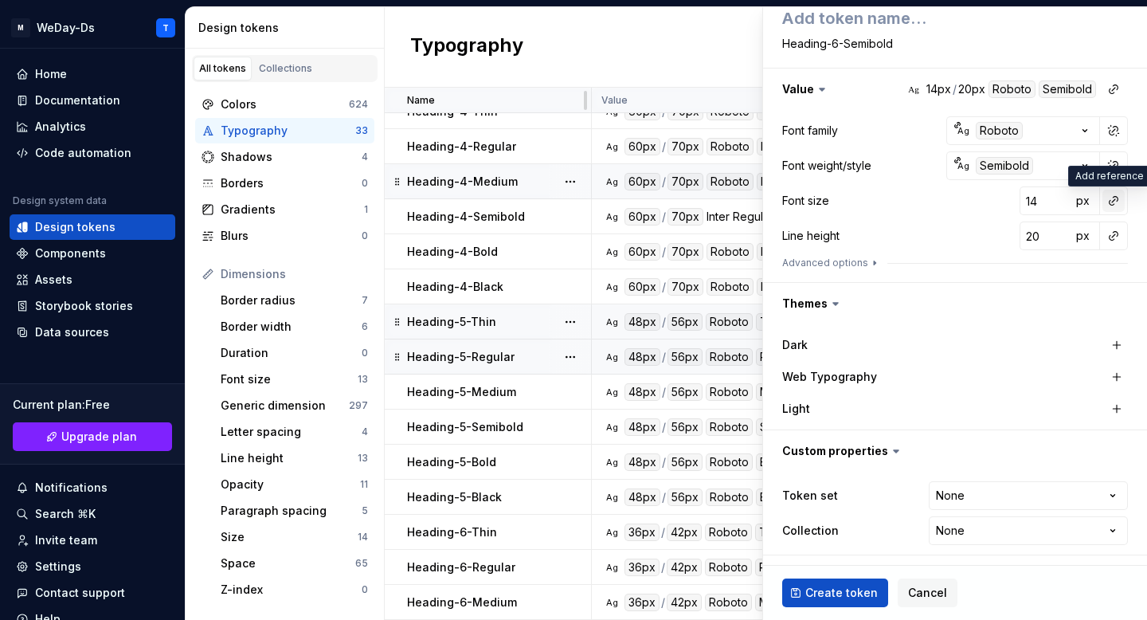
click at [1114, 199] on button "button" at bounding box center [1114, 201] width 22 height 22
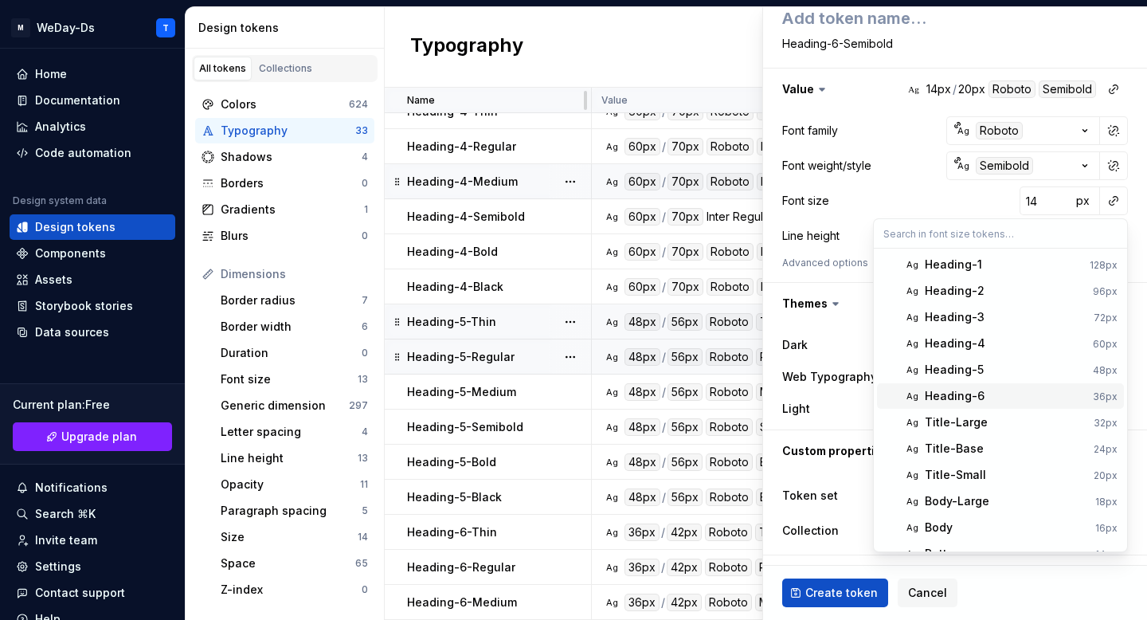
click at [968, 398] on div "Heading-6" at bounding box center [955, 396] width 60 height 16
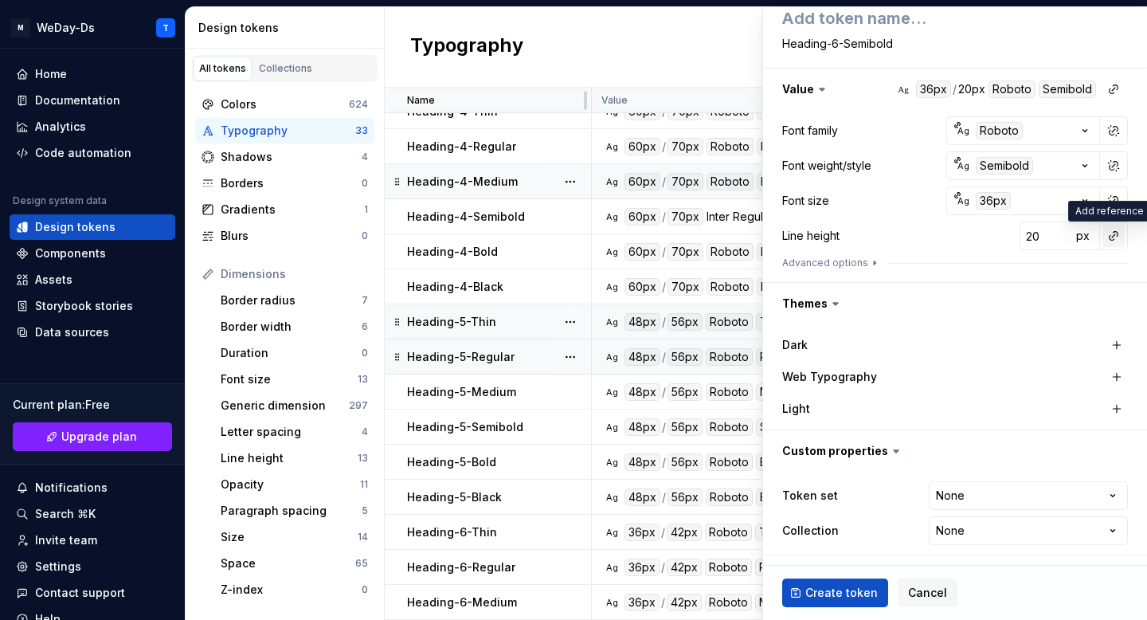
click at [1113, 233] on button "button" at bounding box center [1114, 236] width 22 height 22
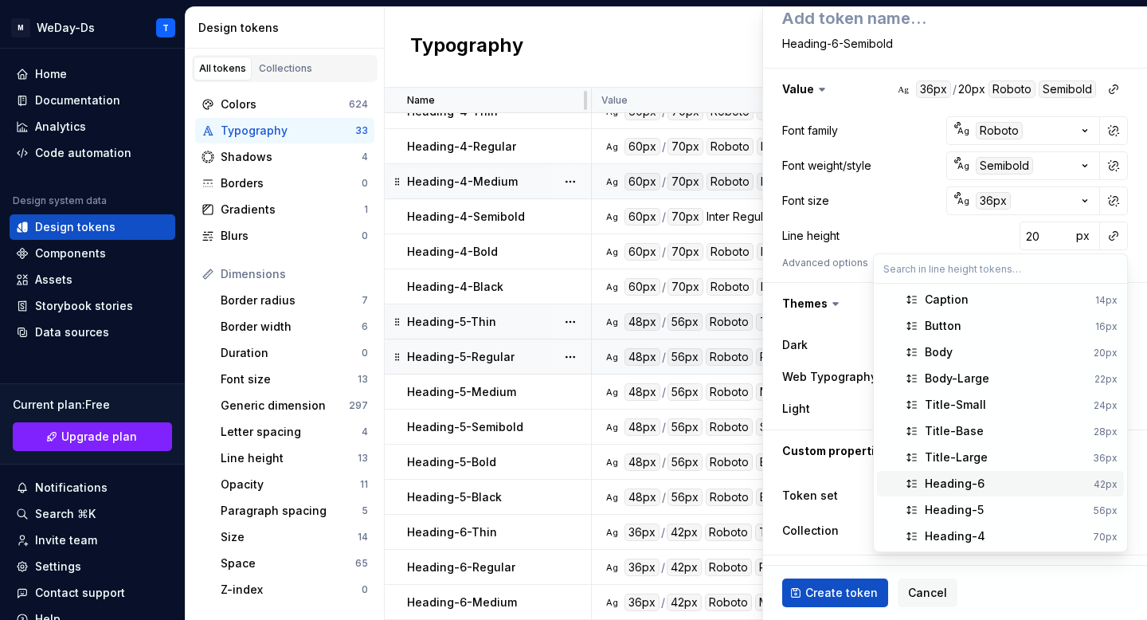
click at [1022, 473] on span "Heading-6 42px" at bounding box center [1000, 483] width 247 height 25
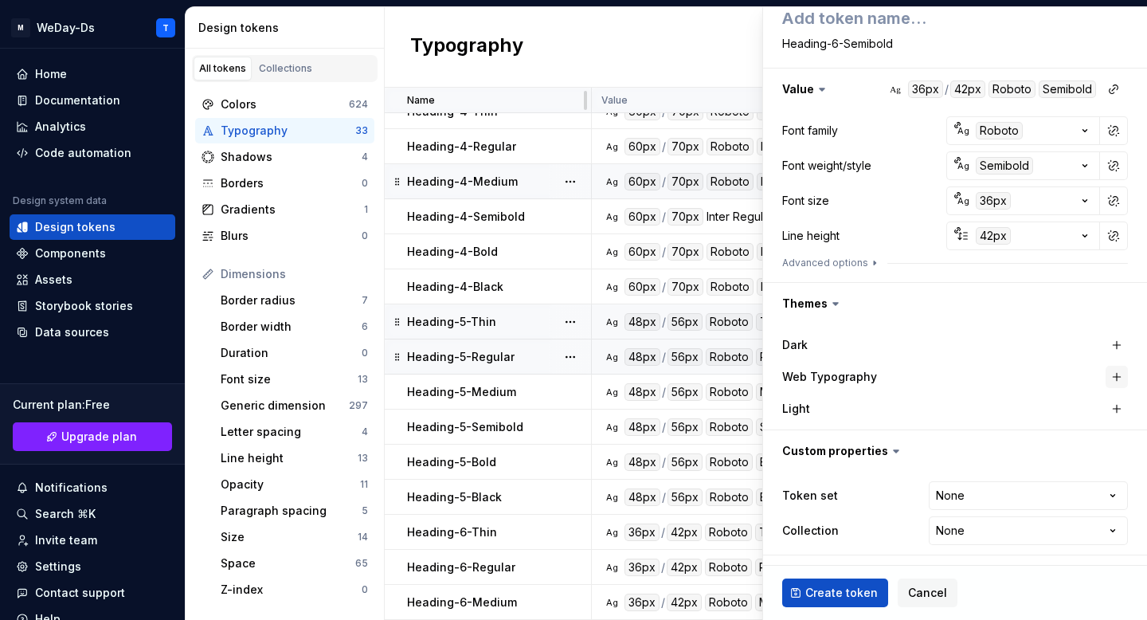
click at [1111, 373] on button "button" at bounding box center [1117, 377] width 22 height 22
click at [1084, 489] on html "M WeDay-Ds T Home Documentation Analytics Code automation Design system data De…" at bounding box center [573, 310] width 1147 height 620
click at [999, 529] on html "M WeDay-Ds T Home Documentation Analytics Code automation Design system data De…" at bounding box center [573, 310] width 1147 height 620
click at [844, 585] on span "Create token" at bounding box center [841, 593] width 72 height 16
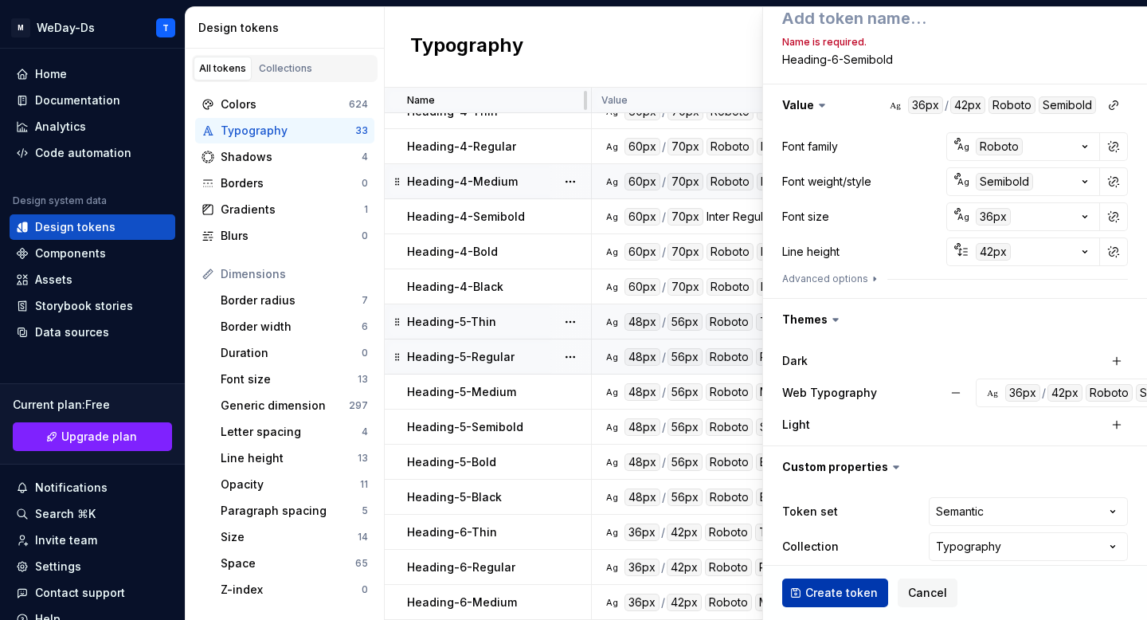
click at [855, 599] on span "Create token" at bounding box center [841, 593] width 72 height 16
click at [830, 586] on span "Create token" at bounding box center [841, 593] width 72 height 16
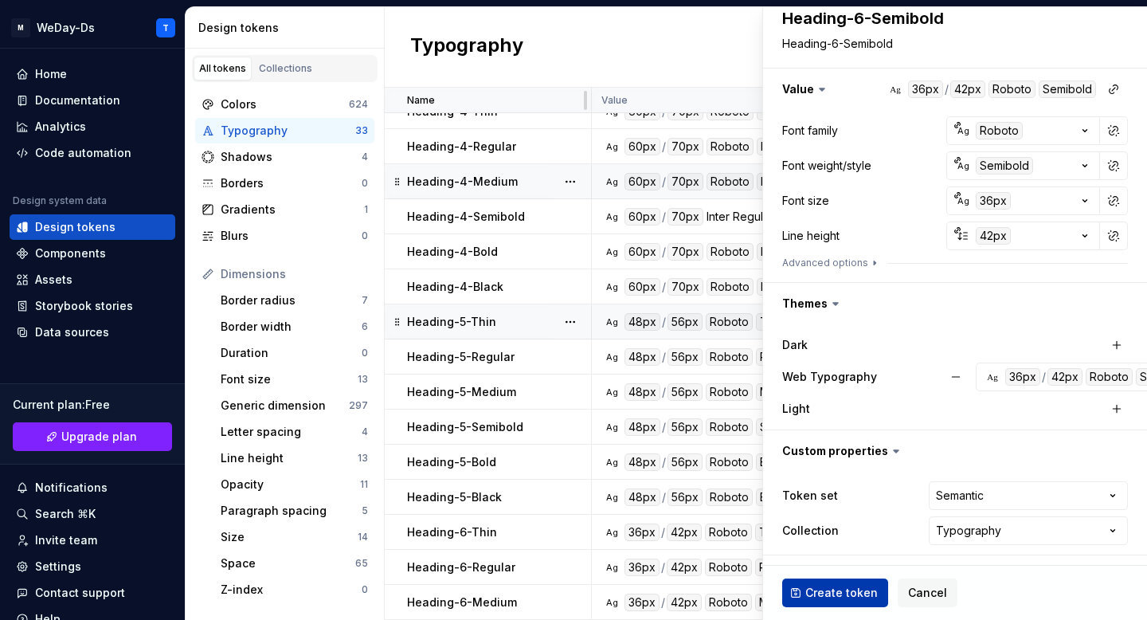
click at [841, 592] on span "Create token" at bounding box center [841, 593] width 72 height 16
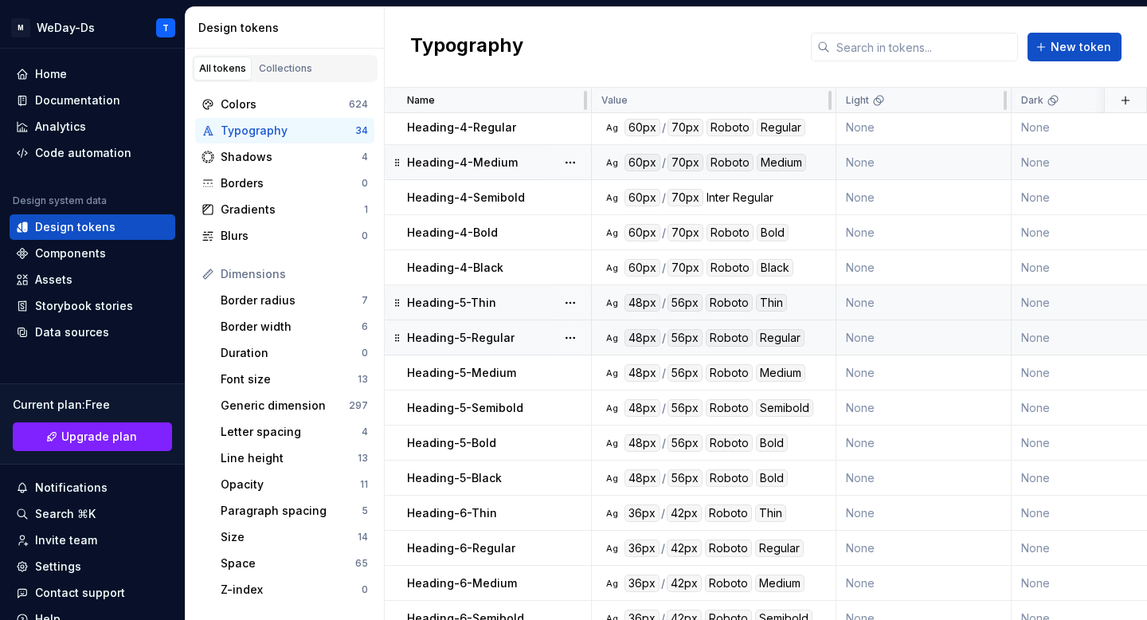
scroll to position [685, 0]
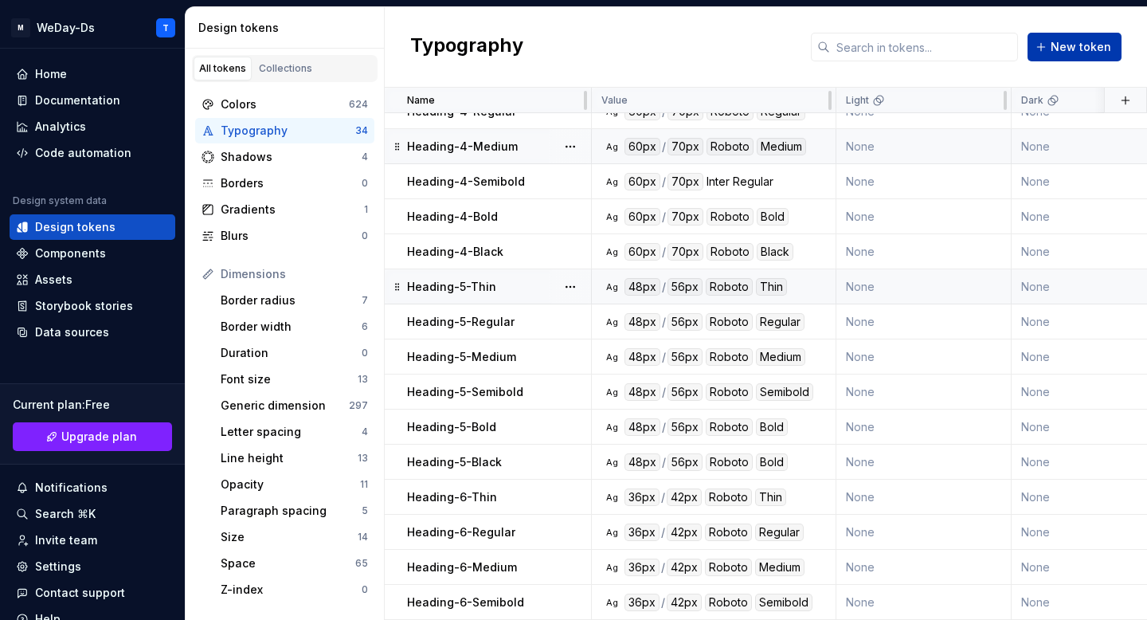
click at [1075, 55] on button "New token" at bounding box center [1075, 47] width 94 height 29
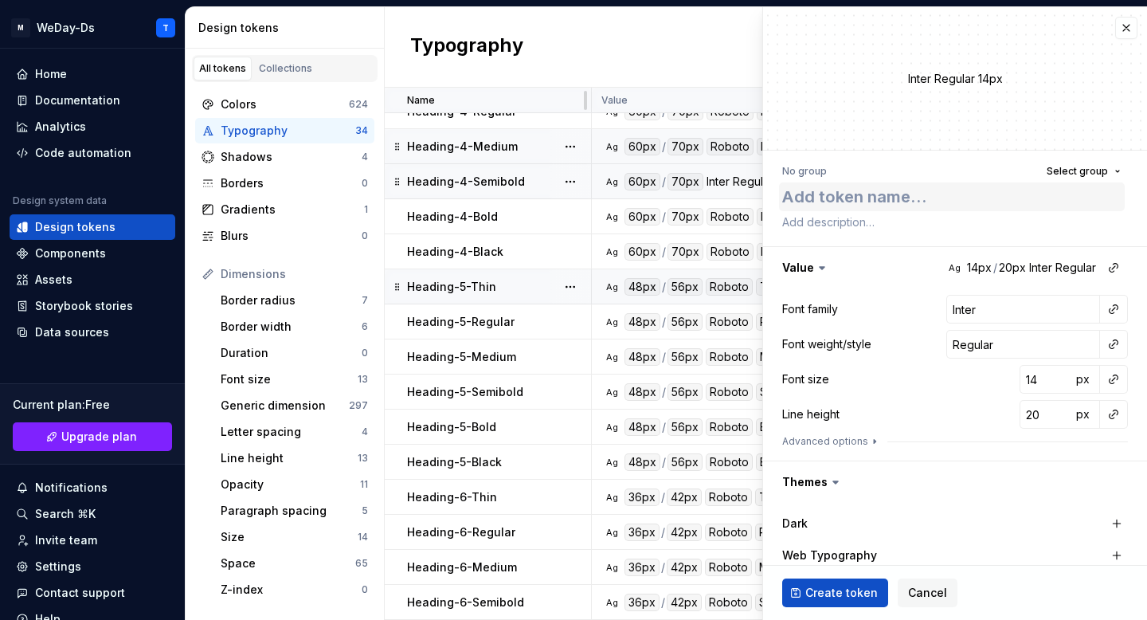
click at [960, 202] on textarea at bounding box center [952, 196] width 346 height 29
click at [1113, 304] on button "button" at bounding box center [1114, 309] width 22 height 22
click at [1036, 338] on div "Font family" at bounding box center [1000, 343] width 151 height 16
click at [1117, 346] on button "button" at bounding box center [1114, 344] width 22 height 22
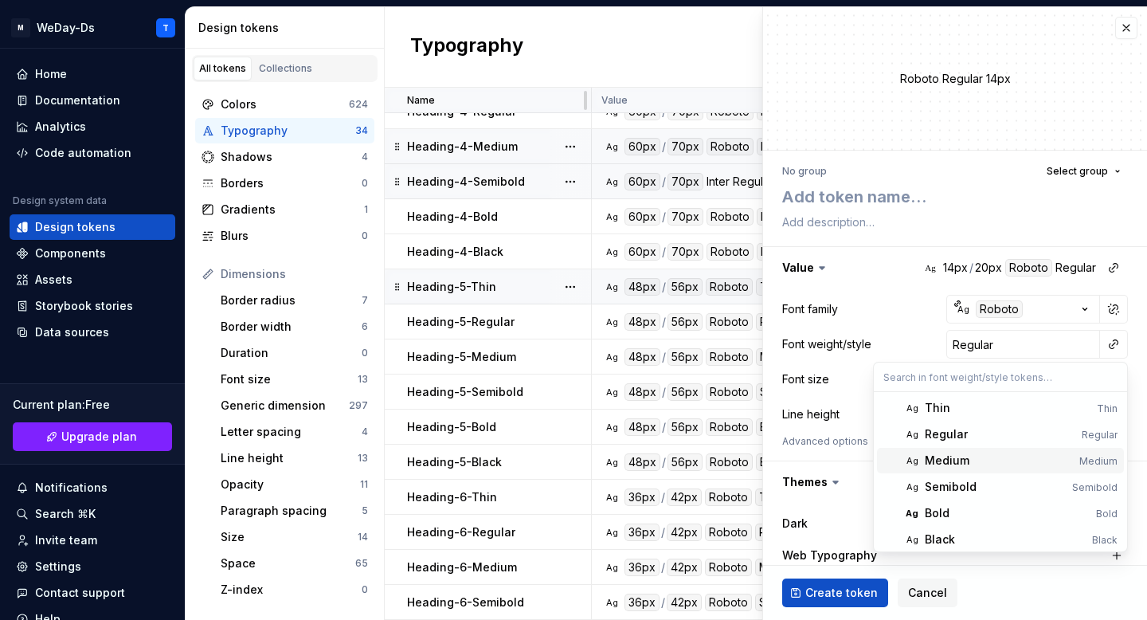
scroll to position [4, 0]
click at [1034, 404] on div "Thin" at bounding box center [1008, 404] width 166 height 16
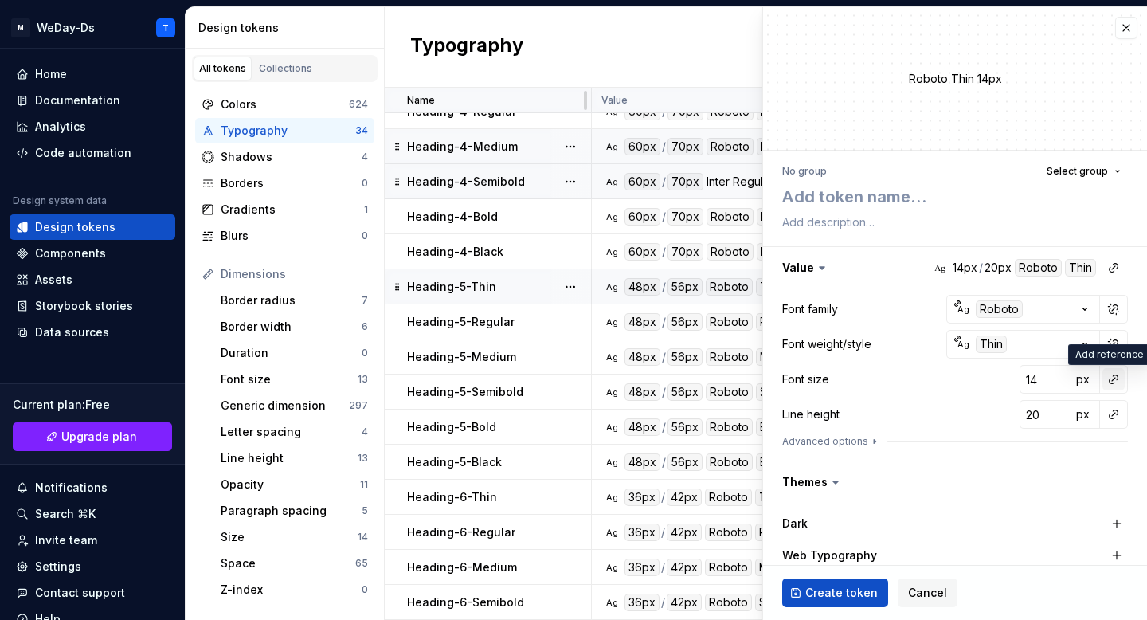
click at [1115, 382] on button "button" at bounding box center [1114, 379] width 22 height 22
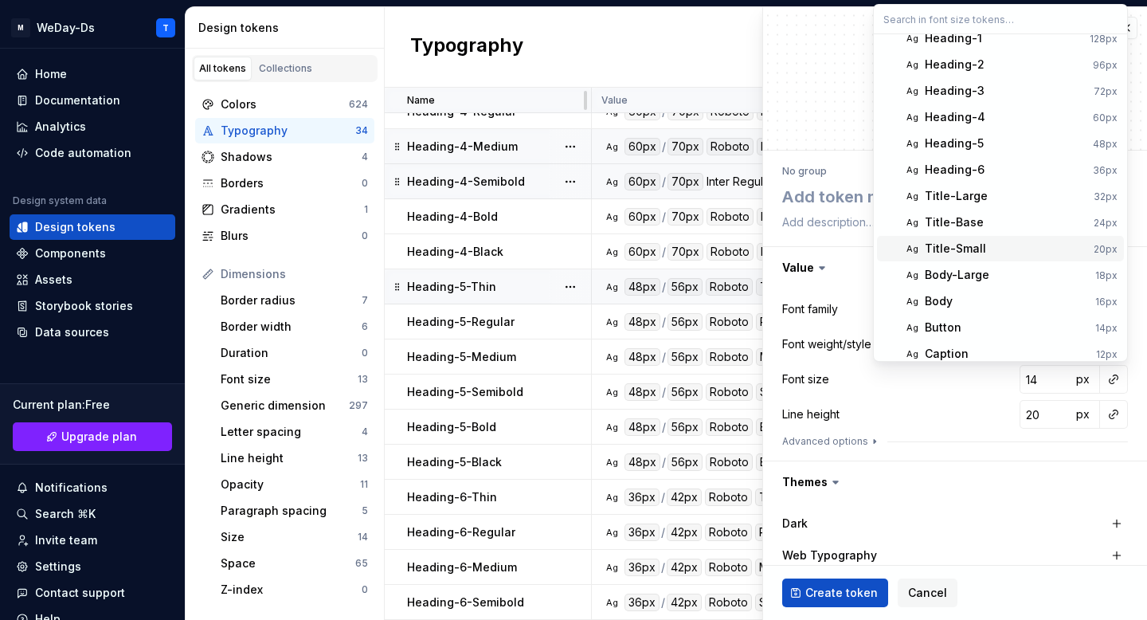
scroll to position [13, 0]
click at [995, 191] on div "Title-Large" at bounding box center [1006, 195] width 163 height 16
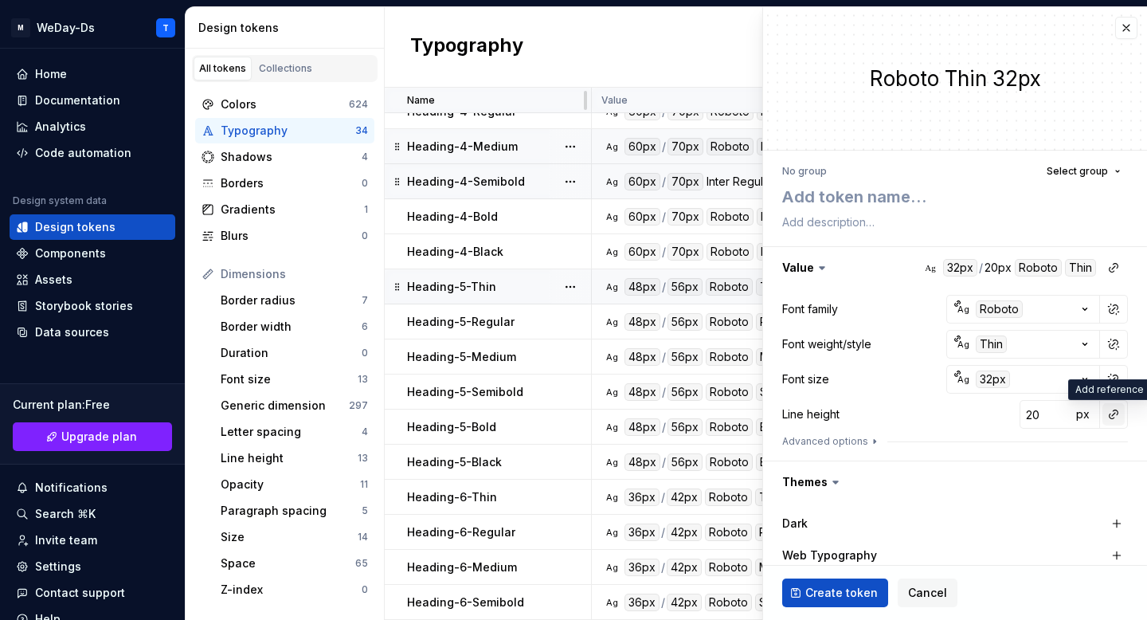
click at [1110, 417] on button "button" at bounding box center [1114, 414] width 22 height 22
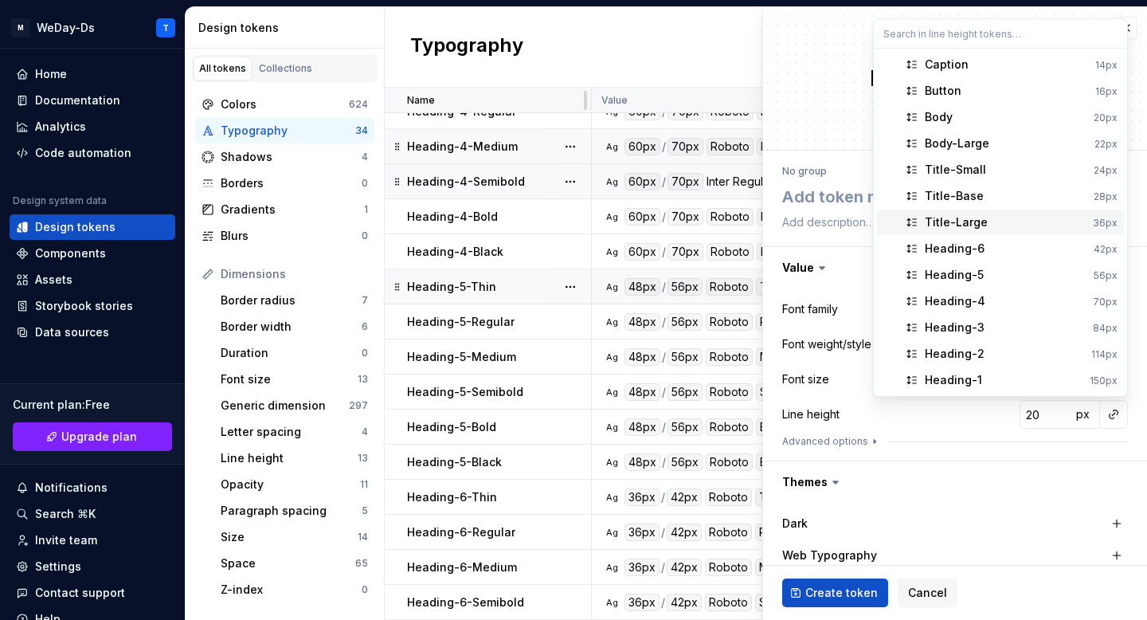
click at [1005, 218] on div "Title-Large" at bounding box center [1006, 222] width 162 height 16
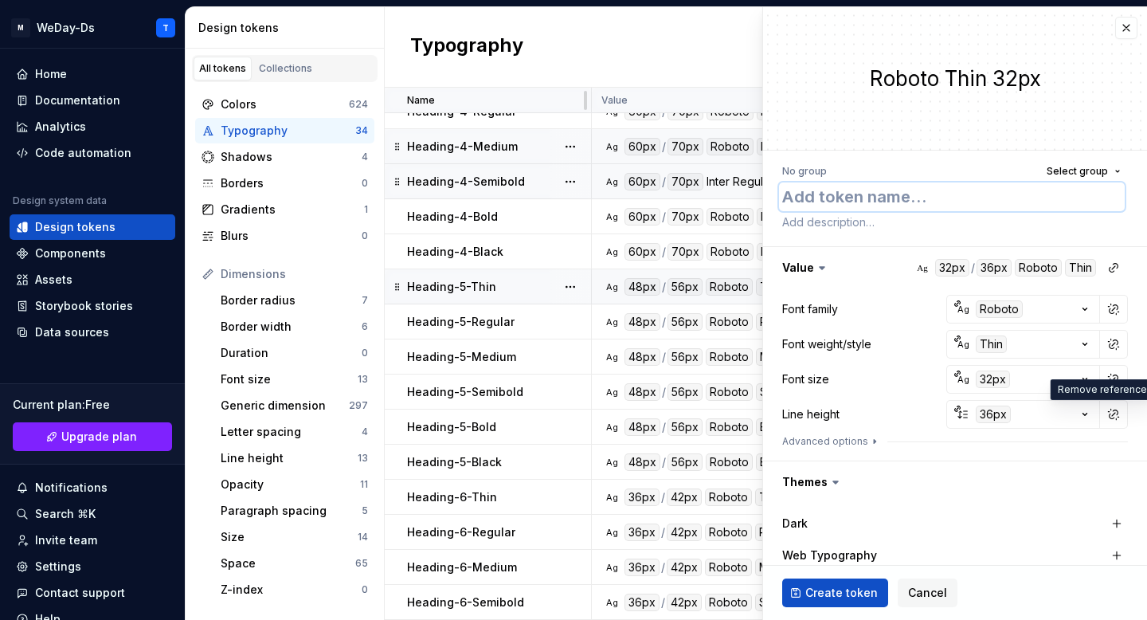
click at [895, 195] on textarea at bounding box center [952, 196] width 346 height 29
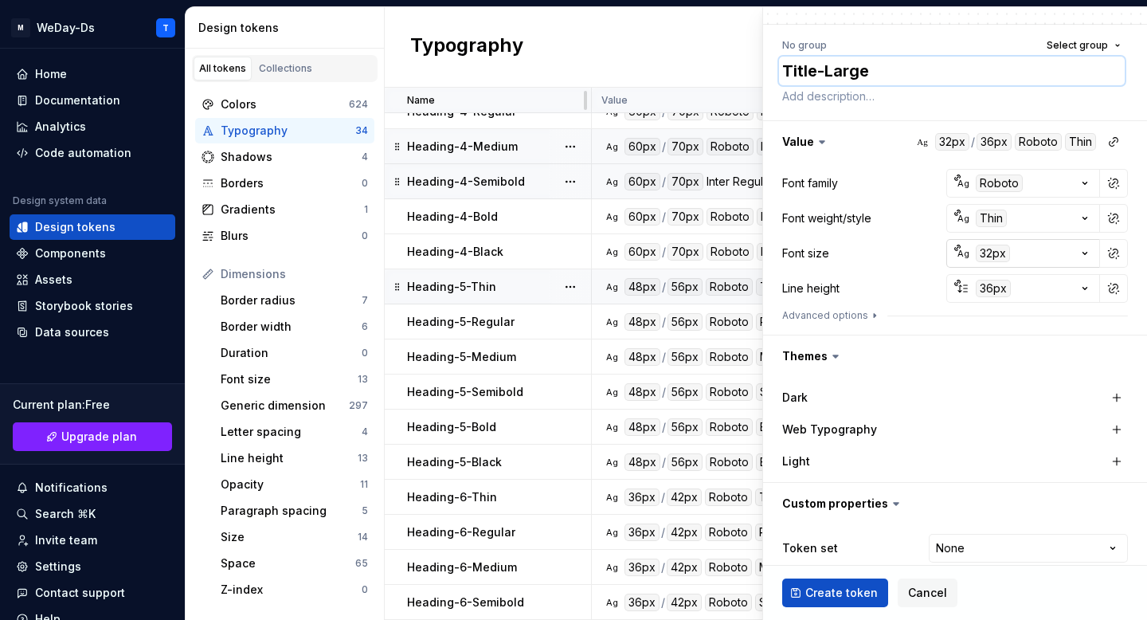
scroll to position [135, 0]
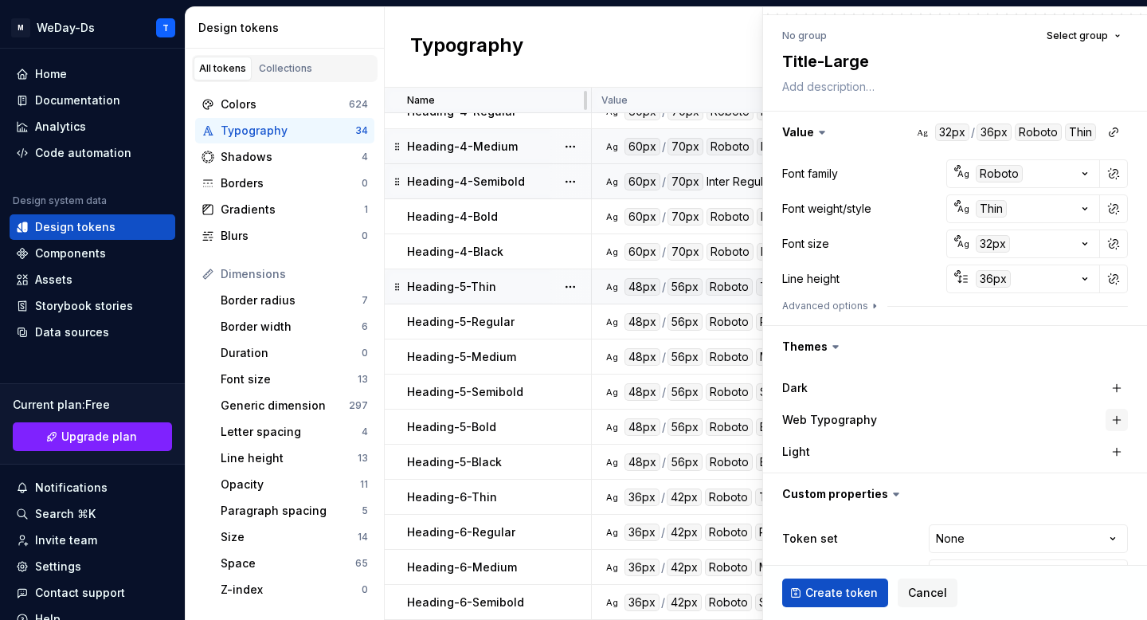
click at [1107, 417] on button "button" at bounding box center [1117, 420] width 22 height 22
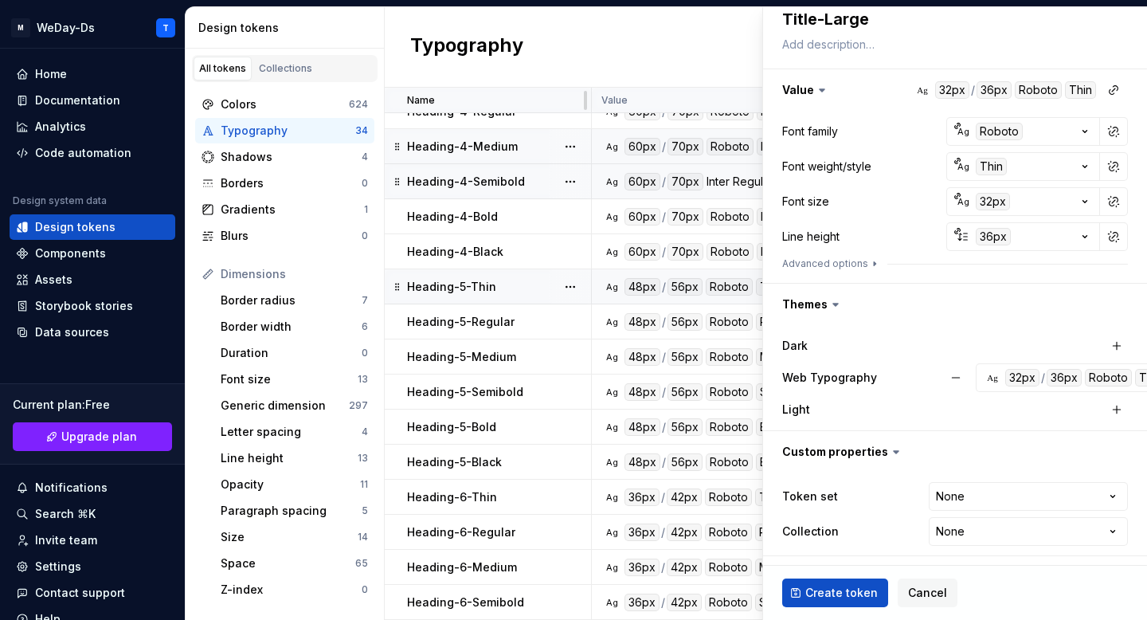
scroll to position [178, 0]
click at [1091, 496] on html "M WeDay-Ds T Home Documentation Analytics Code automation Design system data De…" at bounding box center [573, 310] width 1147 height 620
click at [1013, 538] on html "M WeDay-Ds T Home Documentation Analytics Code automation Design system data De…" at bounding box center [573, 310] width 1147 height 620
click at [848, 605] on button "Create token" at bounding box center [835, 592] width 106 height 29
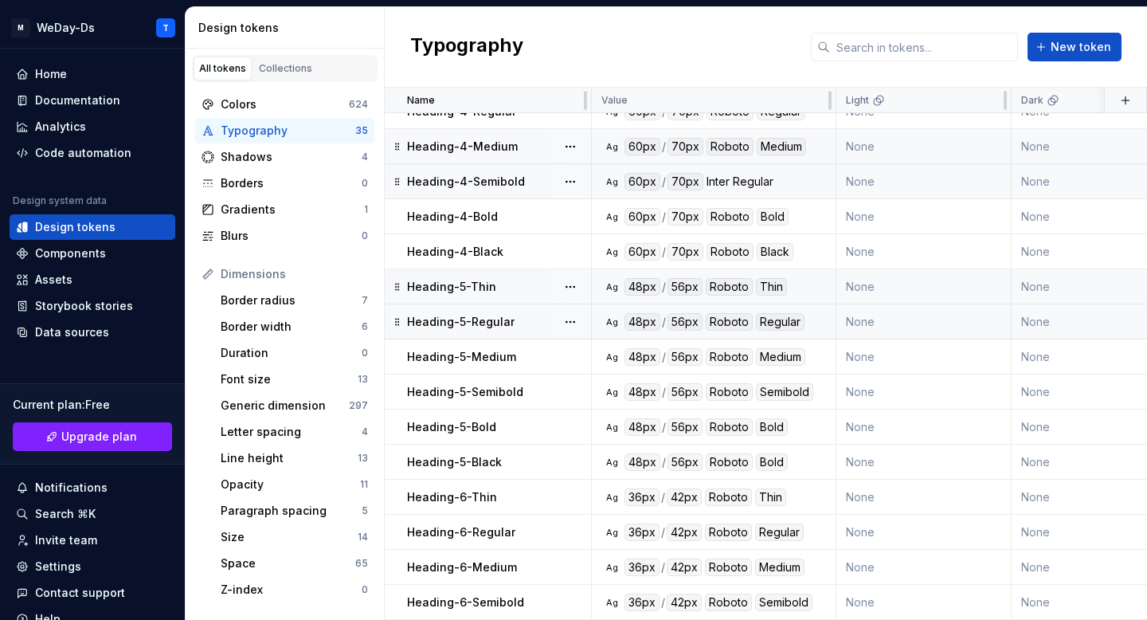
scroll to position [720, 0]
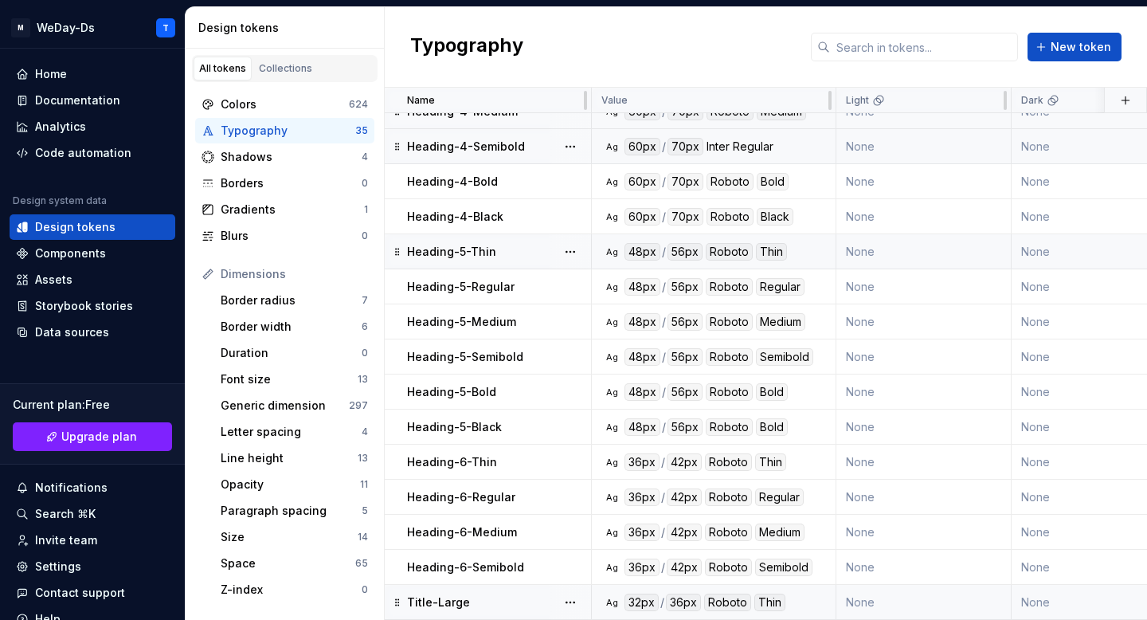
click at [511, 604] on div "Title-Large" at bounding box center [498, 602] width 183 height 16
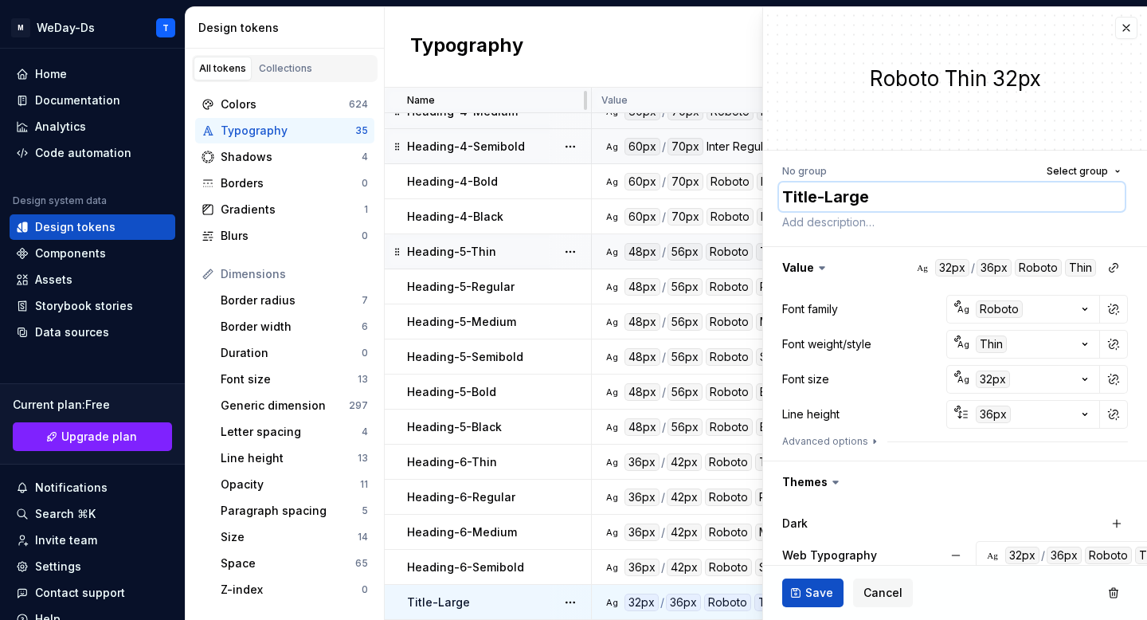
click at [868, 199] on textarea "Title-Large" at bounding box center [952, 196] width 346 height 29
click at [884, 197] on textarea "Title-Large" at bounding box center [952, 196] width 346 height 29
click at [817, 587] on span "Save" at bounding box center [819, 593] width 28 height 16
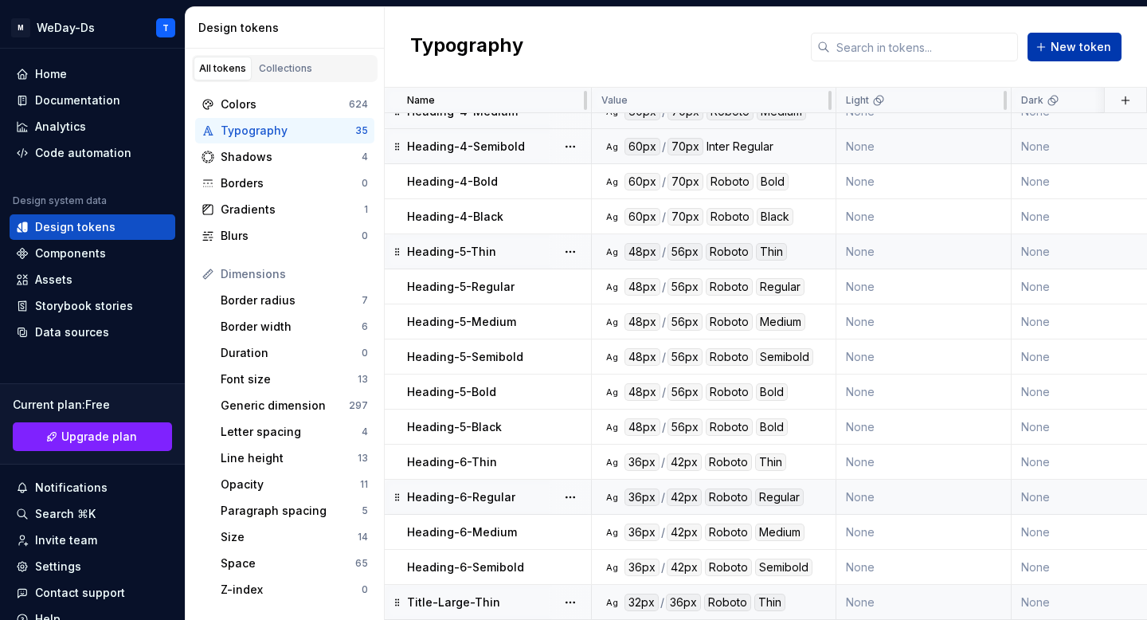
click at [1072, 36] on button "New token" at bounding box center [1075, 47] width 94 height 29
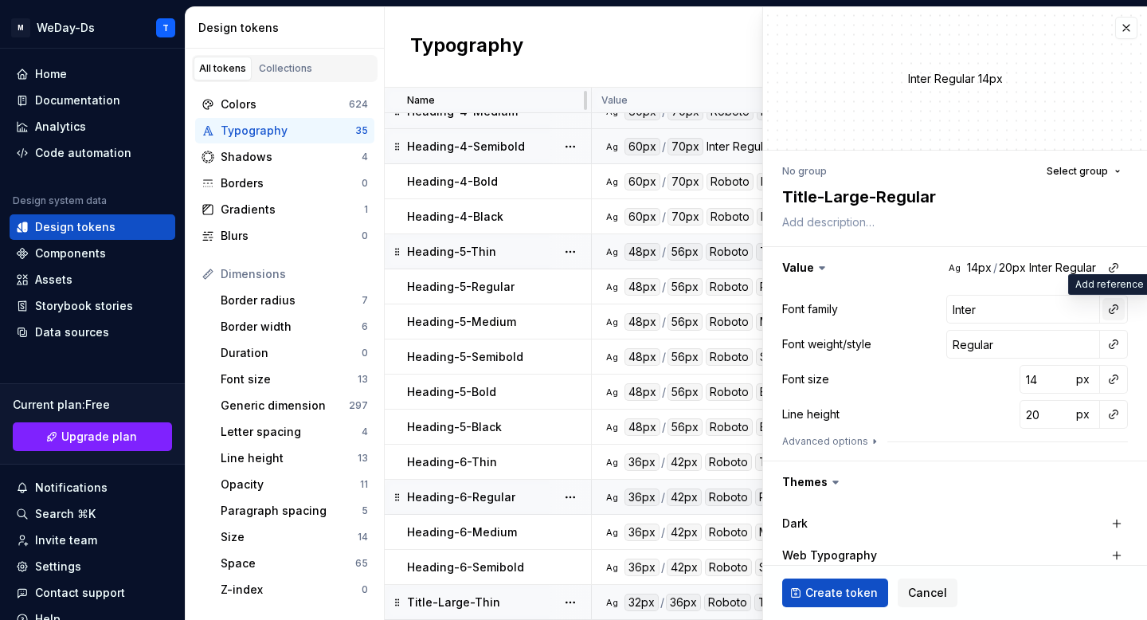
click at [1103, 308] on button "button" at bounding box center [1114, 309] width 22 height 22
click at [1032, 346] on div "Font family" at bounding box center [1000, 343] width 151 height 16
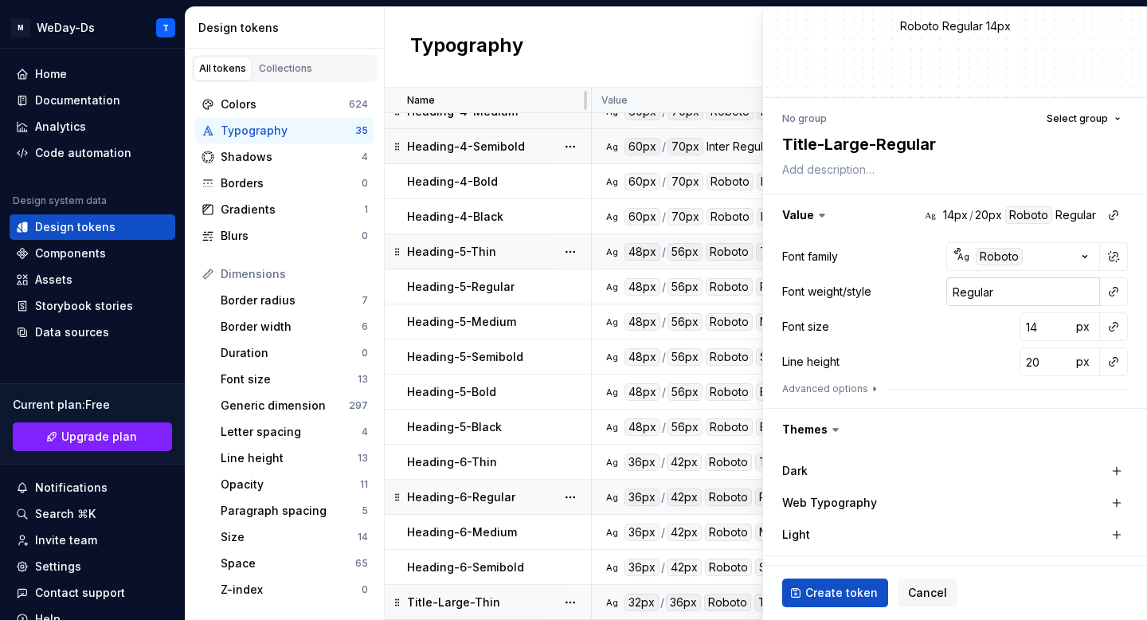
scroll to position [71, 0]
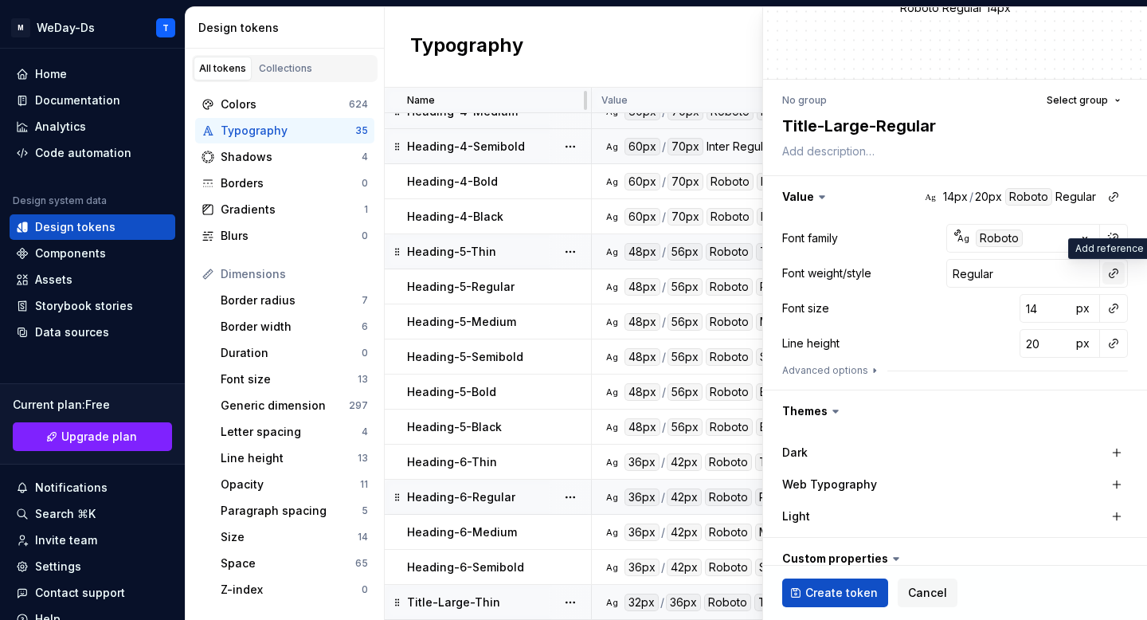
click at [1109, 272] on button "button" at bounding box center [1114, 273] width 22 height 22
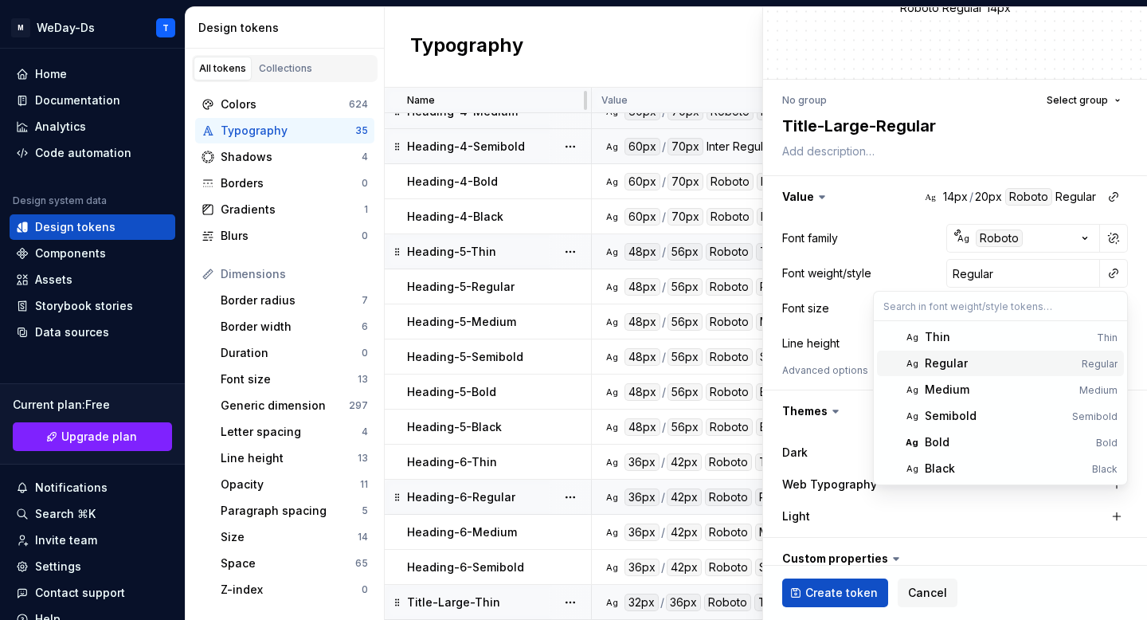
click at [996, 358] on div "Regular" at bounding box center [1000, 363] width 151 height 16
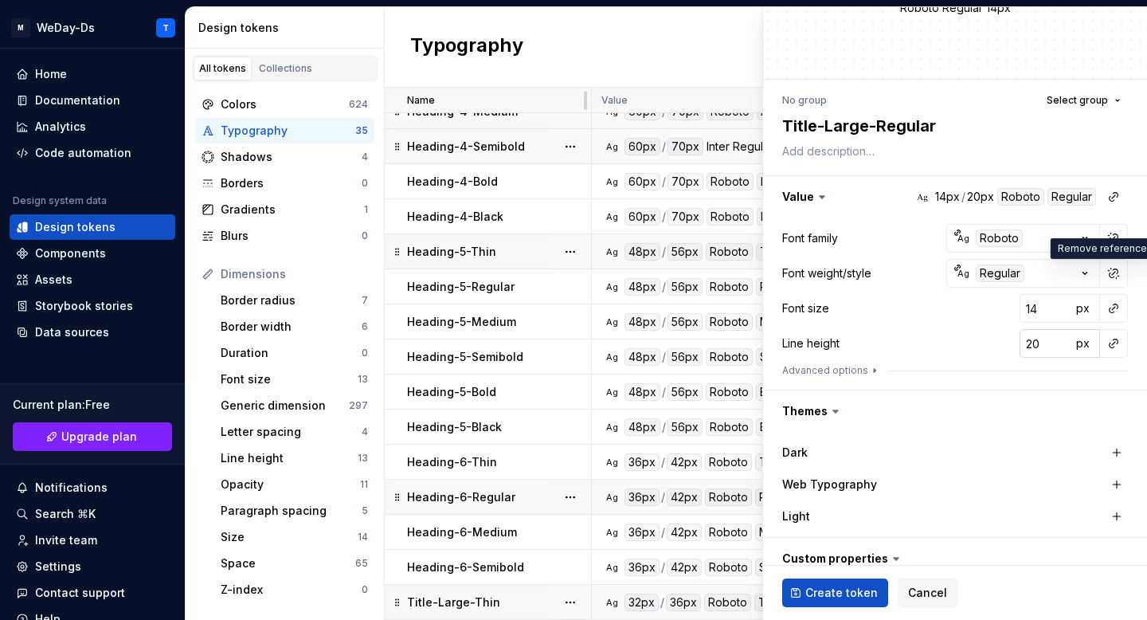
scroll to position [167, 0]
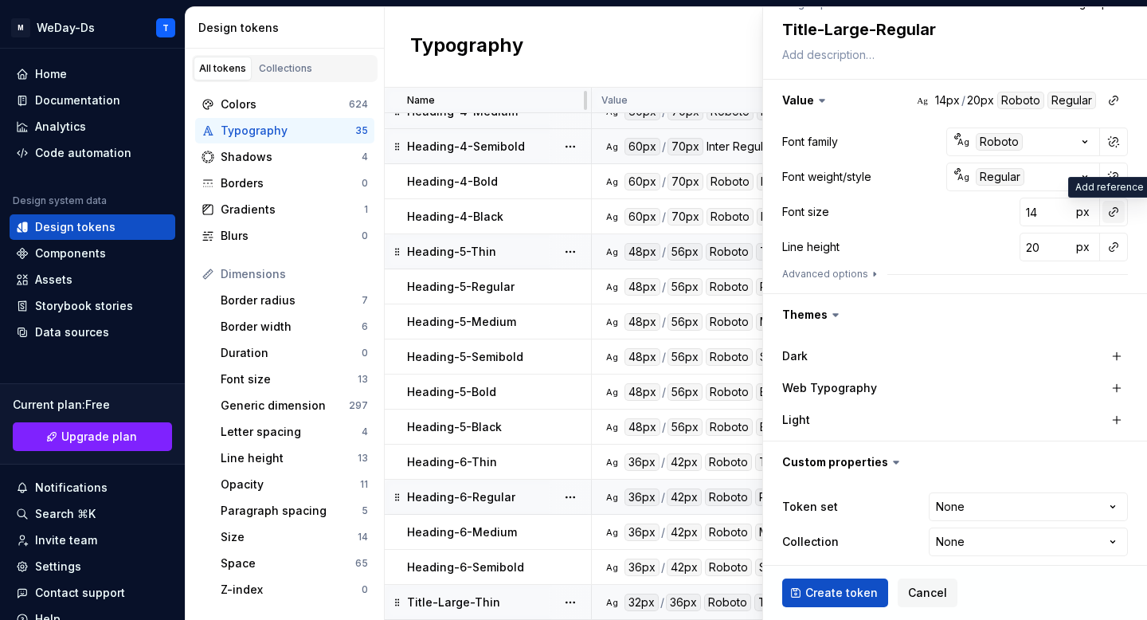
click at [1111, 208] on button "button" at bounding box center [1114, 212] width 22 height 22
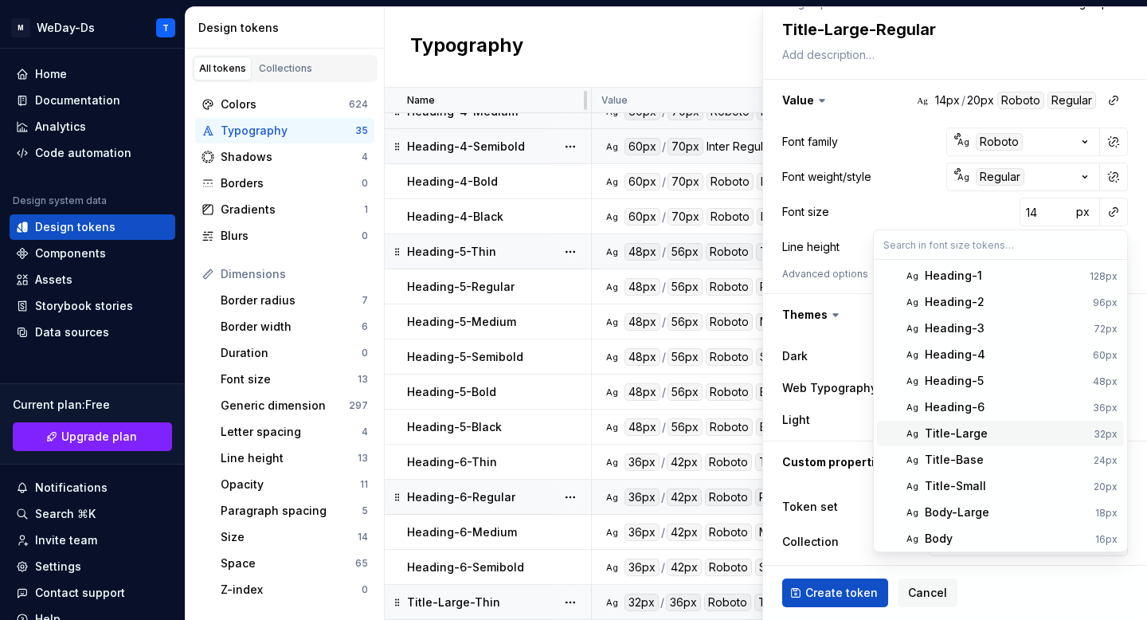
click at [1013, 433] on div "Title-Large" at bounding box center [1006, 433] width 163 height 16
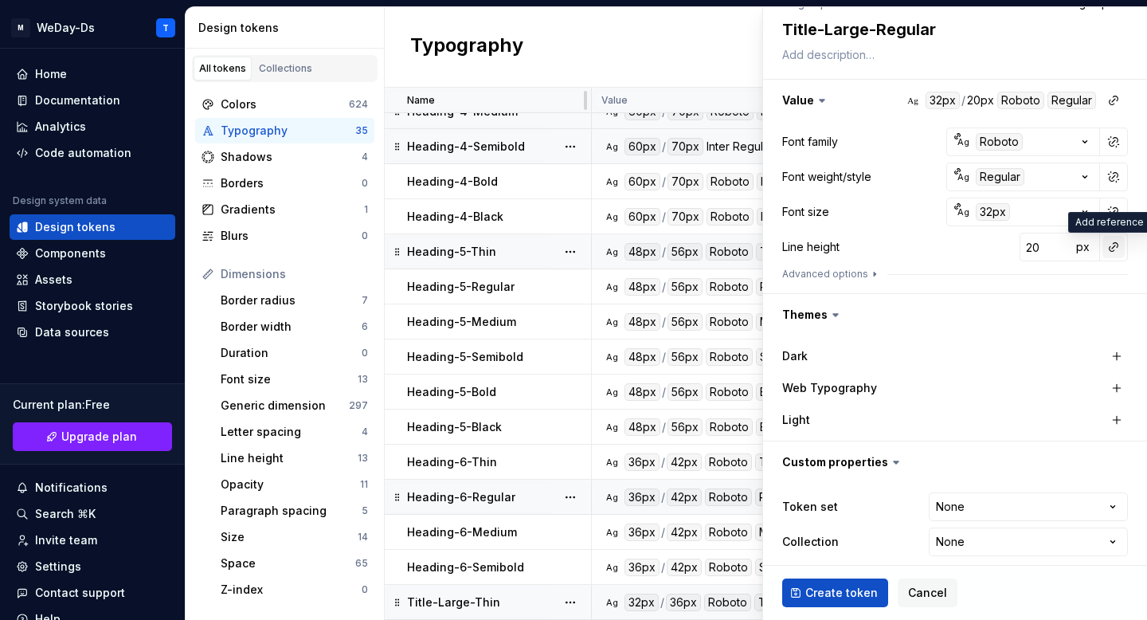
click at [1107, 245] on button "button" at bounding box center [1114, 247] width 22 height 22
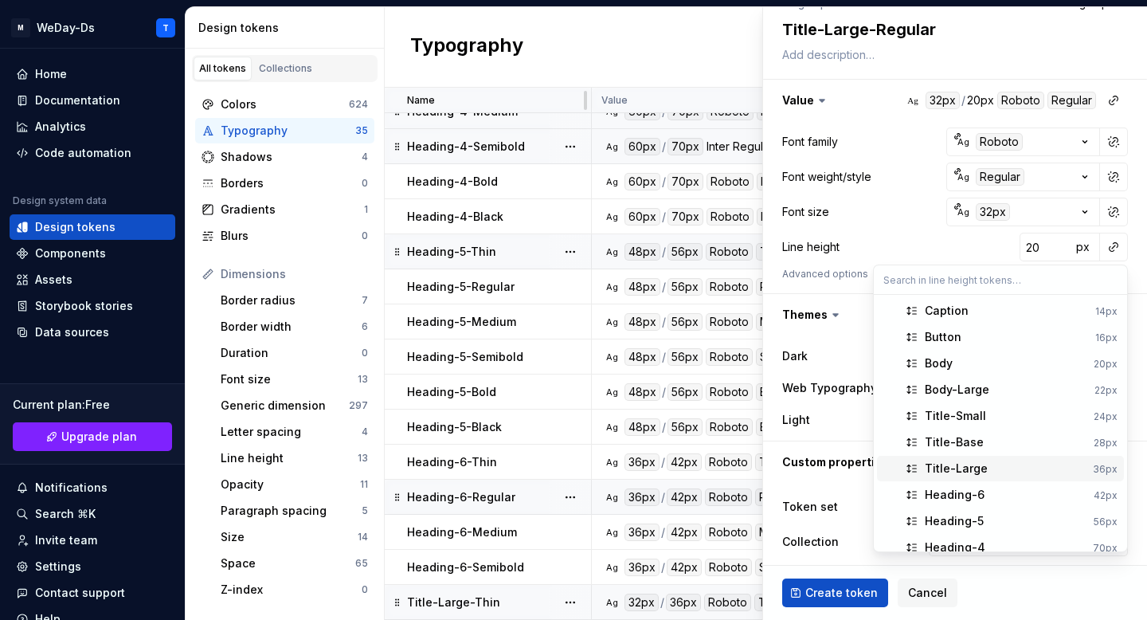
scroll to position [28, 0]
click at [1017, 436] on div "Title-Large" at bounding box center [1006, 441] width 162 height 16
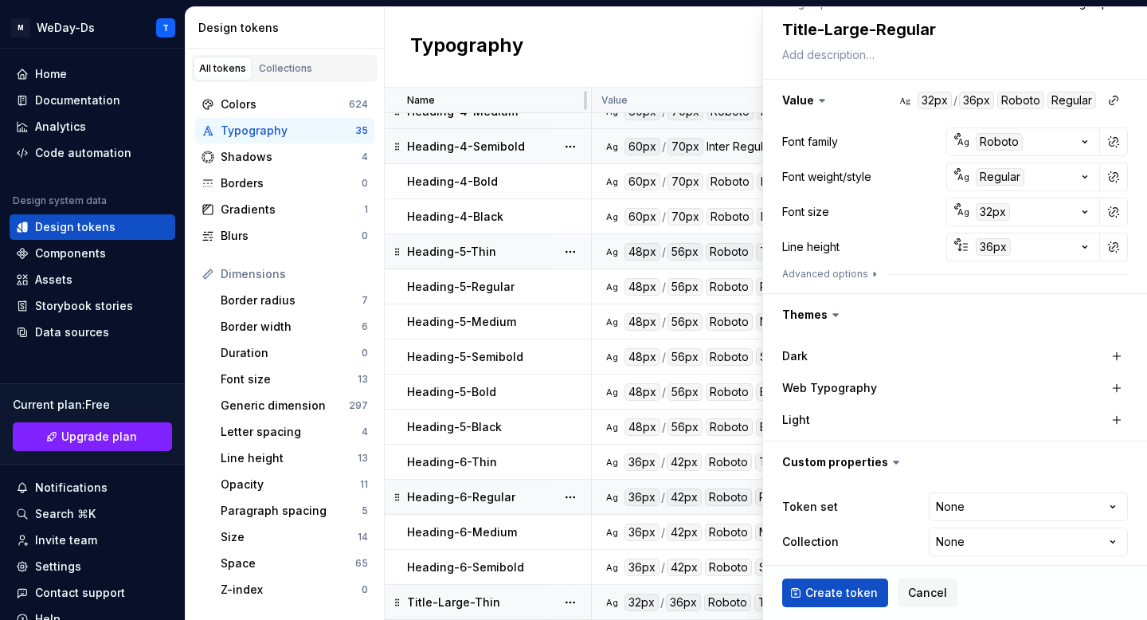
scroll to position [178, 0]
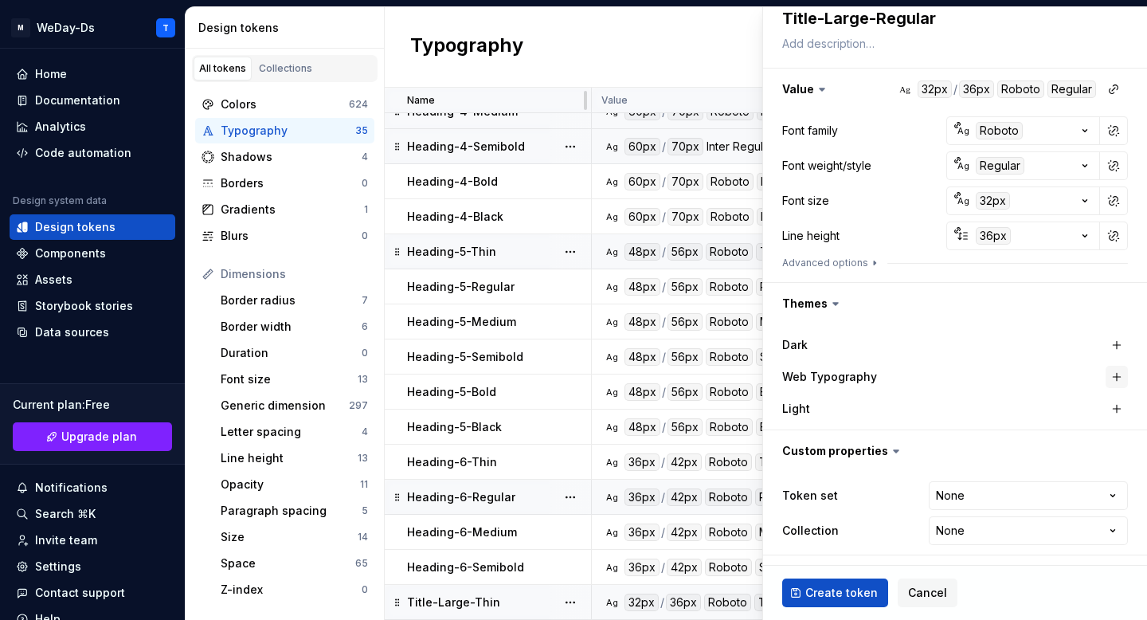
click at [1120, 381] on button "button" at bounding box center [1117, 377] width 22 height 22
click at [1027, 452] on button "button" at bounding box center [955, 450] width 384 height 41
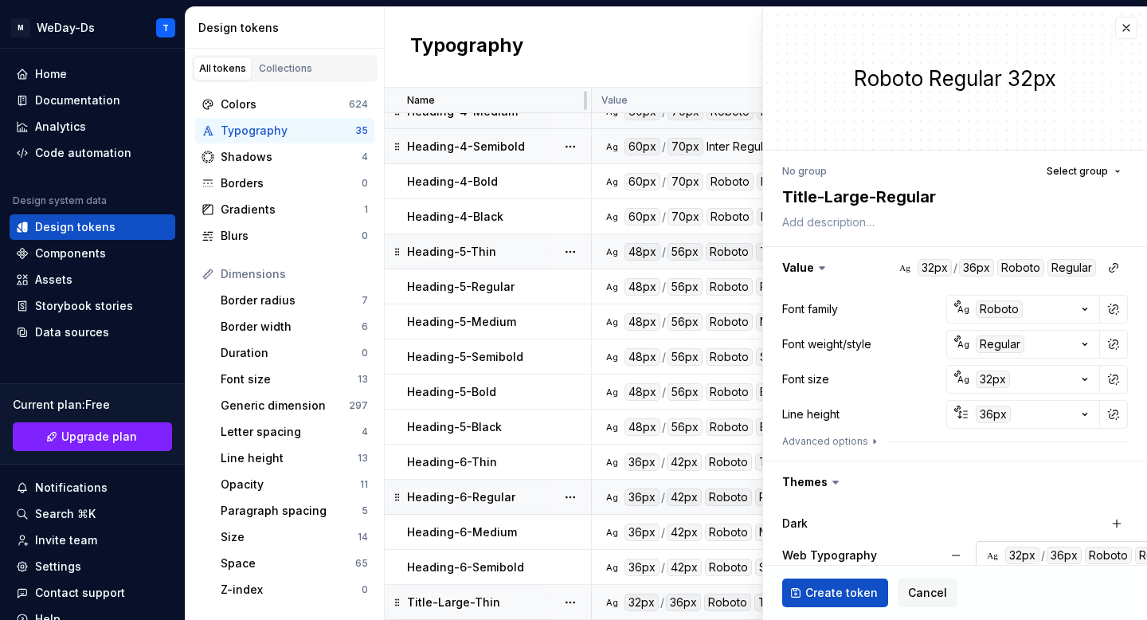
scroll to position [96, 0]
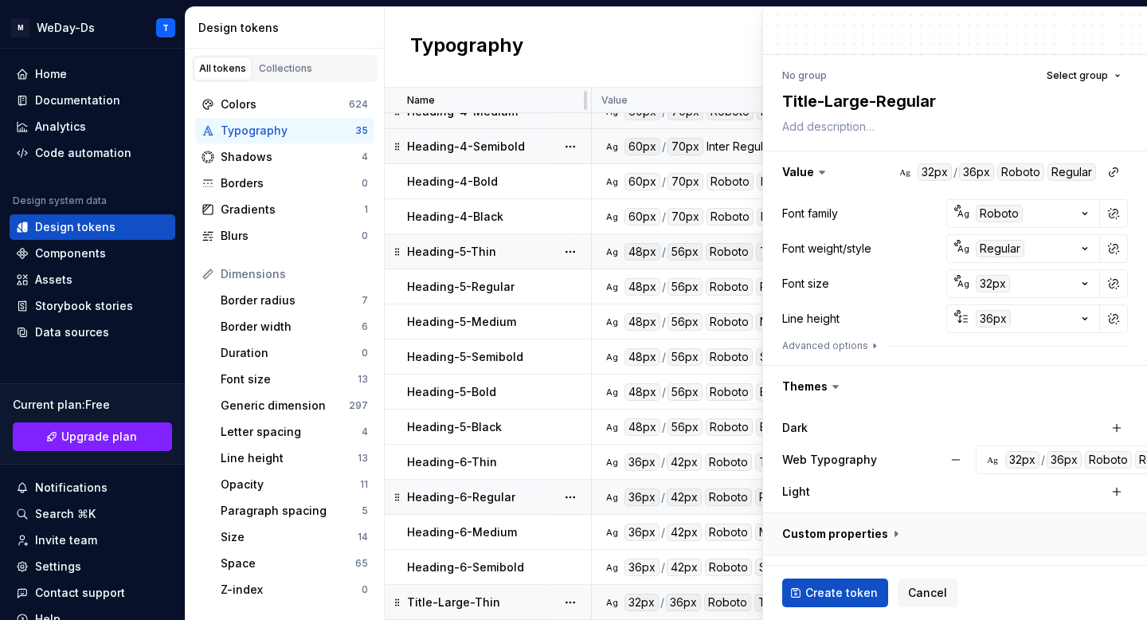
click at [894, 531] on button "button" at bounding box center [955, 533] width 384 height 41
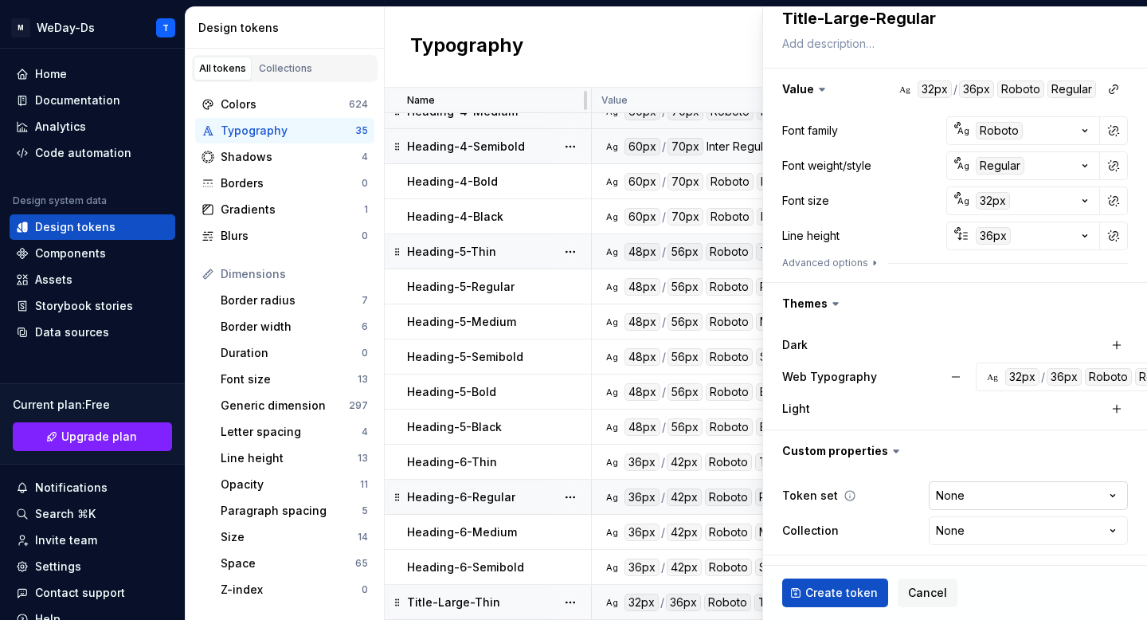
click at [1017, 495] on html "M WeDay-Ds T Home Documentation Analytics Code automation Design system data De…" at bounding box center [573, 310] width 1147 height 620
click at [993, 527] on html "M WeDay-Ds T Home Documentation Analytics Code automation Design system data De…" at bounding box center [573, 310] width 1147 height 620
click at [844, 586] on span "Create token" at bounding box center [841, 593] width 72 height 16
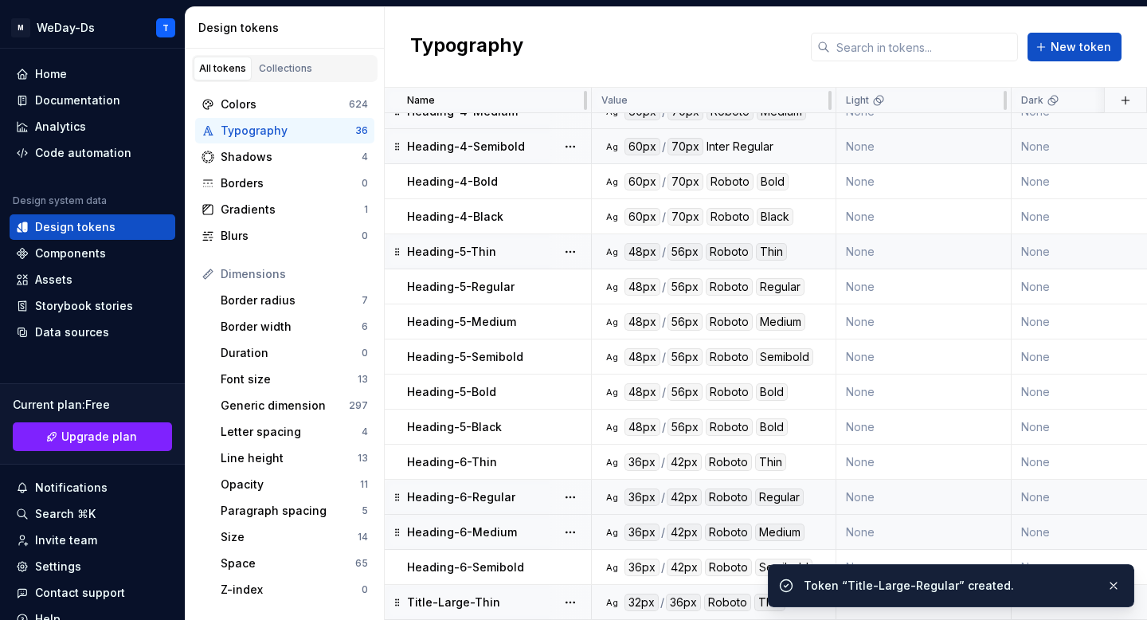
scroll to position [755, 0]
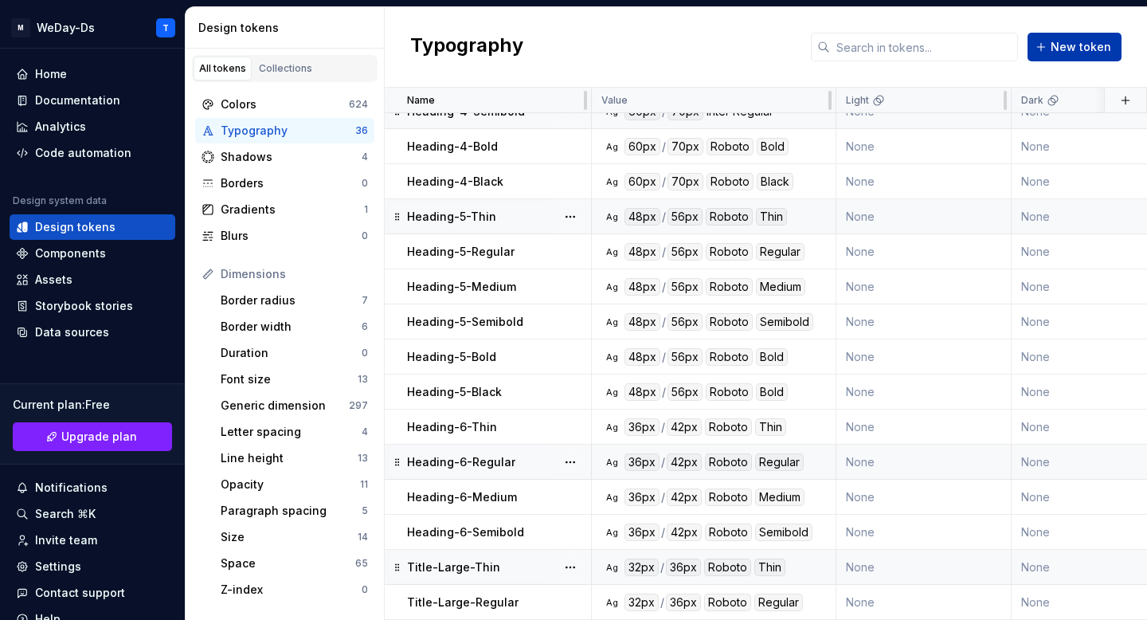
click at [1053, 50] on button "New token" at bounding box center [1075, 47] width 94 height 29
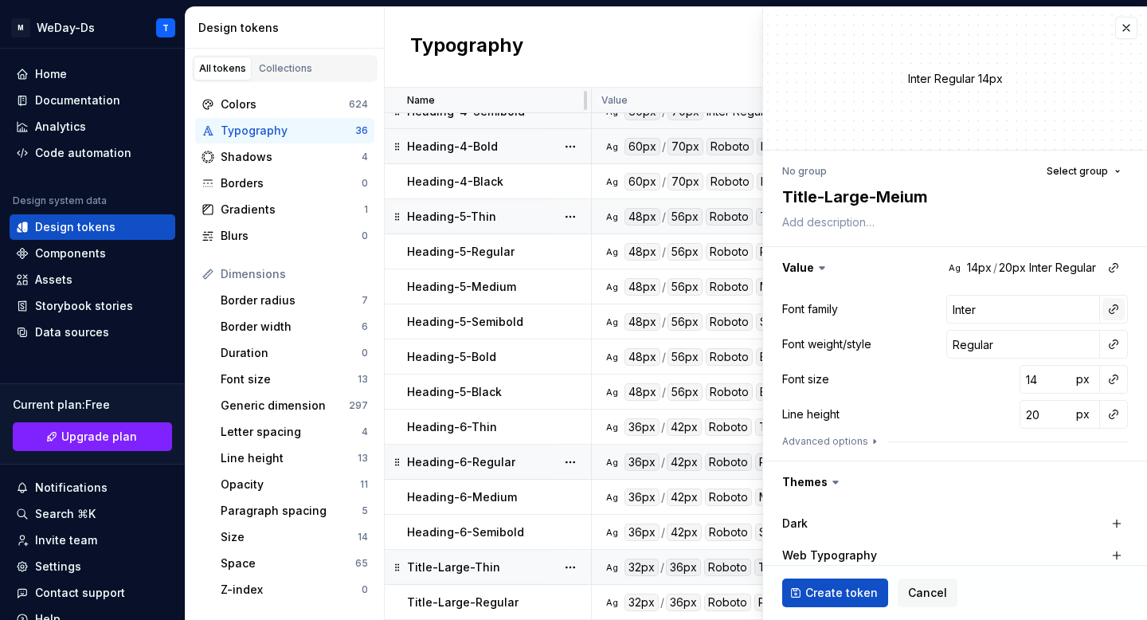
click at [1107, 316] on button "button" at bounding box center [1114, 309] width 22 height 22
click at [1015, 348] on div "Font family" at bounding box center [1000, 343] width 151 height 16
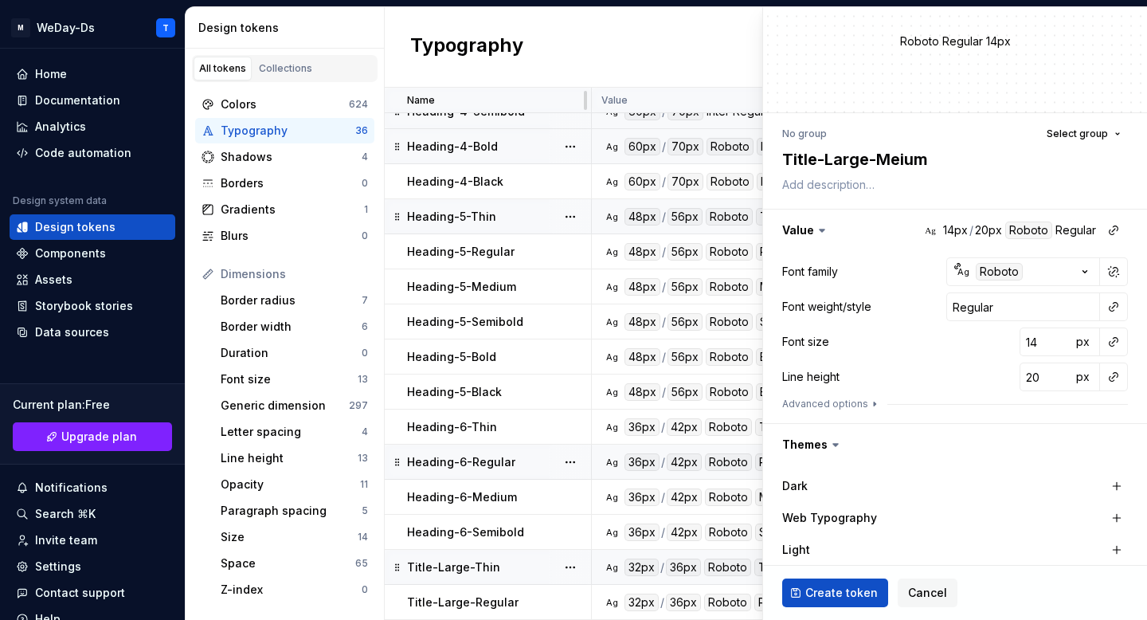
scroll to position [40, 0]
click at [899, 155] on textarea "Title-Large-Meium" at bounding box center [952, 157] width 346 height 29
click at [966, 186] on textarea at bounding box center [952, 182] width 346 height 22
click at [978, 155] on textarea "Title-Large-Medium" at bounding box center [952, 157] width 346 height 29
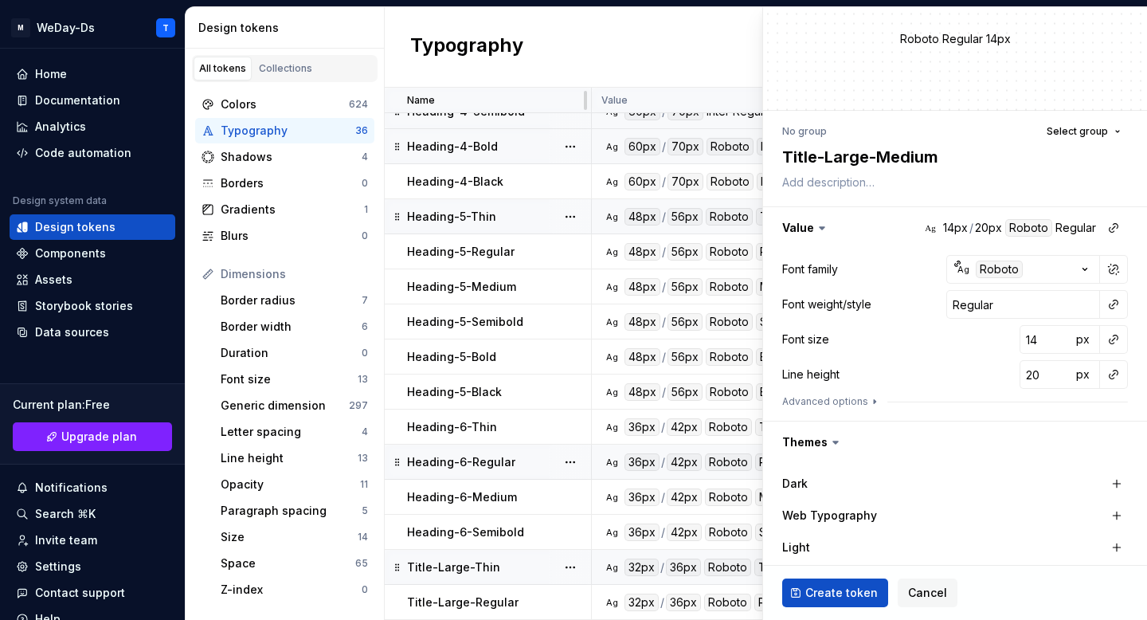
click at [994, 111] on div "**********" at bounding box center [955, 407] width 384 height 593
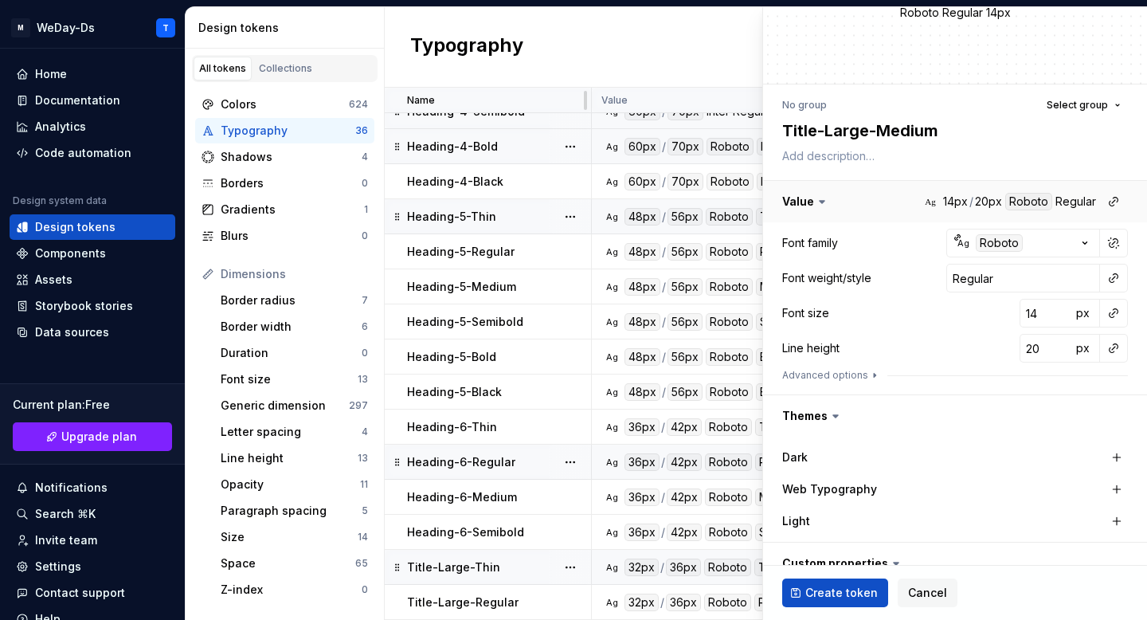
scroll to position [74, 0]
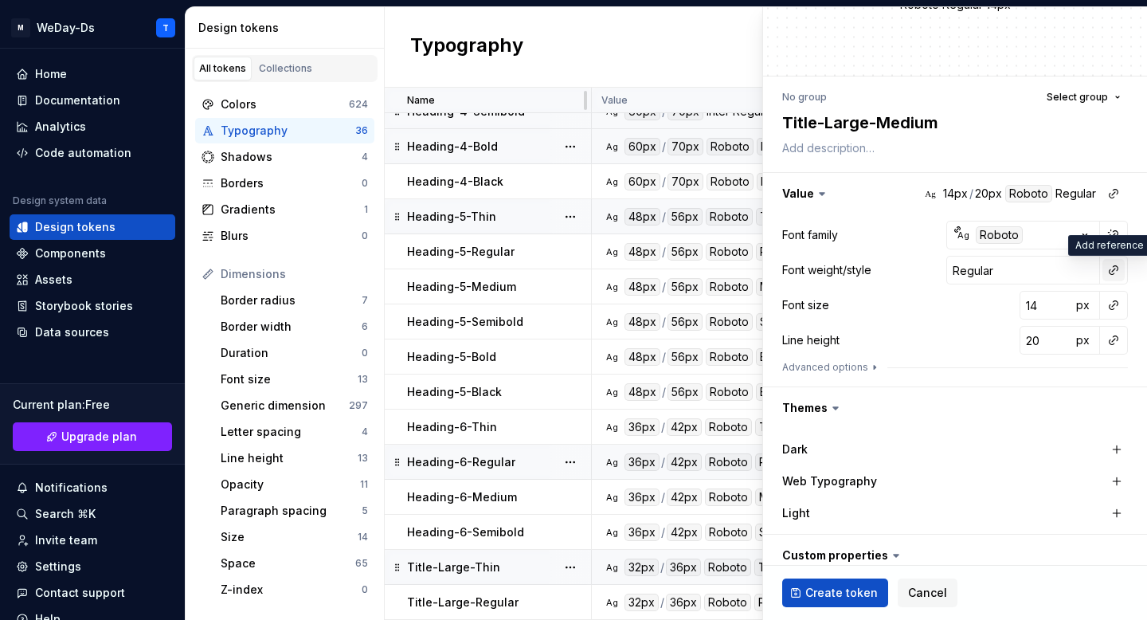
click at [1110, 274] on button "button" at bounding box center [1114, 270] width 22 height 22
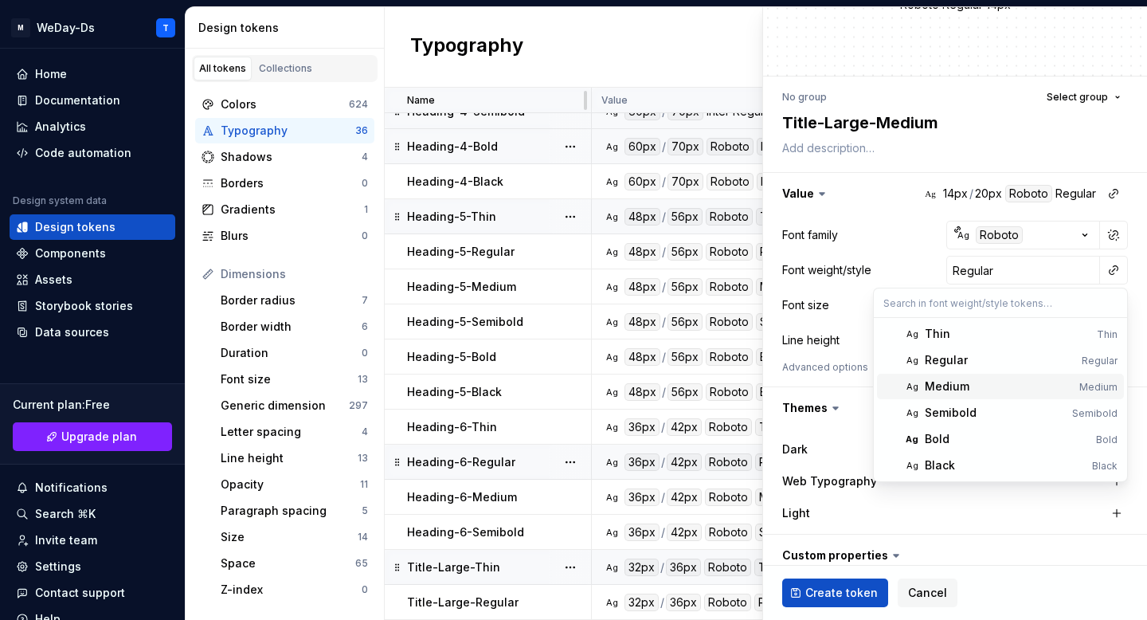
click at [1007, 388] on div "Medium" at bounding box center [999, 386] width 148 height 16
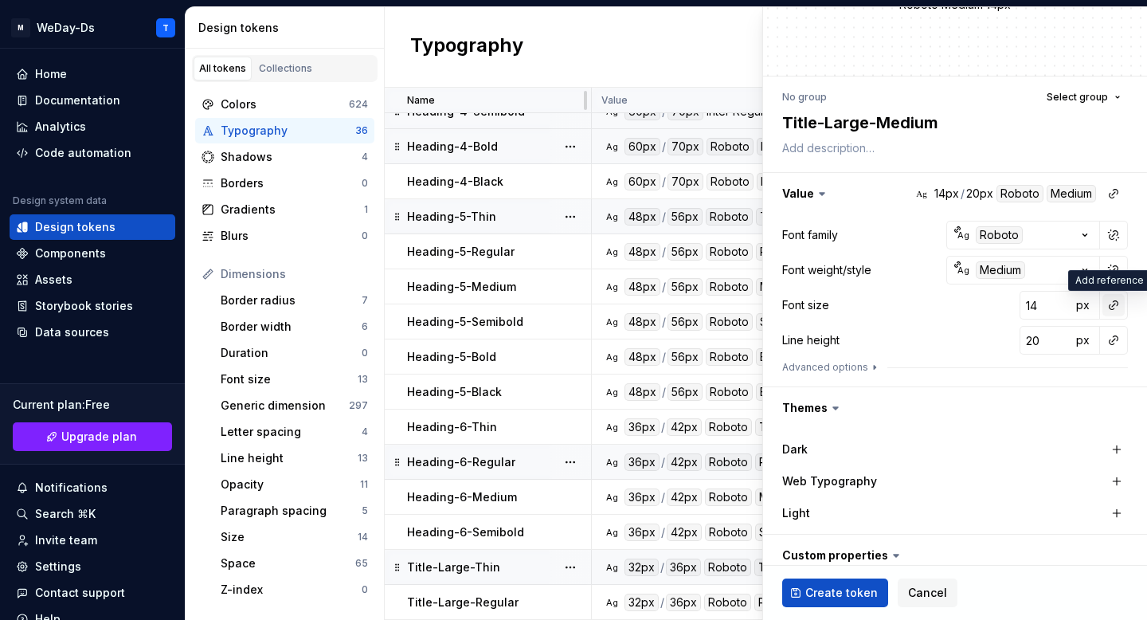
click at [1111, 307] on button "button" at bounding box center [1114, 305] width 22 height 22
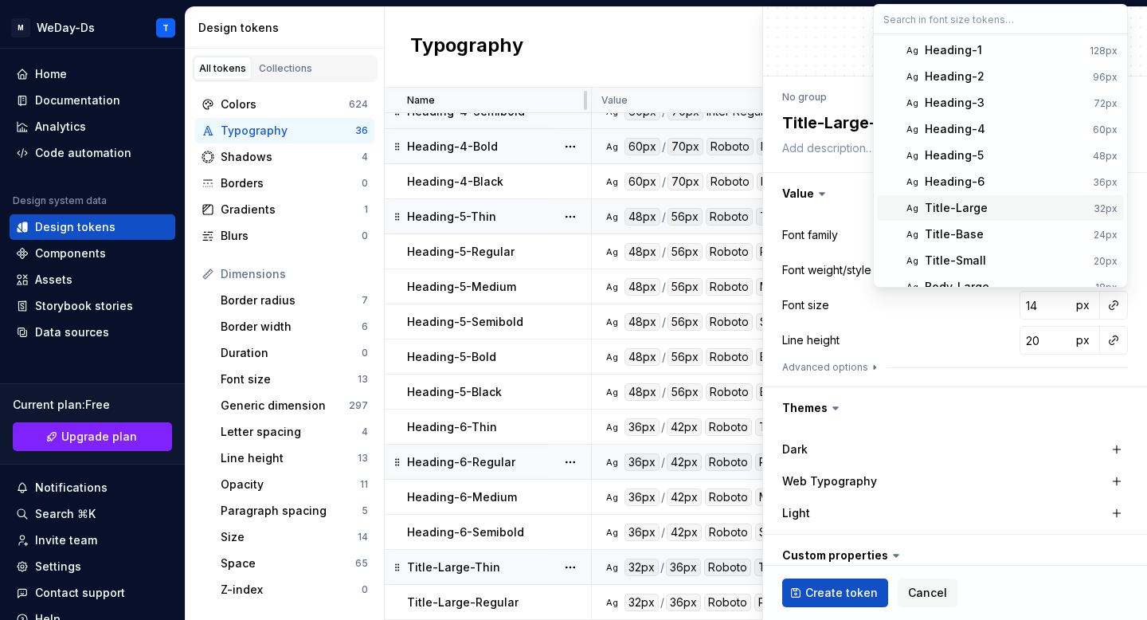
click at [986, 206] on div "Title-Large" at bounding box center [1006, 208] width 163 height 16
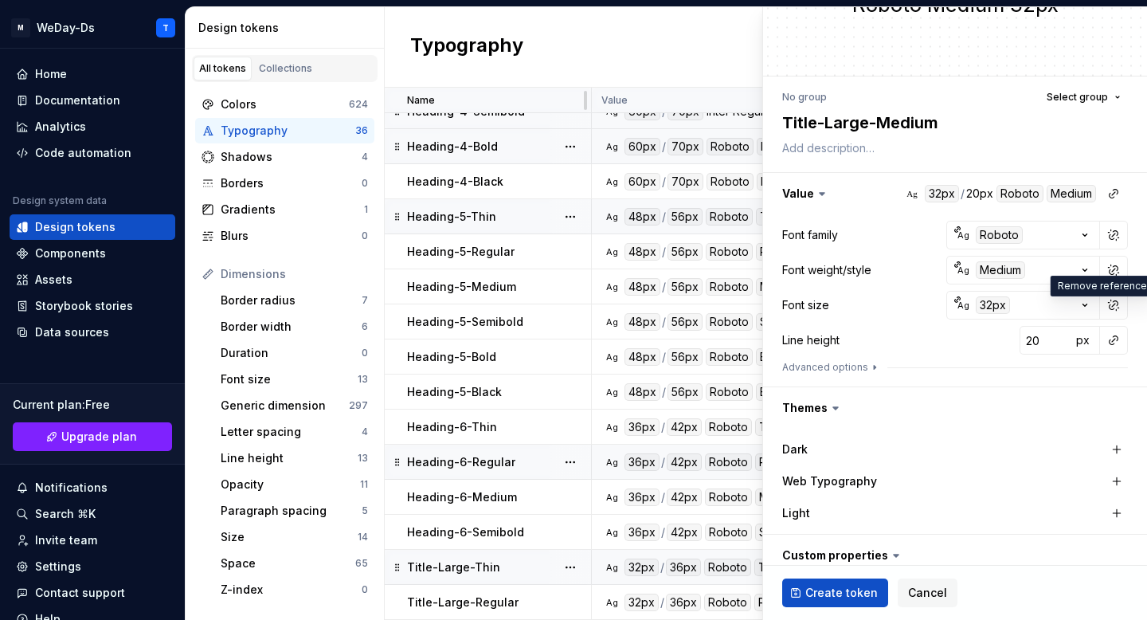
scroll to position [69, 0]
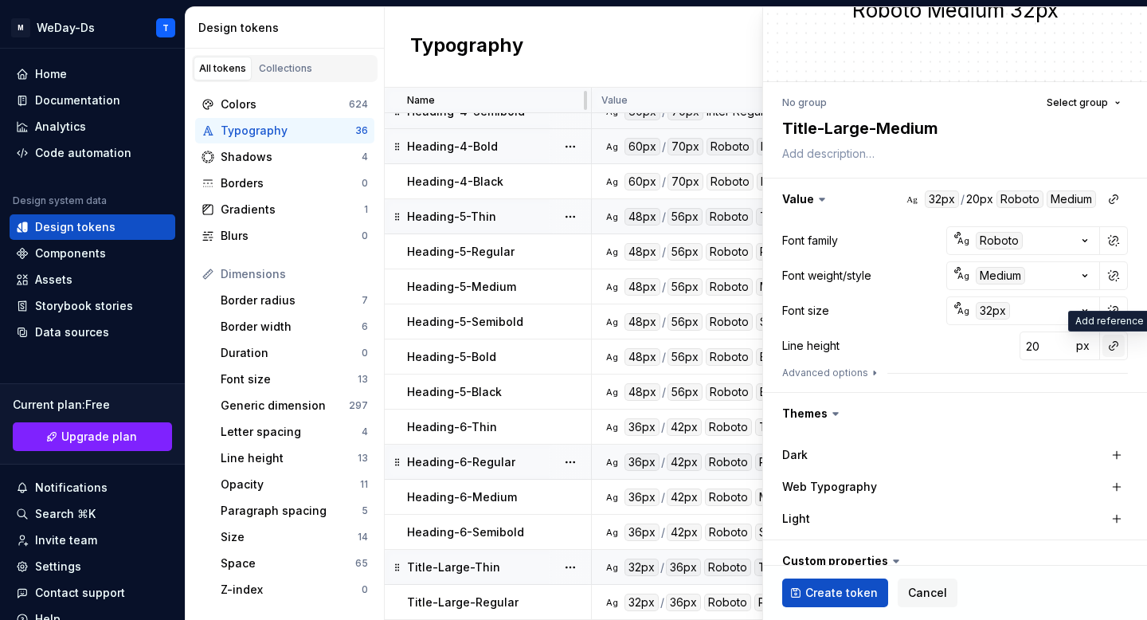
click at [1110, 341] on button "button" at bounding box center [1114, 346] width 22 height 22
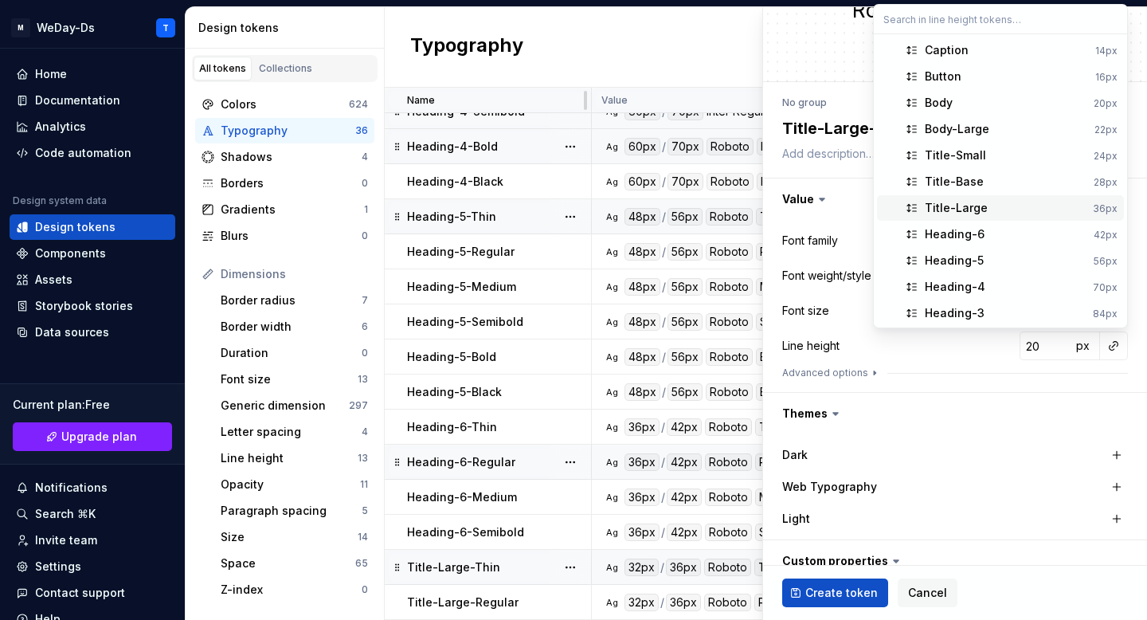
click at [990, 206] on div "Title-Large" at bounding box center [1006, 208] width 162 height 16
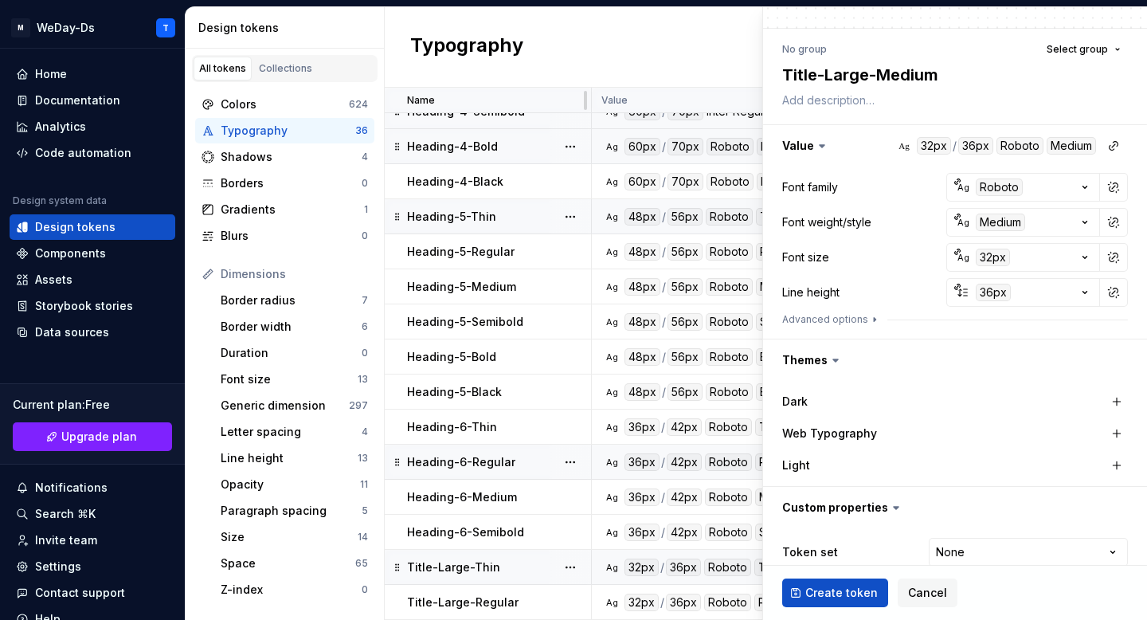
scroll to position [178, 0]
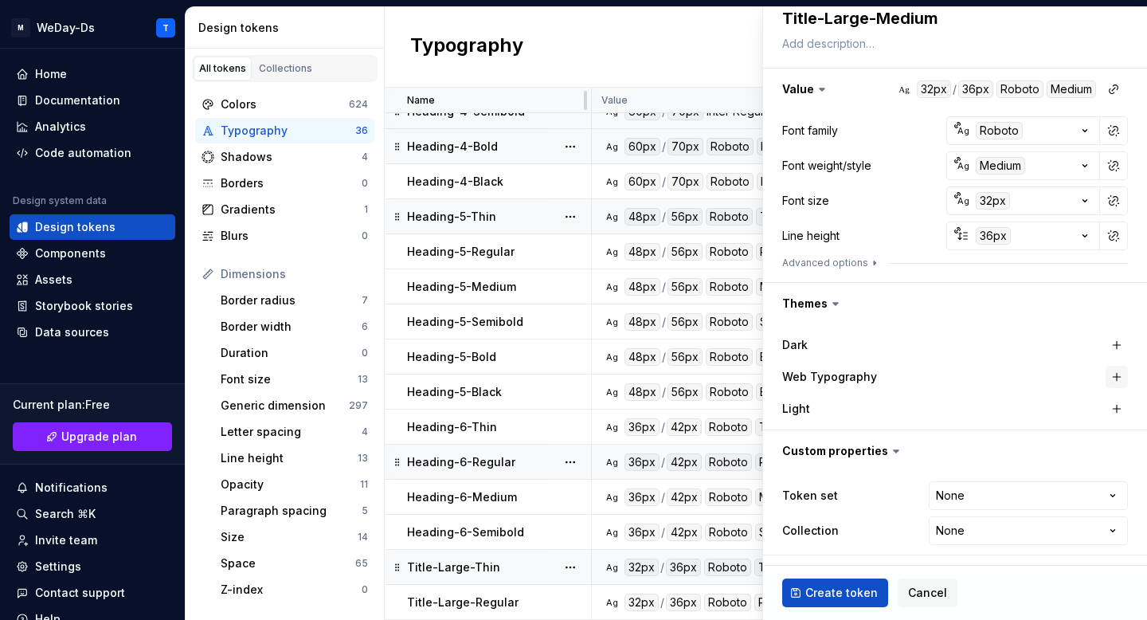
click at [1111, 370] on button "button" at bounding box center [1117, 377] width 22 height 22
click at [1025, 487] on html "M WeDay-Ds T Home Documentation Analytics Code automation Design system data De…" at bounding box center [573, 310] width 1147 height 620
click at [986, 539] on html "M WeDay-Ds T Home Documentation Analytics Code automation Design system data De…" at bounding box center [573, 310] width 1147 height 620
click at [843, 594] on span "Create token" at bounding box center [841, 593] width 72 height 16
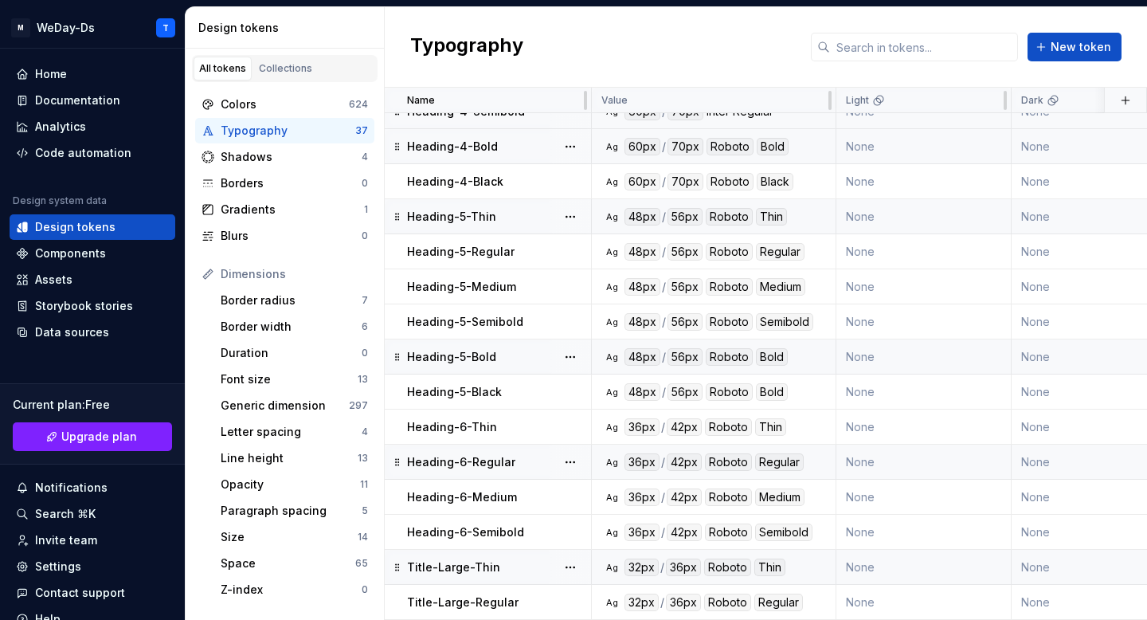
scroll to position [790, 0]
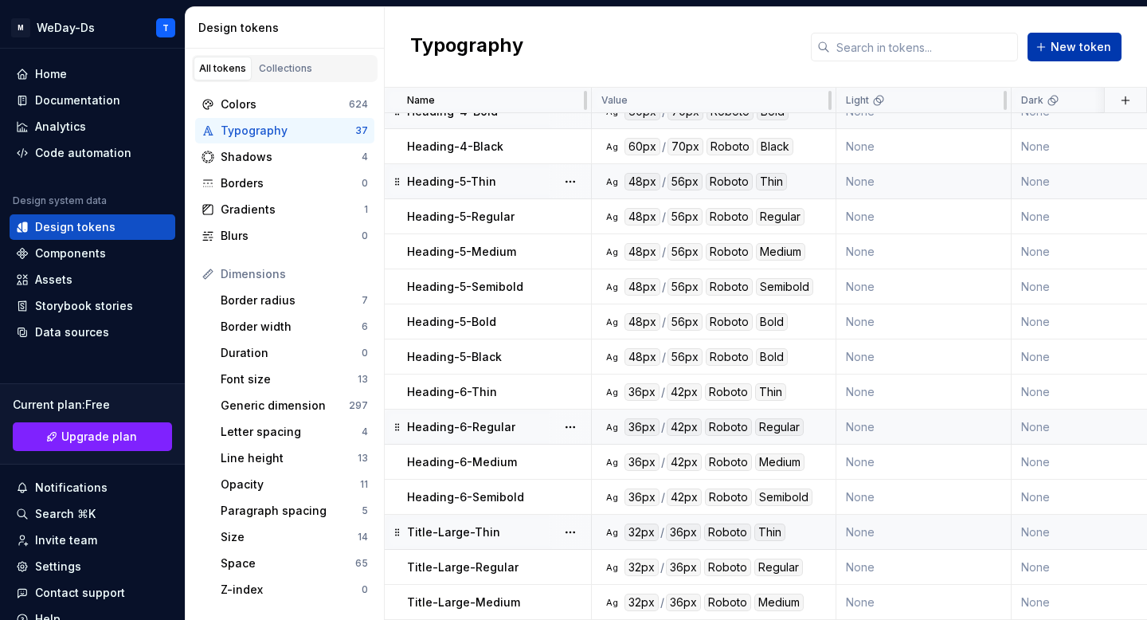
click at [1090, 42] on span "New token" at bounding box center [1081, 47] width 61 height 16
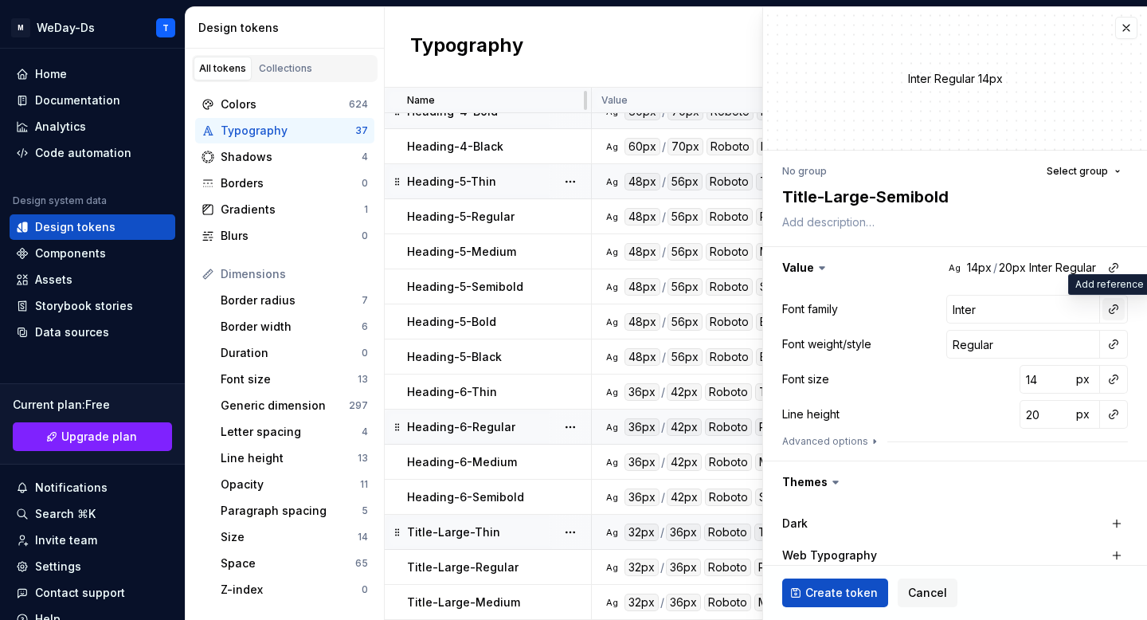
click at [1113, 304] on button "button" at bounding box center [1114, 309] width 22 height 22
click at [1021, 341] on div "Font family" at bounding box center [1000, 343] width 151 height 16
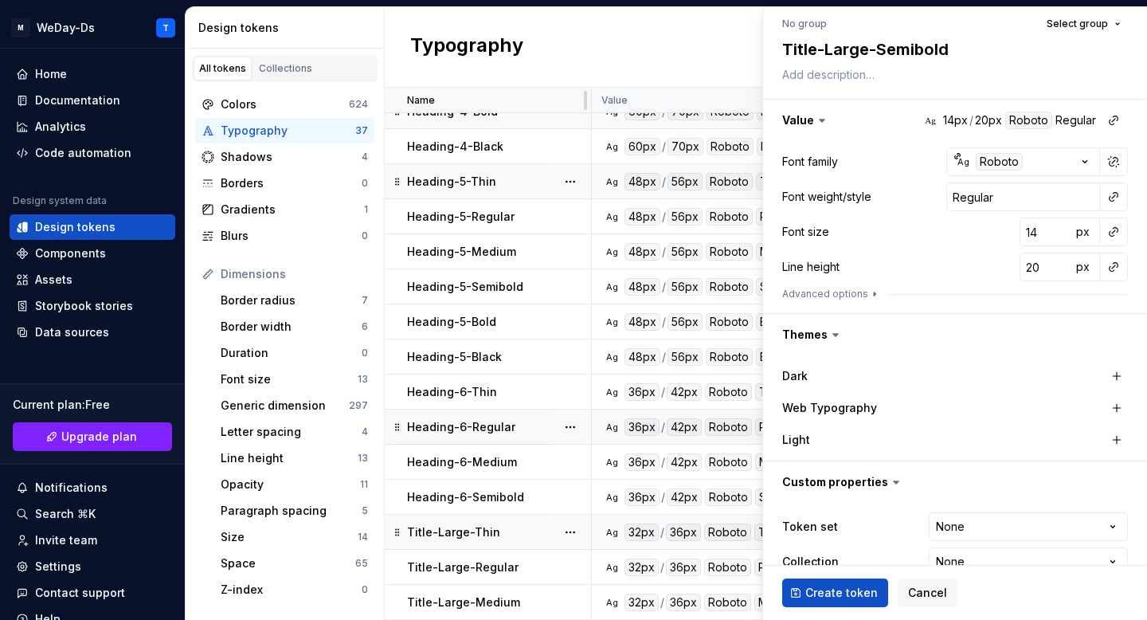
scroll to position [178, 0]
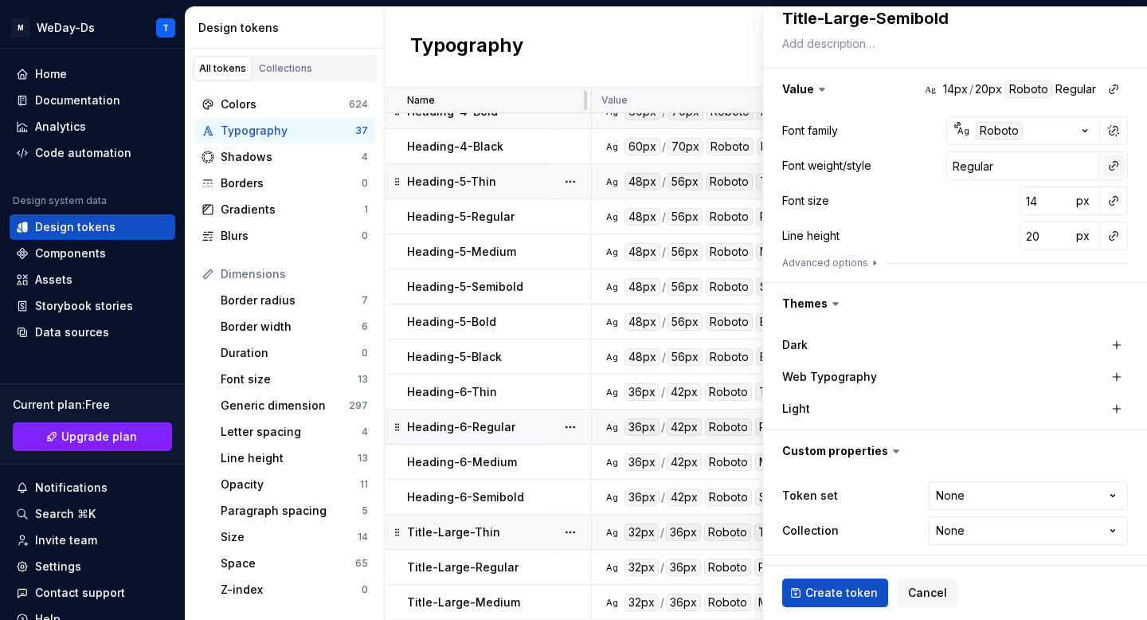
click at [1116, 156] on button "button" at bounding box center [1114, 166] width 22 height 22
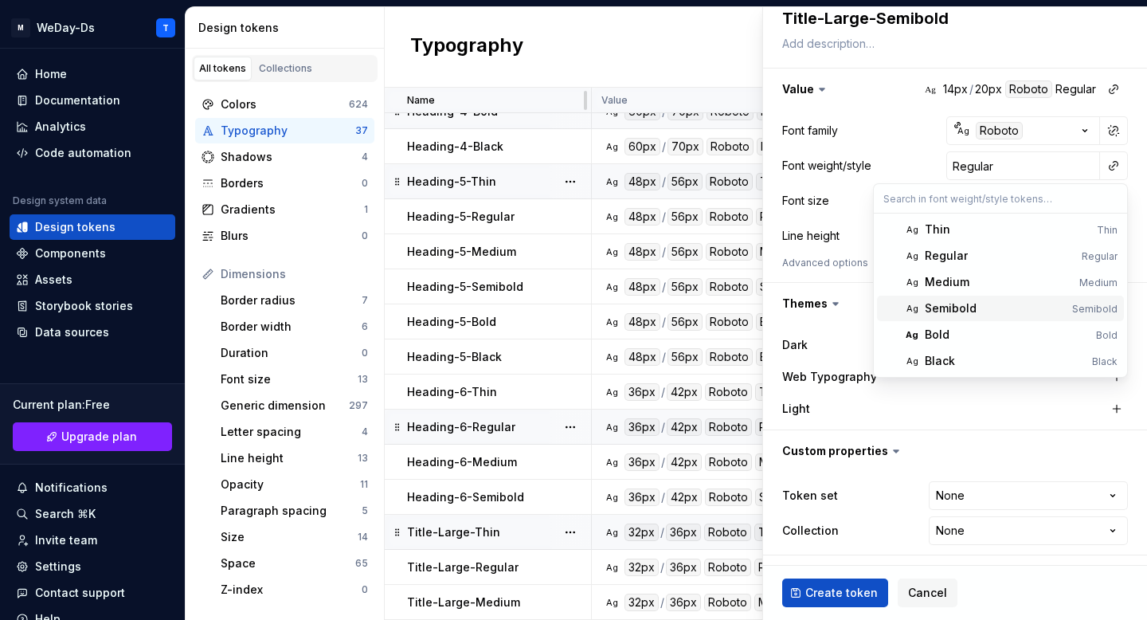
click at [1008, 311] on div "Semibold" at bounding box center [995, 308] width 141 height 16
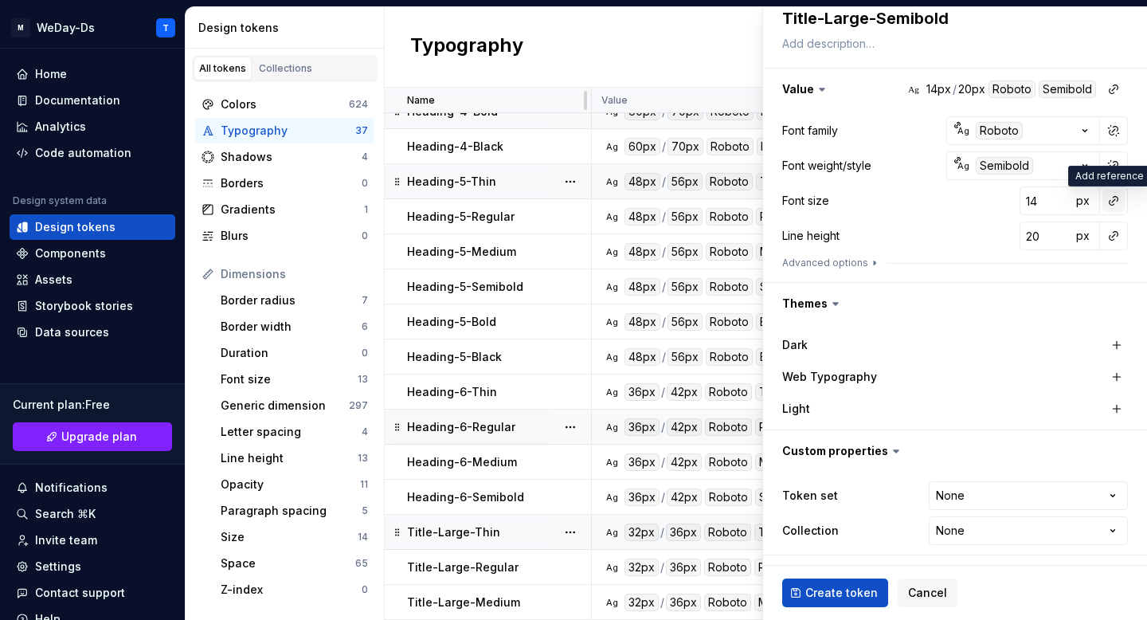
click at [1107, 206] on button "button" at bounding box center [1114, 201] width 22 height 22
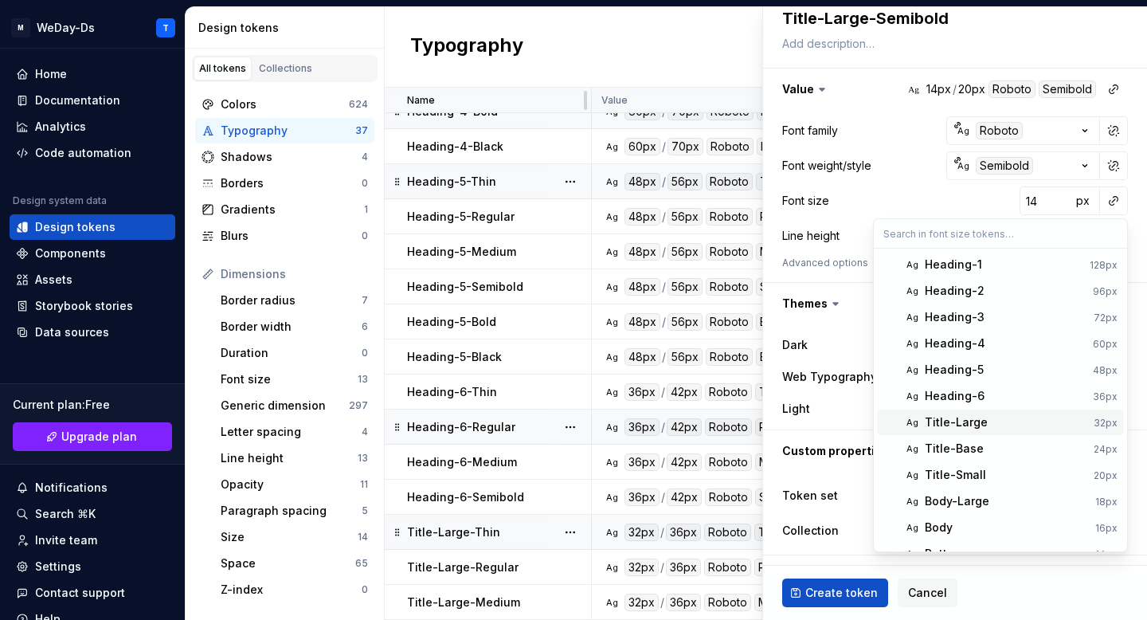
click at [1030, 427] on div "Title-Large" at bounding box center [1006, 422] width 163 height 16
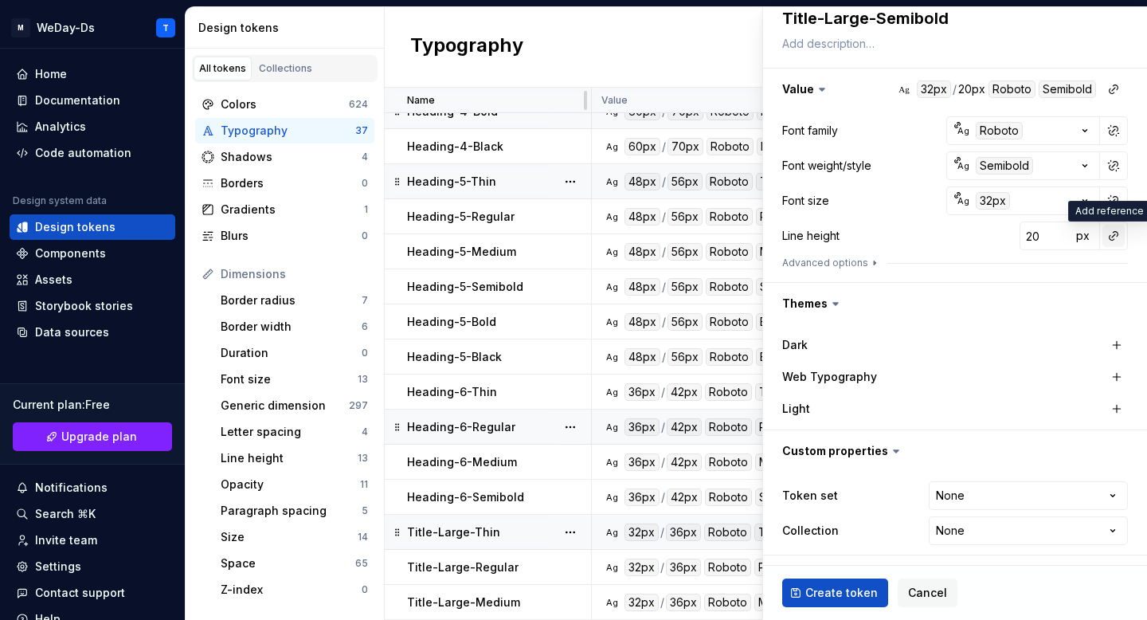
click at [1109, 241] on button "button" at bounding box center [1114, 236] width 22 height 22
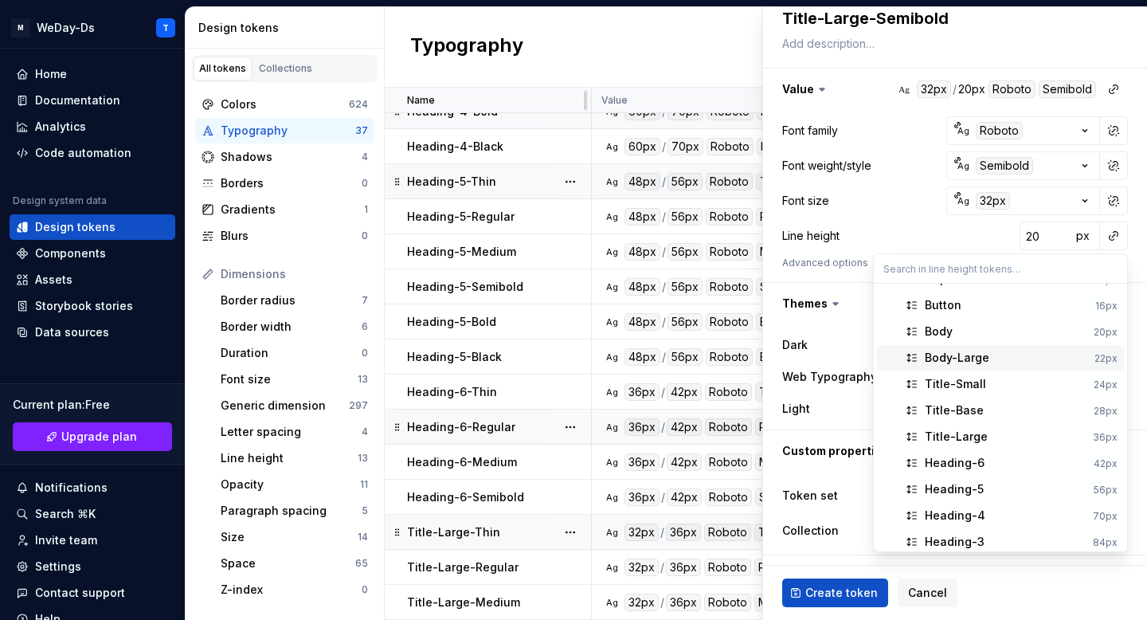
scroll to position [80, 0]
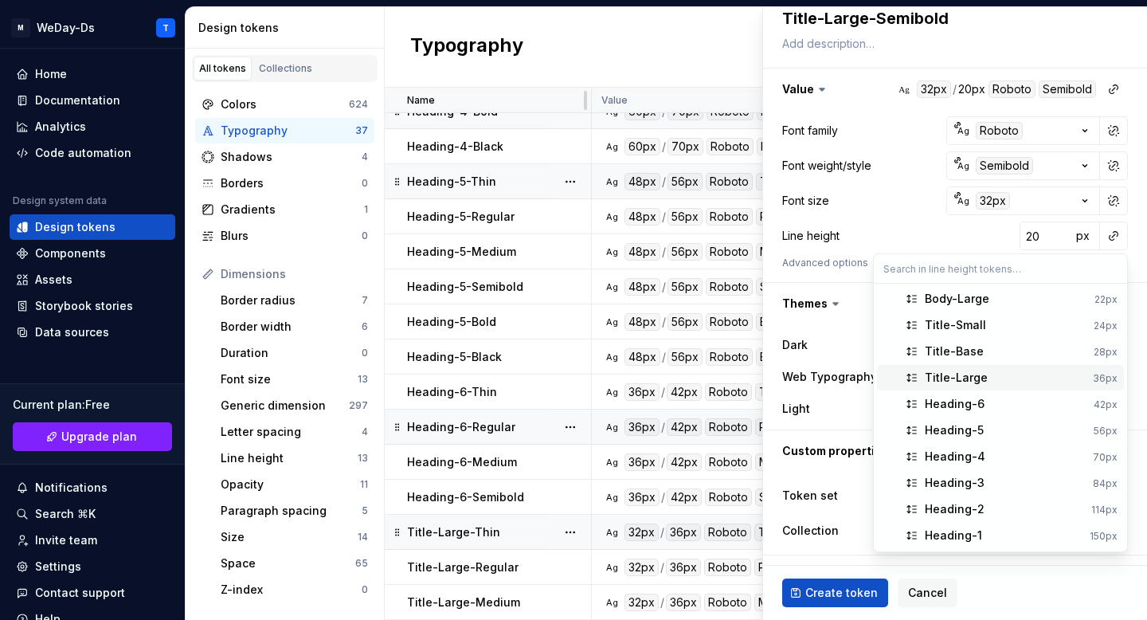
click at [990, 381] on div "Title-Large" at bounding box center [1006, 378] width 162 height 16
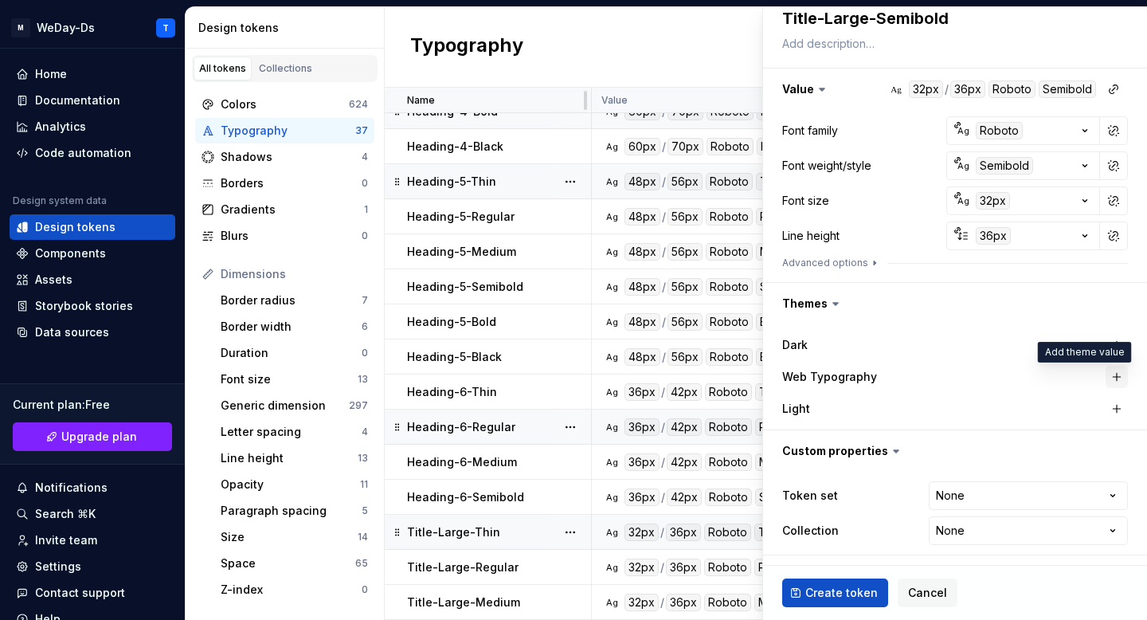
click at [1117, 381] on button "button" at bounding box center [1117, 377] width 22 height 22
click at [1104, 491] on html "M WeDay-Ds T Home Documentation Analytics Code automation Design system data De…" at bounding box center [573, 310] width 1147 height 620
click at [1044, 521] on html "M WeDay-Ds T Home Documentation Analytics Code automation Design system data De…" at bounding box center [573, 310] width 1147 height 620
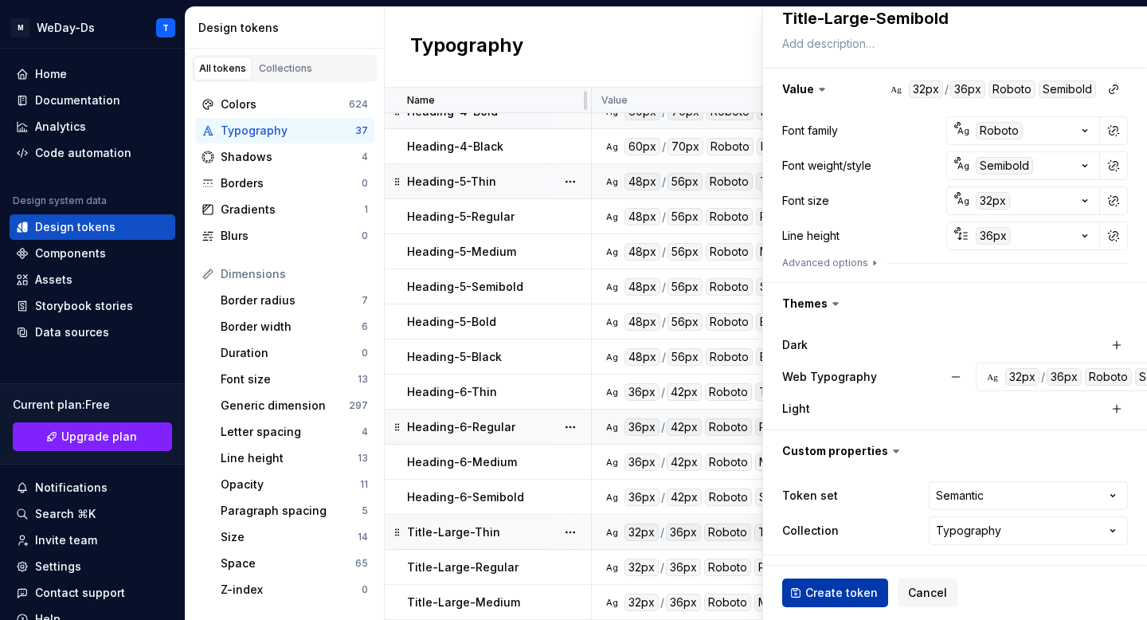
click at [841, 591] on span "Create token" at bounding box center [841, 593] width 72 height 16
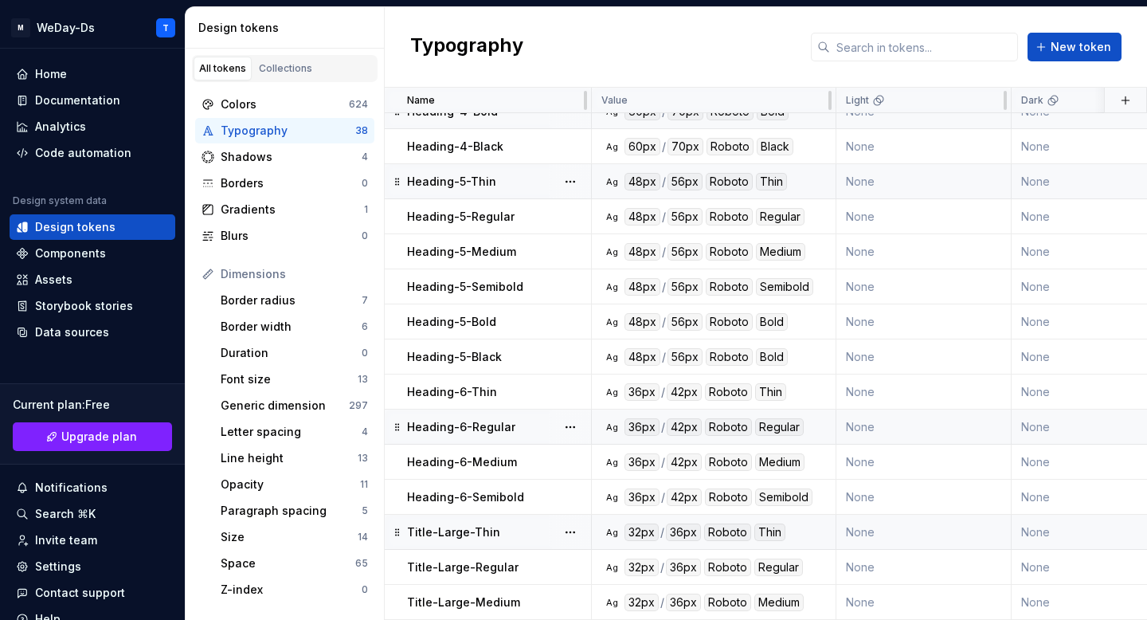
scroll to position [825, 0]
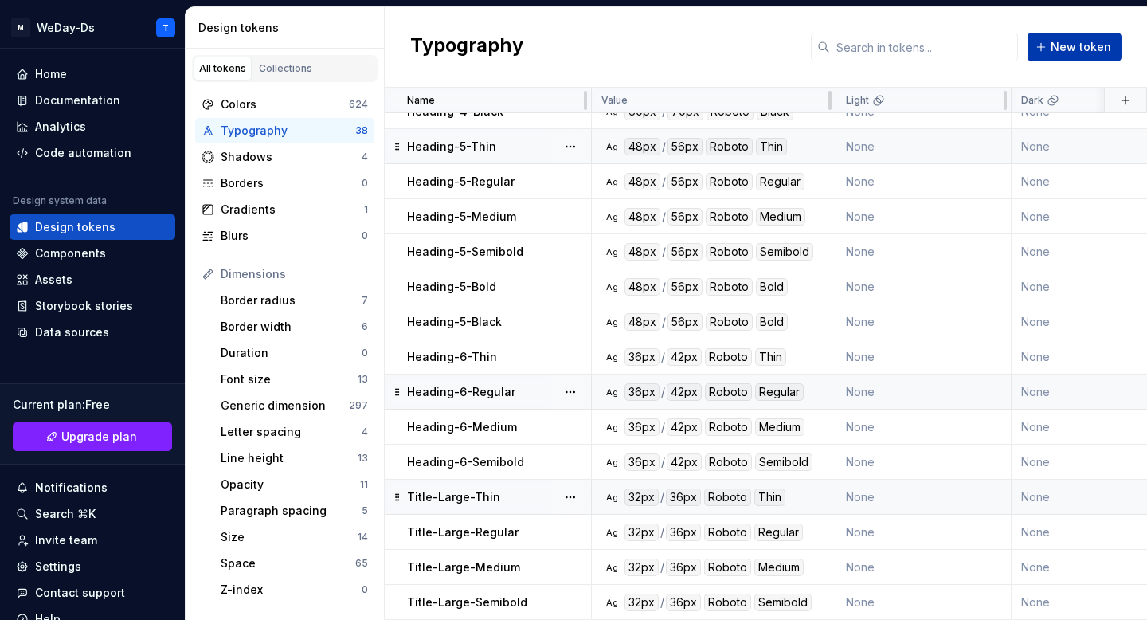
click at [1064, 55] on button "New token" at bounding box center [1075, 47] width 94 height 29
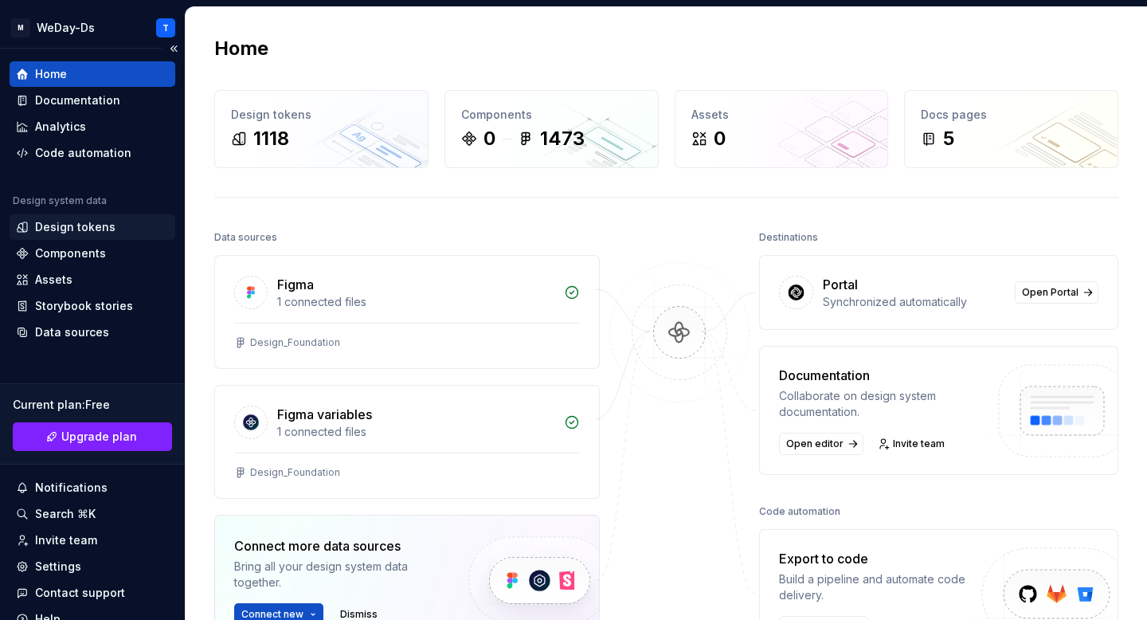
click at [92, 229] on div "Design tokens" at bounding box center [75, 227] width 80 height 16
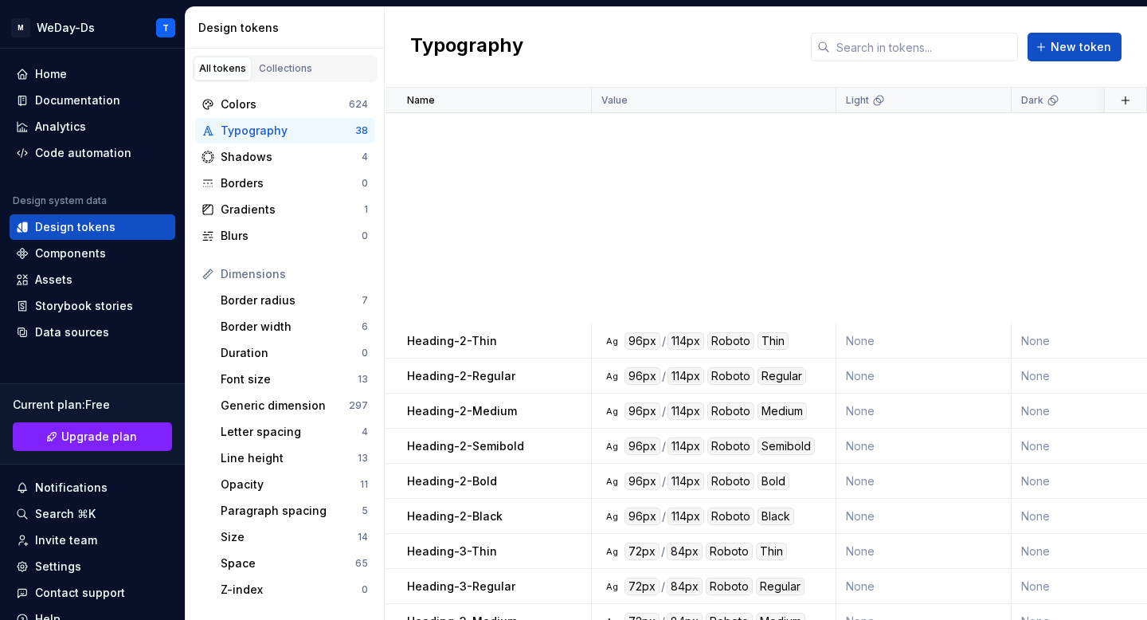
scroll to position [825, 0]
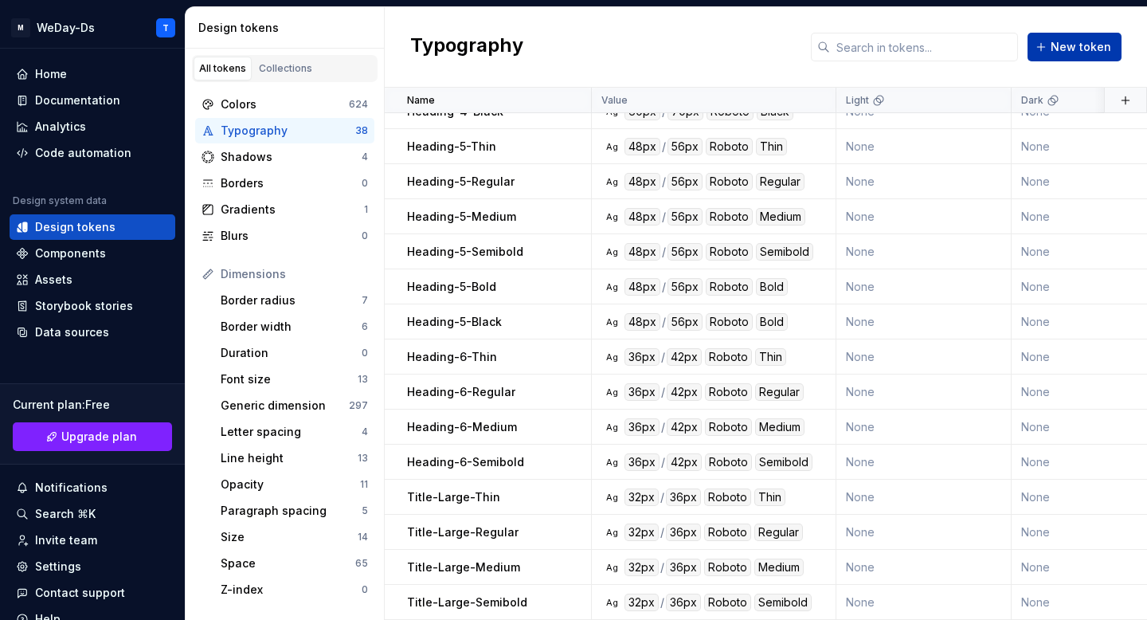
click at [1077, 41] on span "New token" at bounding box center [1081, 47] width 61 height 16
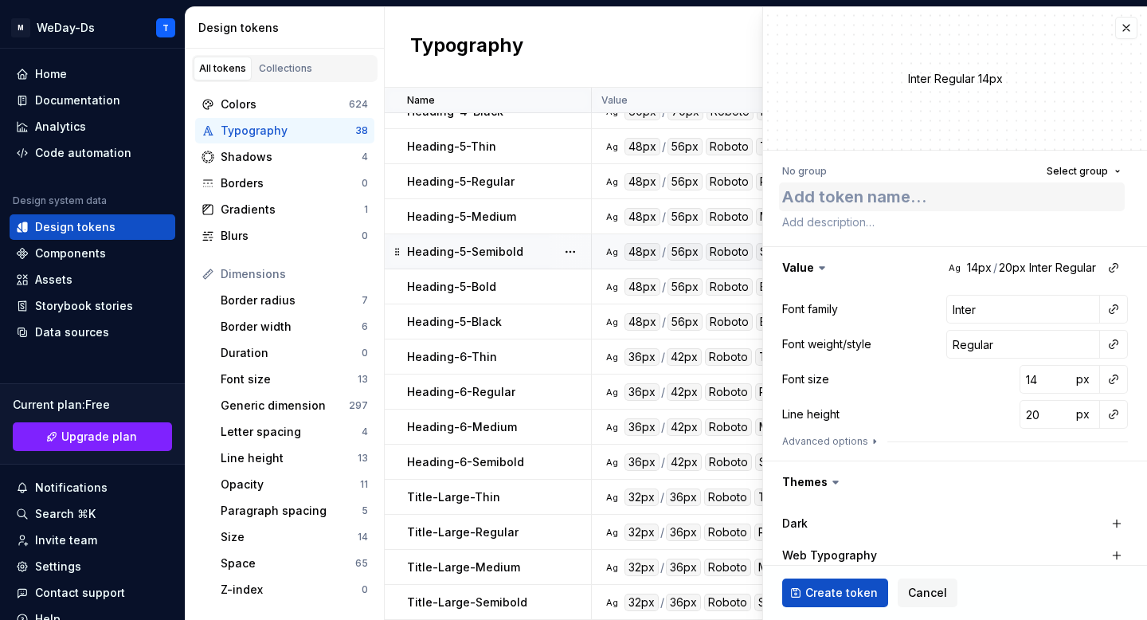
type textarea "*"
type textarea "ဤ"
type textarea "*"
type textarea "ဤင"
type textarea "*"
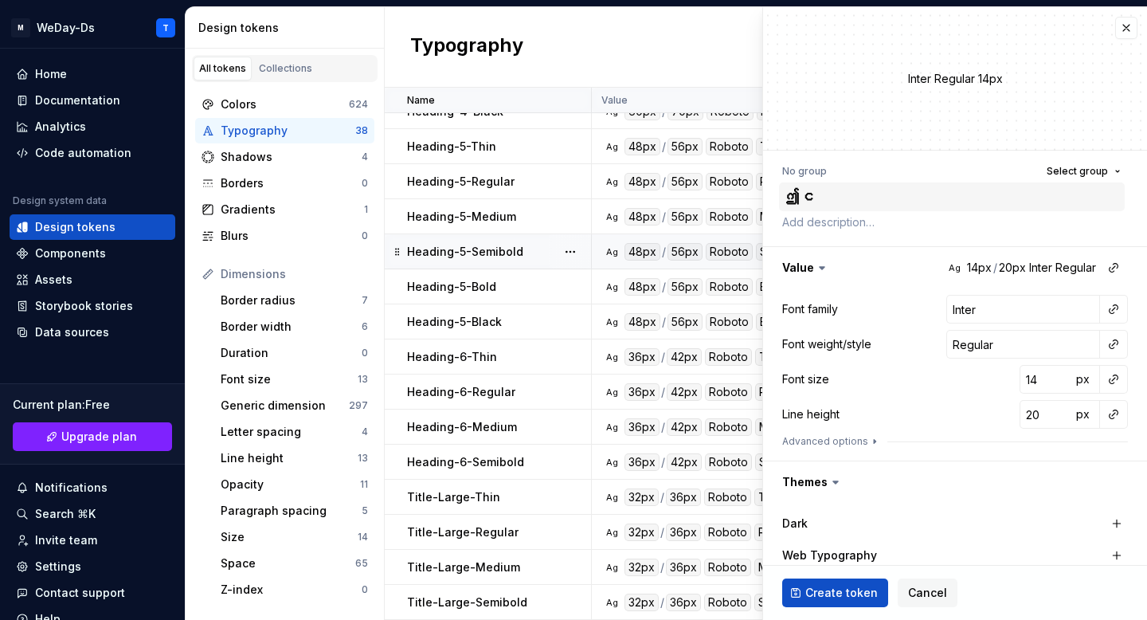
type textarea "ဤငအ"
type textarea "*"
type textarea "ဤငအူ"
type textarea "*"
type textarea "ဤငအူန"
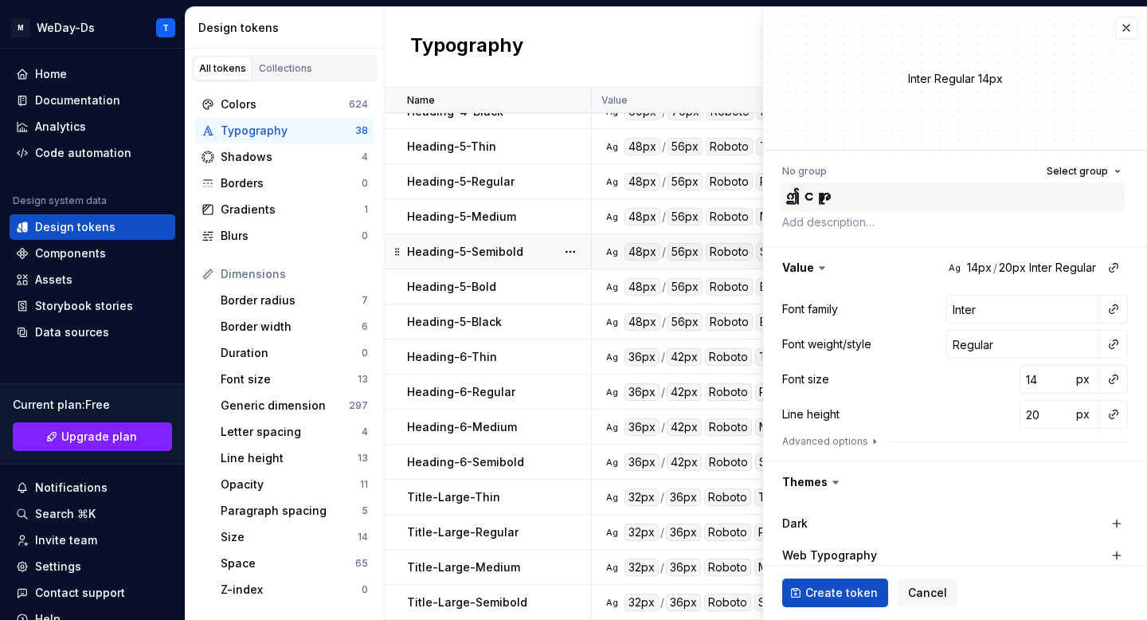
type textarea "*"
type textarea "ဤငအူန-"
type textarea "*"
type textarea "ဤငအူန"
type textarea "*"
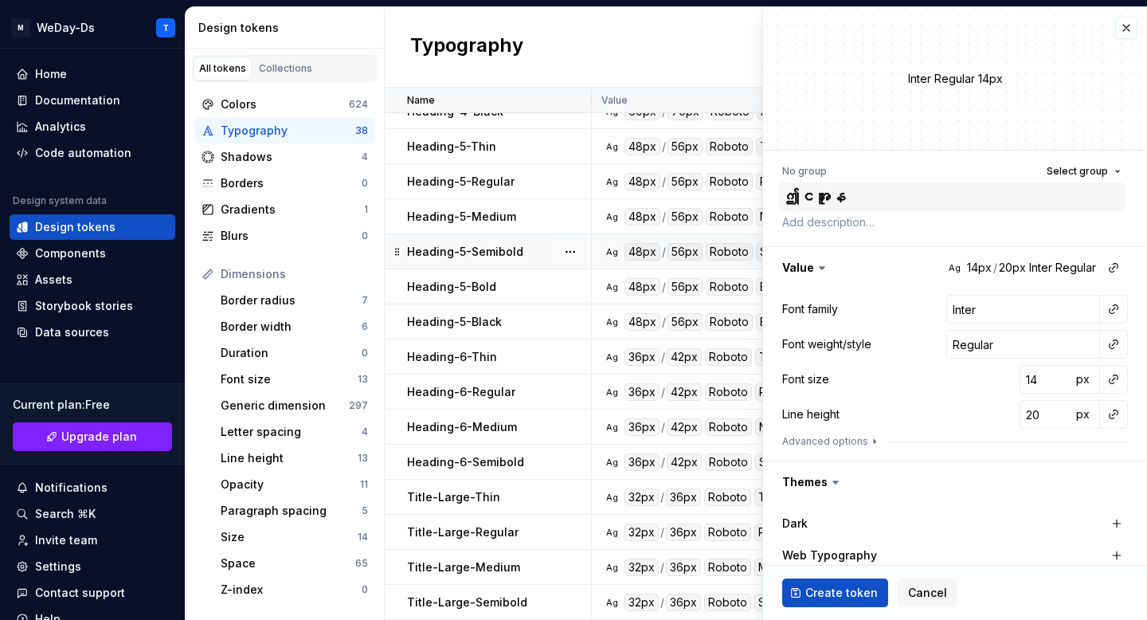
type textarea "ဤငအူ"
type textarea "*"
type textarea "ဤငအ"
type textarea "*"
type textarea "ဤင"
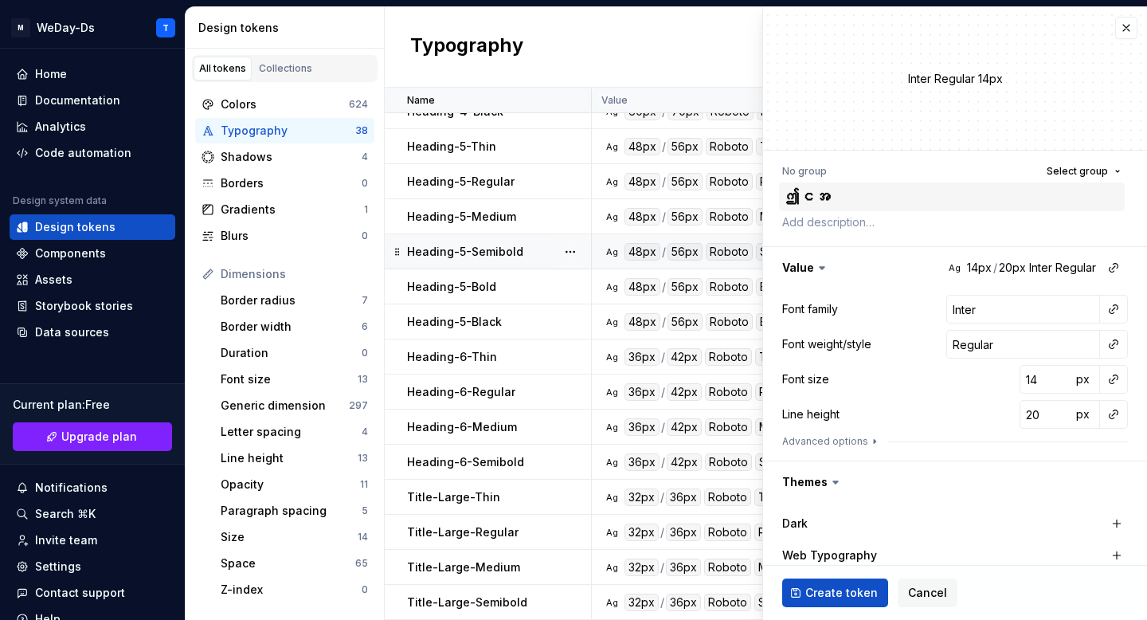
type textarea "*"
type textarea "ဤ"
type textarea "*"
type textarea "T"
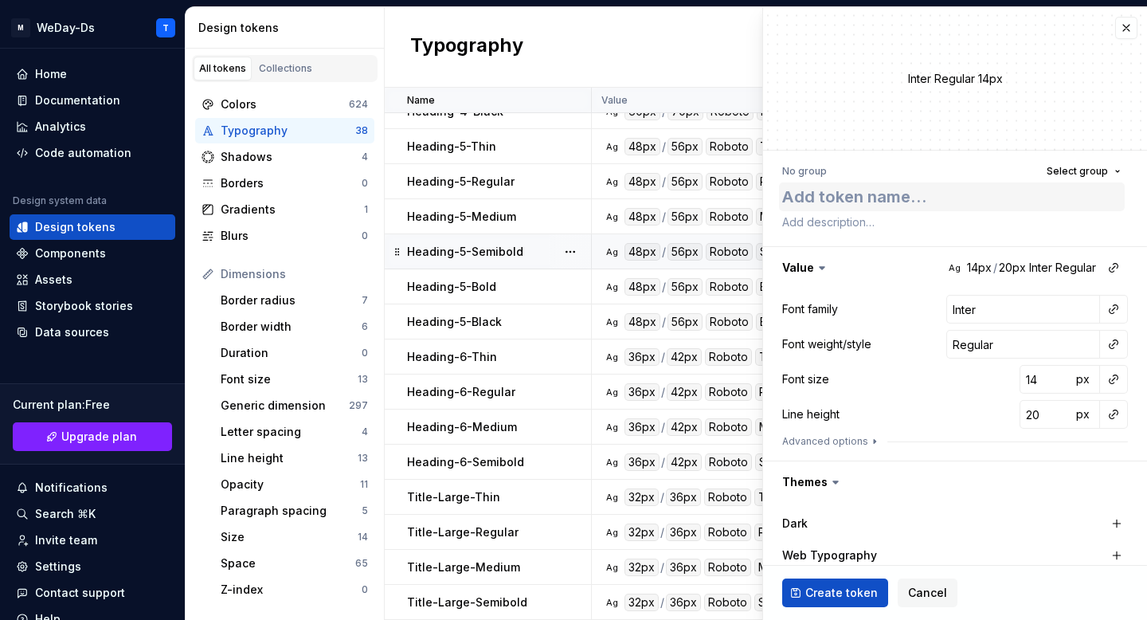
type textarea "*"
type textarea "Ti"
type textarea "*"
type textarea "Tit"
type textarea "*"
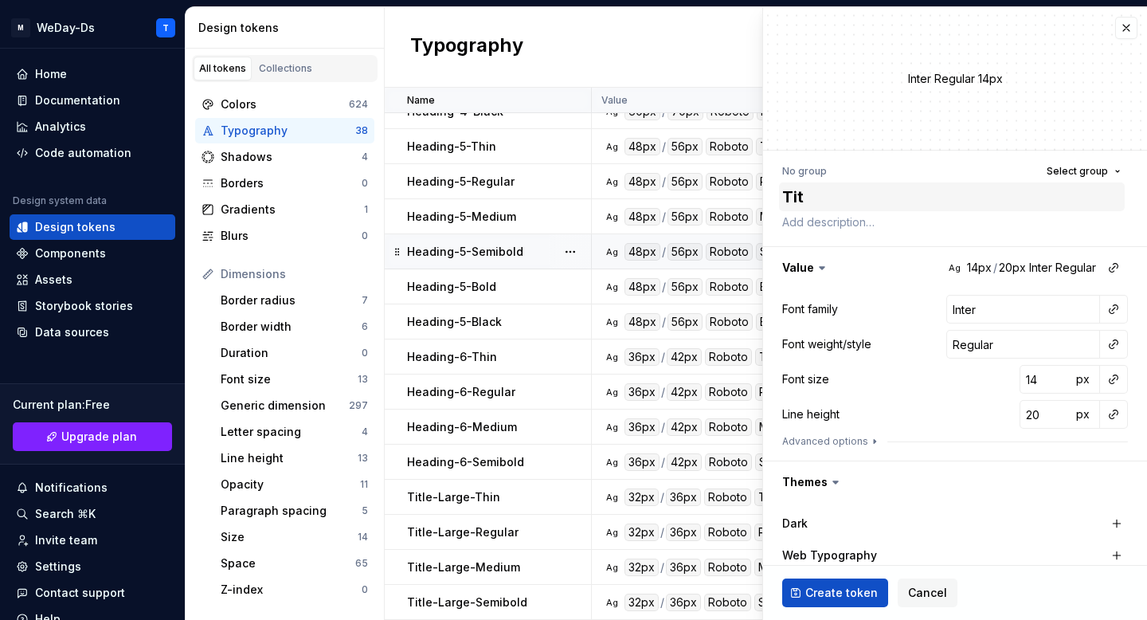
type textarea "Titl"
type textarea "*"
type textarea "Title"
type textarea "*"
type textarea "Title-"
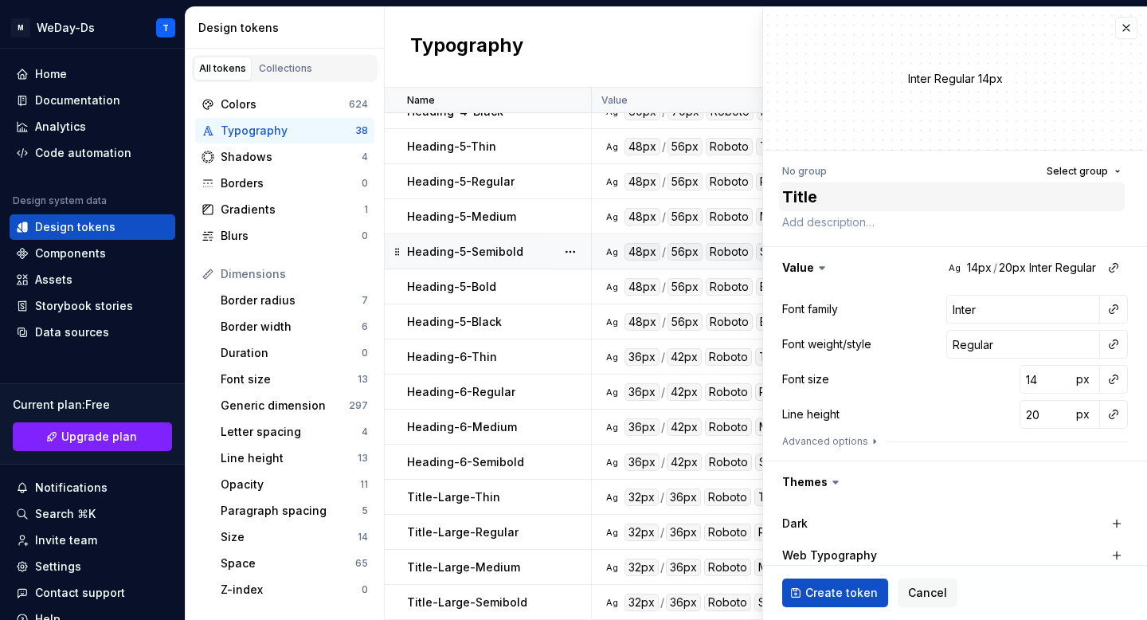
type textarea "*"
type textarea "Title-L"
type textarea "*"
type textarea "Title-La"
type textarea "*"
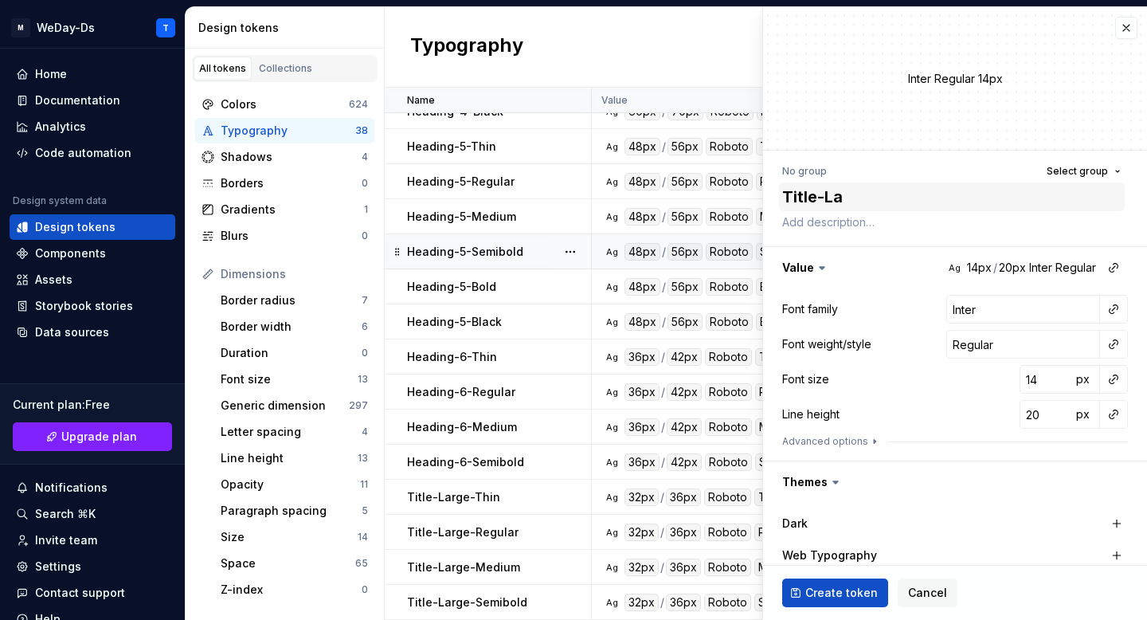
type textarea "Title-Lar"
type textarea "*"
type textarea "Title-Larg"
type textarea "*"
type textarea "Title-Large"
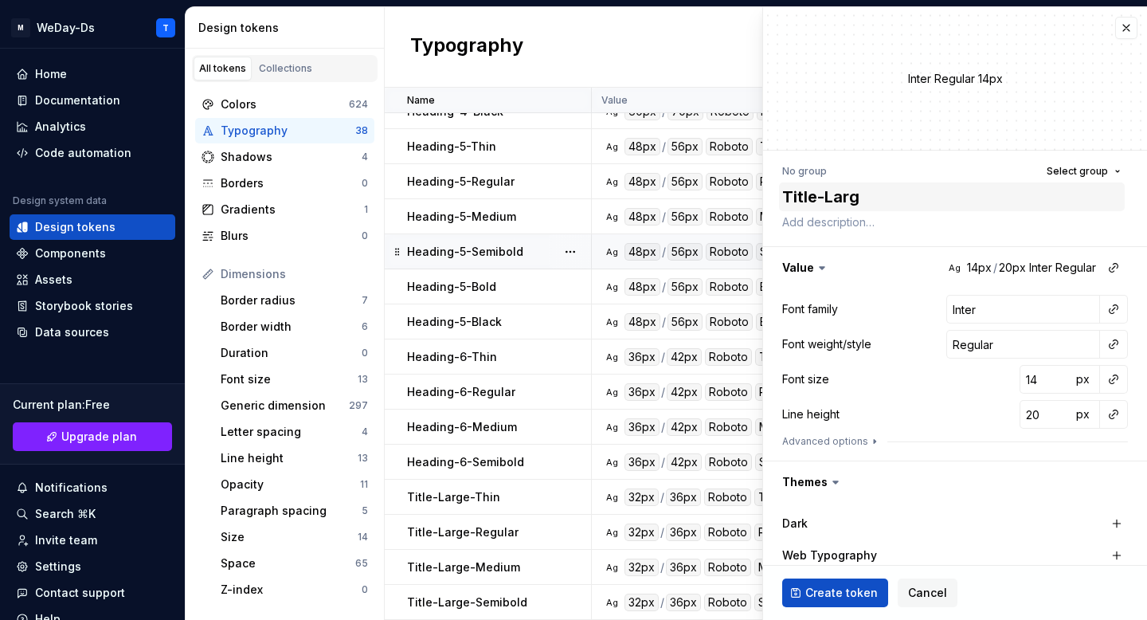
type textarea "*"
type textarea "Title-Large-"
type textarea "*"
type textarea "Title-Large-B"
type textarea "*"
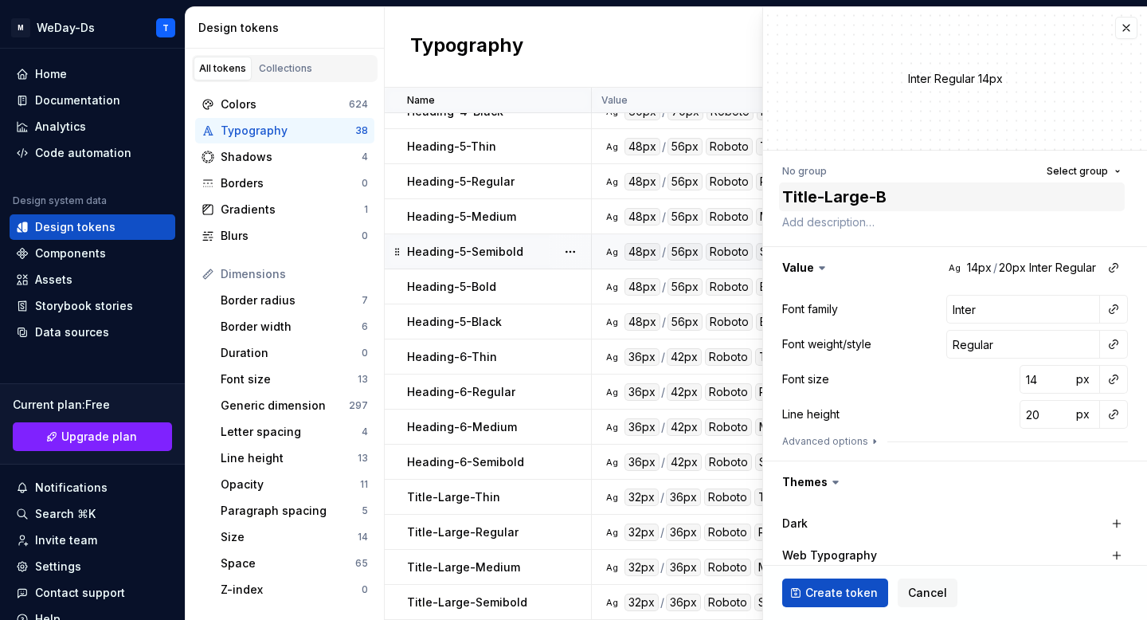
type textarea "Title-Large-Bo"
type textarea "*"
type textarea "Title-Large-Bol"
type textarea "*"
type textarea "Title-Large-Bold"
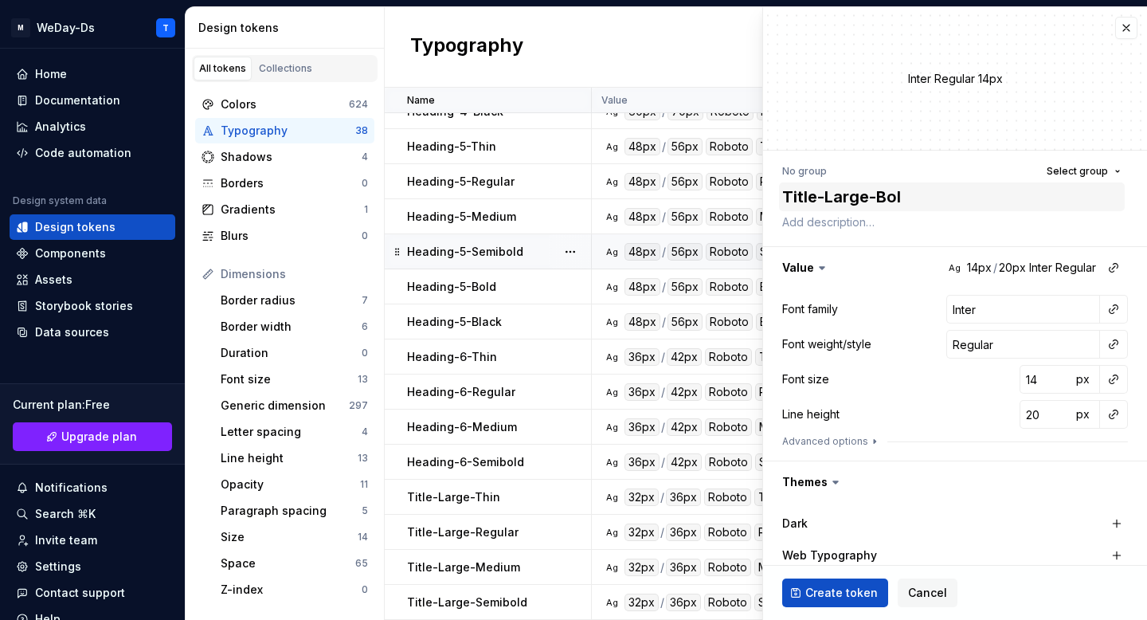
type textarea "*"
type textarea "Title-Large-Bold"
click at [1109, 310] on button "button" at bounding box center [1114, 309] width 22 height 22
click at [1017, 345] on div "Font family" at bounding box center [1000, 343] width 151 height 16
click at [1104, 347] on button "button" at bounding box center [1114, 344] width 22 height 22
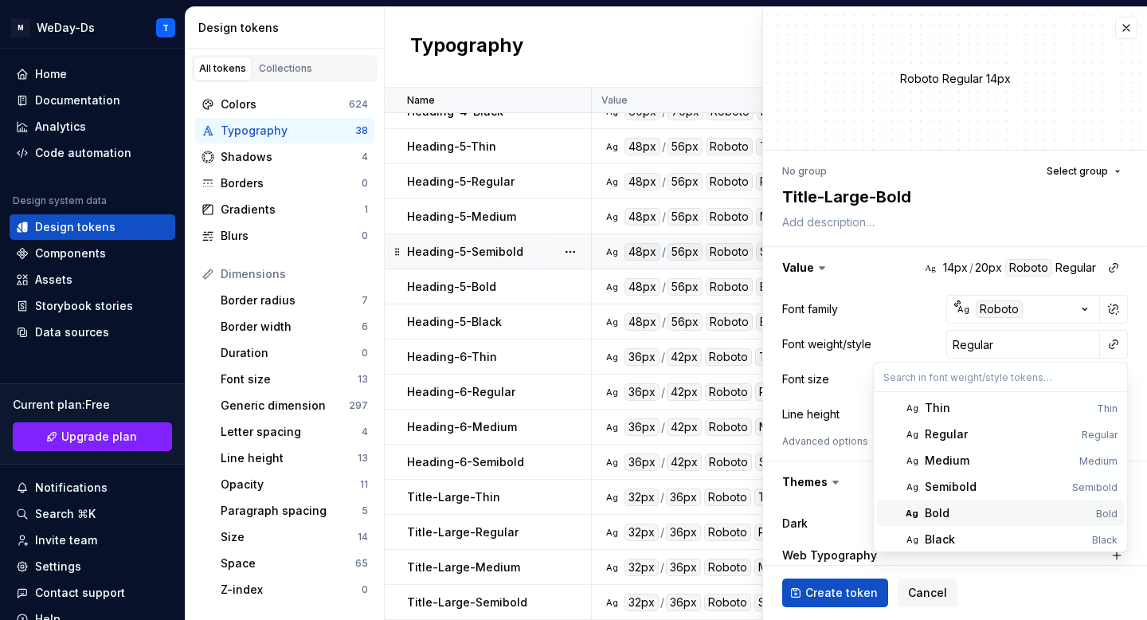
click at [1004, 512] on div "Bold" at bounding box center [1007, 513] width 165 height 16
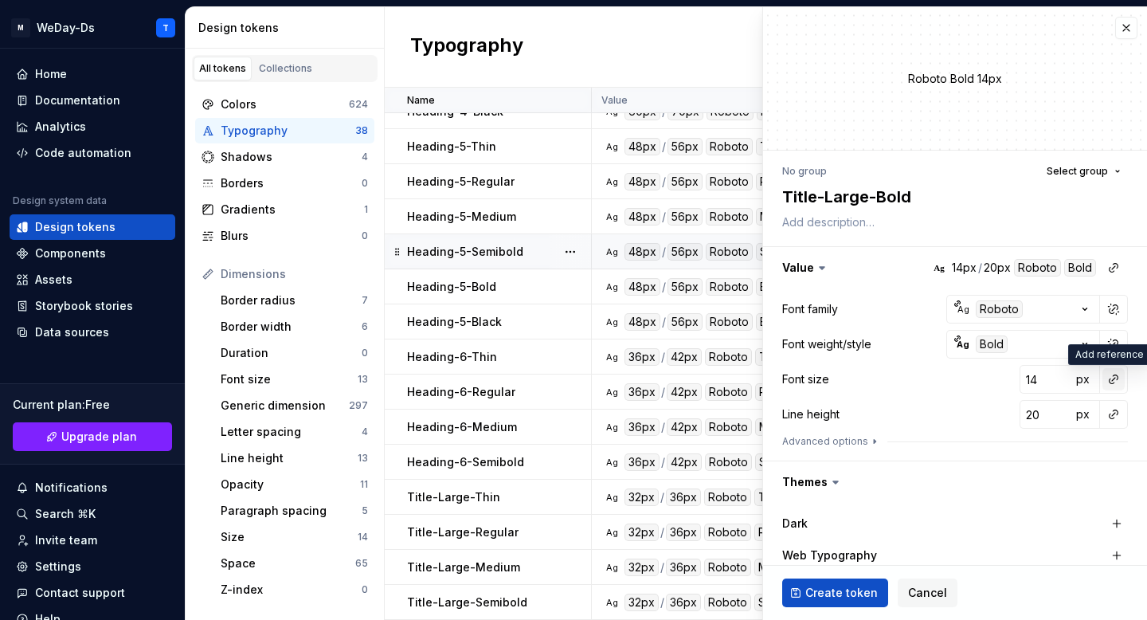
click at [1112, 382] on button "button" at bounding box center [1114, 379] width 22 height 22
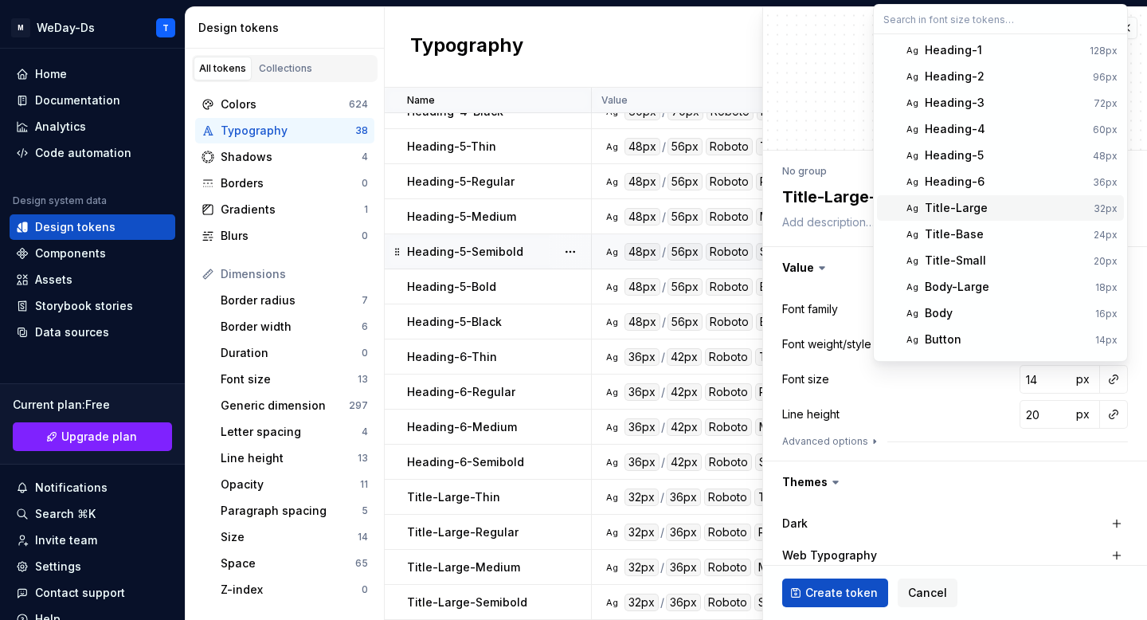
click at [1003, 214] on div "Title-Large" at bounding box center [1006, 208] width 163 height 16
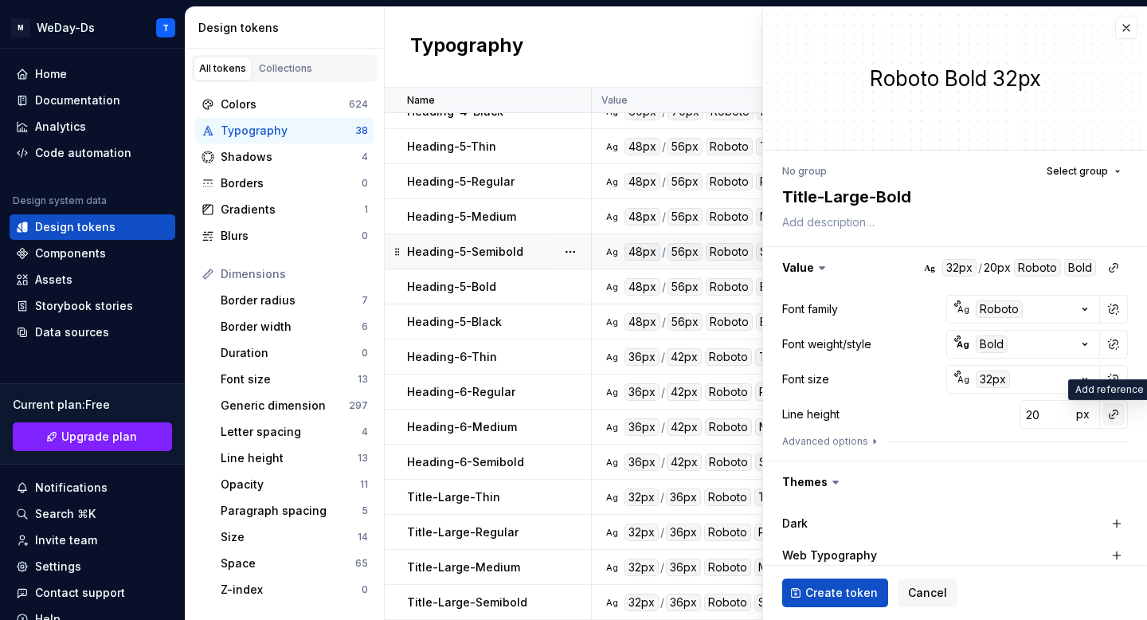
click at [1111, 412] on button "button" at bounding box center [1114, 414] width 22 height 22
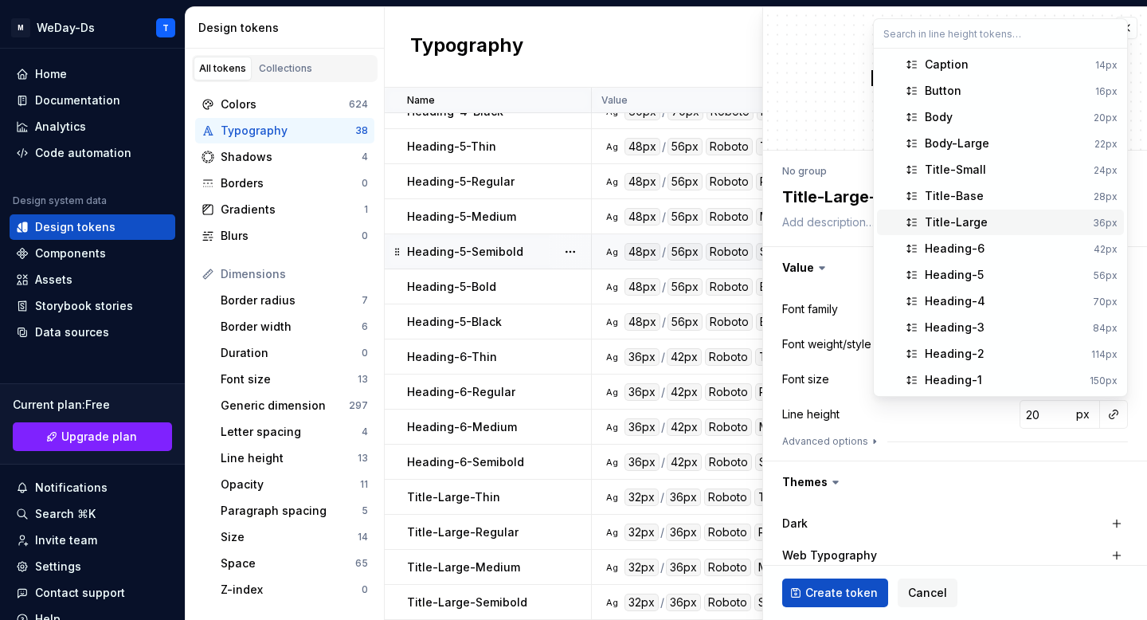
click at [994, 225] on div "Title-Large" at bounding box center [1006, 222] width 162 height 16
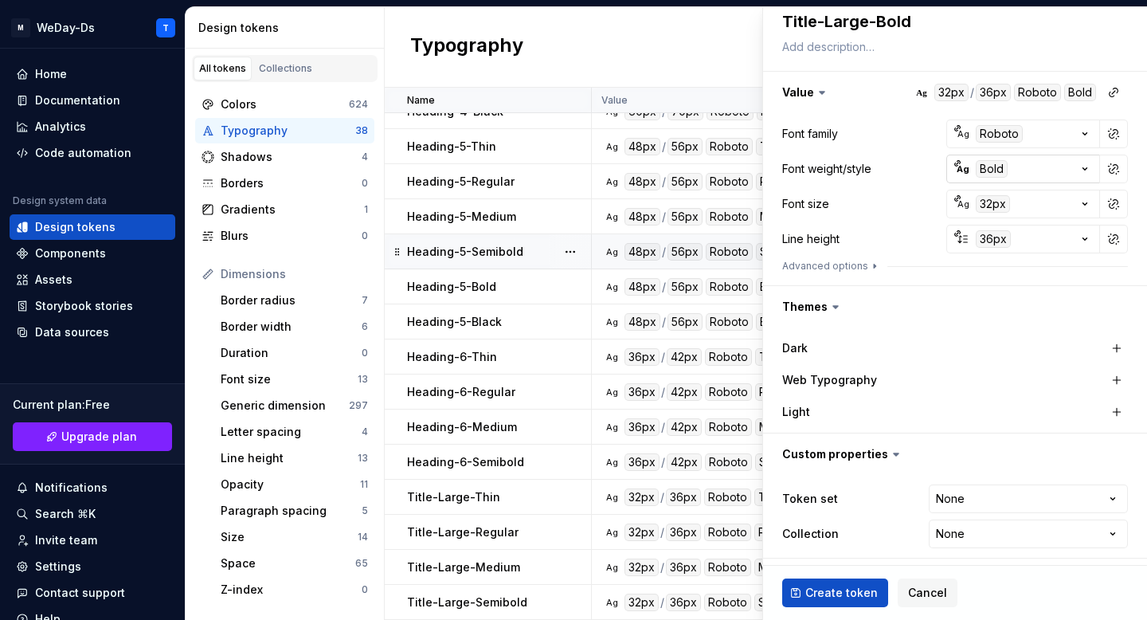
scroll to position [178, 0]
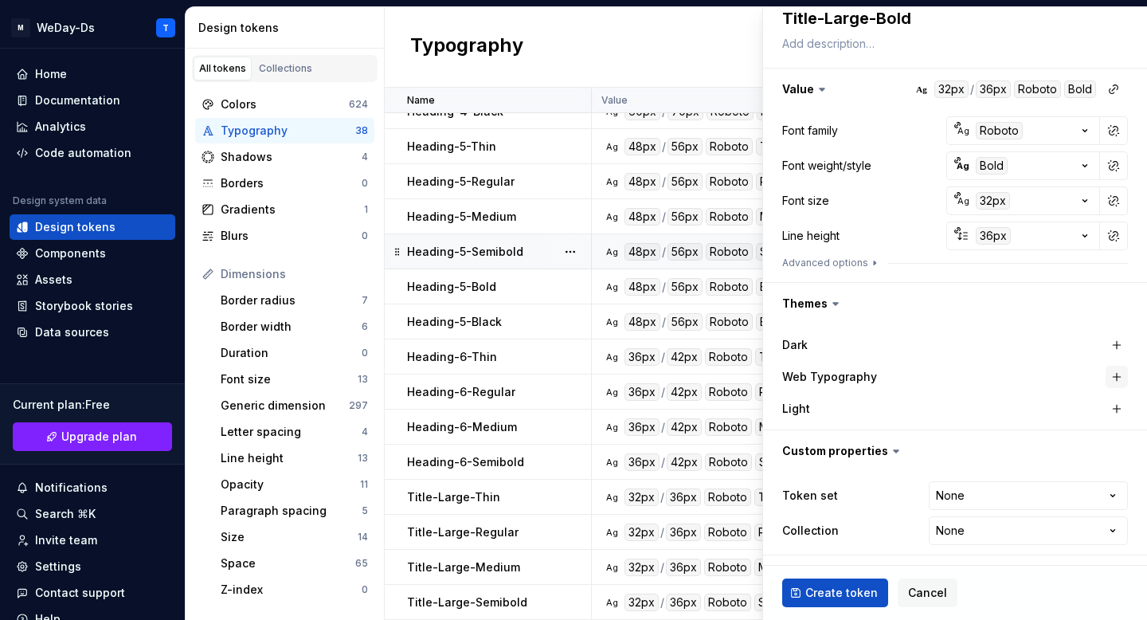
click at [1119, 385] on button "button" at bounding box center [1117, 377] width 22 height 22
type textarea "*"
click at [1067, 493] on html "M WeDay-Ds T Home Documentation Analytics Code automation Design system data De…" at bounding box center [573, 310] width 1147 height 620
select select "**********"
type textarea "*"
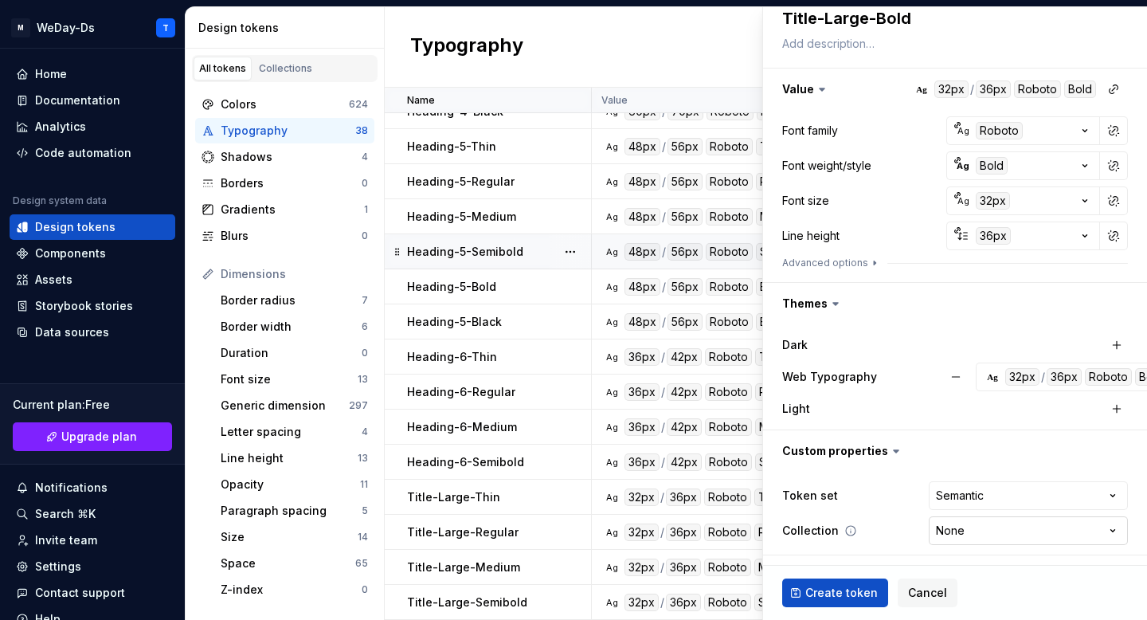
click at [1005, 531] on html "M WeDay-Ds T Home Documentation Analytics Code automation Design system data De…" at bounding box center [573, 310] width 1147 height 620
select select "**********"
click at [828, 589] on span "Create token" at bounding box center [841, 593] width 72 height 16
type textarea "*"
